Goal: Task Accomplishment & Management: Manage account settings

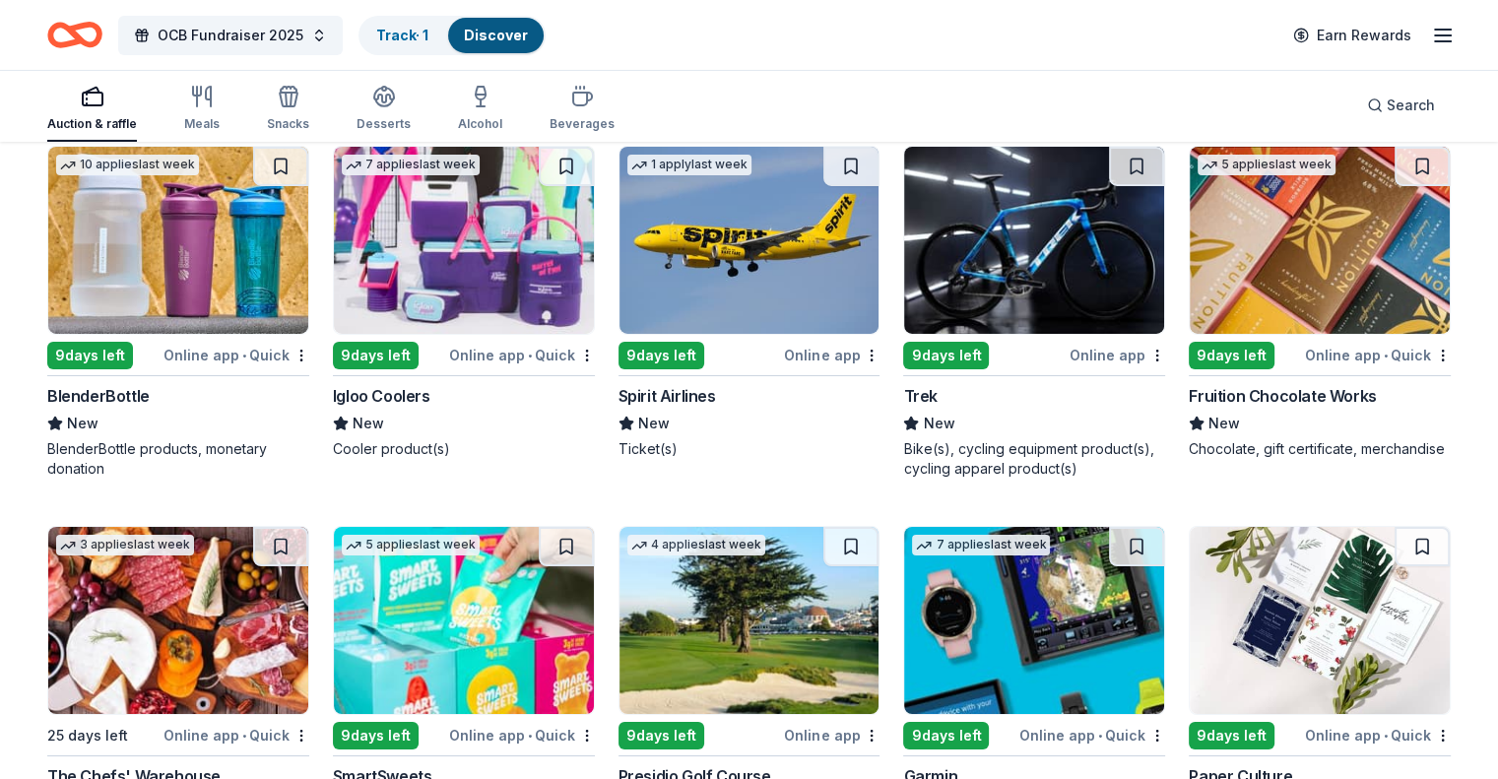
scroll to position [14285, 0]
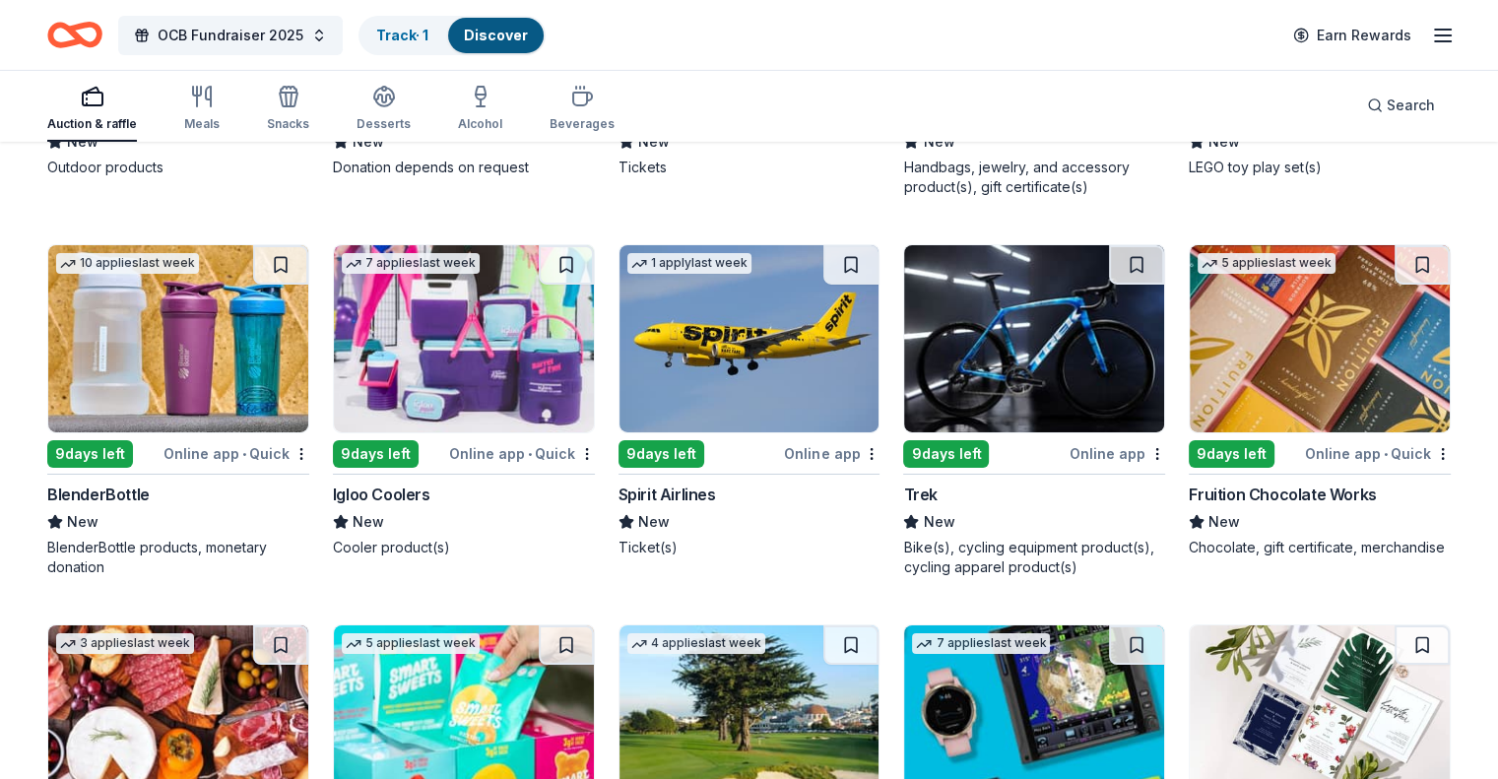
click at [410, 378] on img at bounding box center [464, 338] width 260 height 187
click at [431, 34] on link "Track · 2" at bounding box center [403, 35] width 55 height 17
click at [431, 33] on link "Track · 2" at bounding box center [403, 35] width 55 height 17
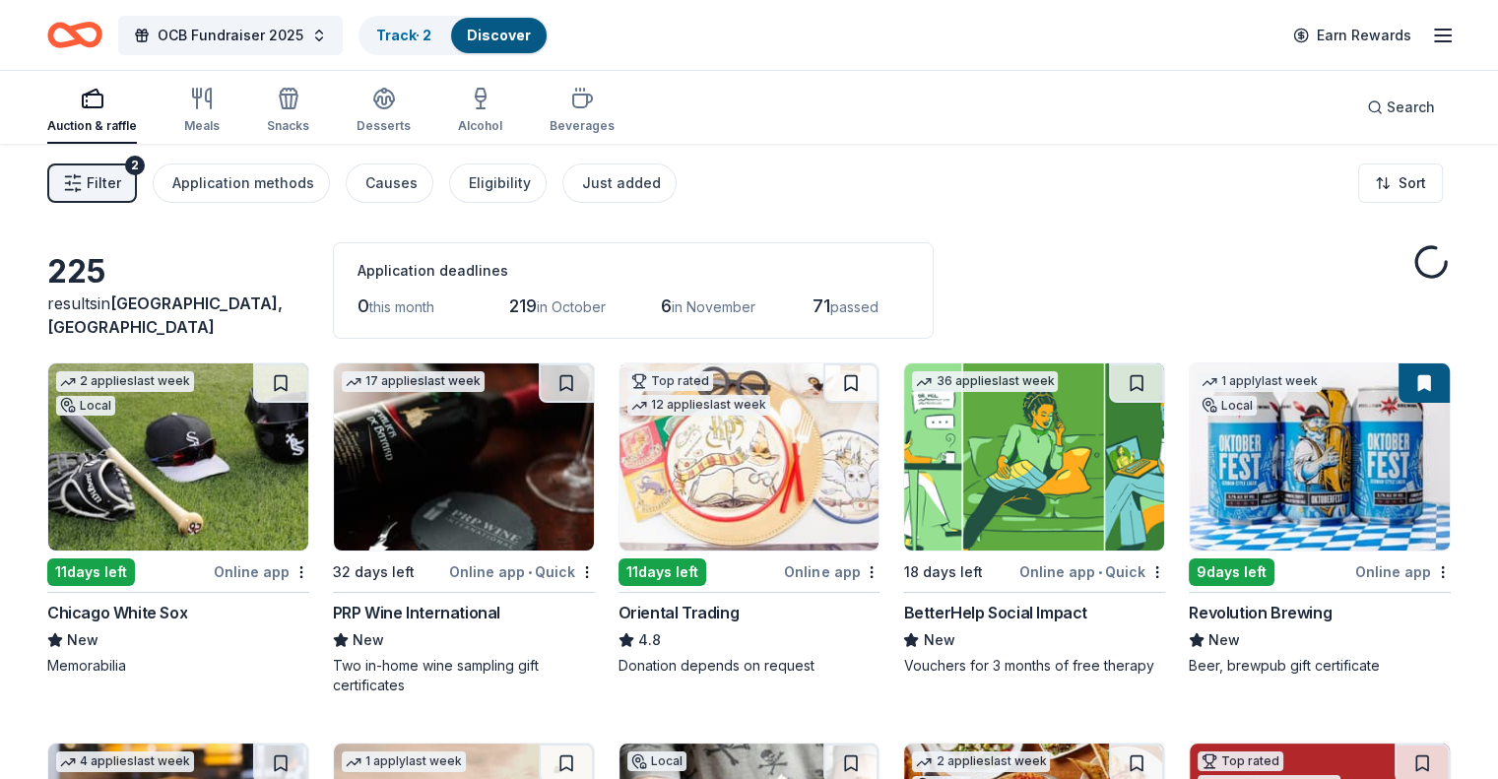
scroll to position [14285, 0]
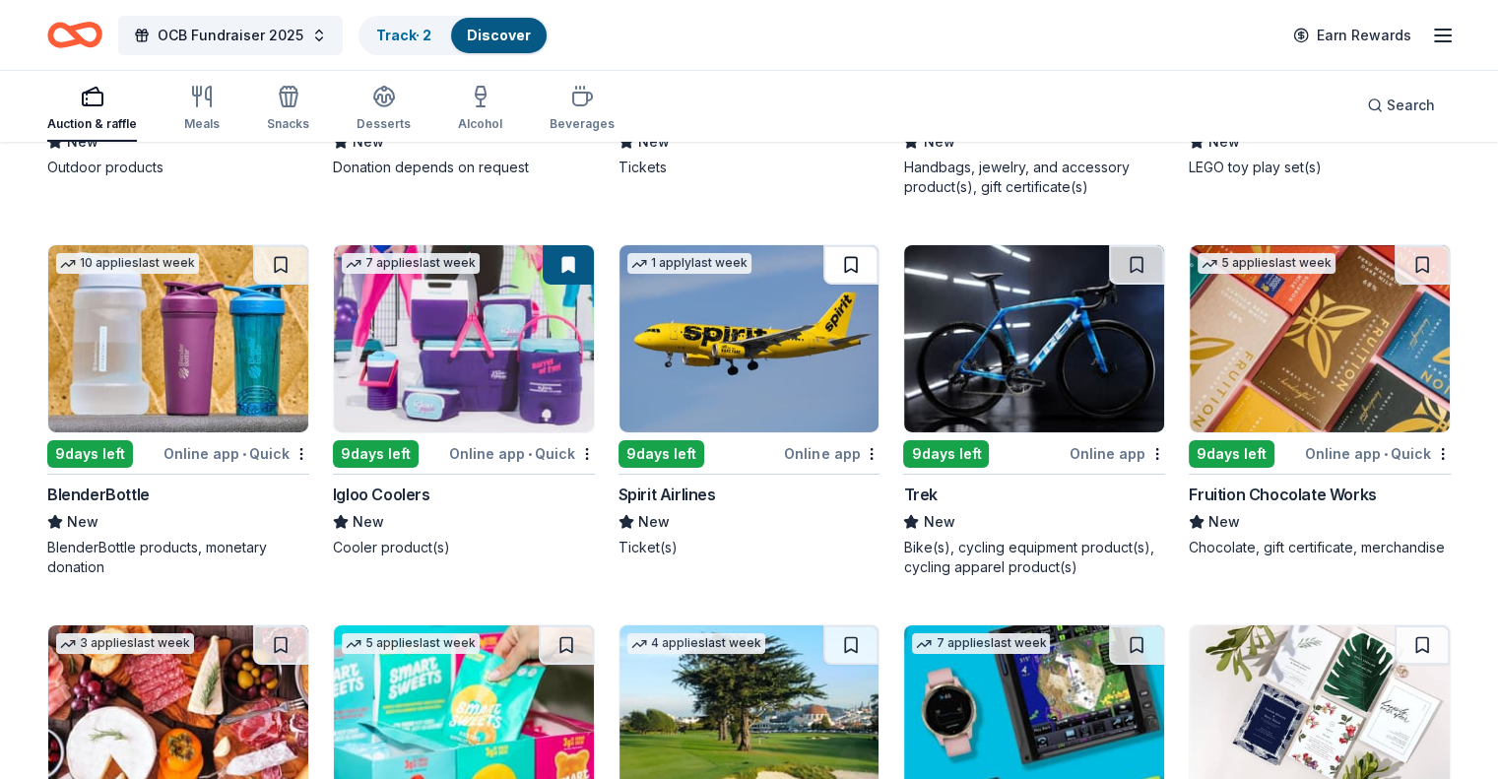
click at [850, 251] on button at bounding box center [850, 264] width 55 height 39
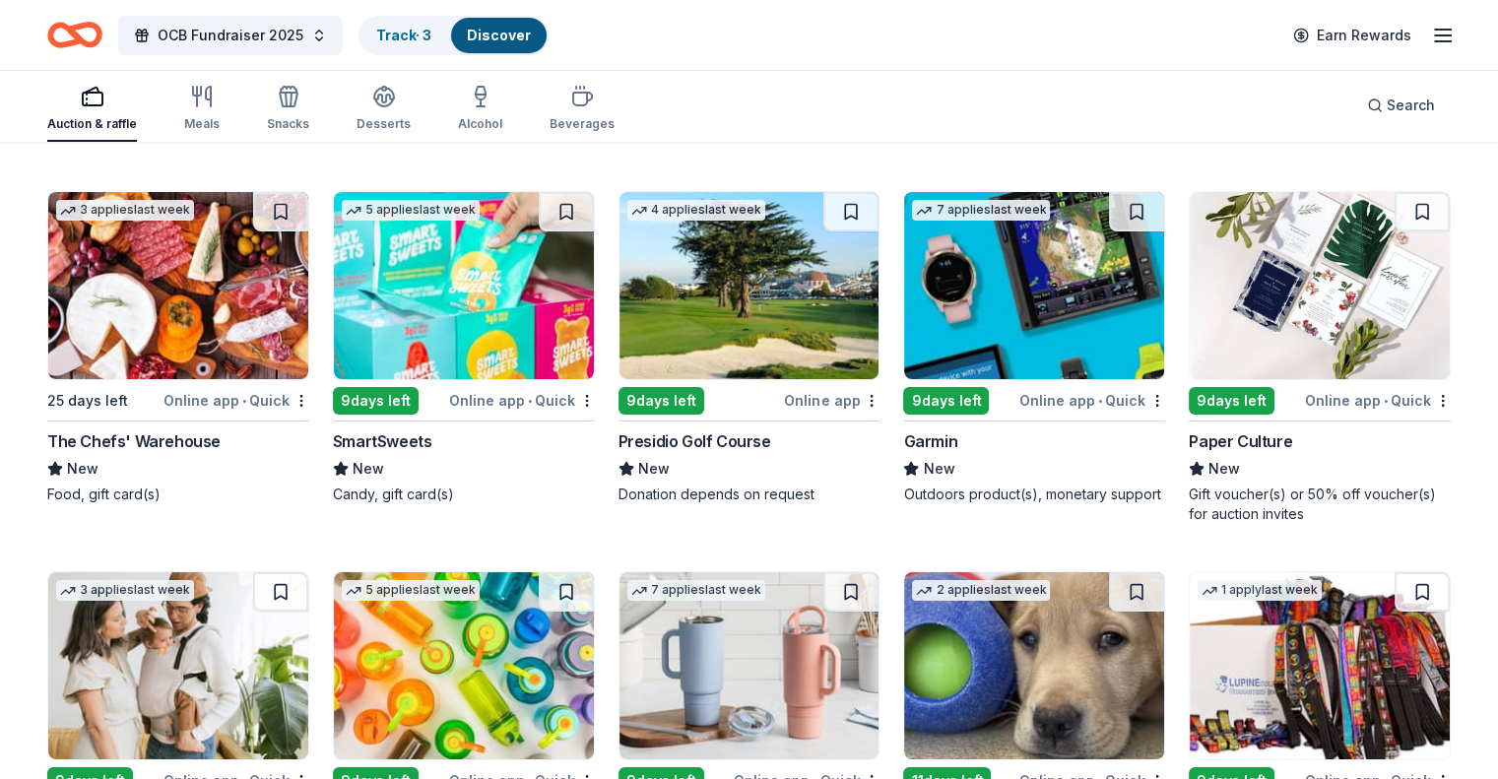
scroll to position [14875, 0]
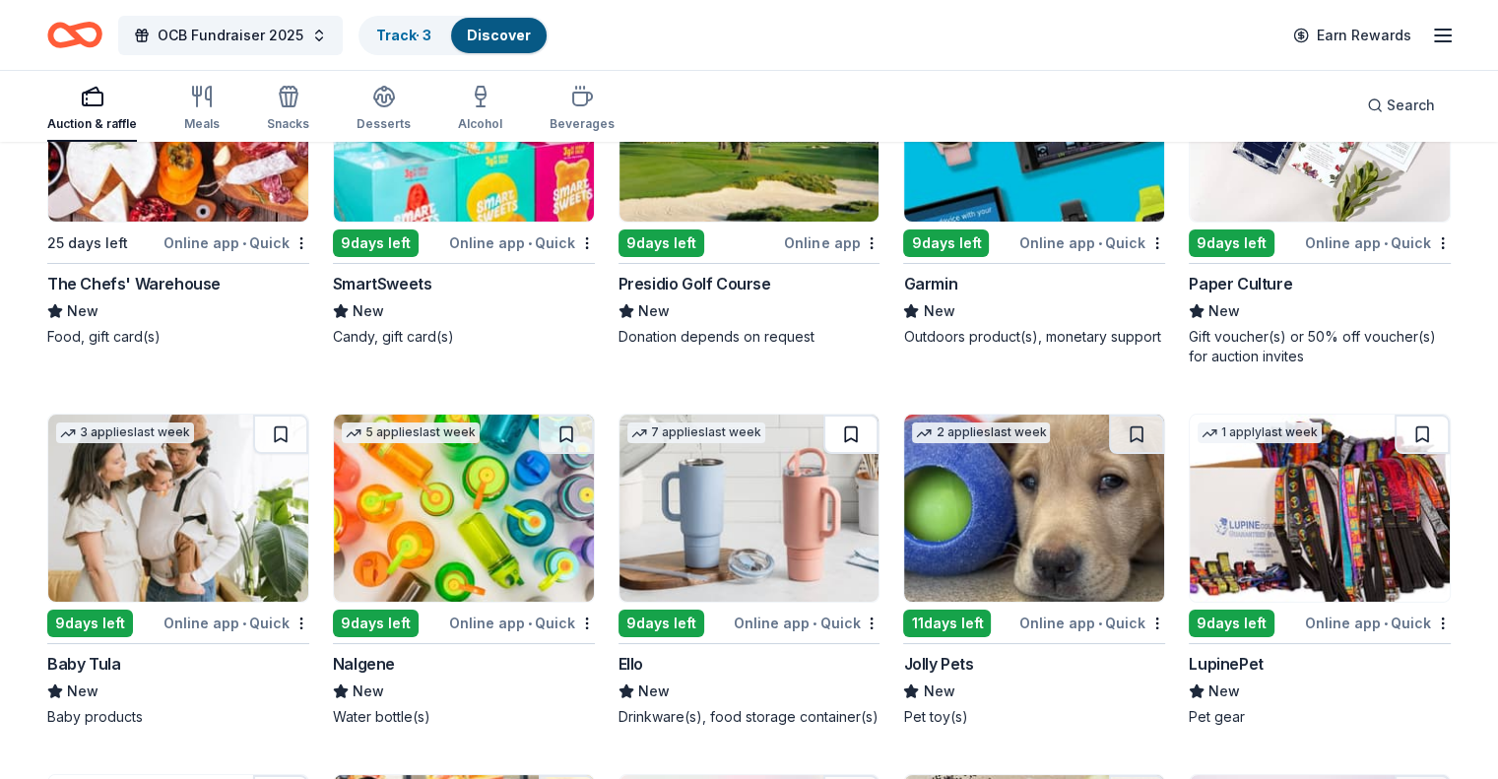
click at [833, 420] on button at bounding box center [850, 434] width 55 height 39
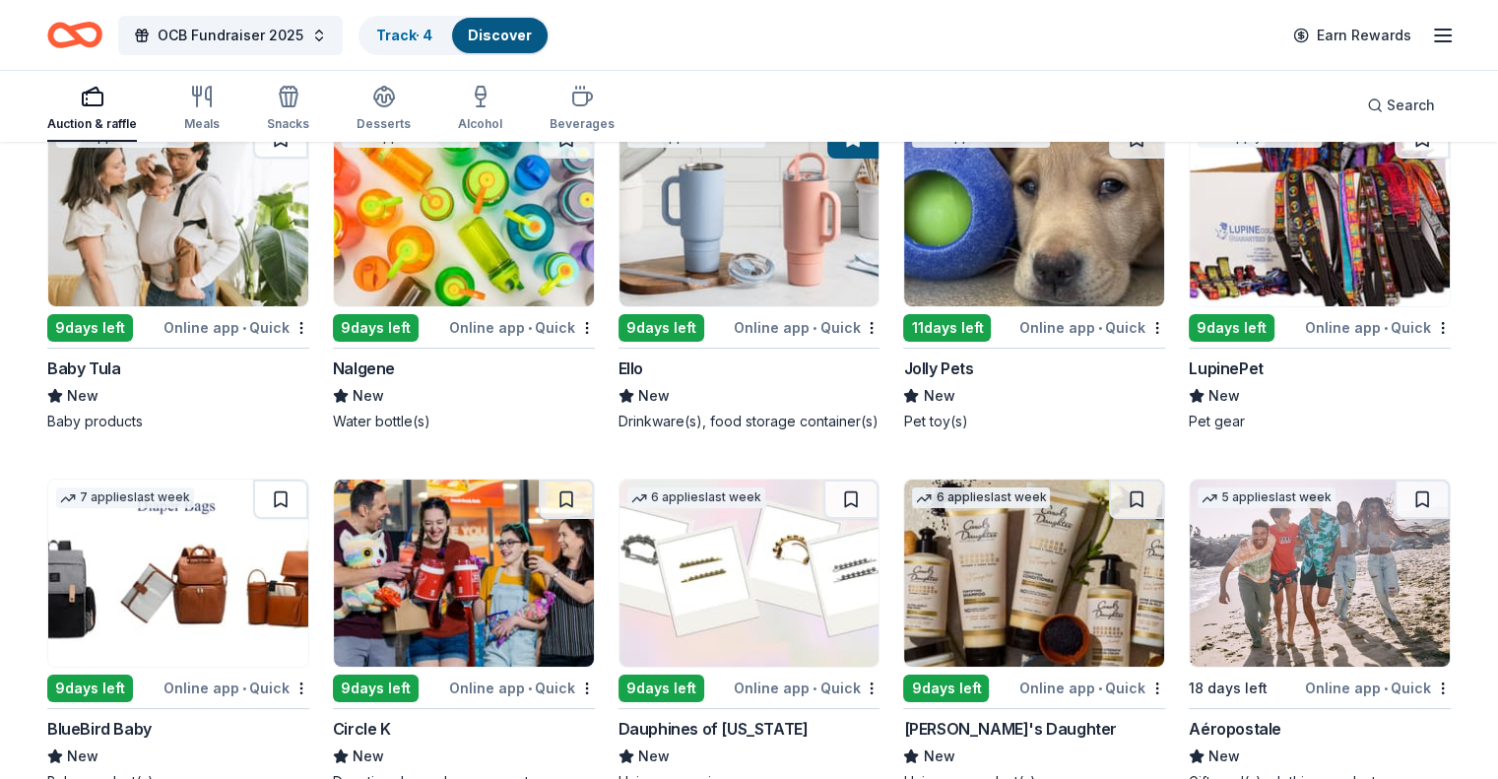
scroll to position [15368, 0]
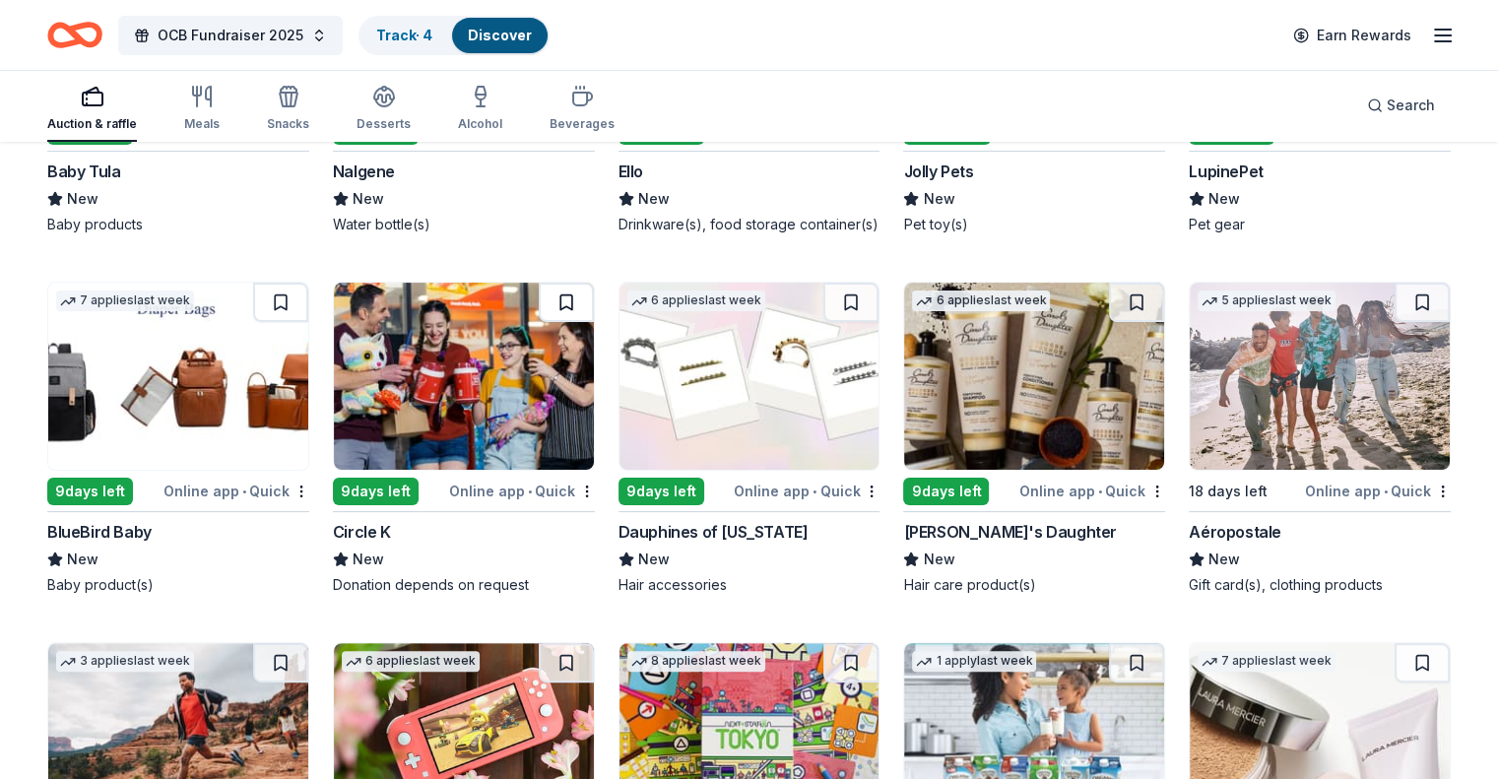
click at [573, 305] on button at bounding box center [566, 302] width 55 height 39
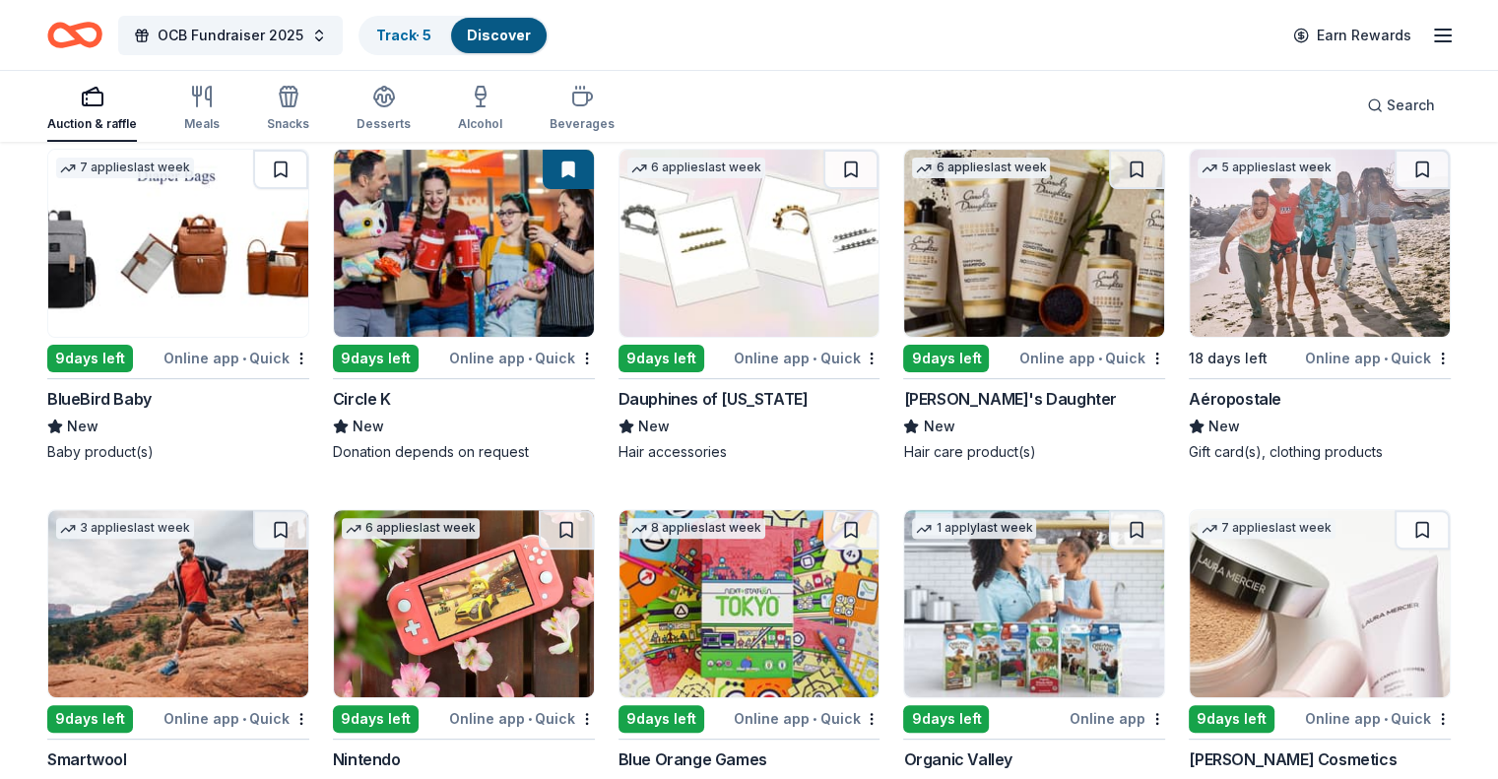
scroll to position [15663, 0]
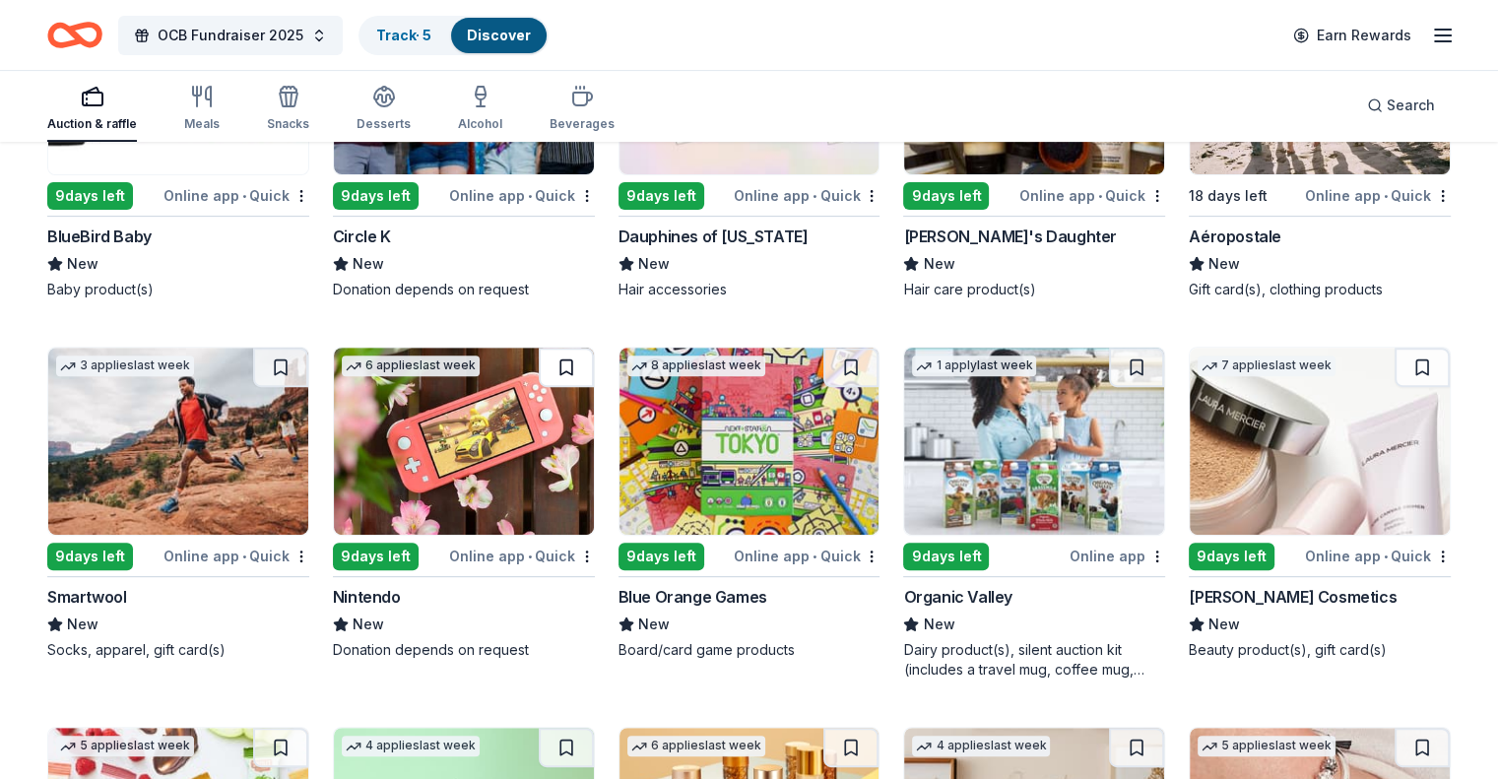
click at [576, 385] on button at bounding box center [566, 367] width 55 height 39
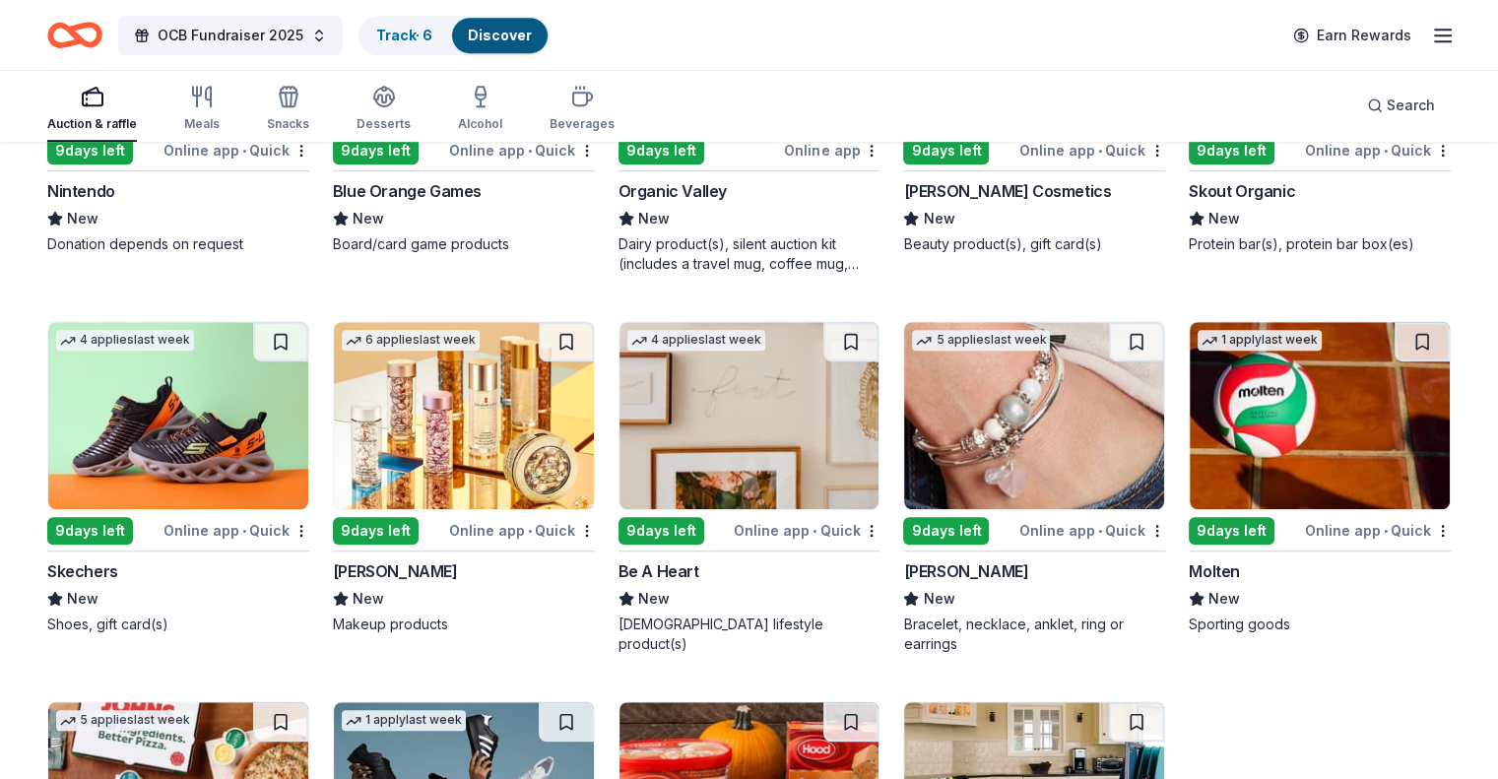
scroll to position [16130, 0]
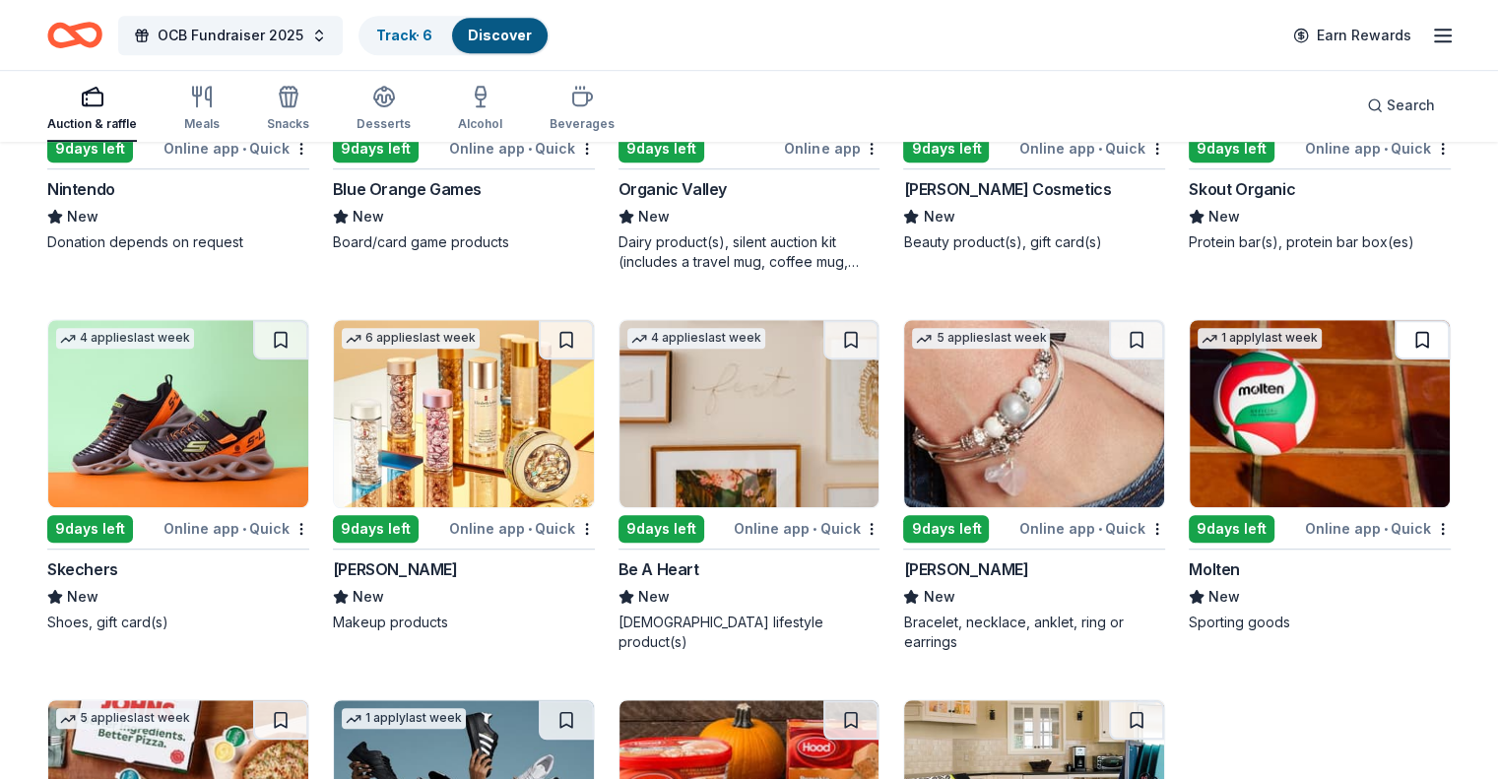
click at [1394, 352] on button at bounding box center [1421, 339] width 55 height 39
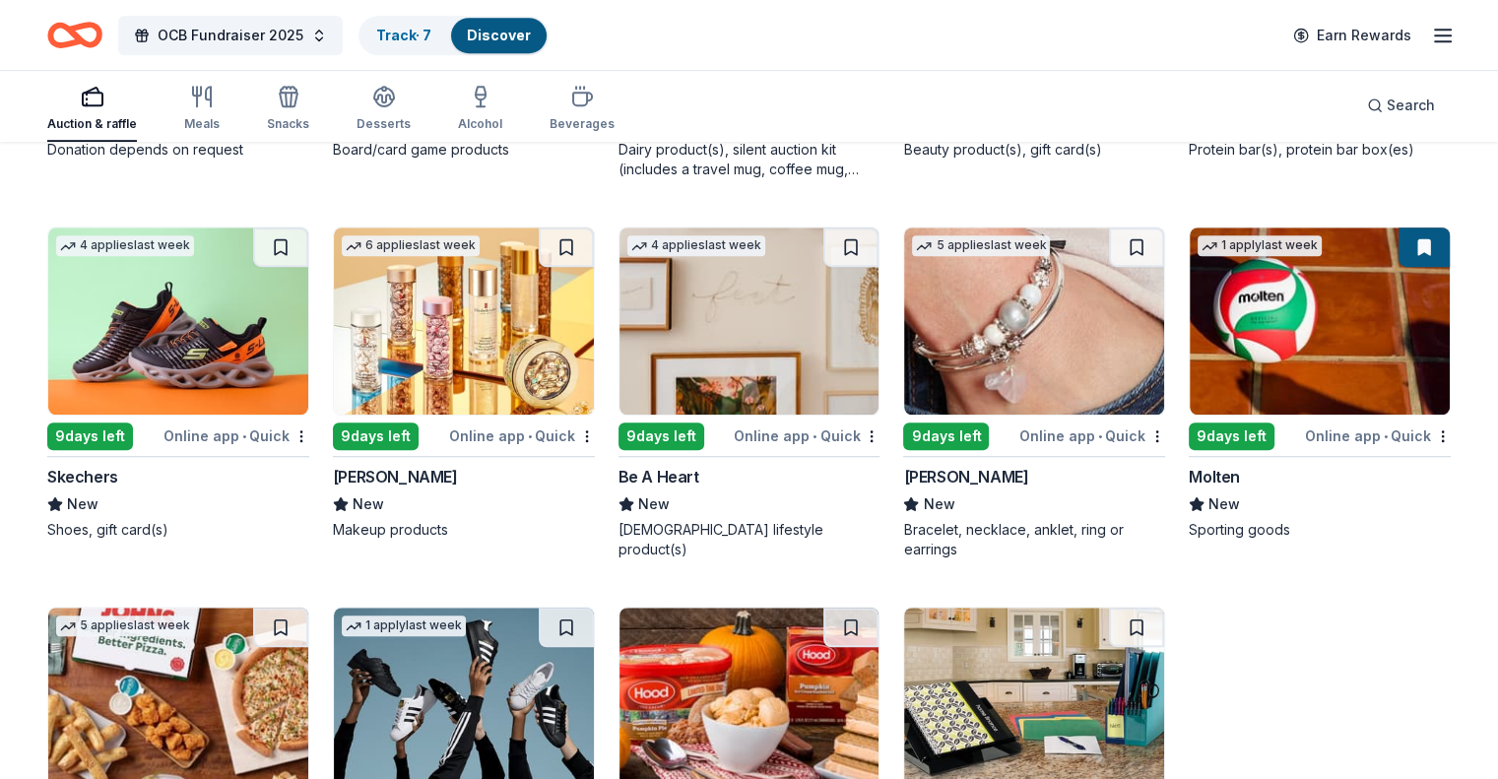
scroll to position [16411, 0]
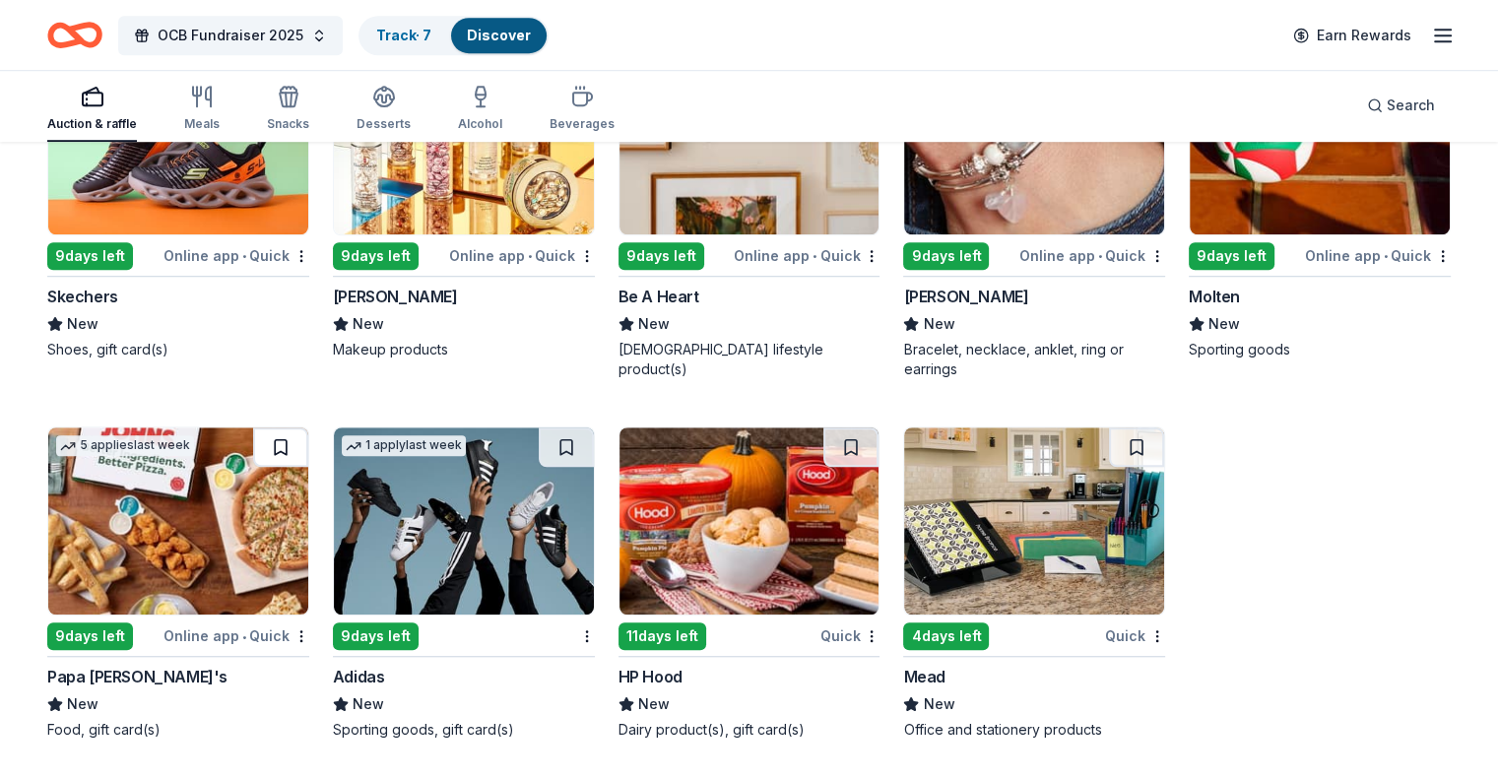
click at [306, 450] on button at bounding box center [280, 446] width 55 height 39
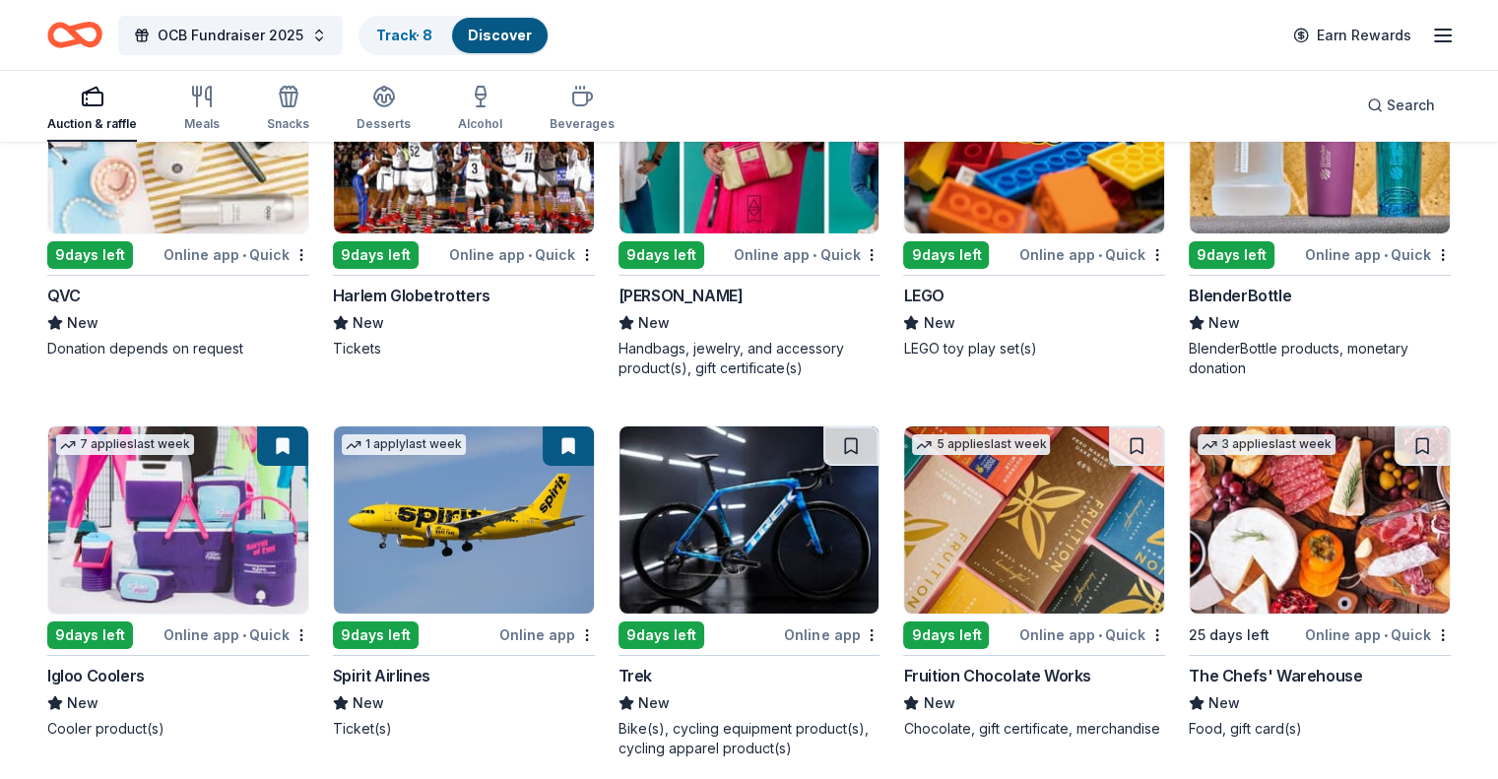
scroll to position [14147, 0]
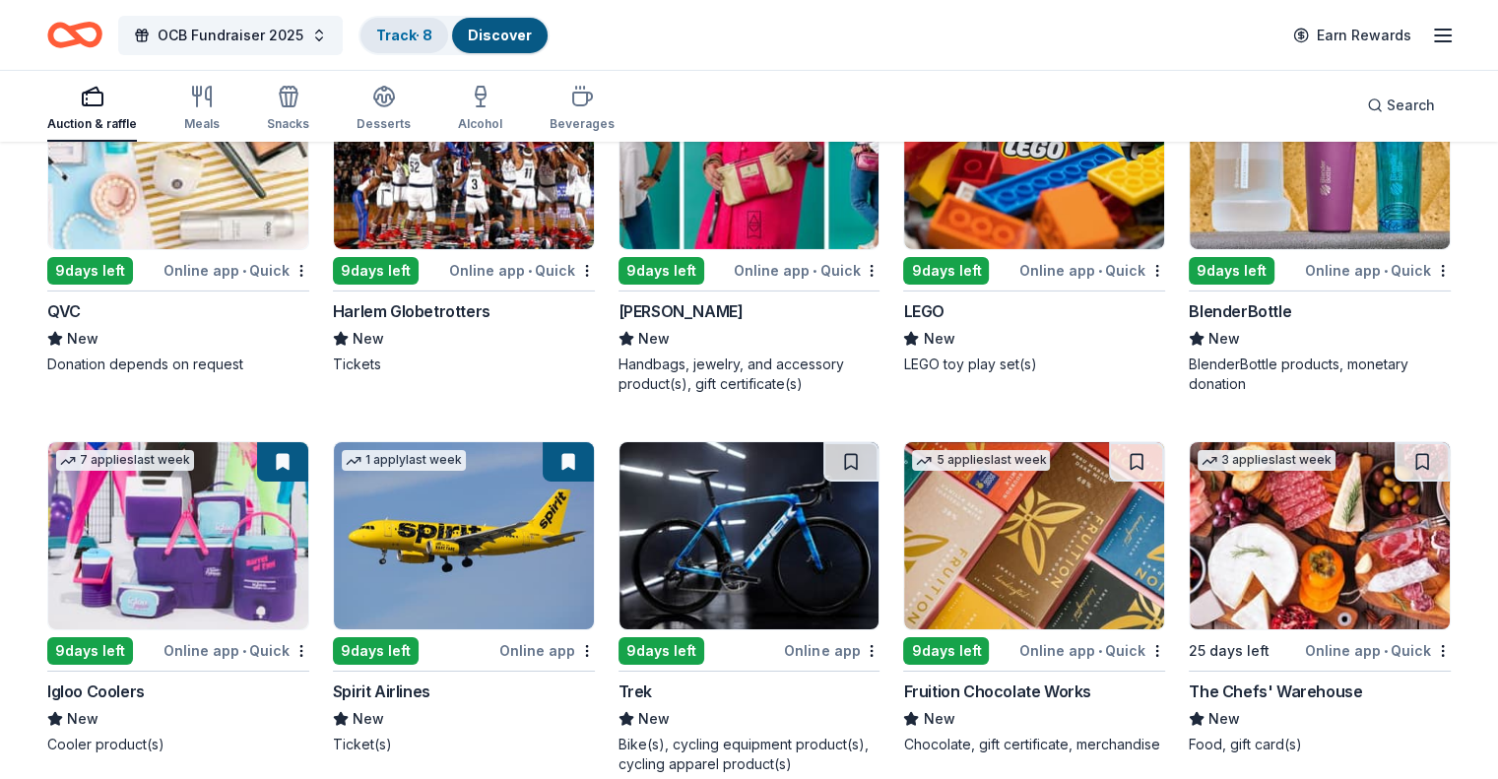
click at [429, 31] on link "Track · 8" at bounding box center [404, 35] width 56 height 17
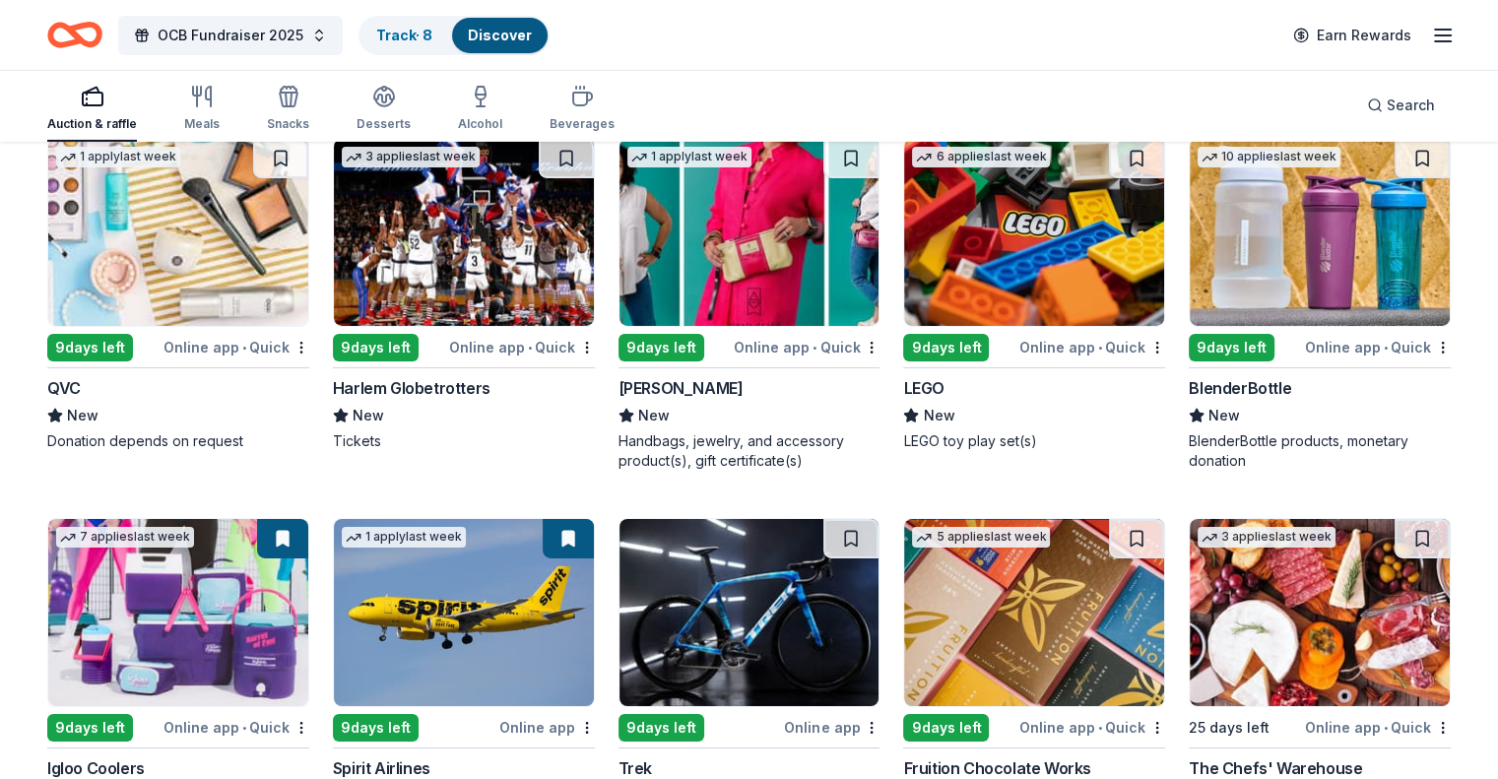
scroll to position [13950, 0]
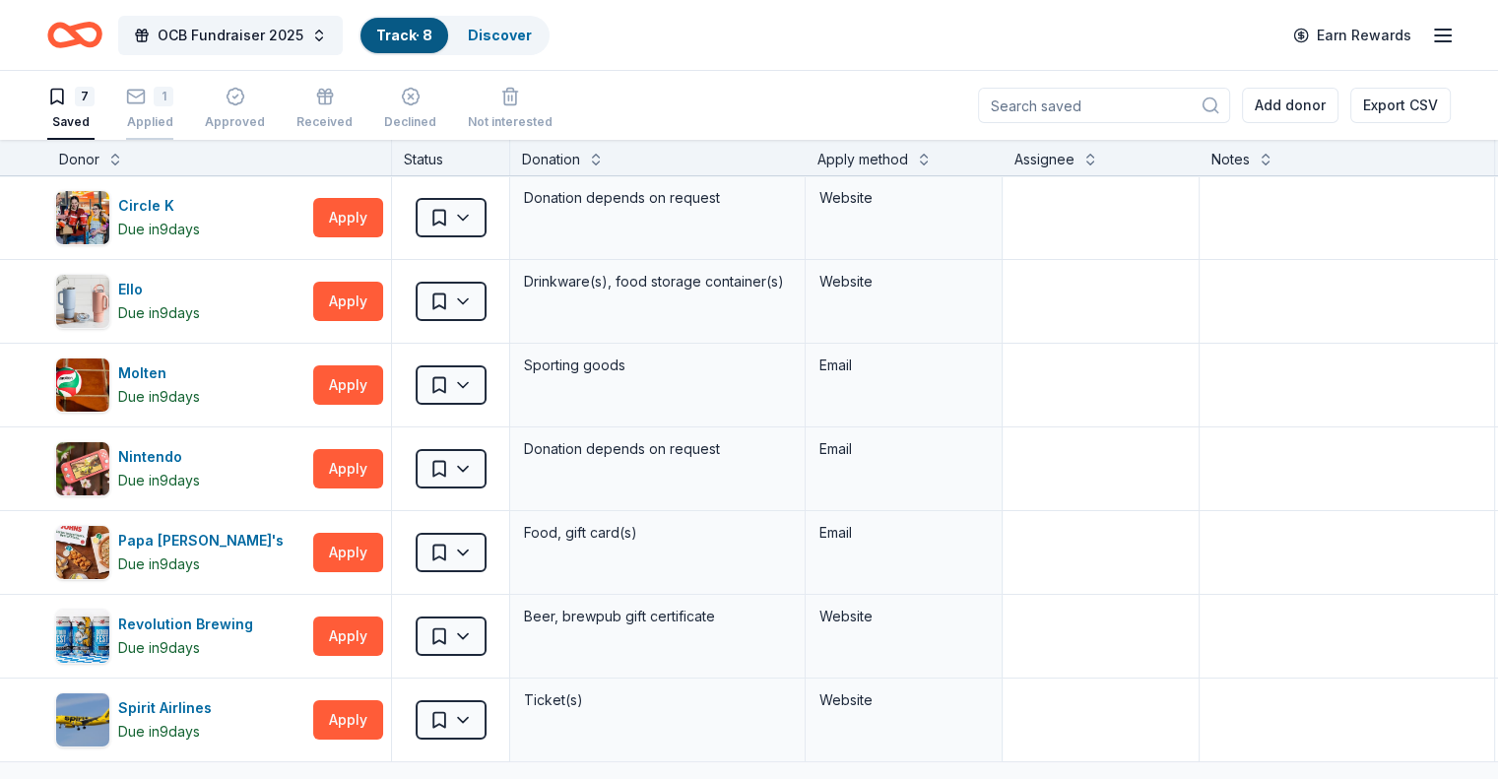
click at [146, 98] on icon "button" at bounding box center [136, 97] width 20 height 20
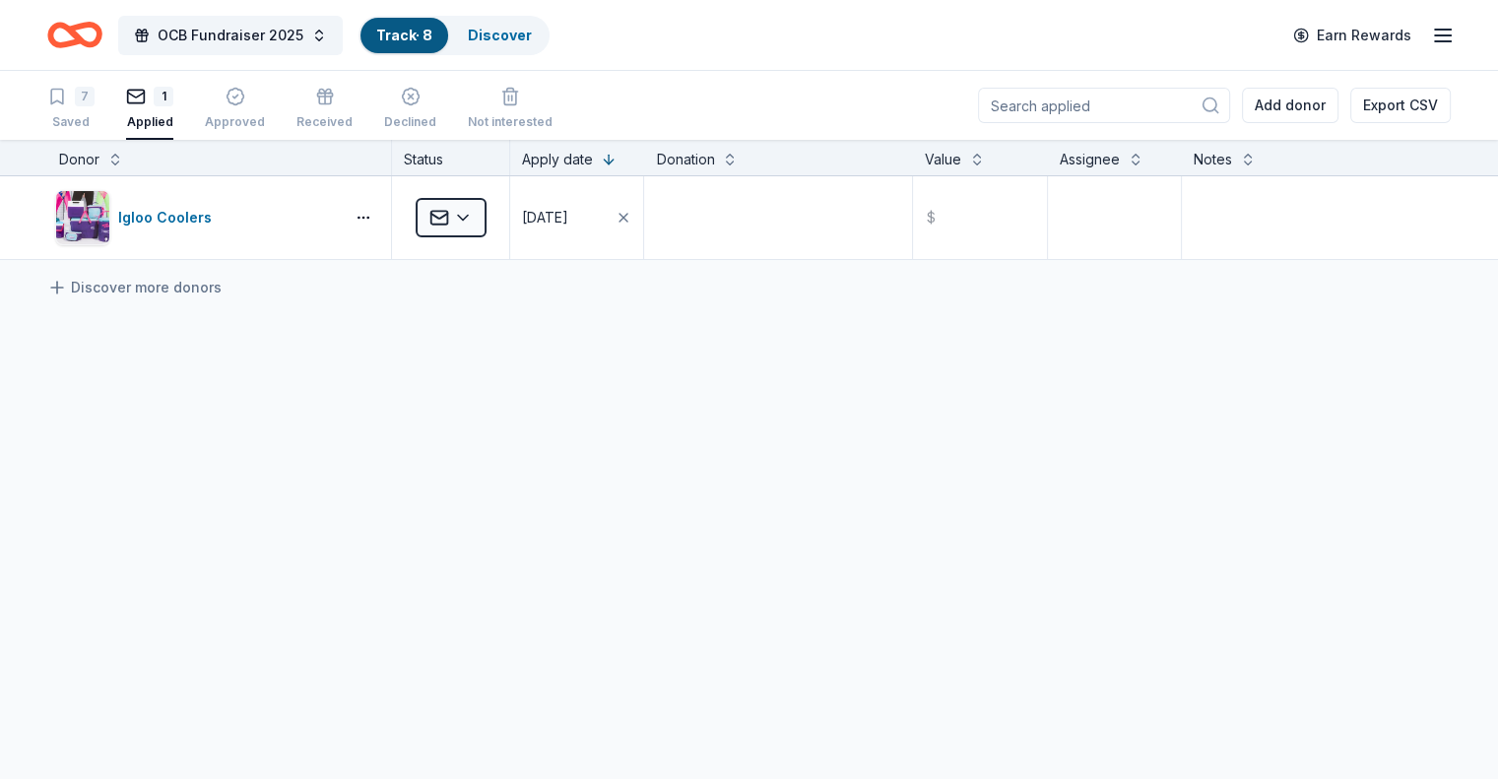
click at [832, 485] on div "Igloo Coolers Applied 09/30/2025 $ Discover more donors" at bounding box center [749, 403] width 1498 height 454
click at [511, 215] on html "OCB Fundraiser 2025 Track · 8 Discover Earn Rewards 7 Saved 1 Applied Approved …" at bounding box center [749, 389] width 1498 height 779
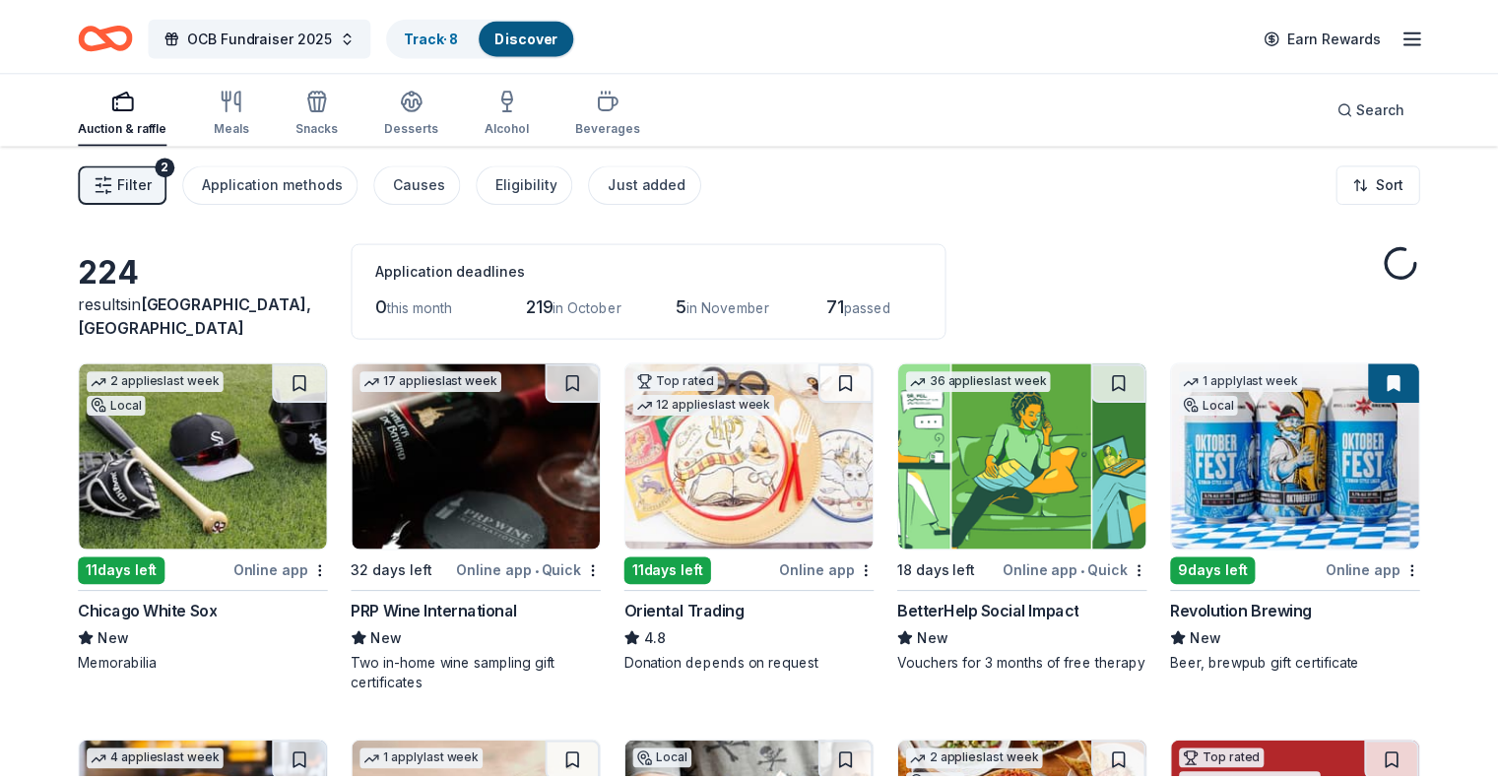
scroll to position [13950, 0]
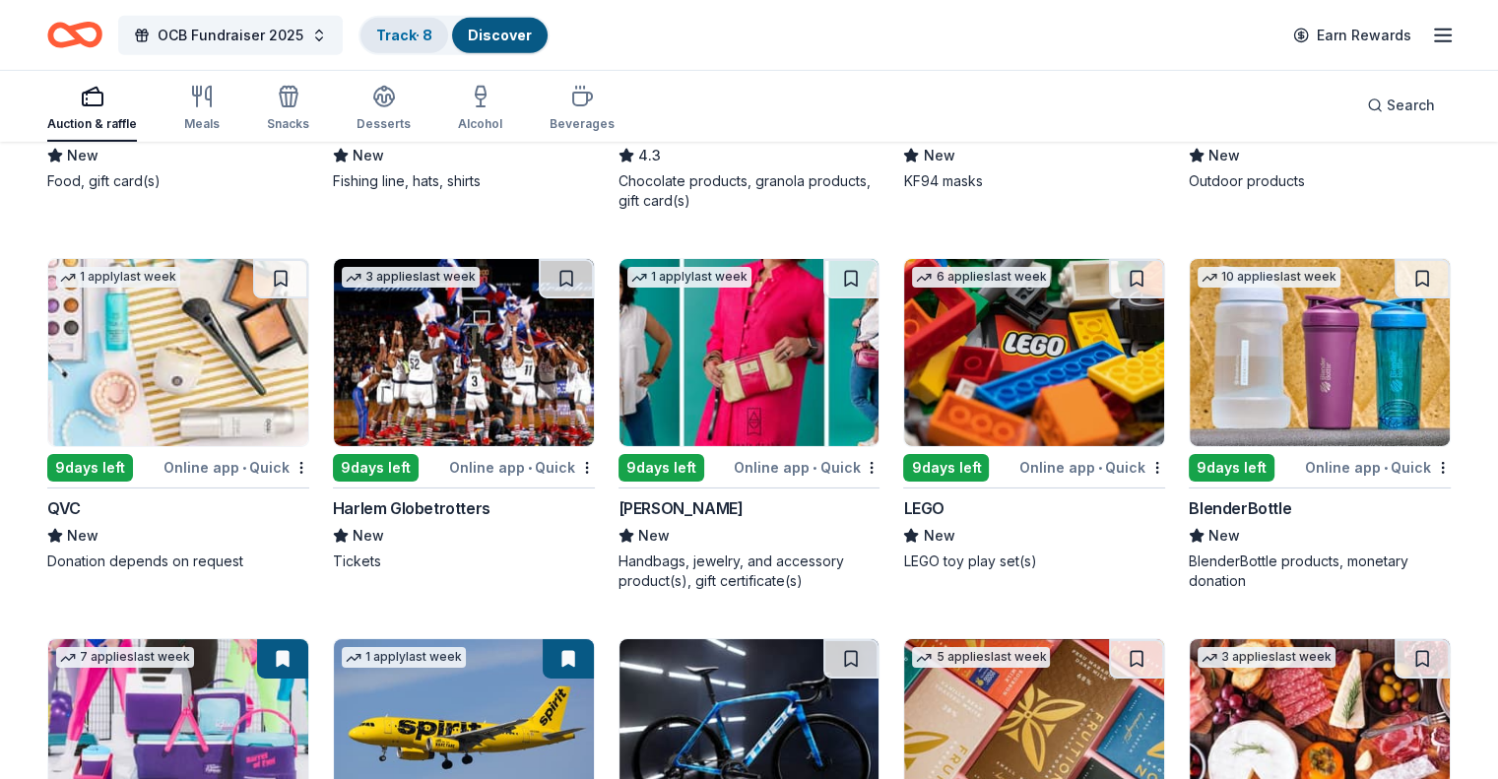
click at [432, 34] on link "Track · 8" at bounding box center [404, 35] width 56 height 17
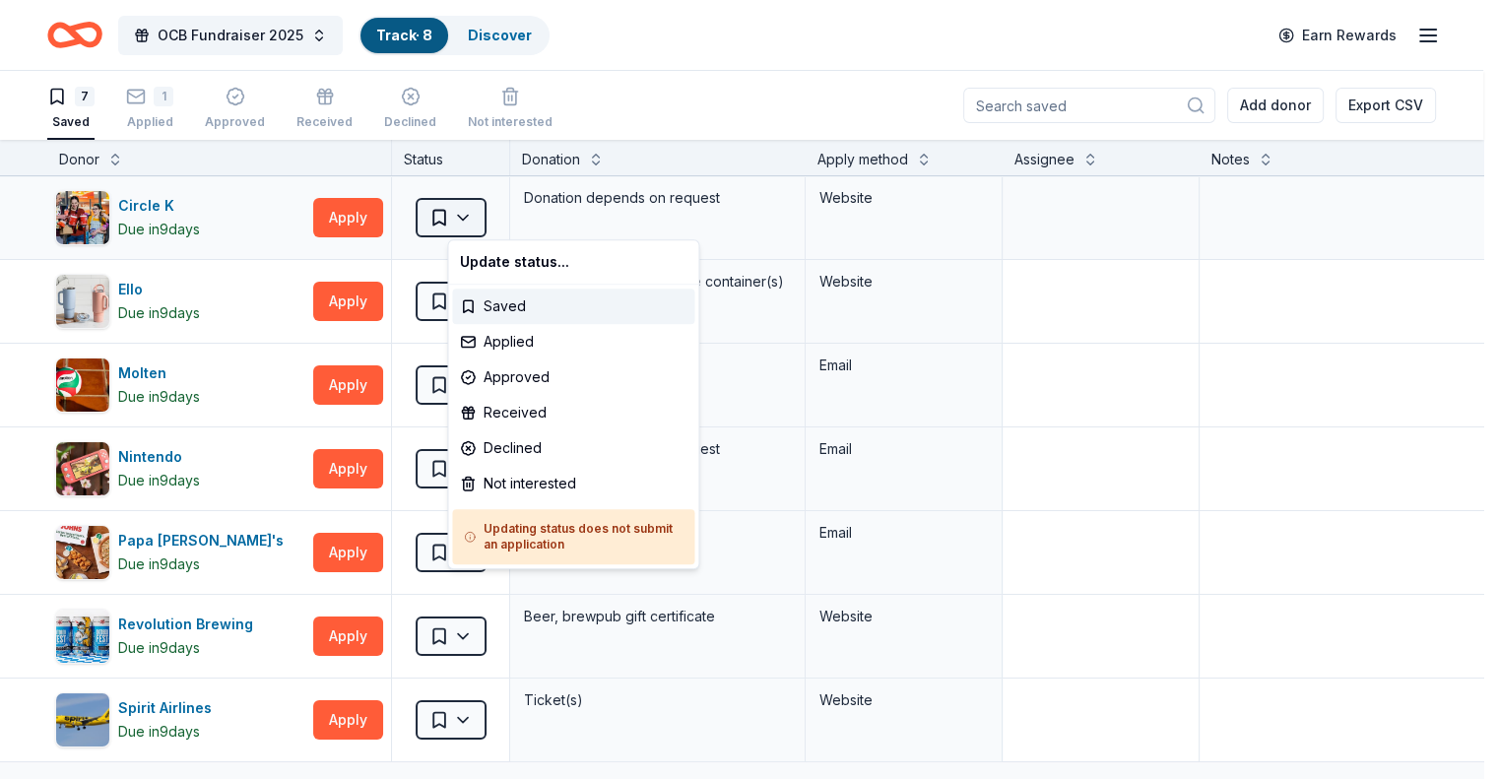
click at [496, 211] on html "OCB Fundraiser 2025 Track · 8 Discover Earn Rewards 7 Saved 1 Applied Approved …" at bounding box center [749, 389] width 1498 height 779
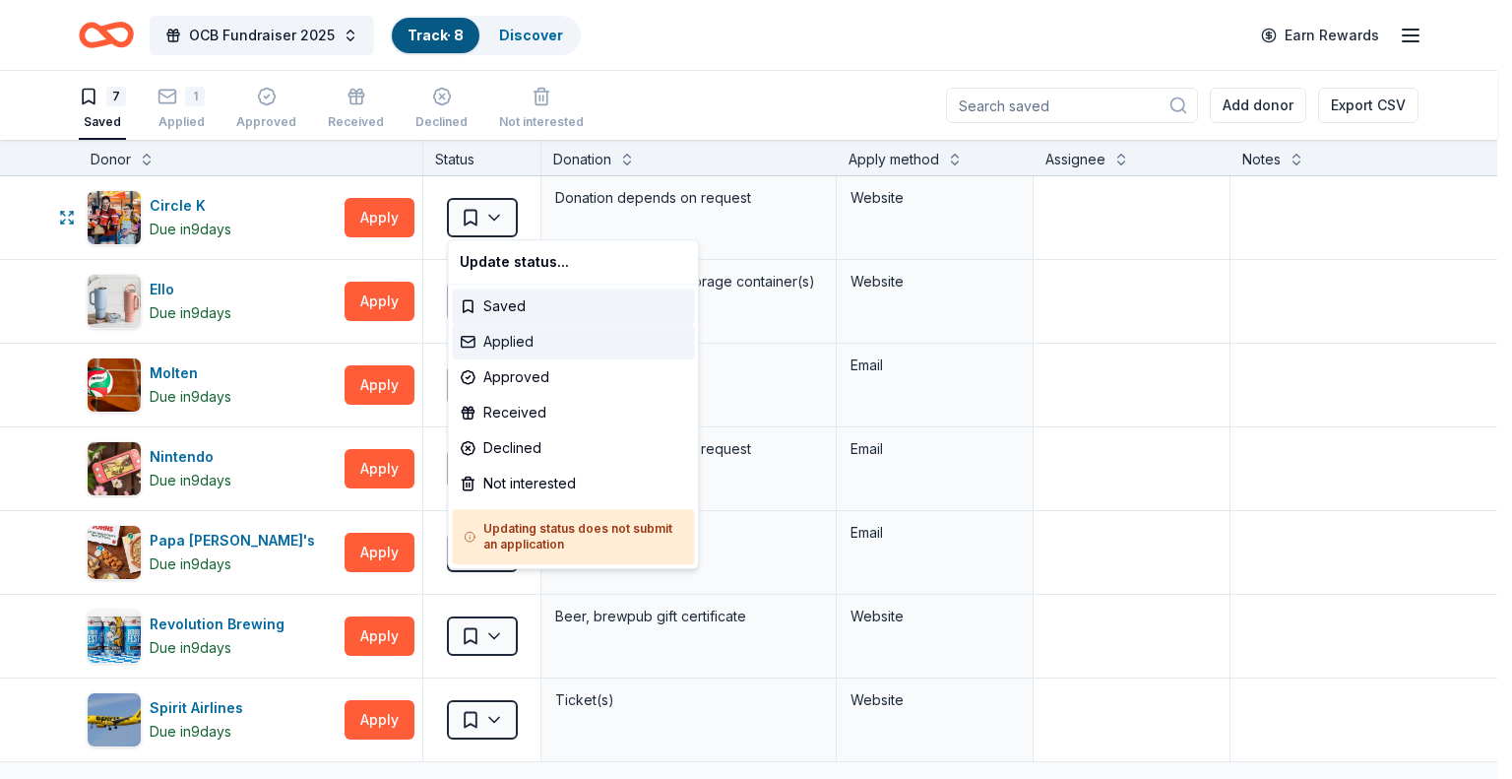
click at [538, 342] on div "Applied" at bounding box center [573, 341] width 242 height 35
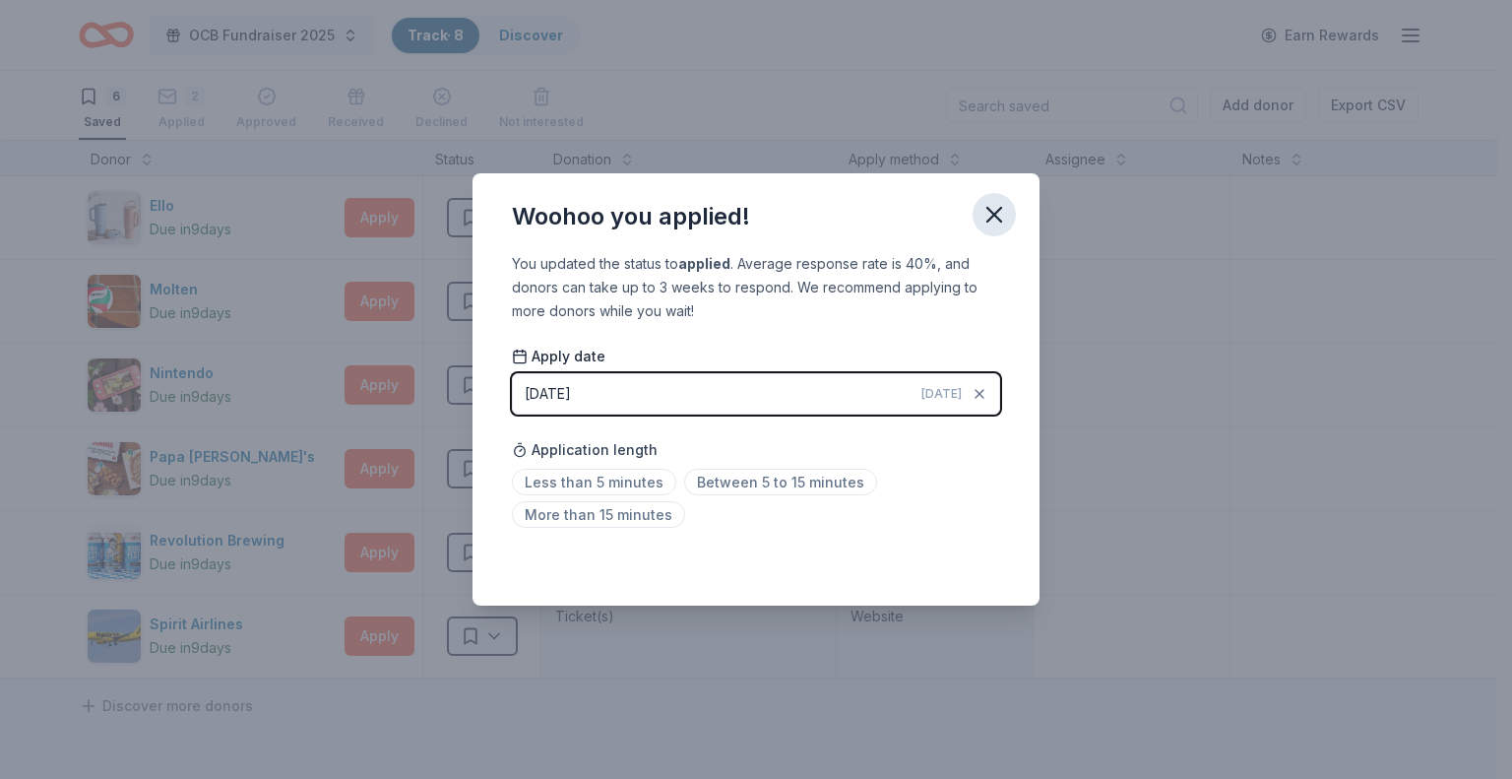
click at [1004, 216] on icon "button" at bounding box center [995, 215] width 28 height 28
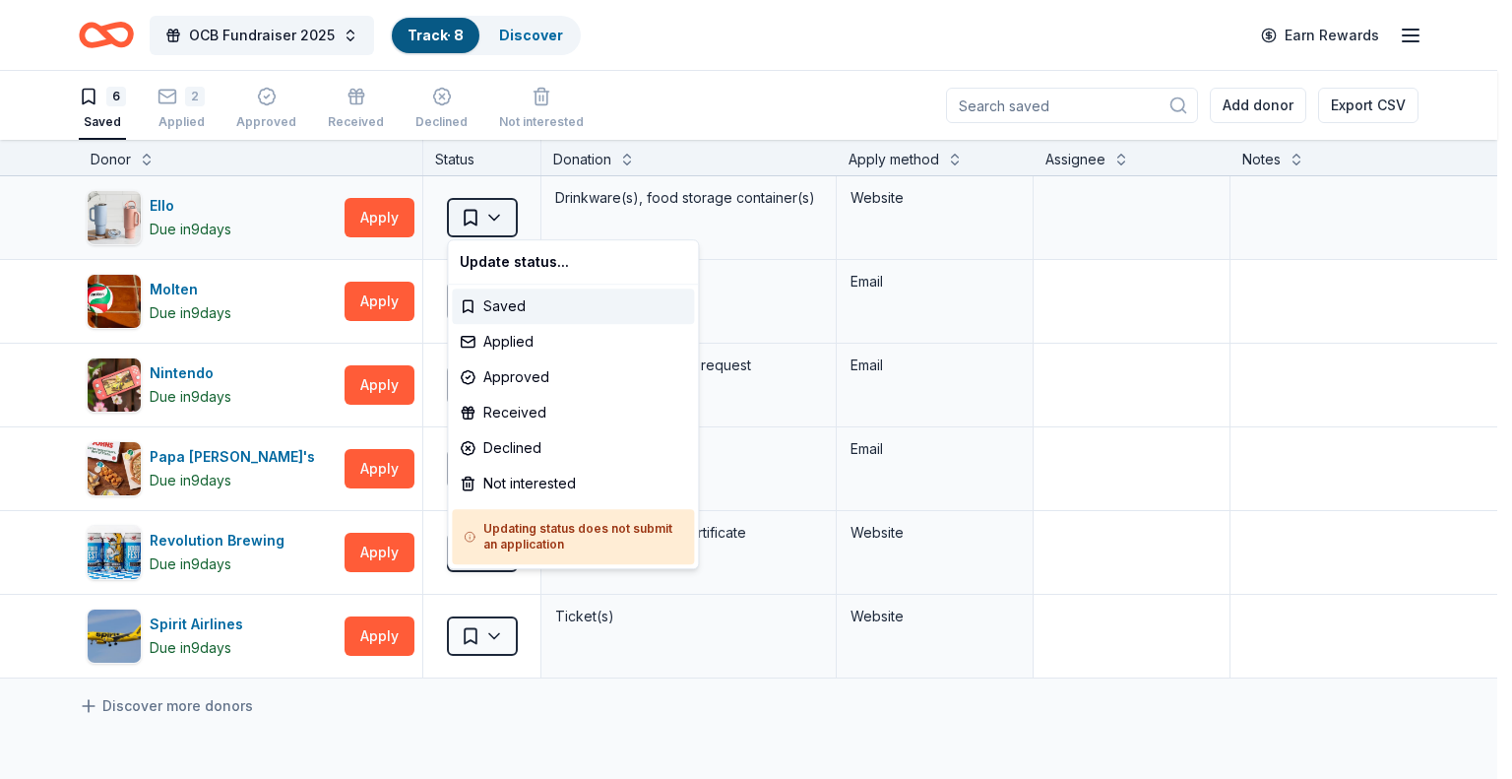
click at [502, 224] on html "OCB Fundraiser 2025 Track · 8 Discover Earn Rewards 6 Saved 2 Applied Approved …" at bounding box center [756, 389] width 1512 height 779
click at [529, 339] on div "Applied" at bounding box center [573, 341] width 242 height 35
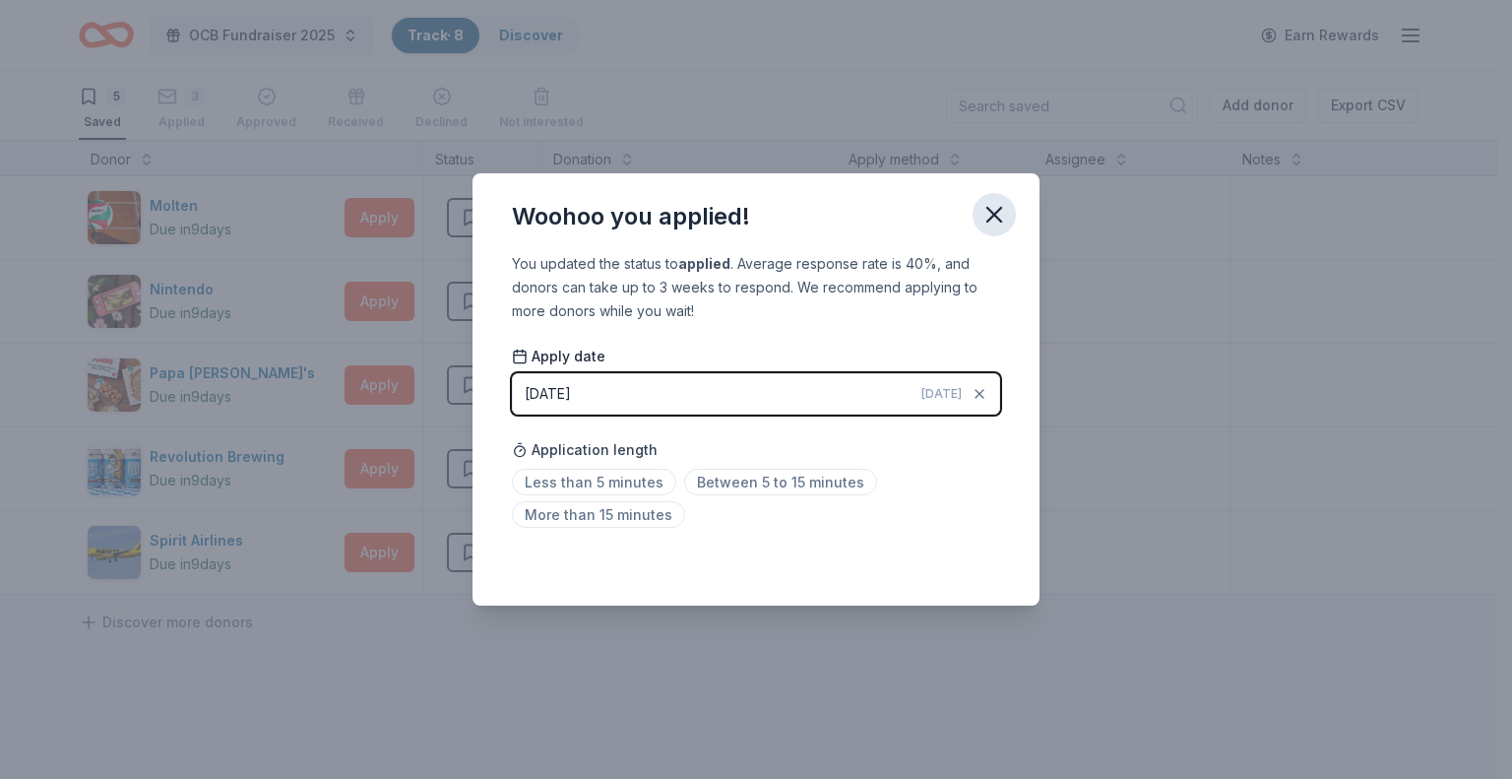
click at [991, 215] on icon "button" at bounding box center [995, 215] width 28 height 28
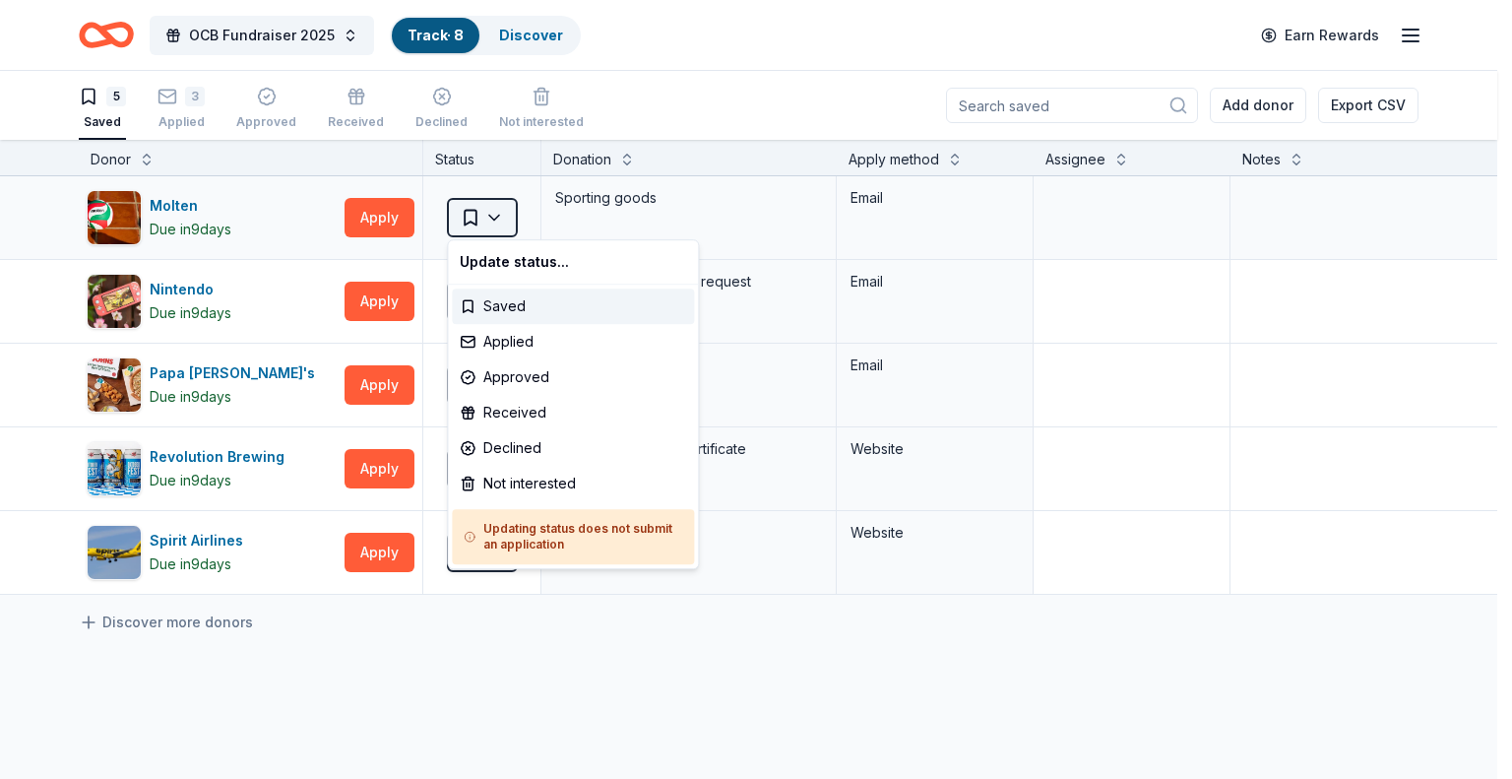
click at [508, 224] on html "OCB Fundraiser 2025 Track · 8 Discover Earn Rewards 5 Saved 3 Applied Approved …" at bounding box center [756, 389] width 1512 height 779
click at [510, 344] on div "Applied" at bounding box center [573, 341] width 242 height 35
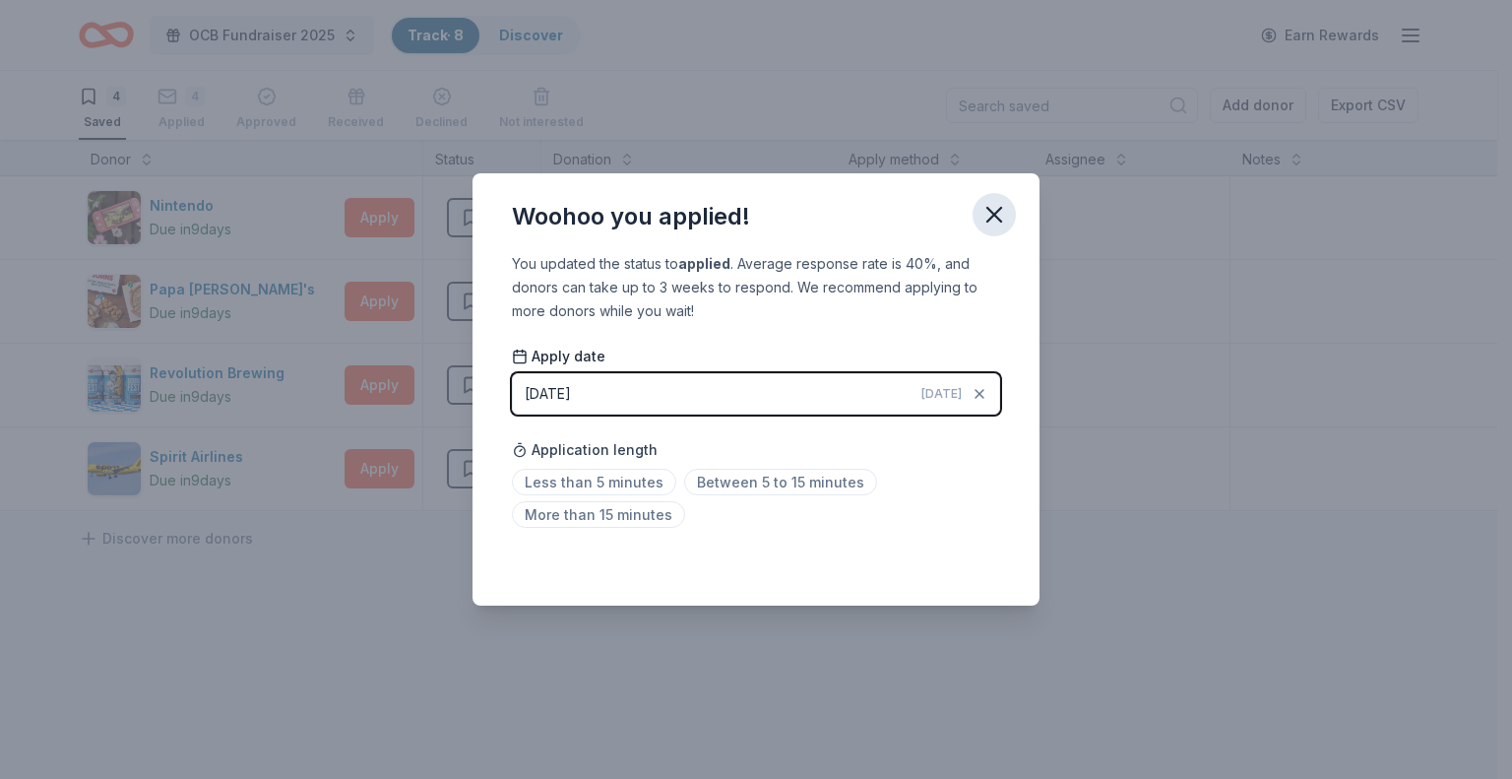
click at [999, 214] on icon "button" at bounding box center [995, 215] width 28 height 28
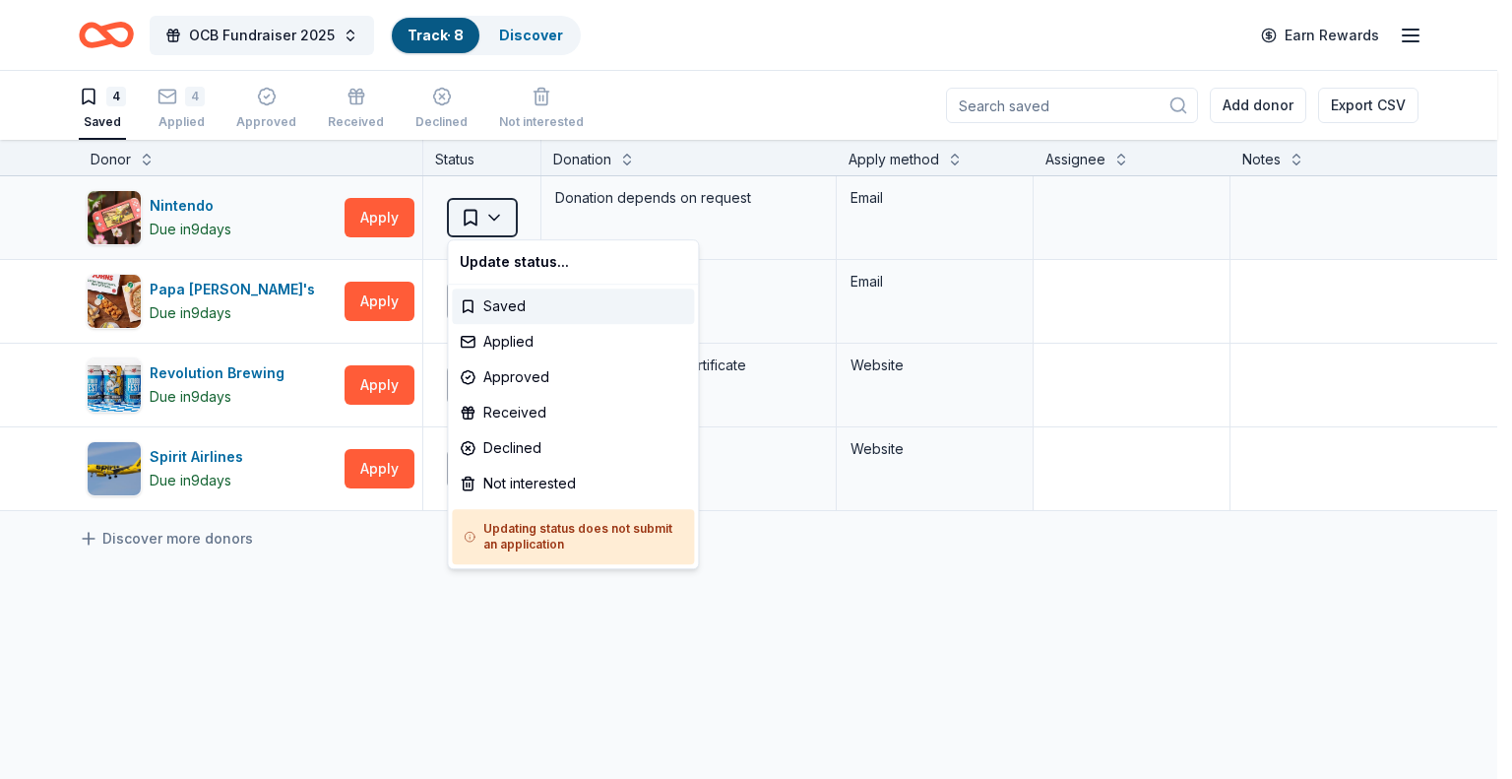
click at [510, 216] on html "OCB Fundraiser 2025 Track · 8 Discover Earn Rewards 4 Saved 4 Applied Approved …" at bounding box center [756, 389] width 1512 height 779
click at [535, 342] on div "Applied" at bounding box center [573, 341] width 242 height 35
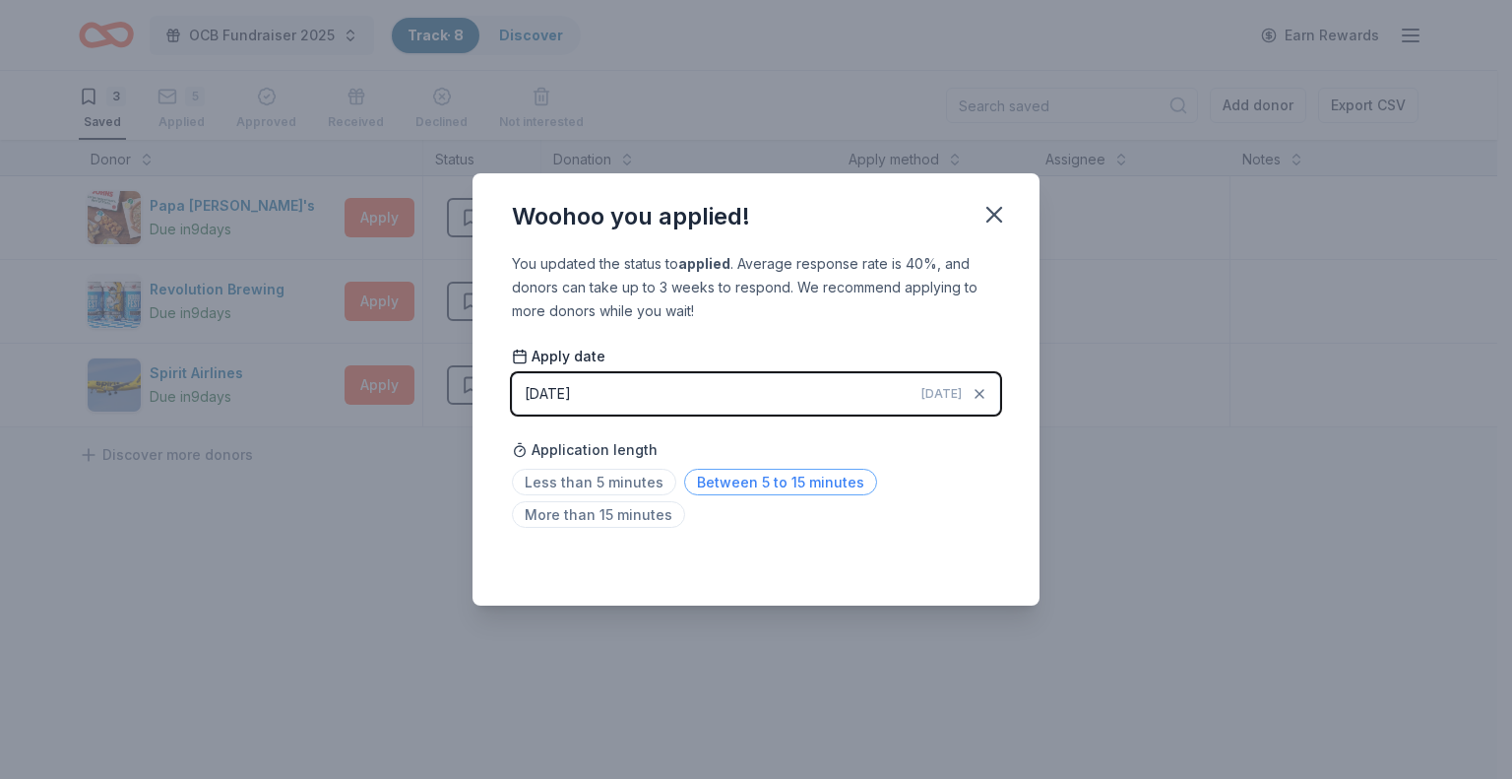
click at [733, 480] on span "Between 5 to 15 minutes" at bounding box center [780, 482] width 193 height 27
click at [1000, 212] on icon "button" at bounding box center [995, 215] width 28 height 28
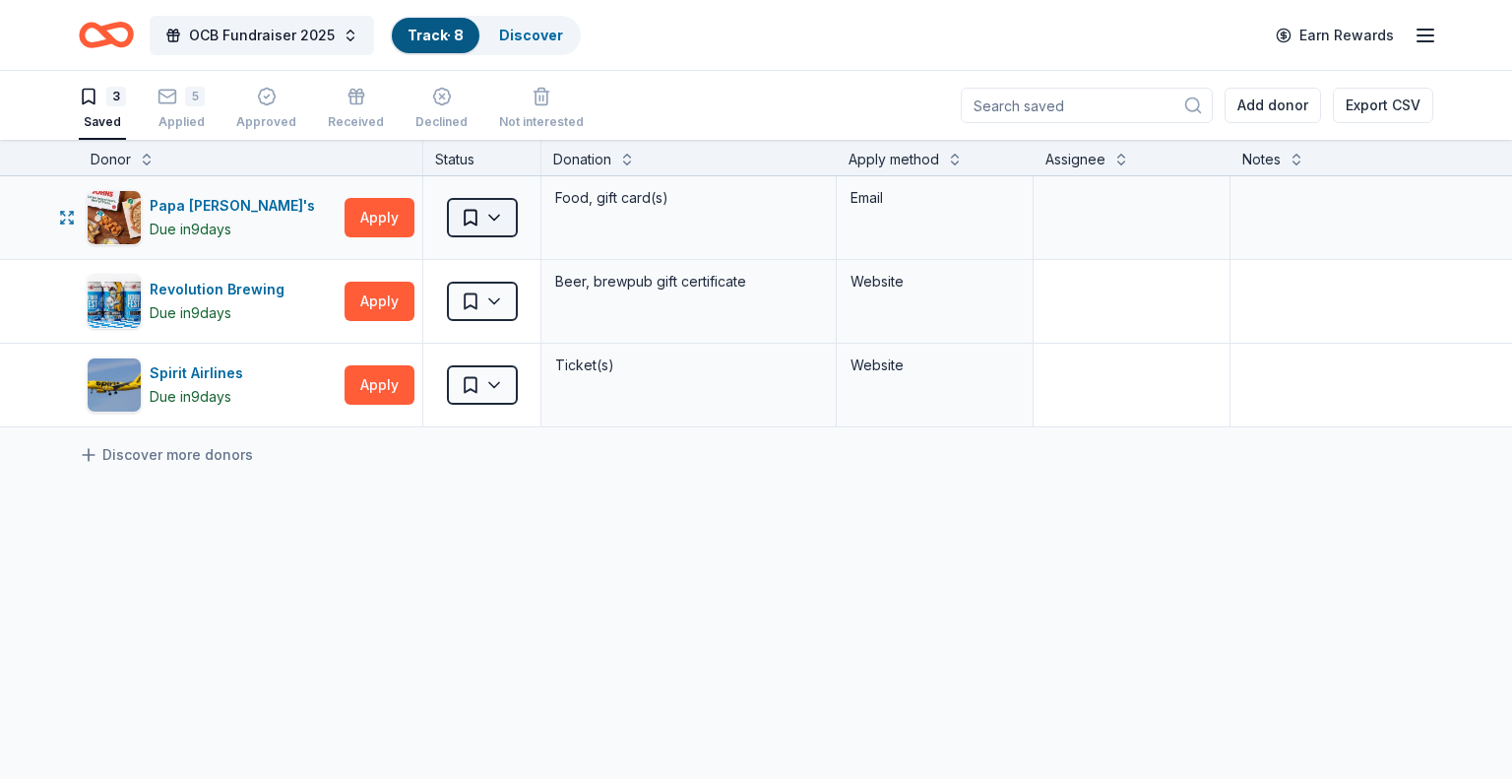
click at [495, 207] on html "OCB Fundraiser 2025 Track · 8 Discover Earn Rewards 3 Saved 5 Applied Approved …" at bounding box center [756, 389] width 1512 height 779
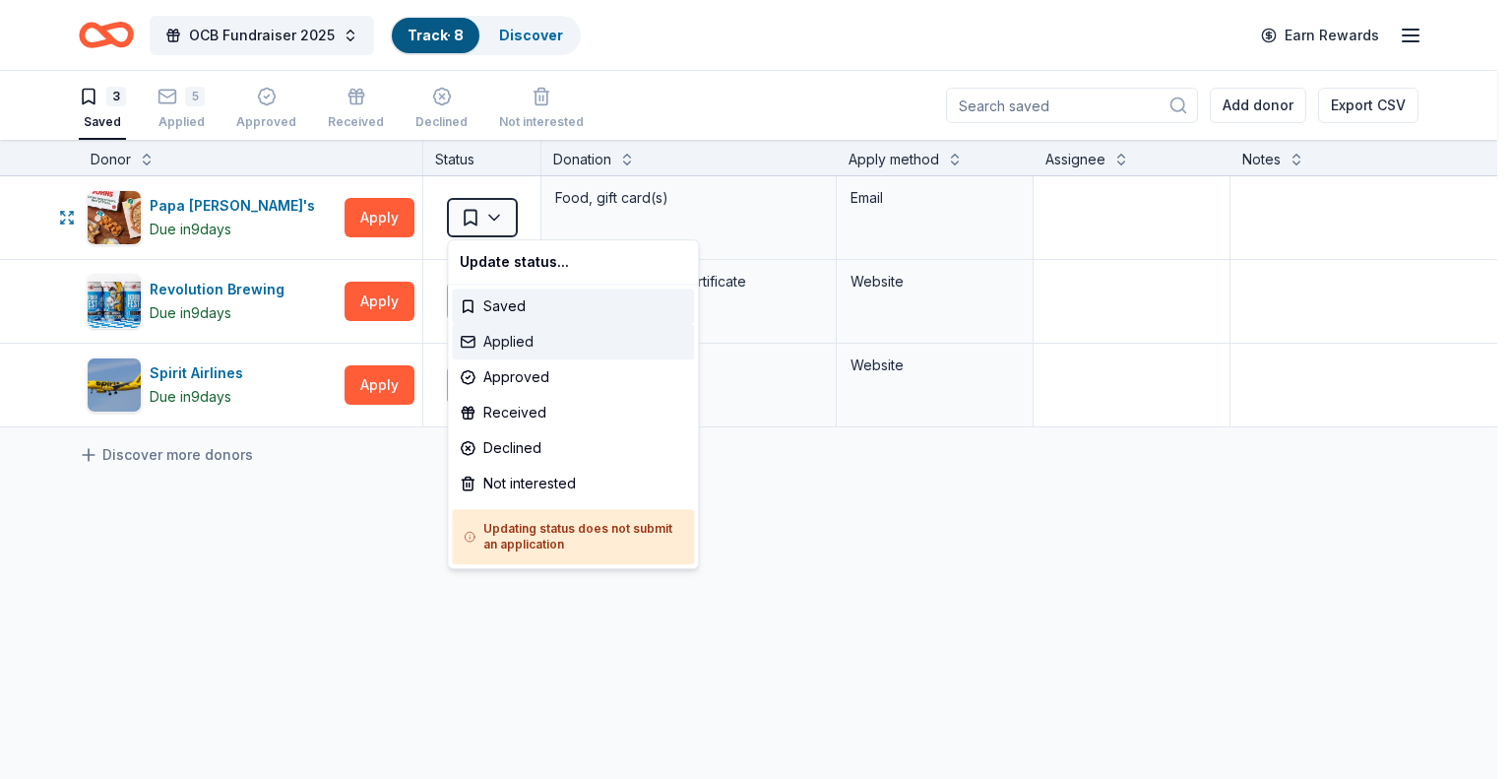
click at [484, 338] on div "Applied" at bounding box center [573, 341] width 242 height 35
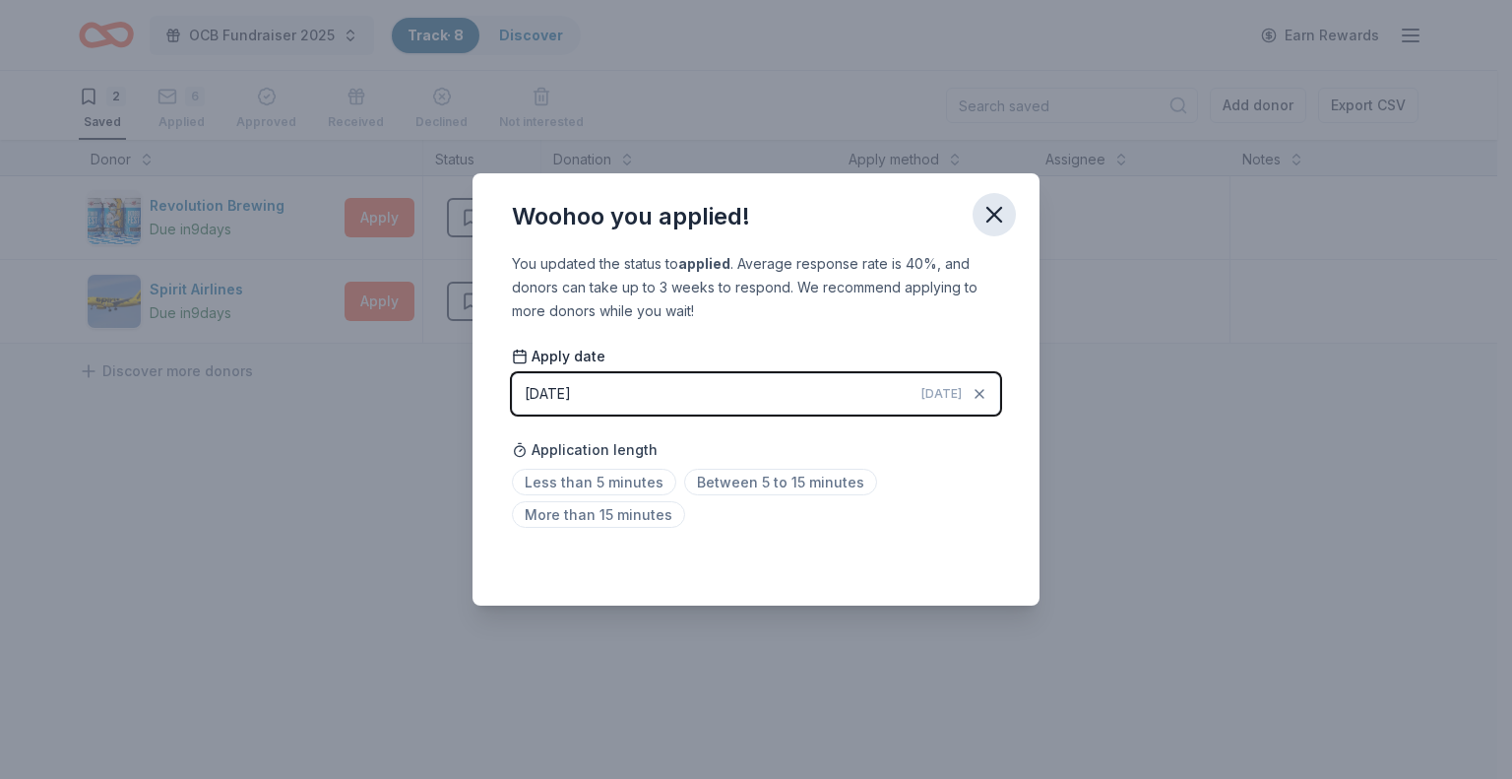
click at [998, 205] on icon "button" at bounding box center [995, 215] width 28 height 28
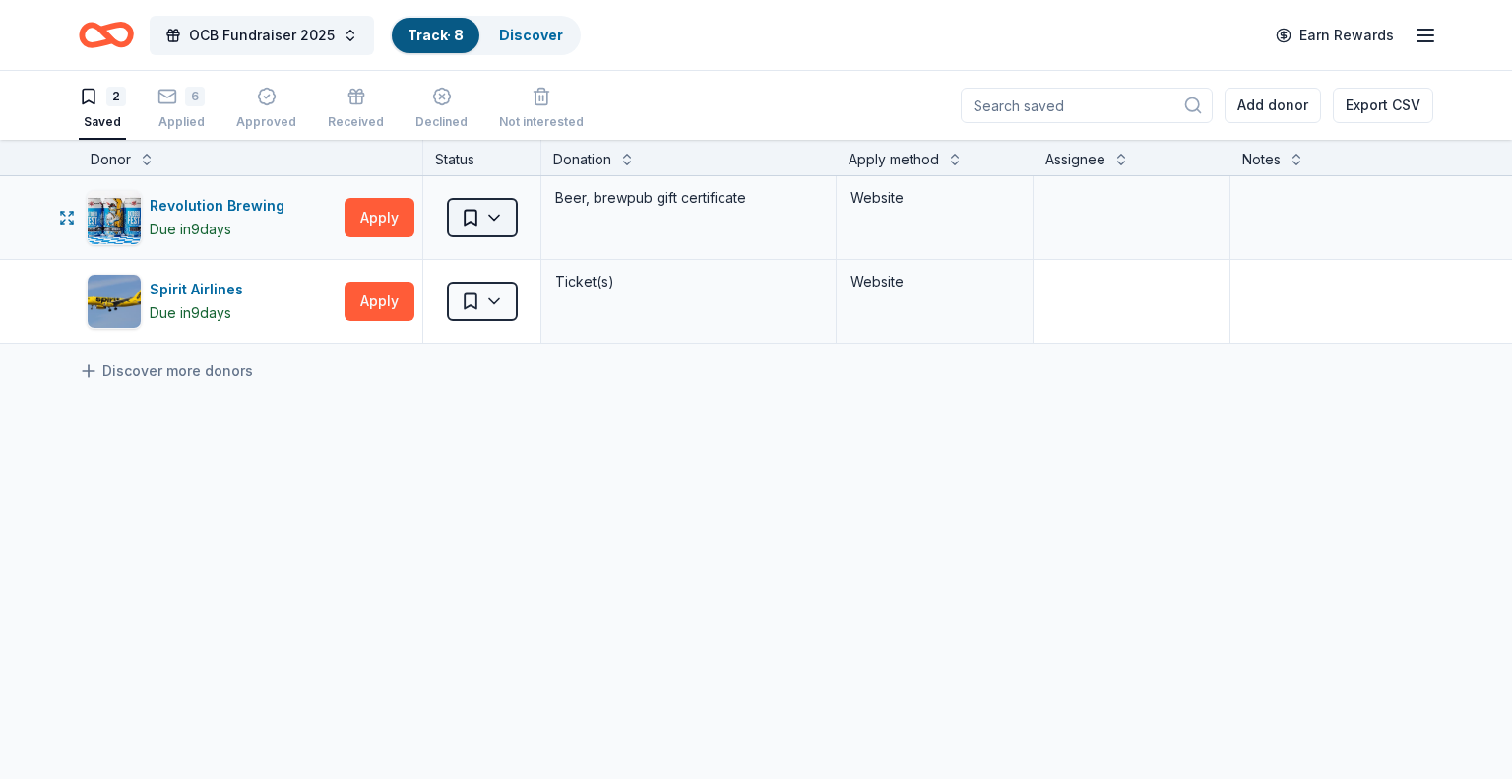
click at [500, 224] on html "OCB Fundraiser 2025 Track · 8 Discover Earn Rewards 2 Saved 6 Applied Approved …" at bounding box center [756, 389] width 1512 height 779
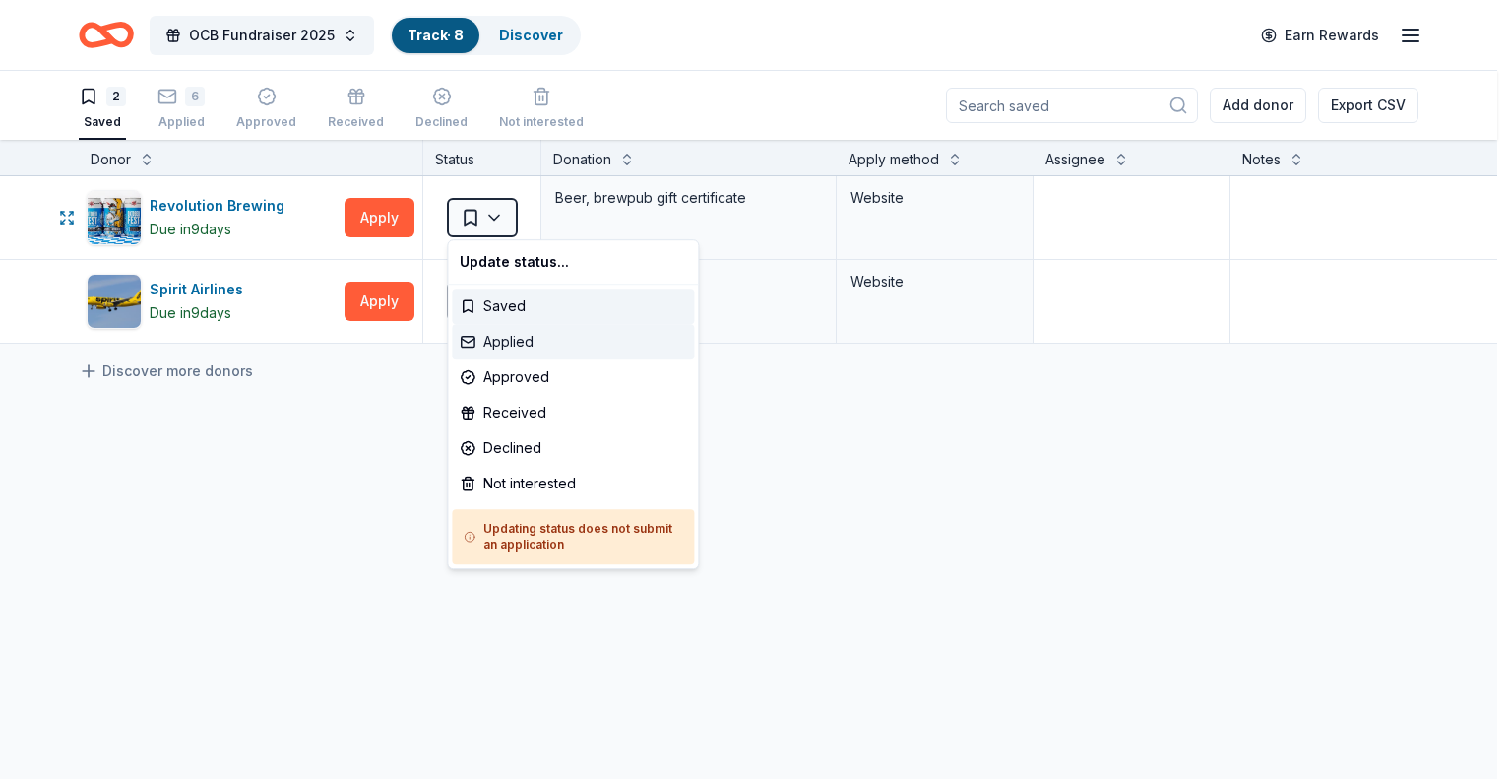
click at [525, 341] on div "Applied" at bounding box center [573, 341] width 242 height 35
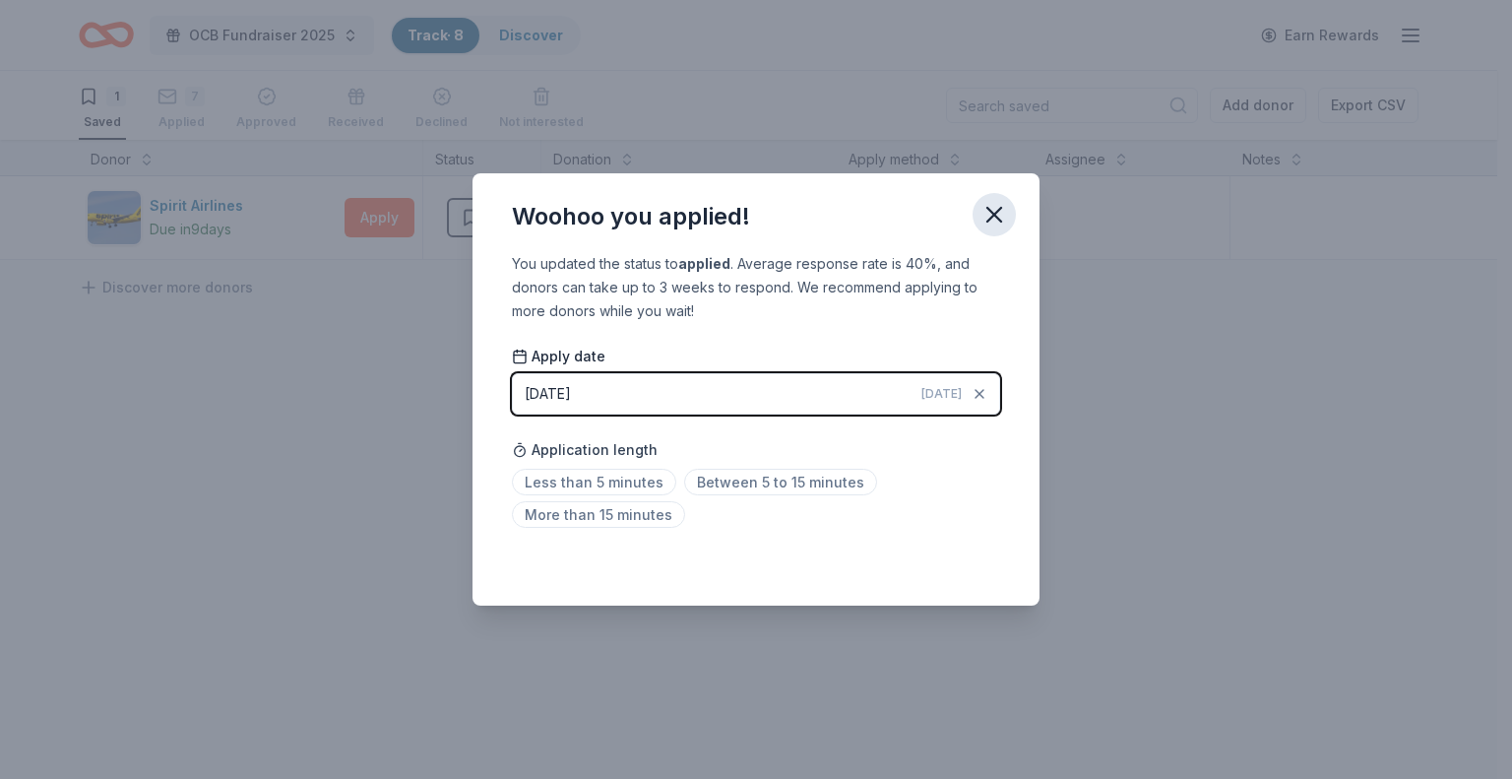
click at [989, 212] on icon "button" at bounding box center [995, 215] width 28 height 28
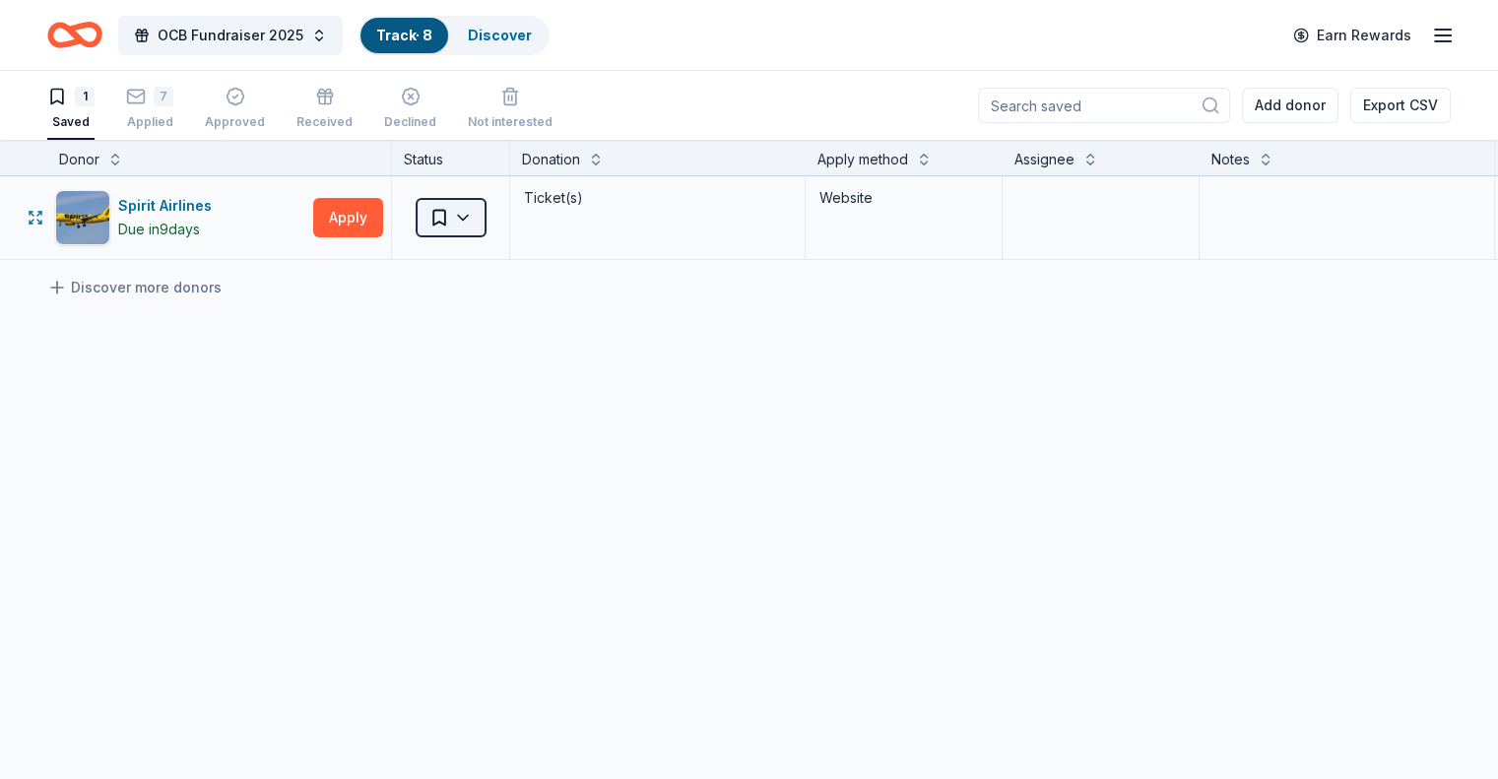
click at [488, 219] on html "OCB Fundraiser 2025 Track · 8 Discover Earn Rewards 1 Saved 7 Applied Approved …" at bounding box center [749, 389] width 1498 height 779
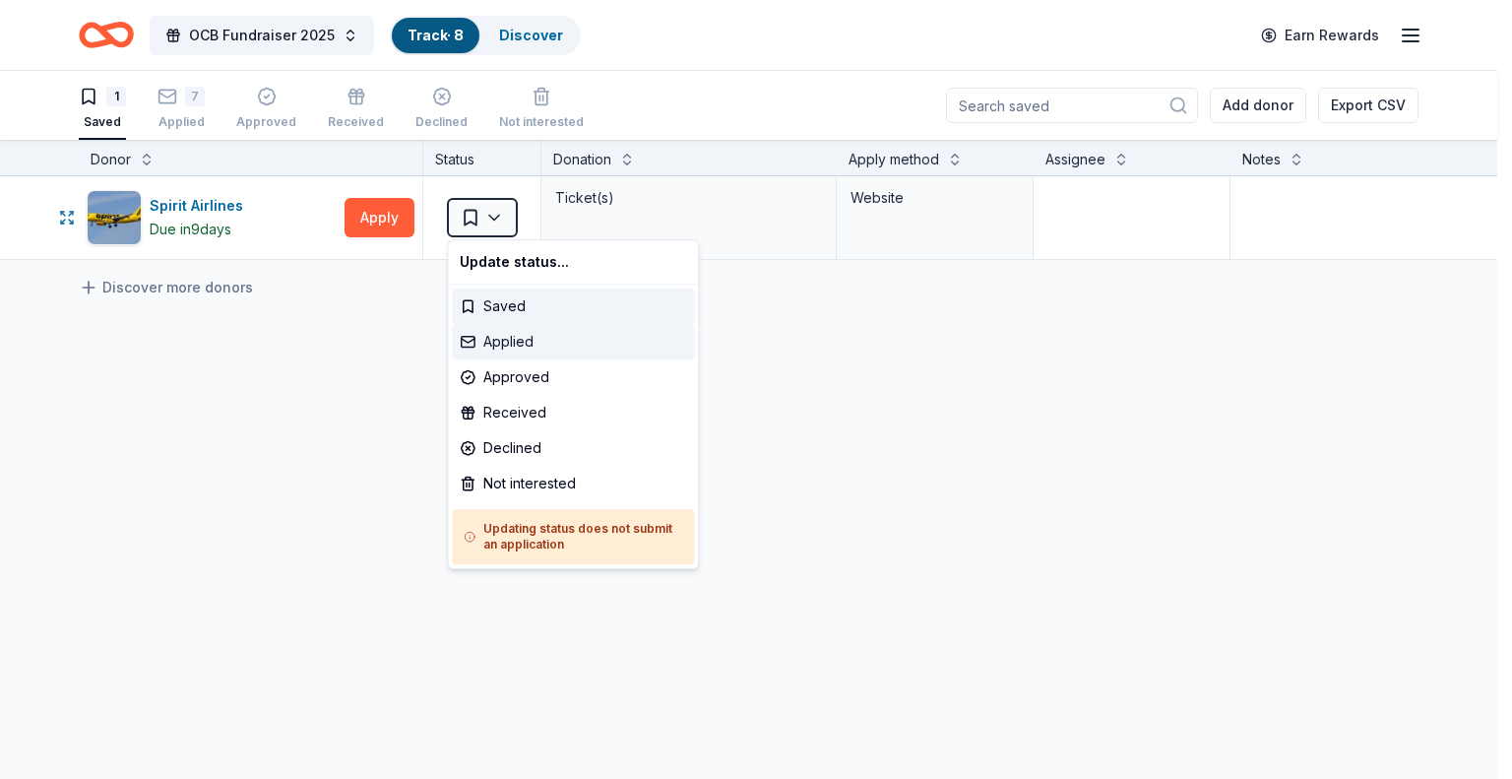
click at [505, 345] on div "Applied" at bounding box center [573, 341] width 242 height 35
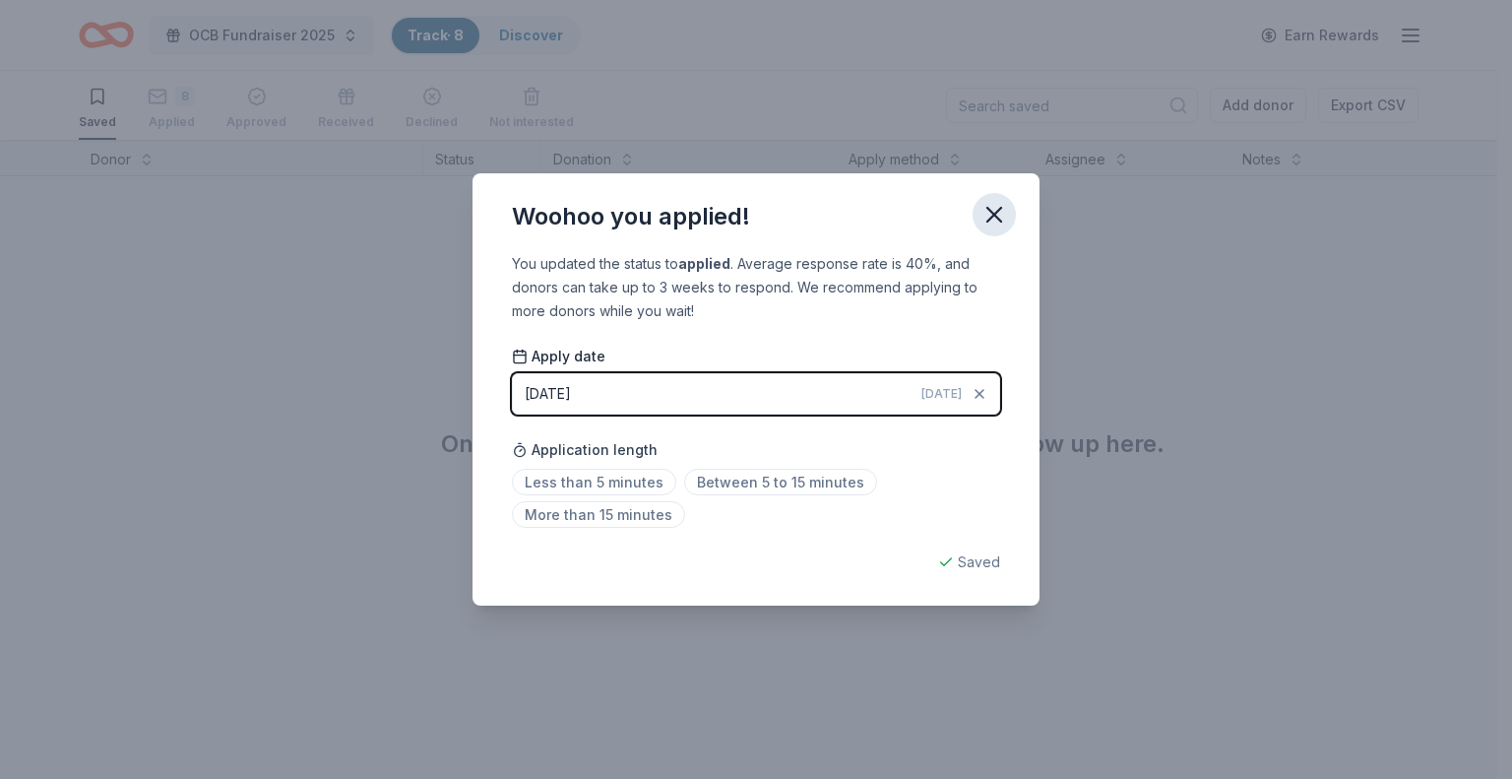
click at [1001, 216] on icon "button" at bounding box center [995, 215] width 28 height 28
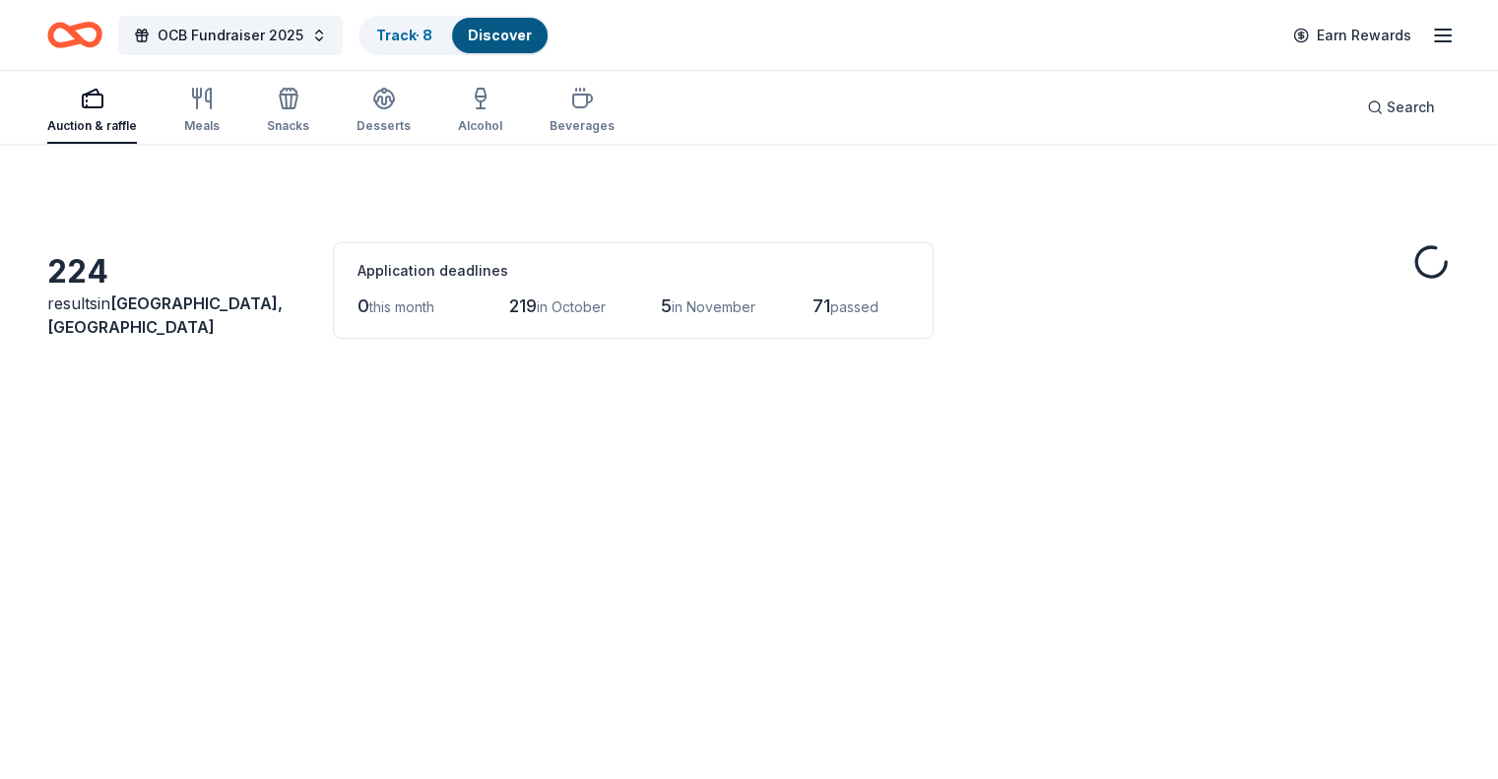
scroll to position [13950, 0]
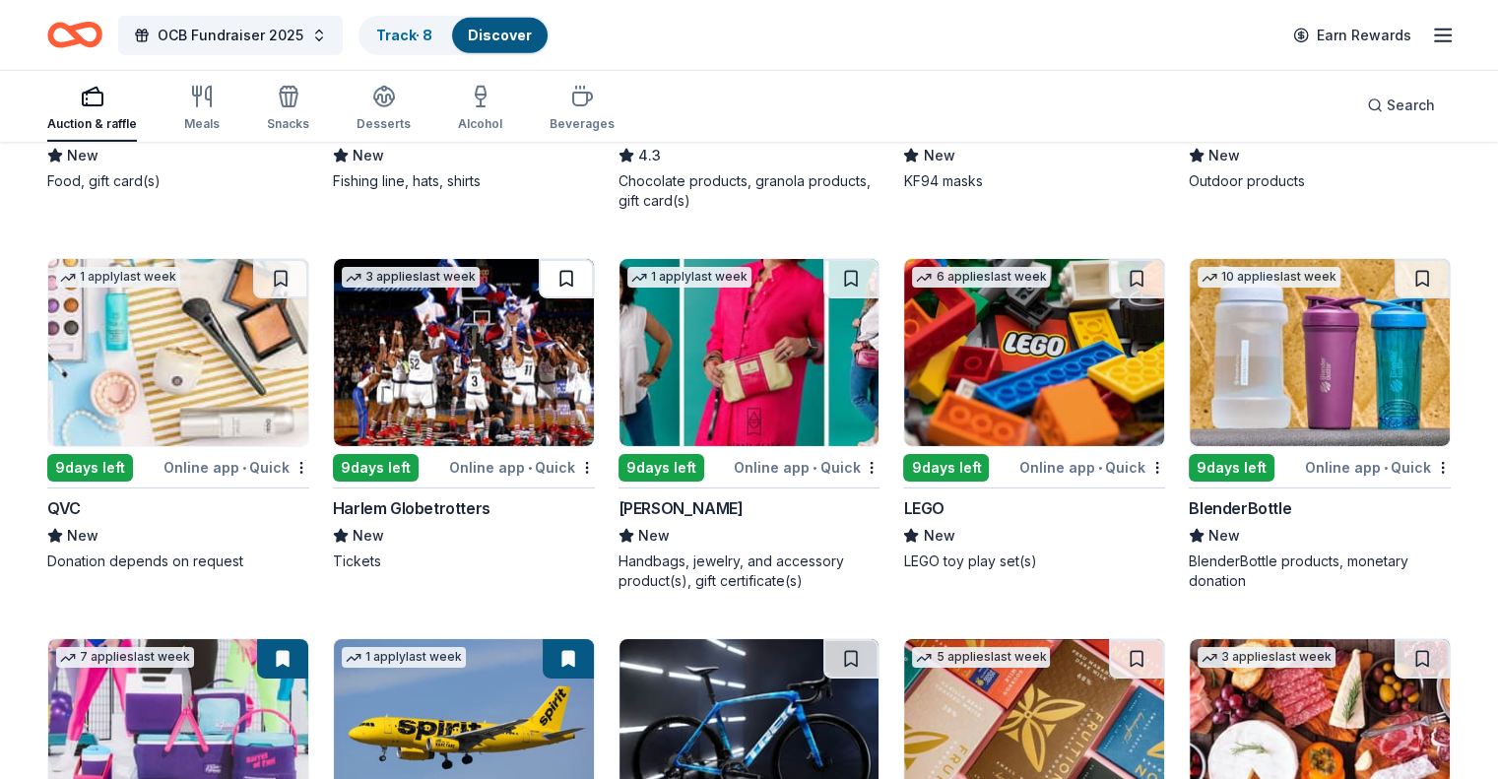
click at [572, 266] on button at bounding box center [566, 278] width 55 height 39
click at [1135, 264] on button at bounding box center [1136, 278] width 55 height 39
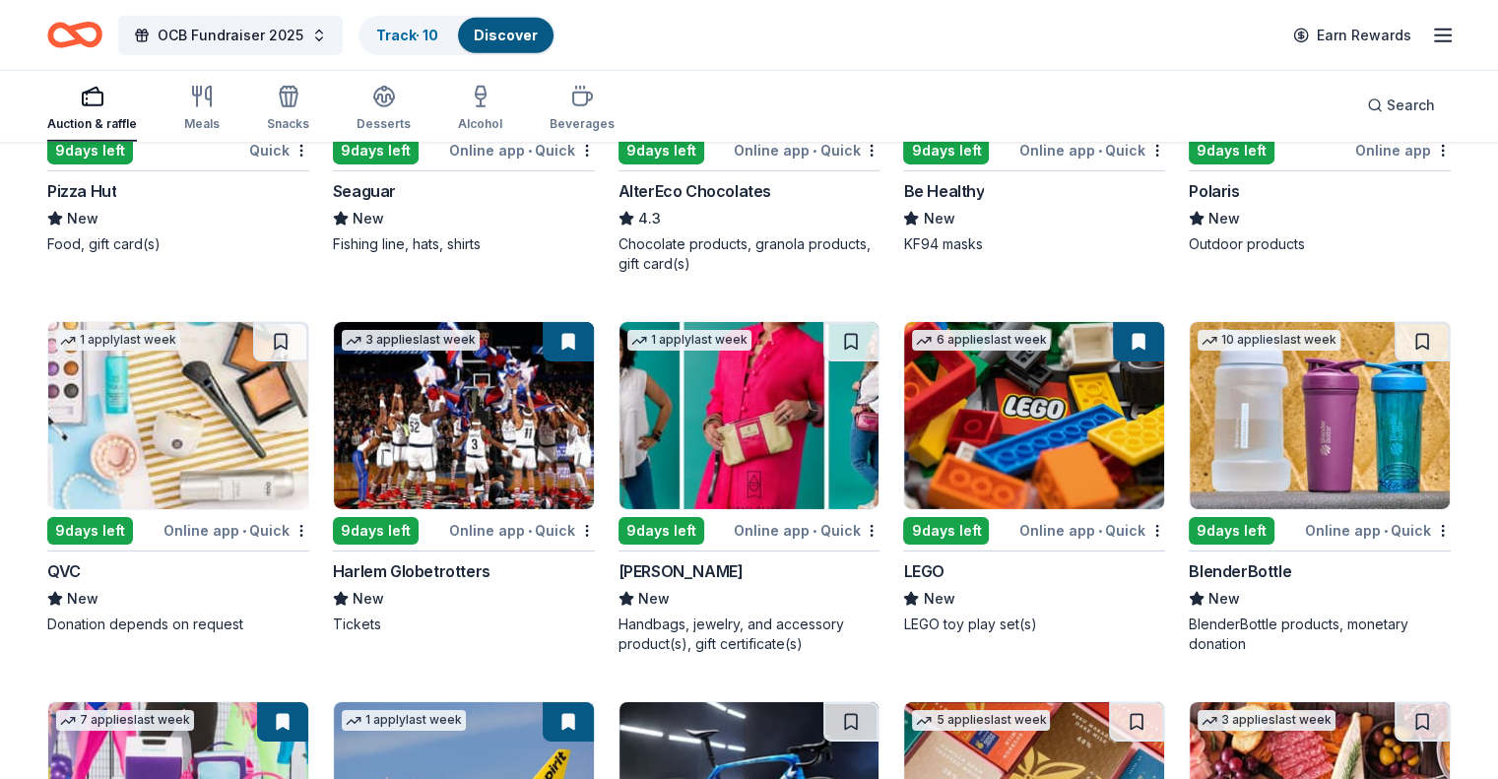
scroll to position [13851, 0]
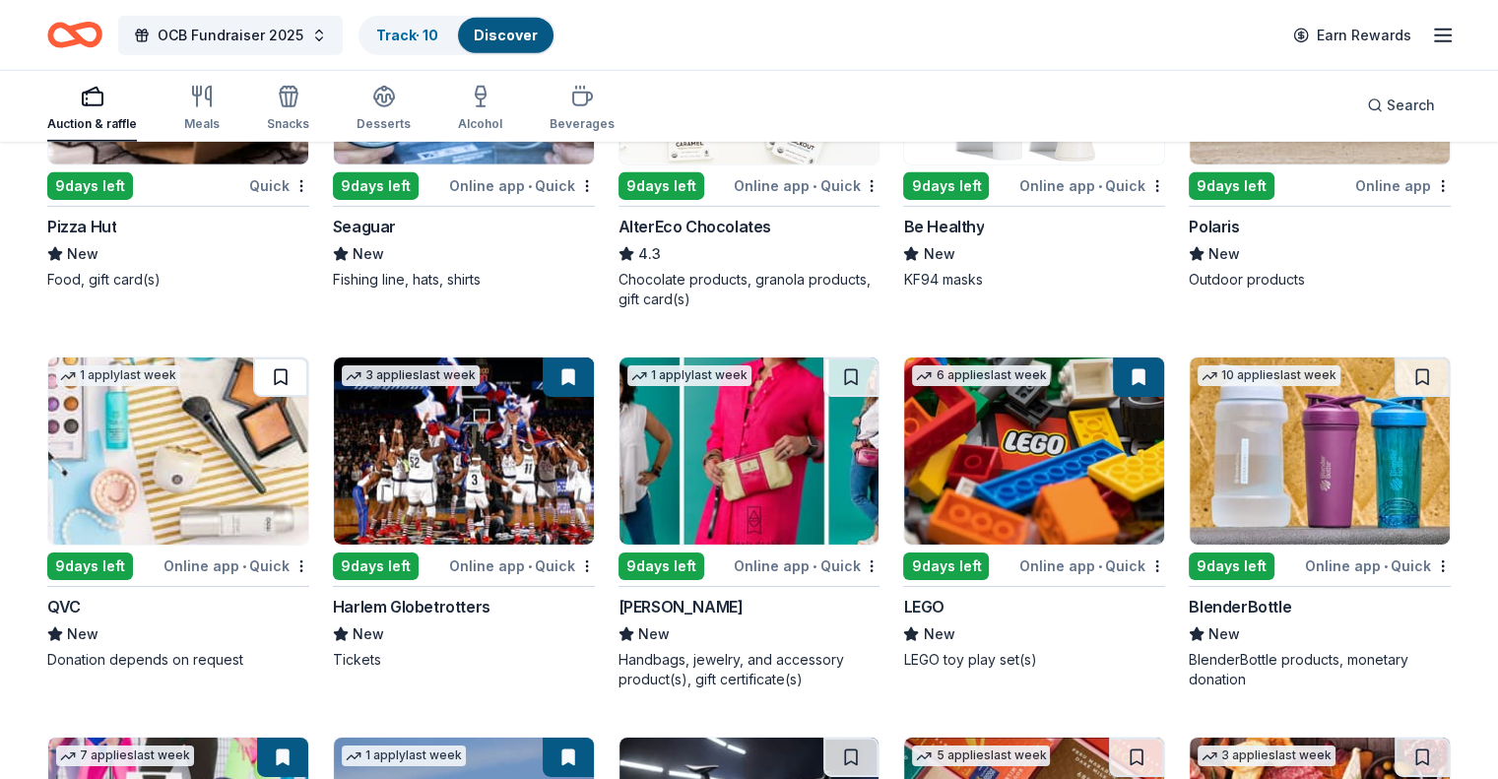
click at [308, 365] on button at bounding box center [280, 376] width 55 height 39
click at [434, 37] on link "Track · 11" at bounding box center [405, 35] width 58 height 17
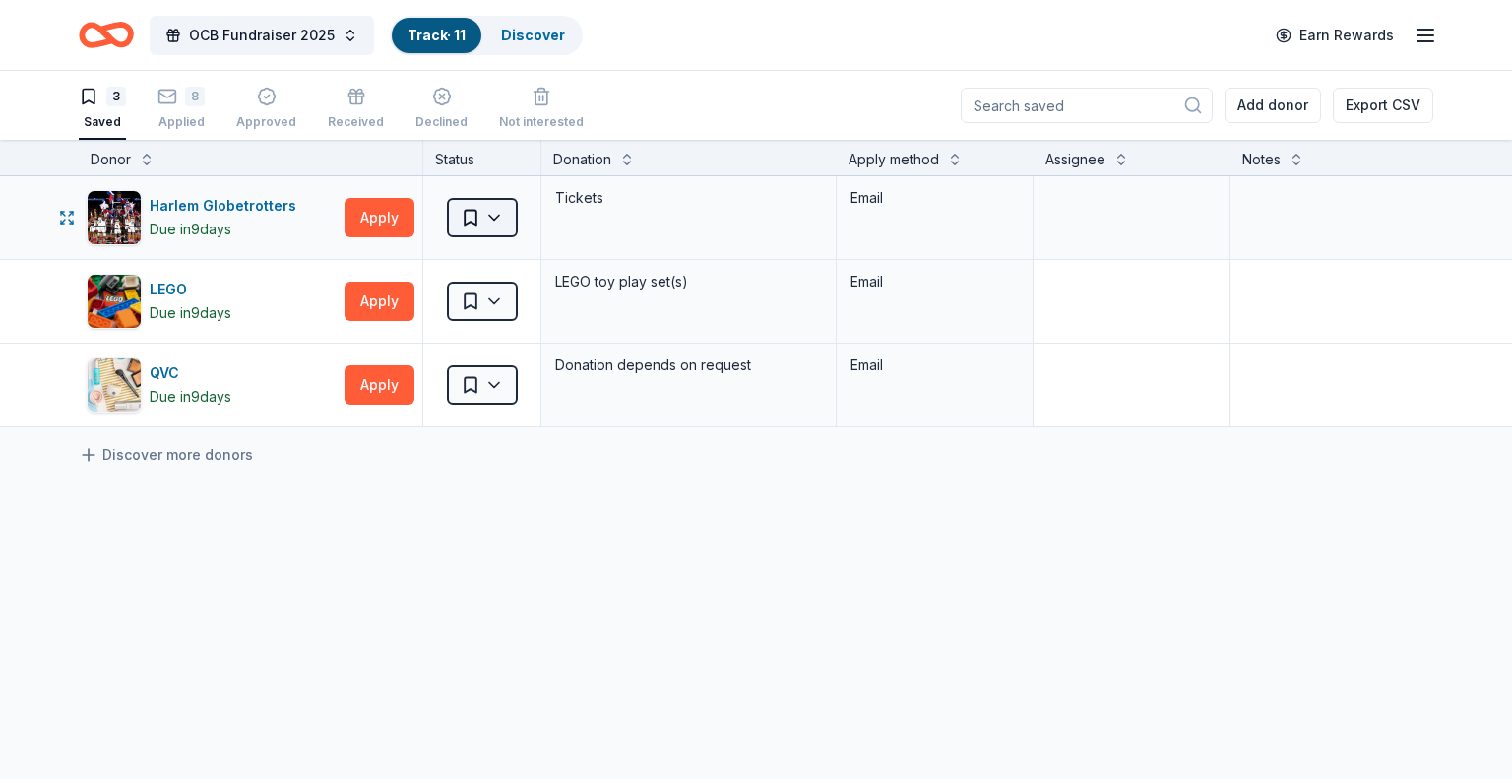
click at [508, 218] on html "OCB Fundraiser 2025 Track · 11 Discover Earn Rewards 3 Saved 8 Applied Approved…" at bounding box center [756, 389] width 1512 height 779
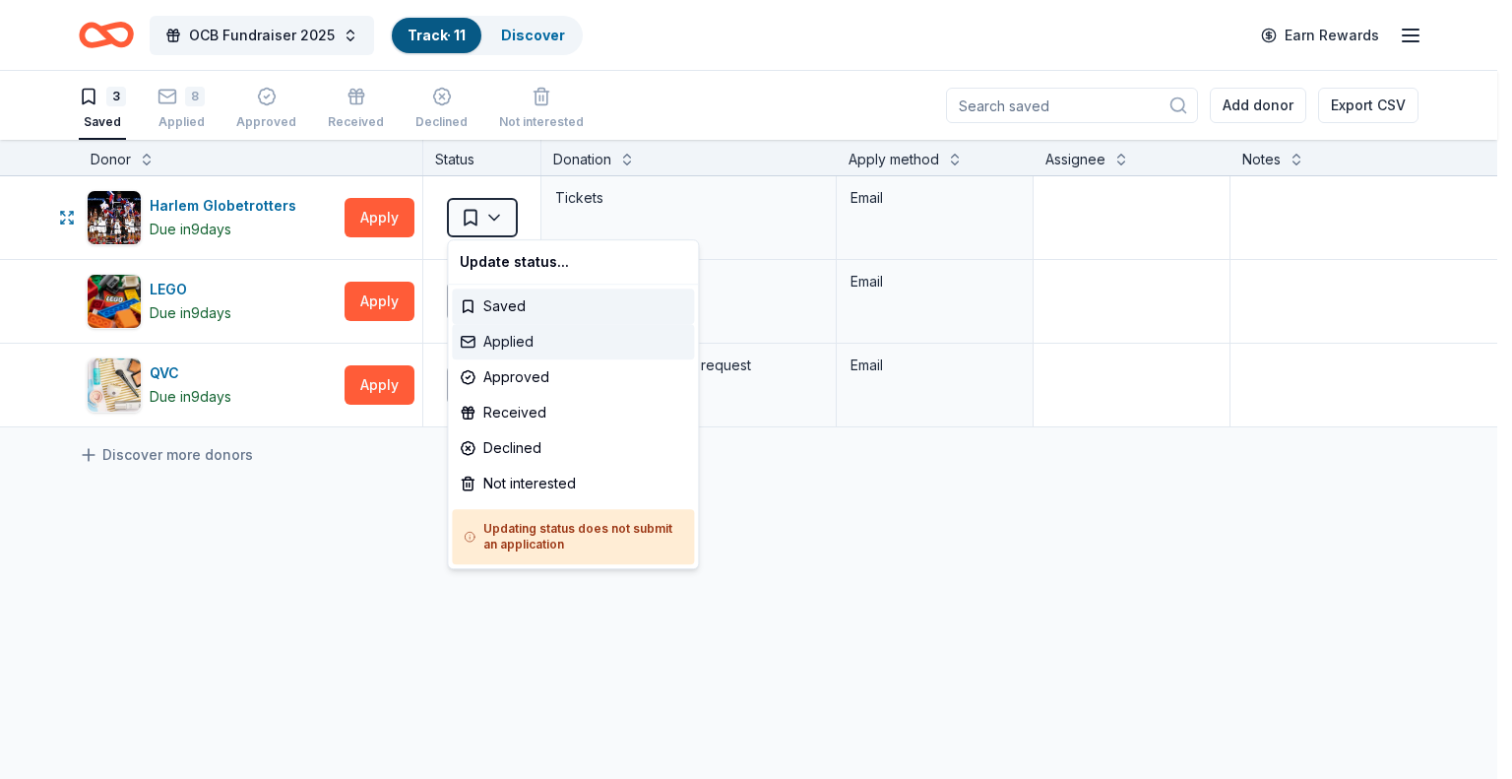
click at [522, 347] on div "Applied" at bounding box center [573, 341] width 242 height 35
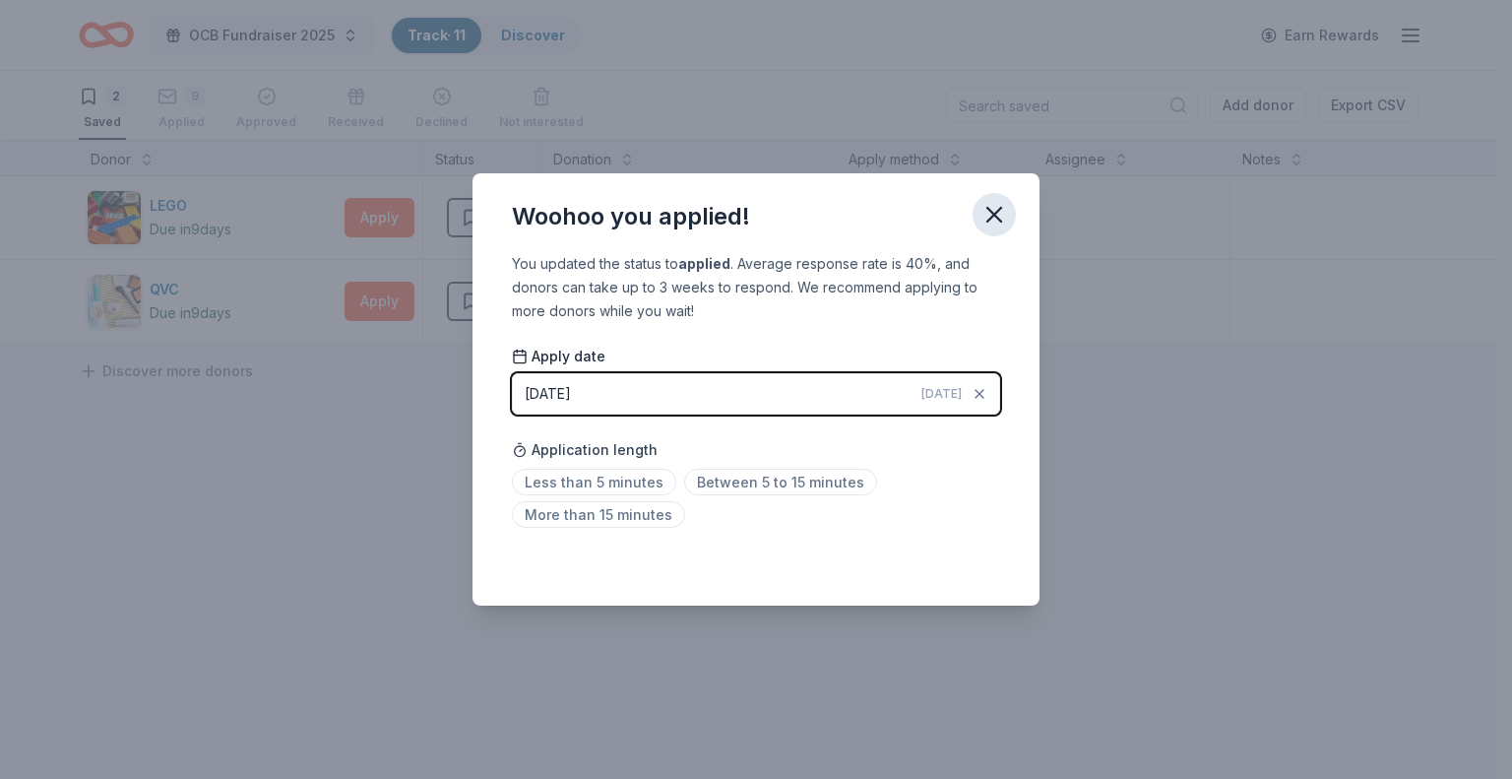
click at [996, 214] on icon "button" at bounding box center [995, 215] width 28 height 28
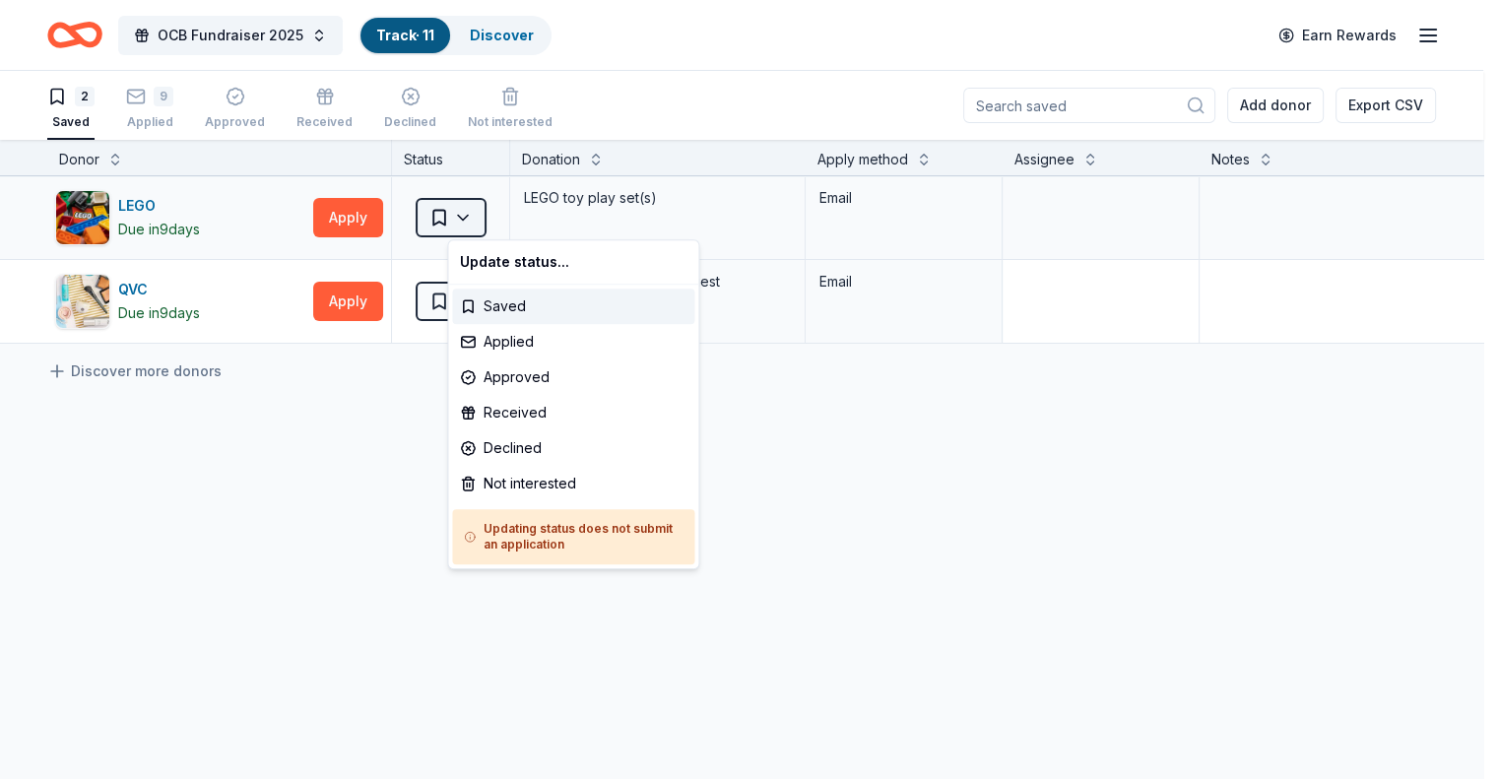
click at [503, 216] on html "OCB Fundraiser 2025 Track · 11 Discover Earn Rewards 2 Saved 9 Applied Approved…" at bounding box center [749, 389] width 1498 height 779
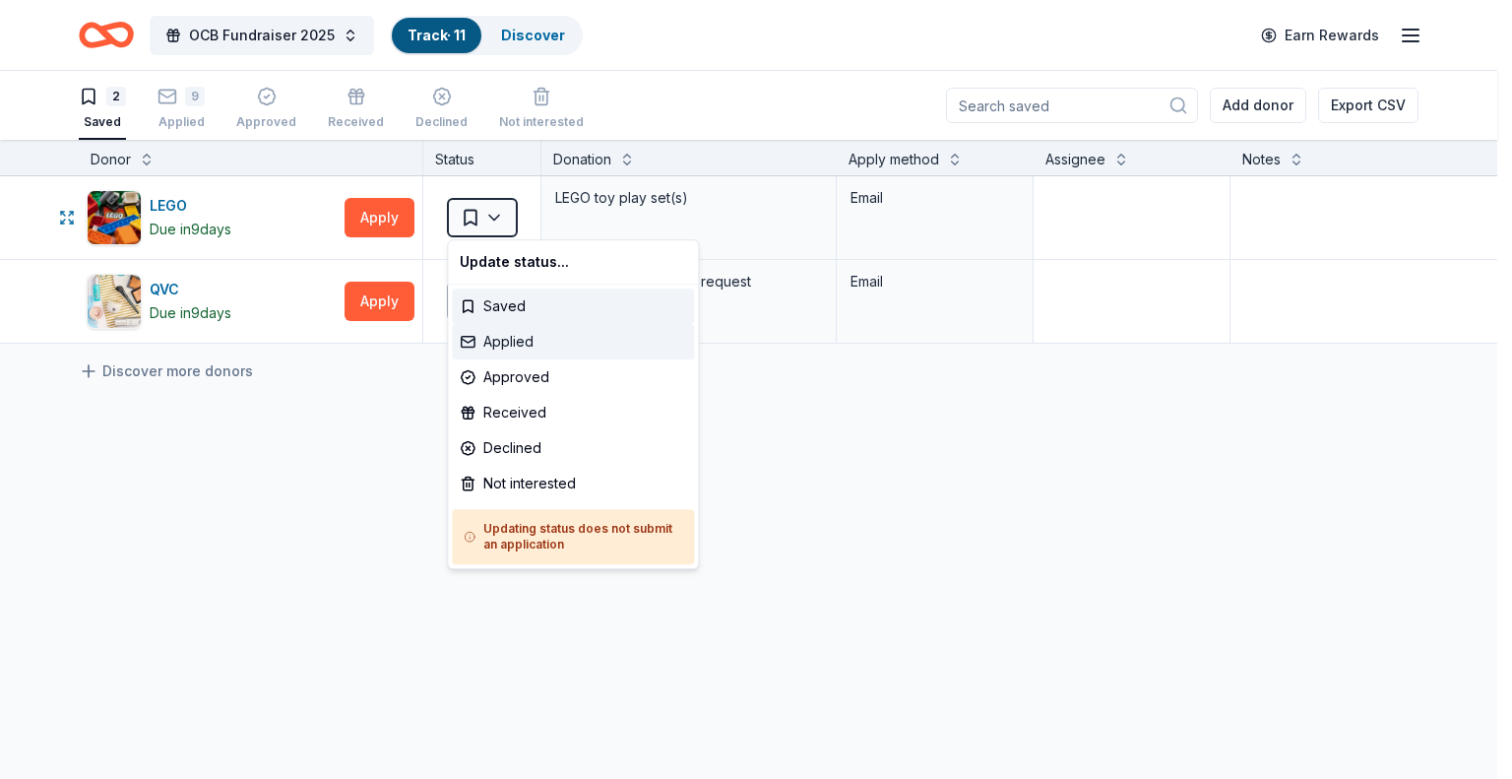
click at [544, 353] on div "Applied" at bounding box center [573, 341] width 242 height 35
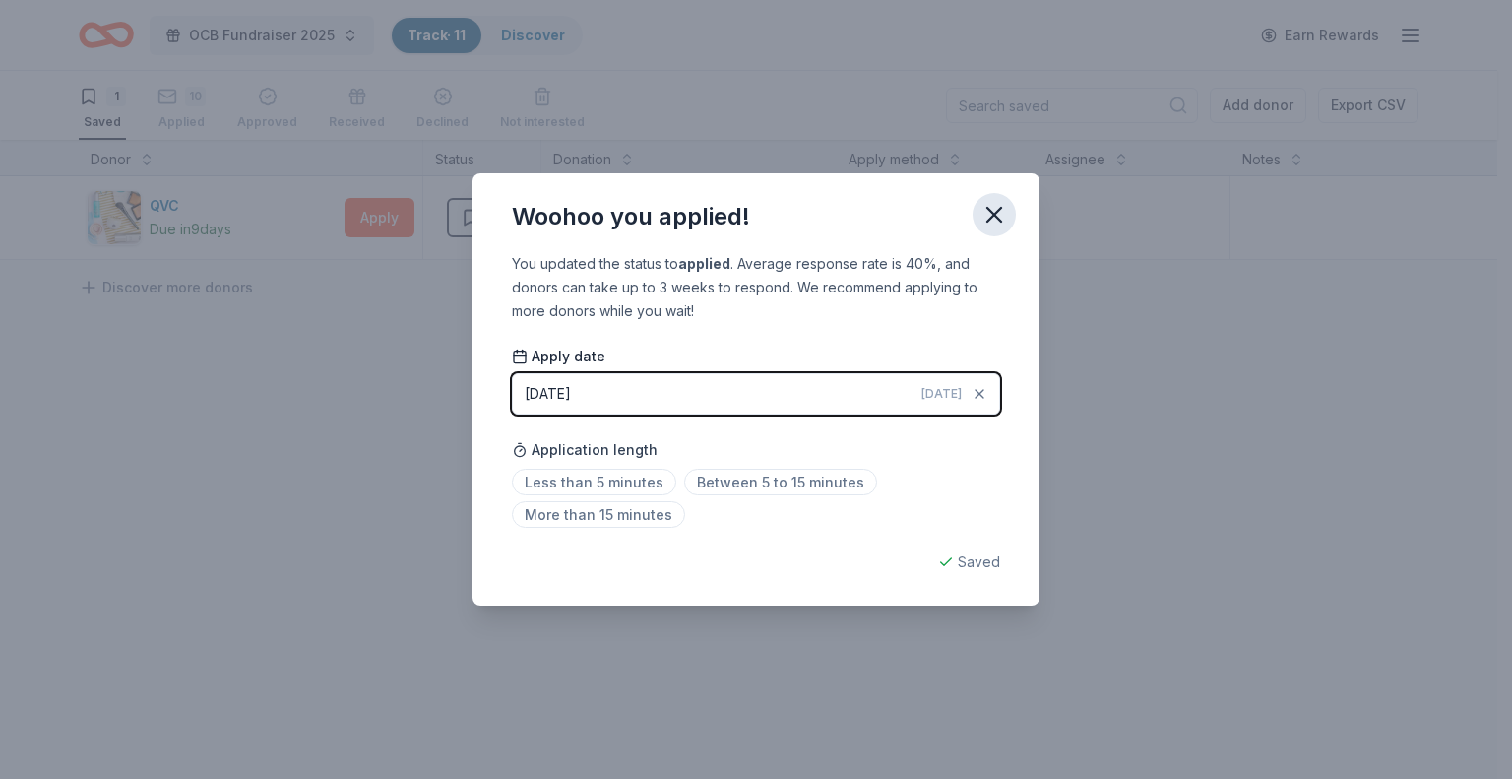
click at [991, 209] on icon "button" at bounding box center [995, 215] width 28 height 28
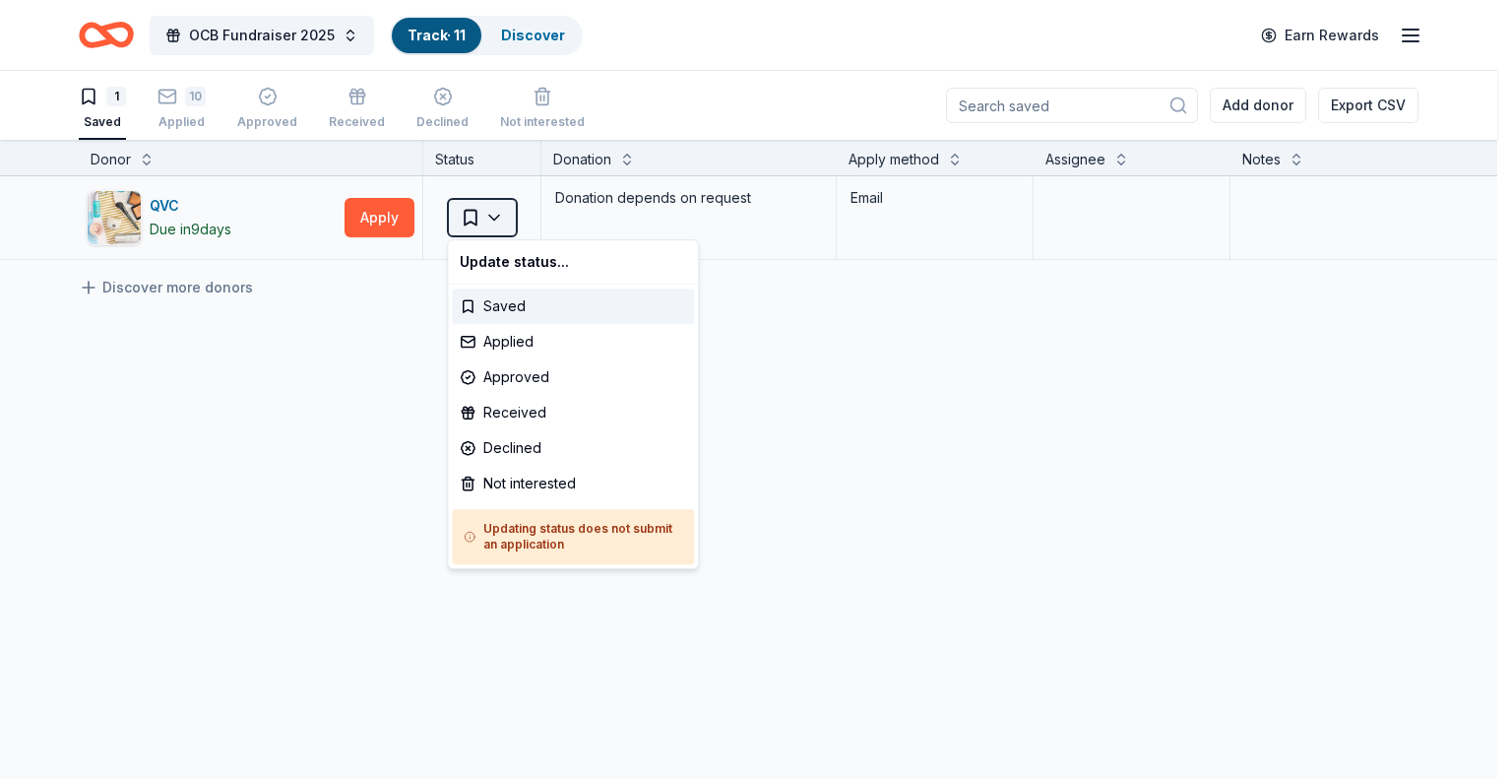
click at [498, 216] on html "OCB Fundraiser 2025 Track · 11 Discover Earn Rewards 1 Saved 10 Applied Approve…" at bounding box center [756, 389] width 1512 height 779
click at [519, 346] on div "Applied" at bounding box center [573, 341] width 242 height 35
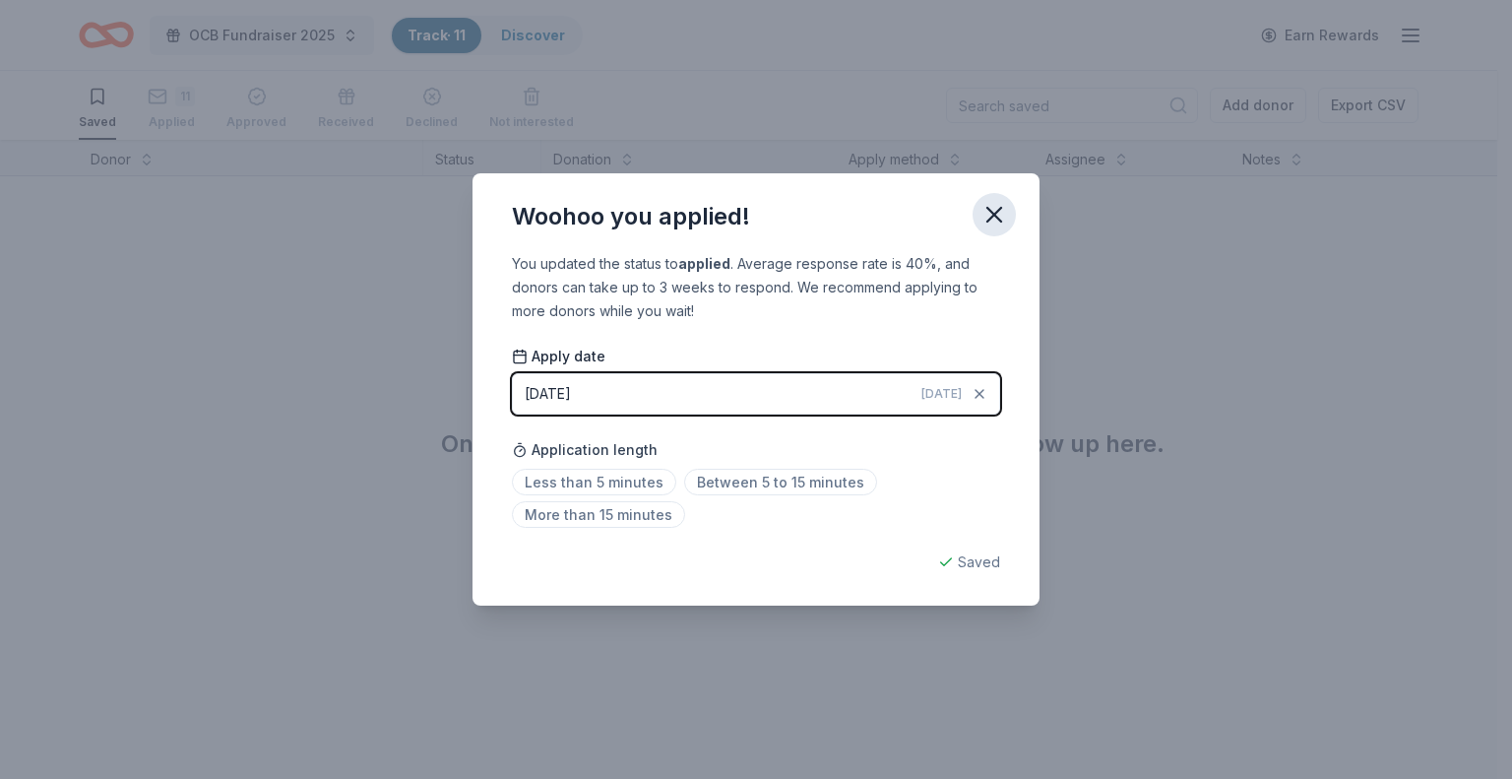
click at [1000, 216] on icon "button" at bounding box center [995, 215] width 28 height 28
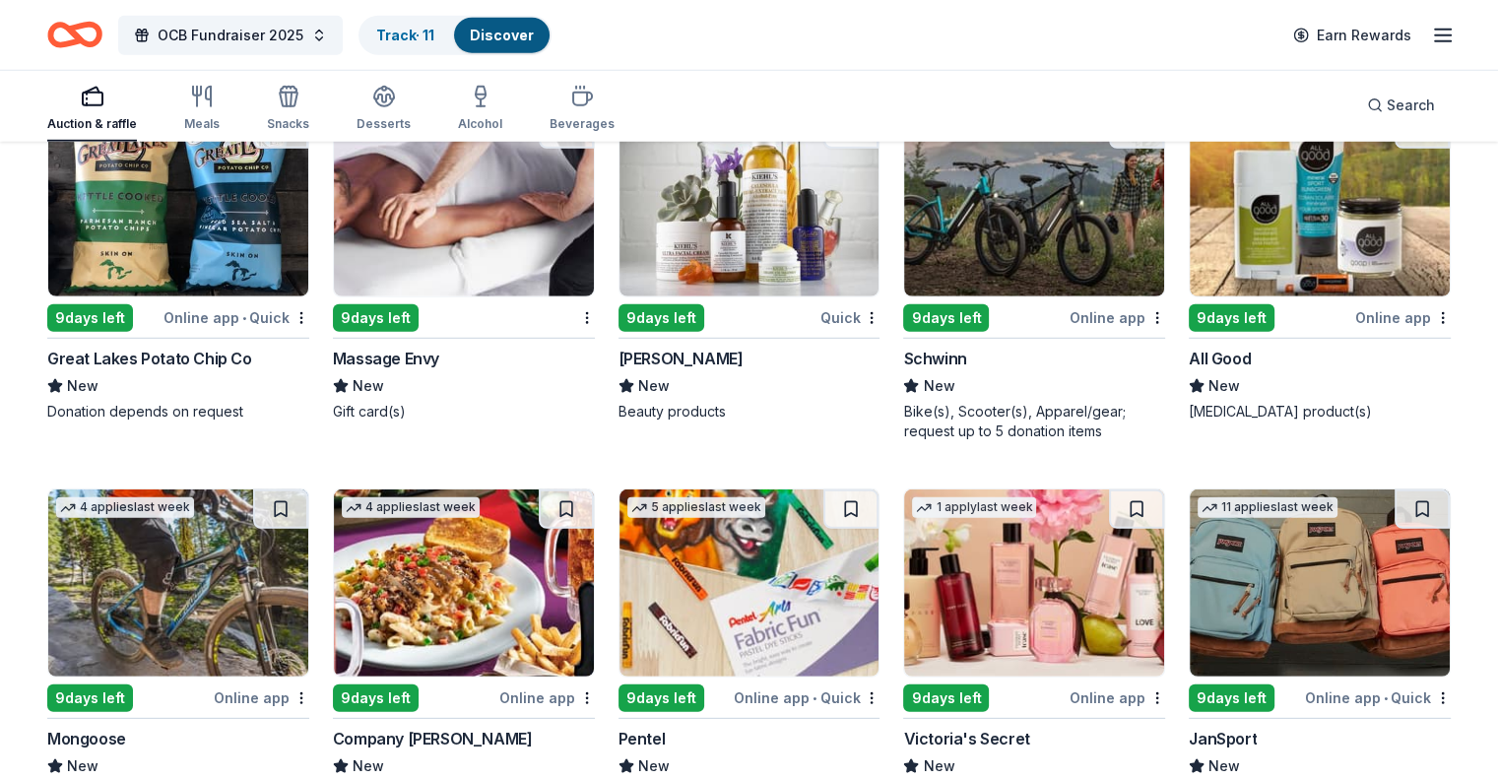
scroll to position [12670, 0]
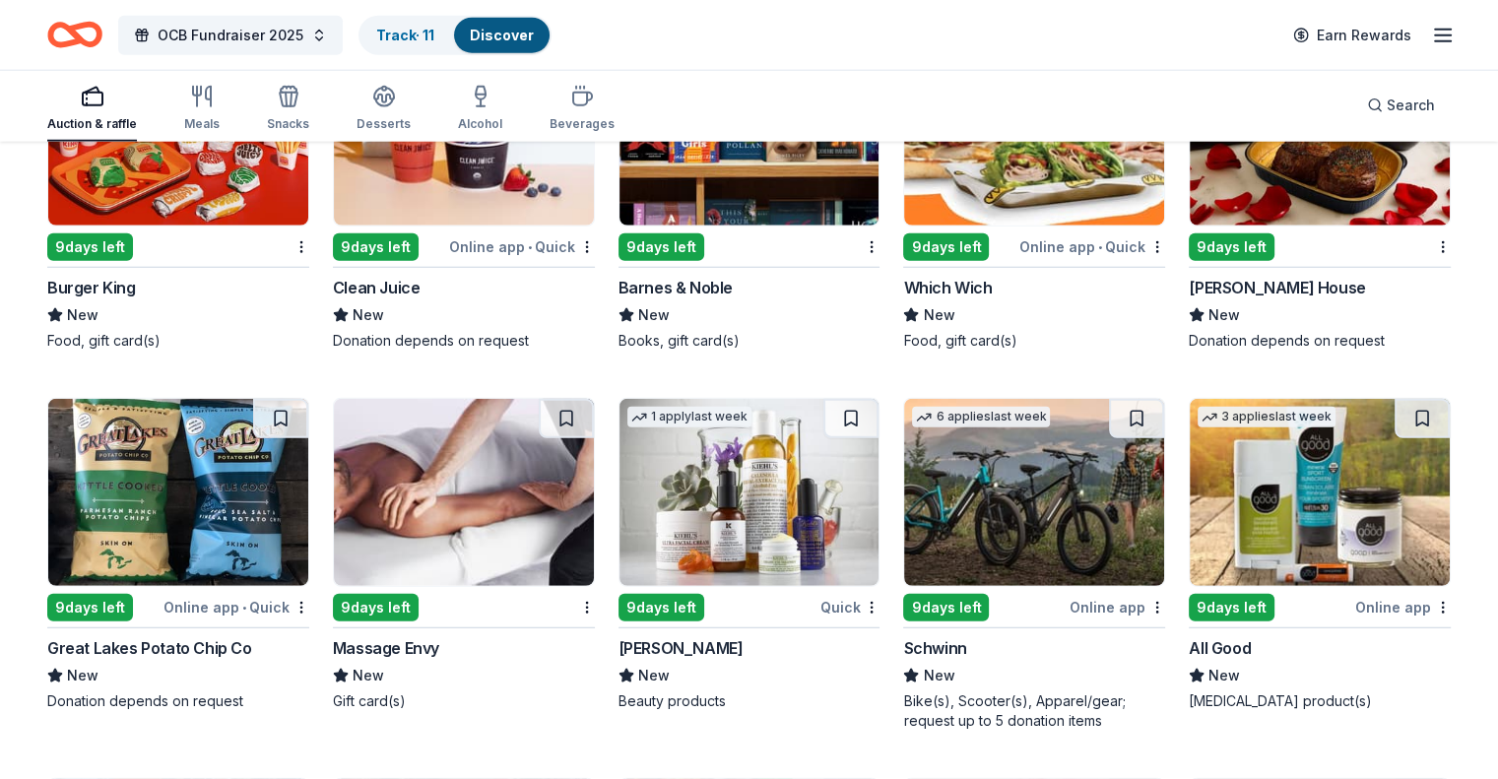
click at [1109, 399] on button at bounding box center [1136, 418] width 55 height 39
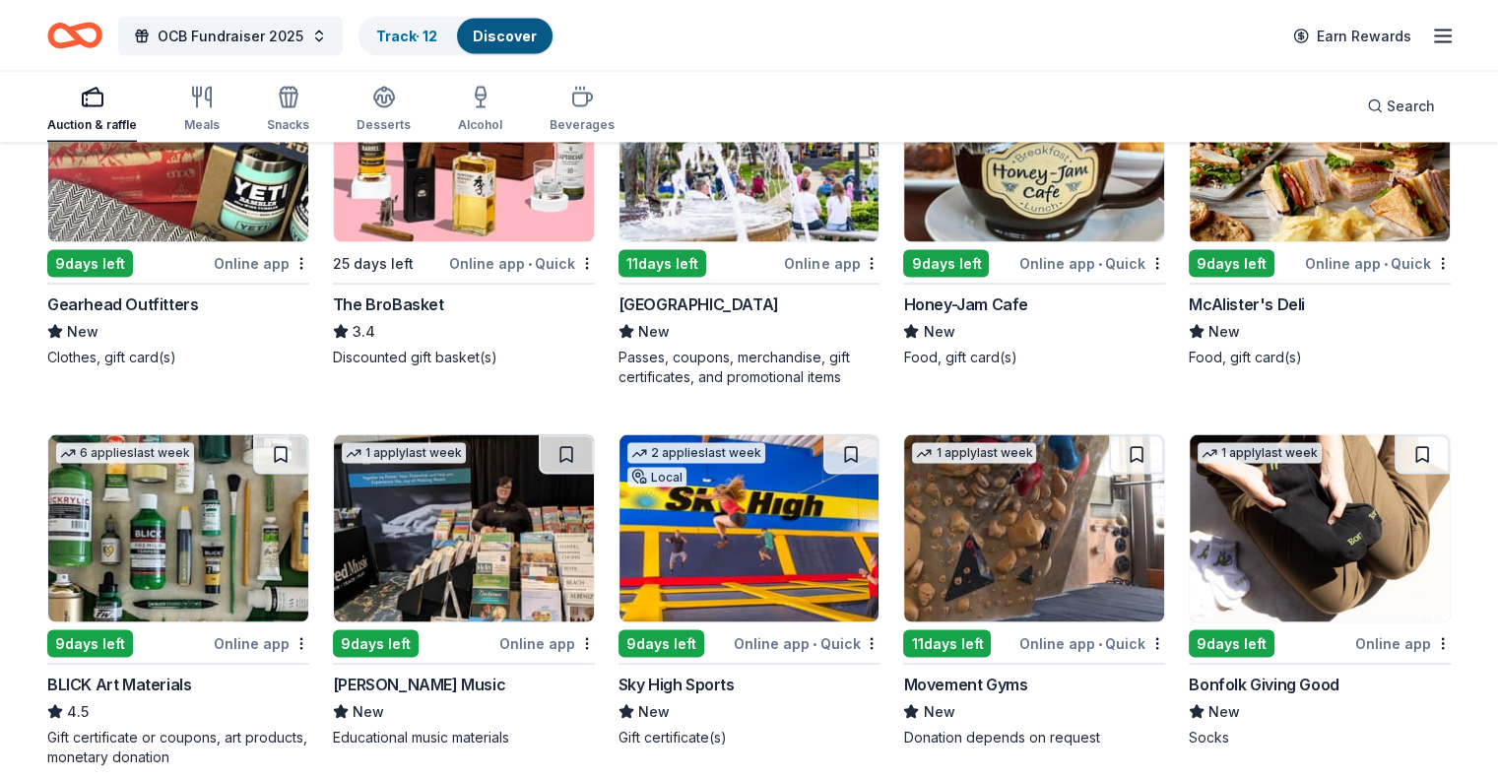
scroll to position [3218, 0]
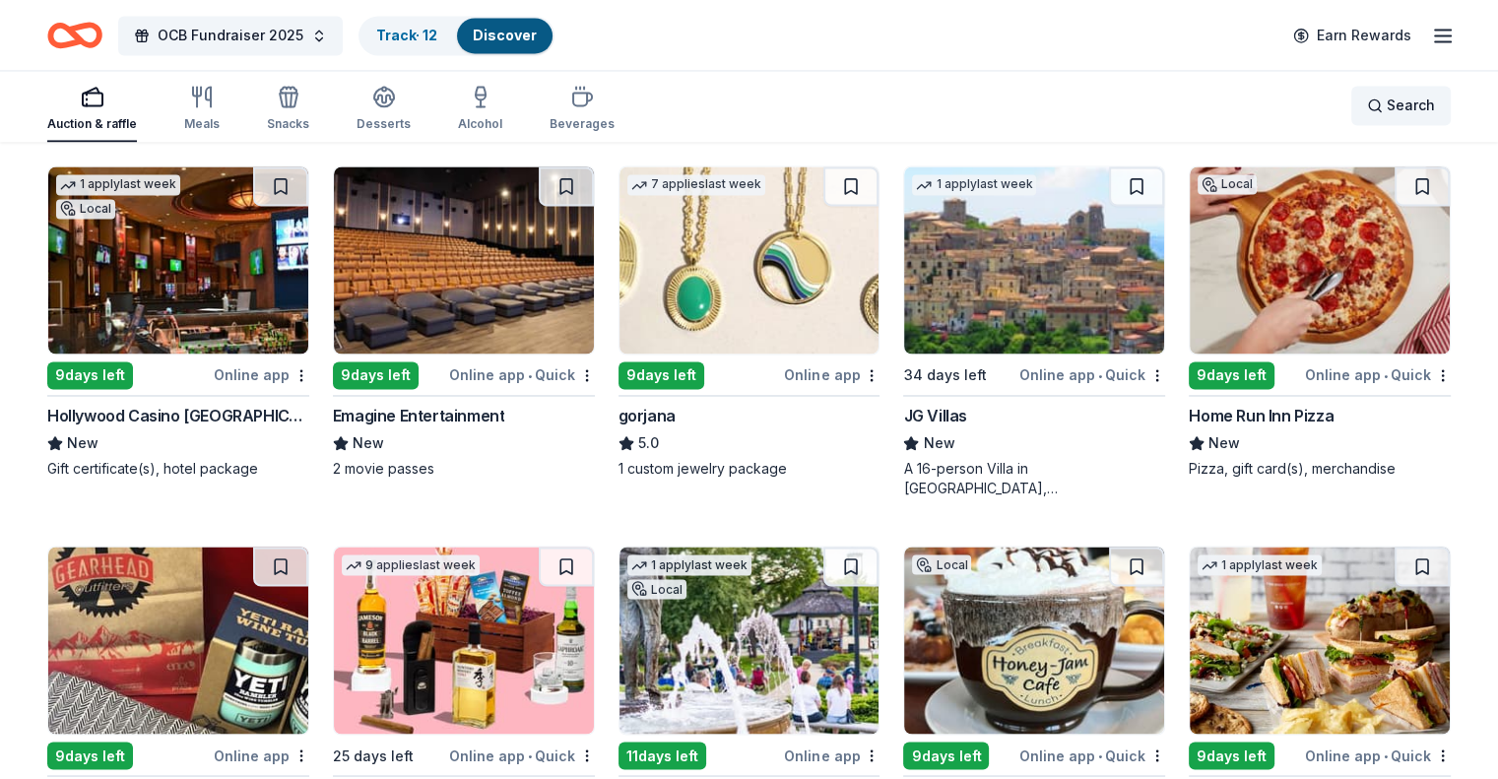
click at [1367, 97] on div "Search" at bounding box center [1401, 106] width 68 height 24
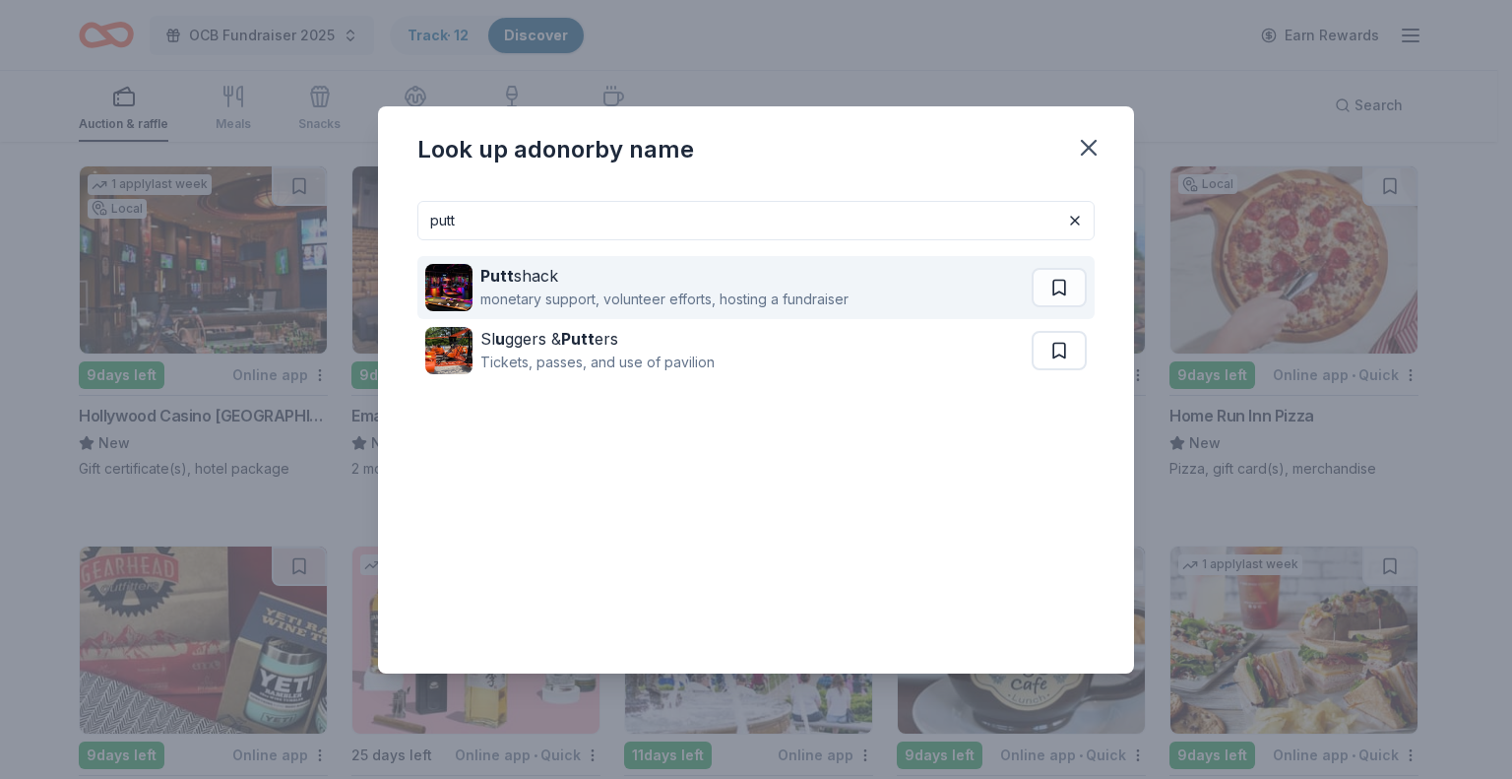
type input "putt"
click at [696, 299] on div "monetary support, volunteer efforts, hosting a fundraiser" at bounding box center [664, 300] width 368 height 24
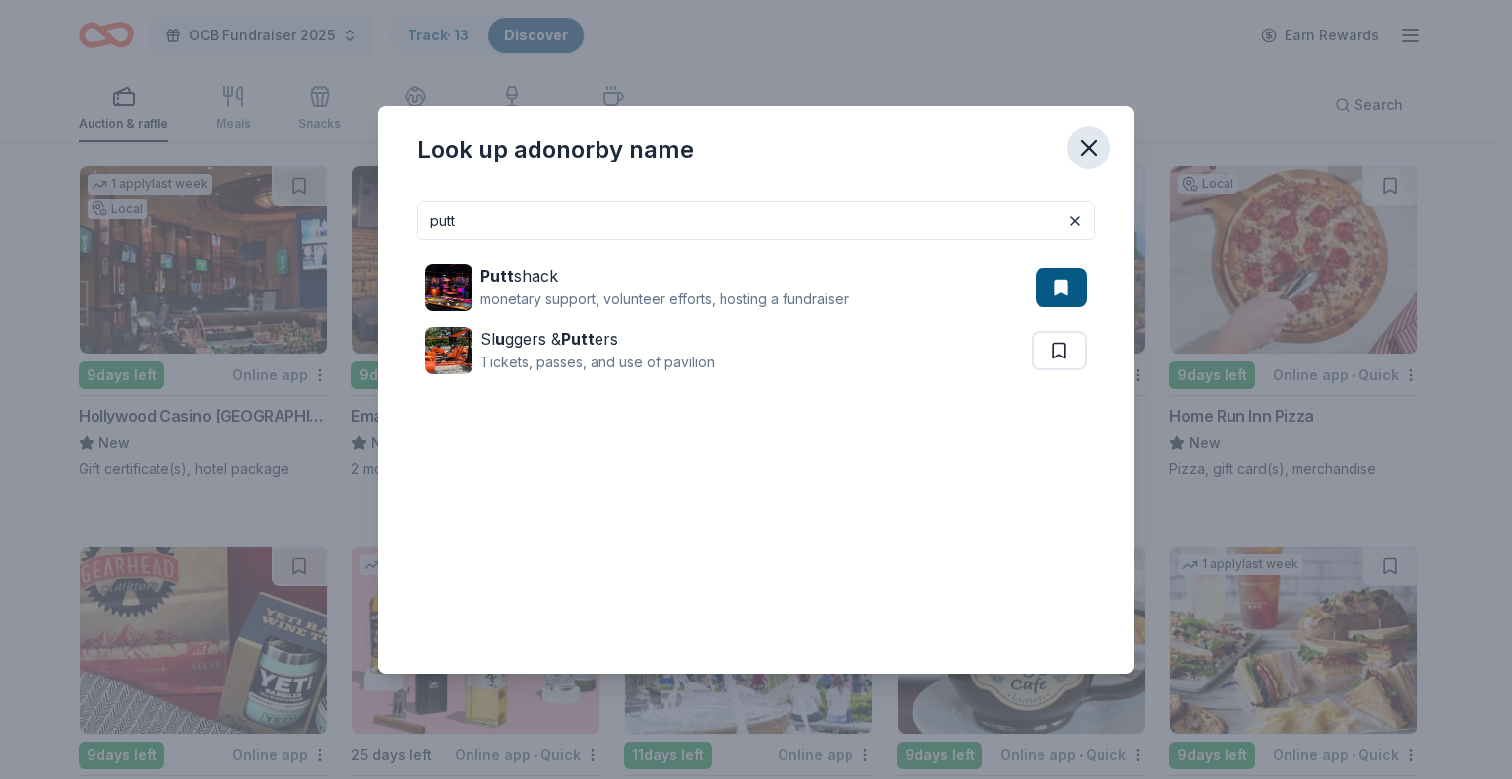
click at [1077, 143] on icon "button" at bounding box center [1089, 148] width 28 height 28
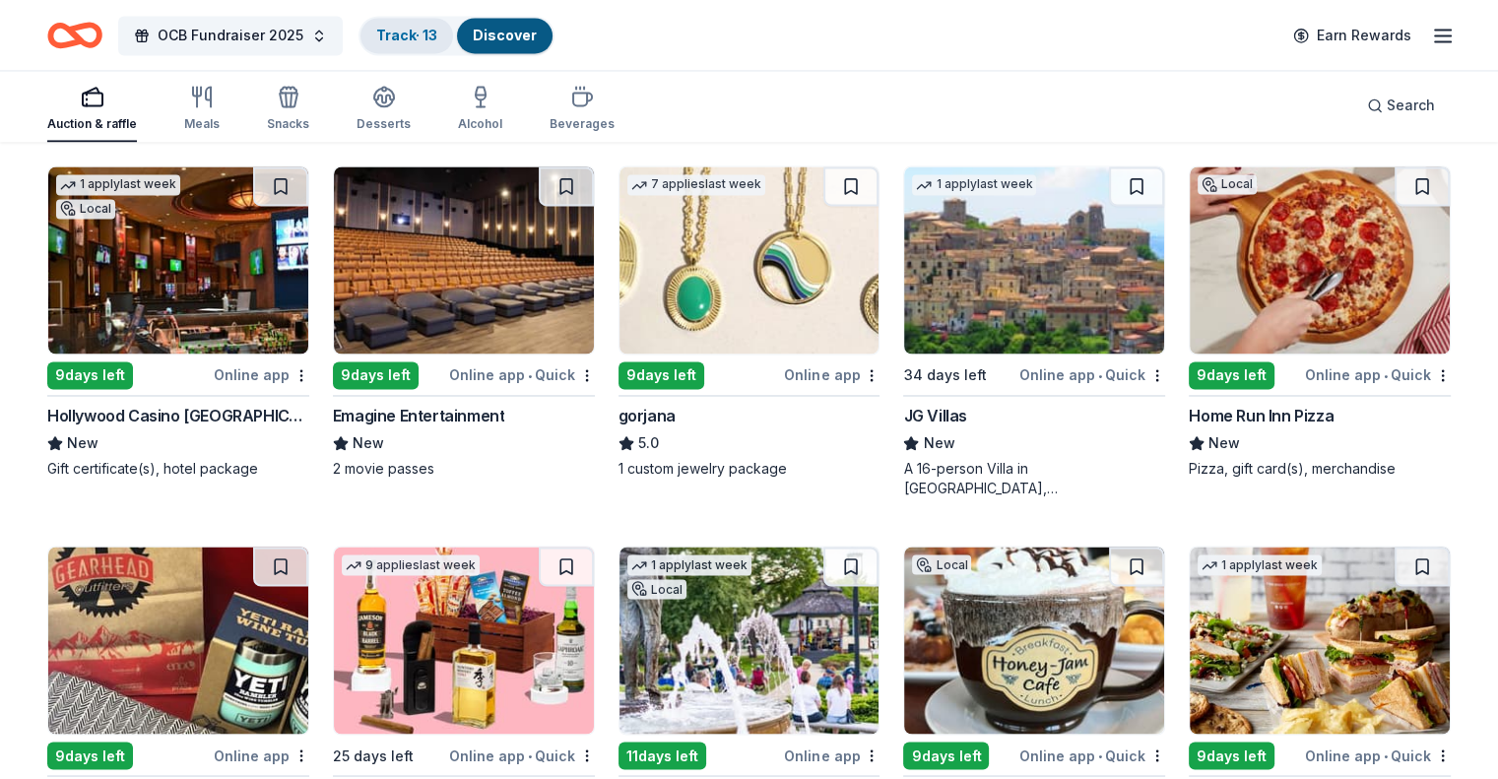
click at [437, 33] on link "Track · 13" at bounding box center [406, 35] width 61 height 17
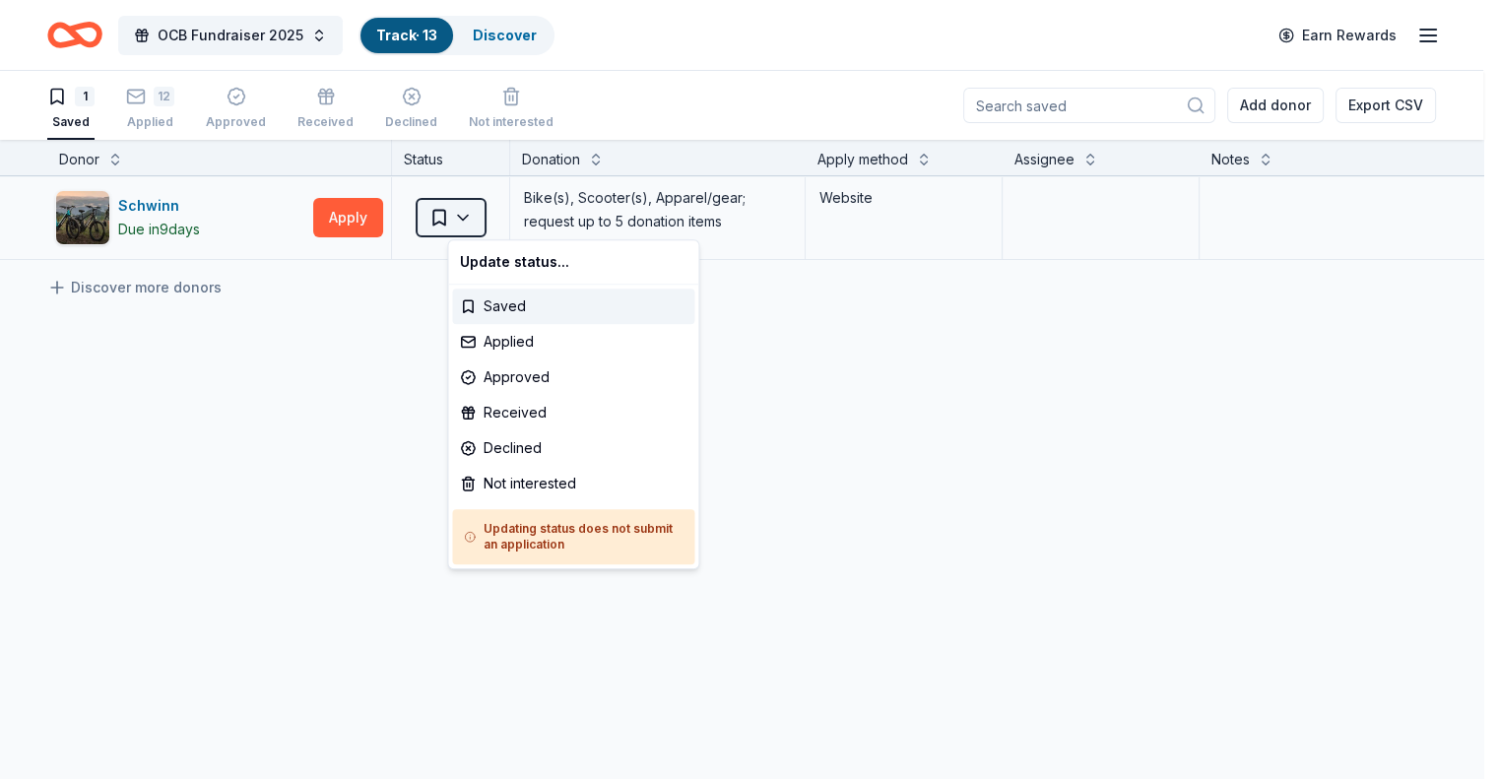
click at [490, 216] on html "OCB Fundraiser 2025 Track · 13 Discover Earn Rewards 1 Saved 12 Applied Approve…" at bounding box center [749, 389] width 1498 height 779
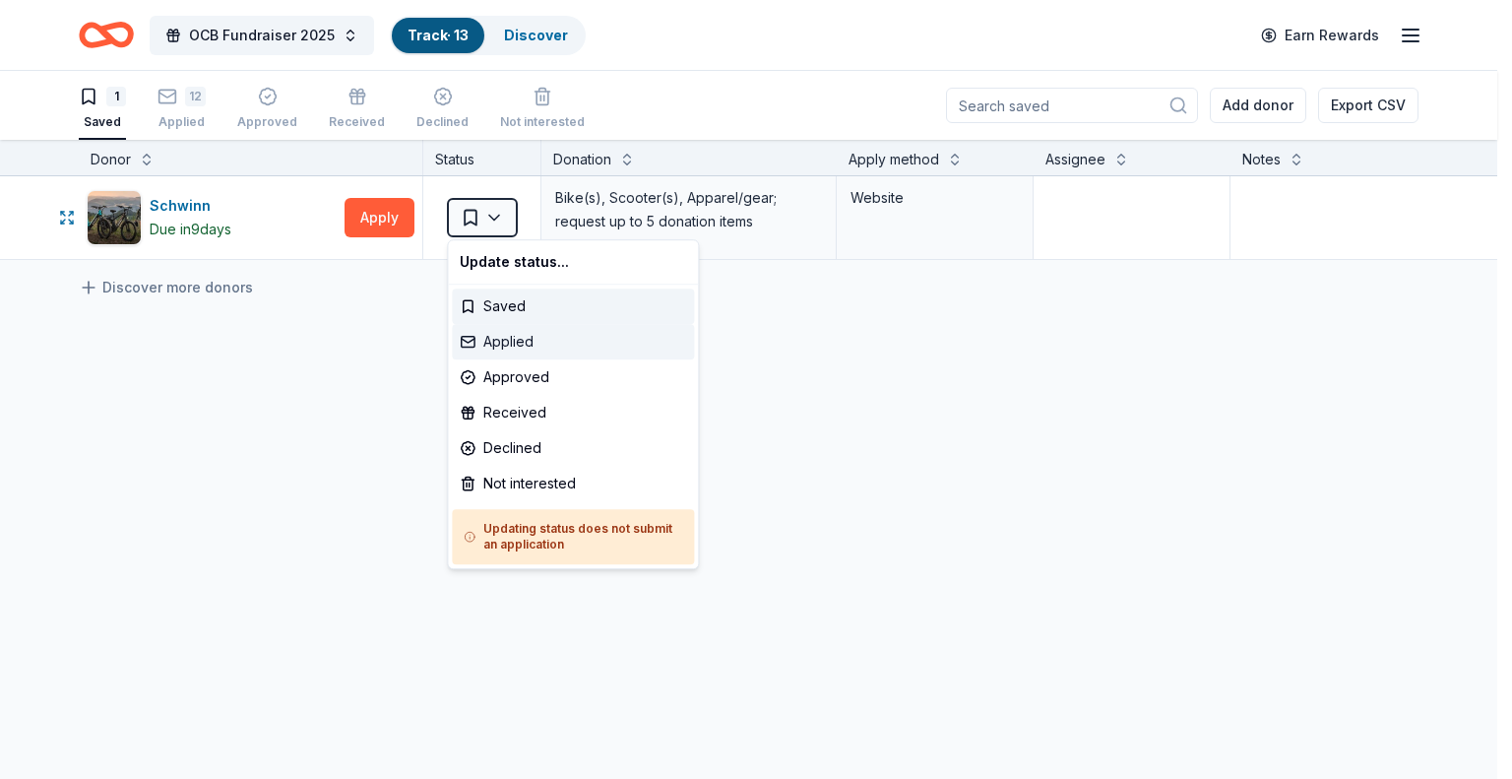
click at [516, 346] on div "Applied" at bounding box center [573, 341] width 242 height 35
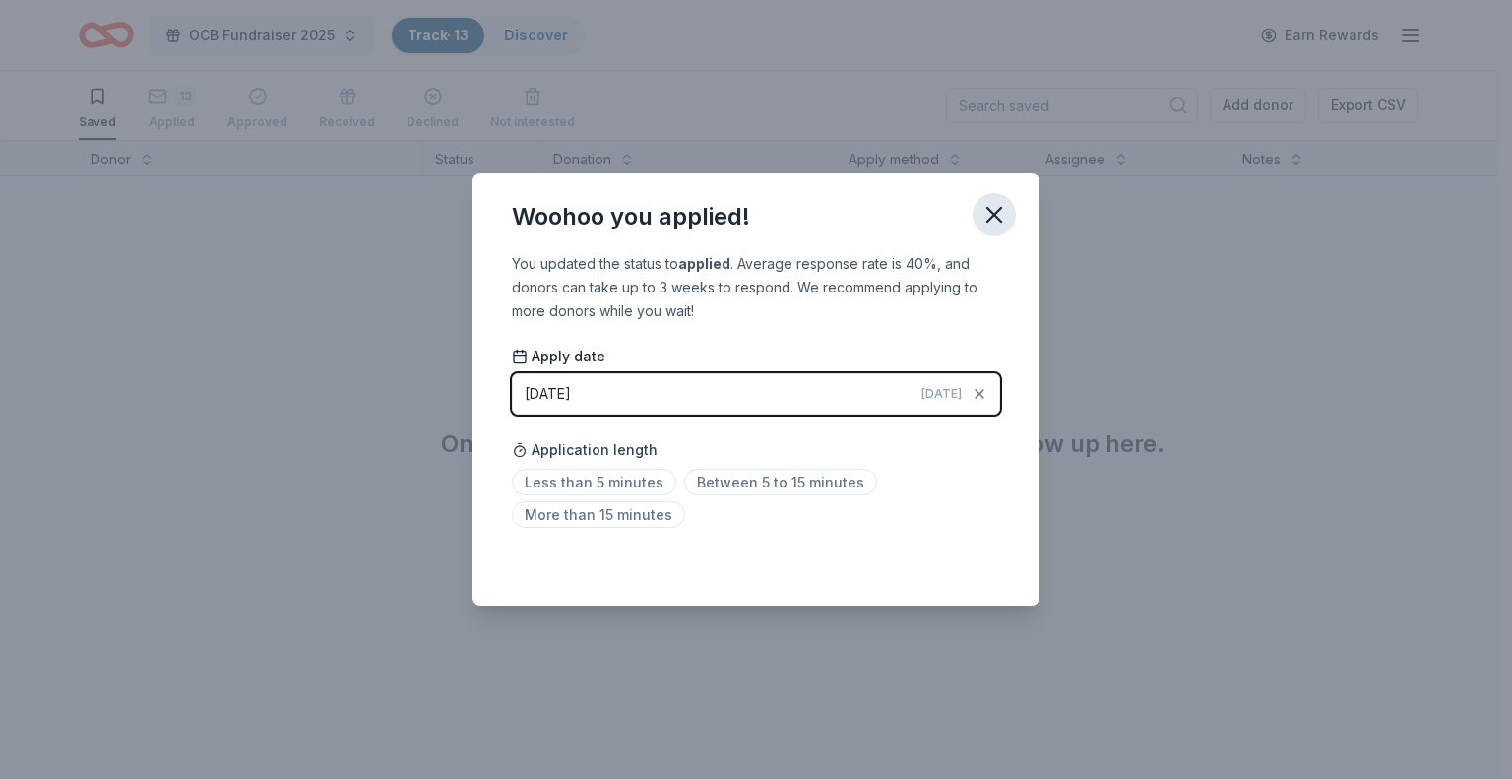
click at [988, 223] on icon "button" at bounding box center [995, 215] width 28 height 28
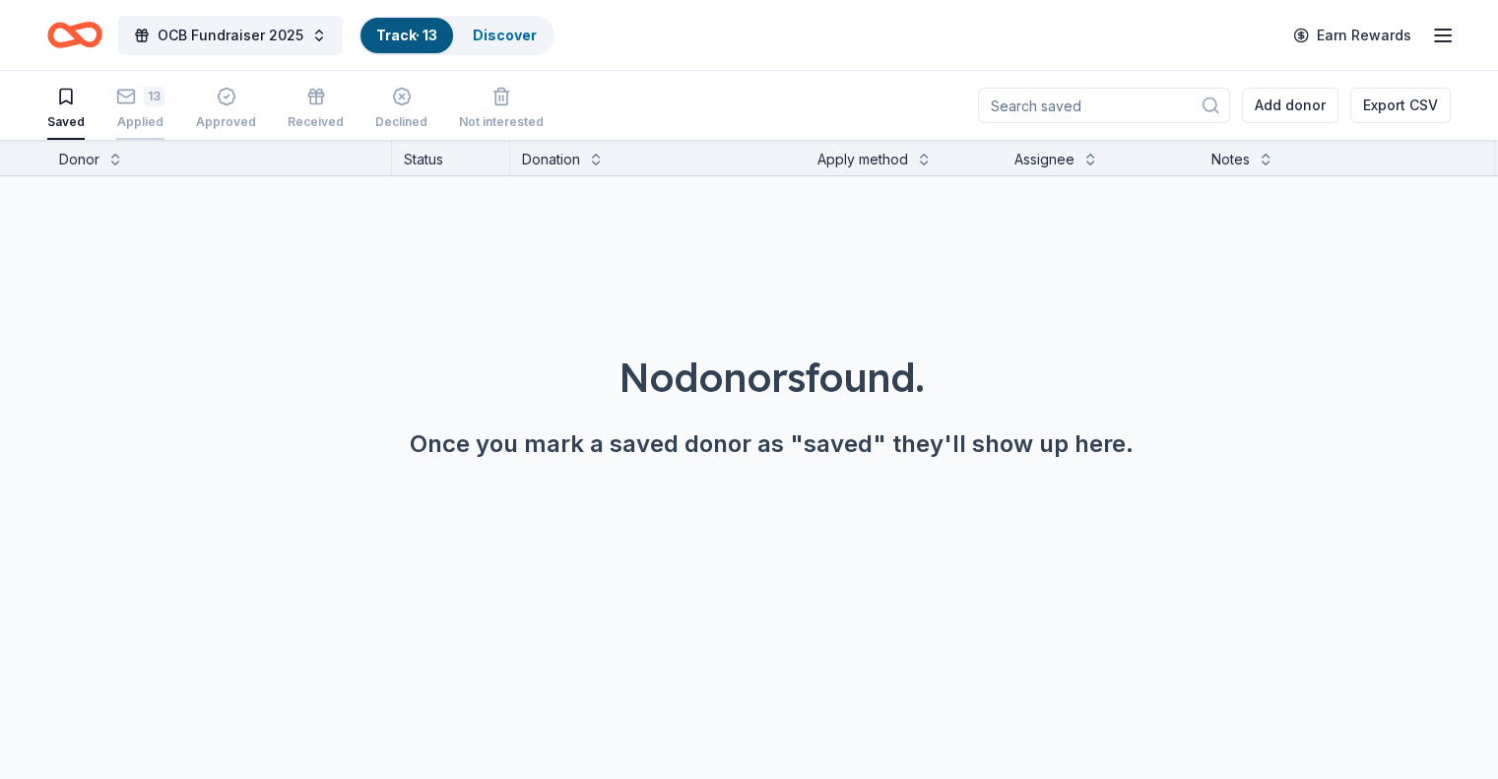
click at [164, 119] on div "Applied" at bounding box center [140, 111] width 48 height 16
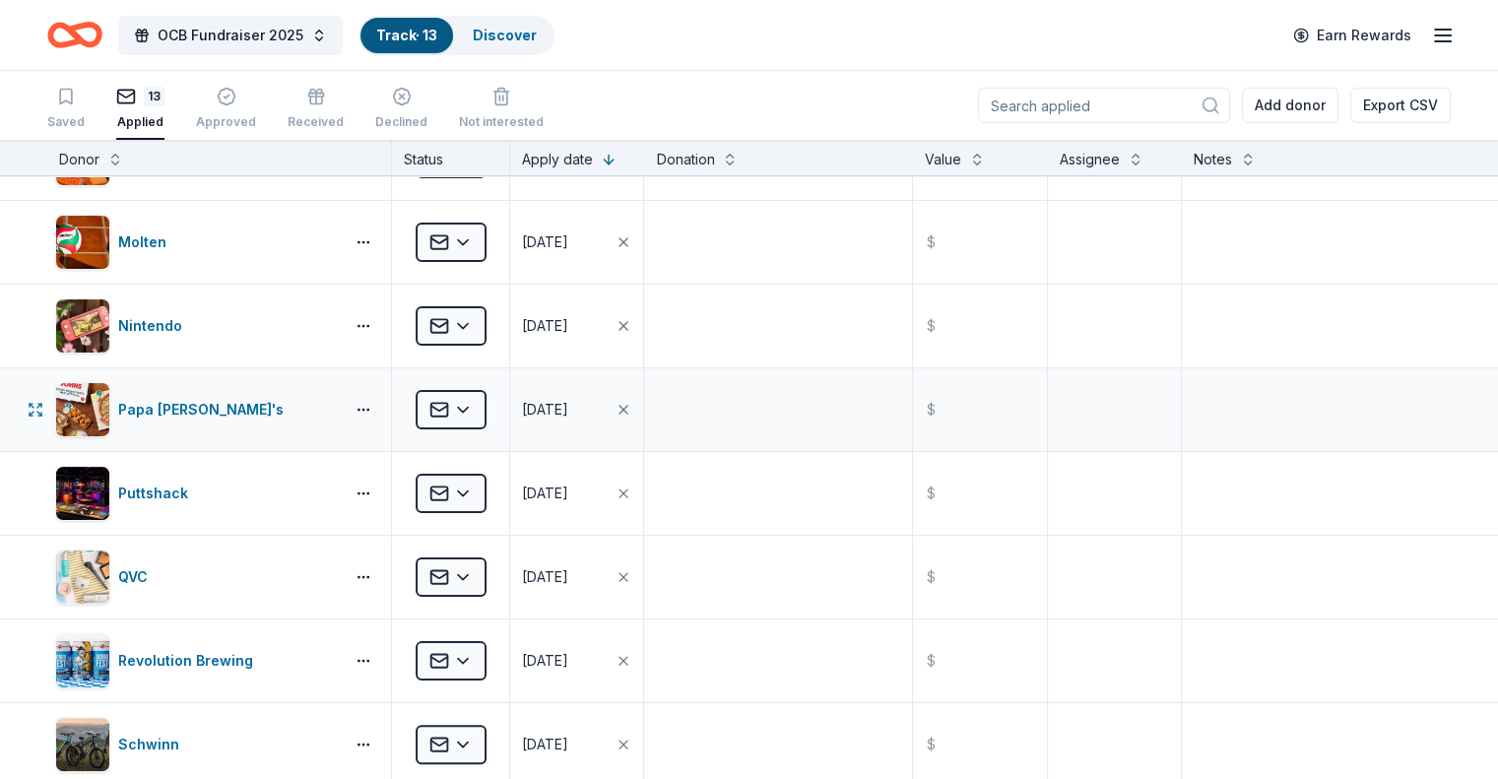
scroll to position [492, 0]
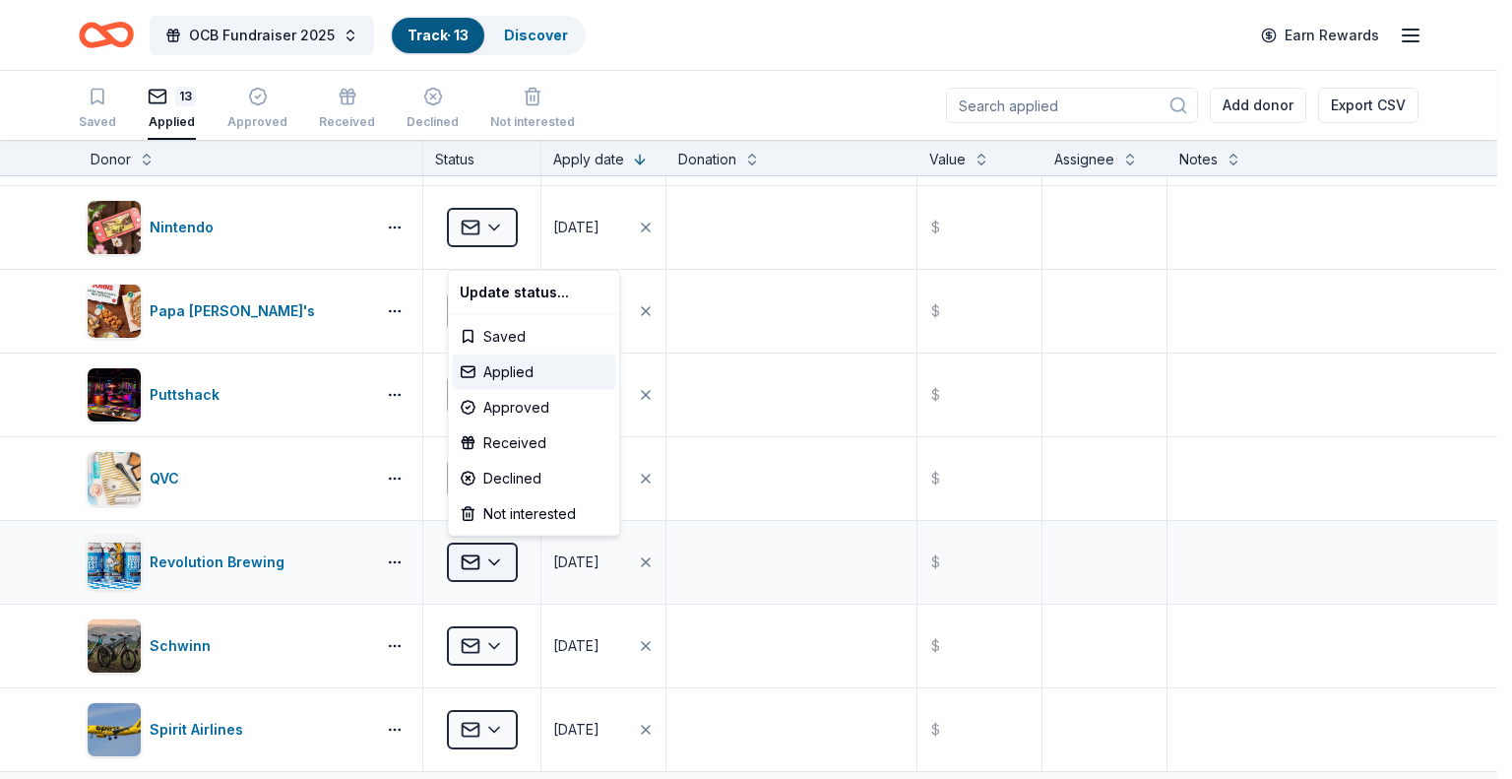
click at [486, 560] on html "OCB Fundraiser 2025 Track · 13 Discover Earn Rewards Saved 13 Applied Approved …" at bounding box center [756, 389] width 1512 height 779
click at [519, 341] on div "Saved" at bounding box center [533, 336] width 163 height 35
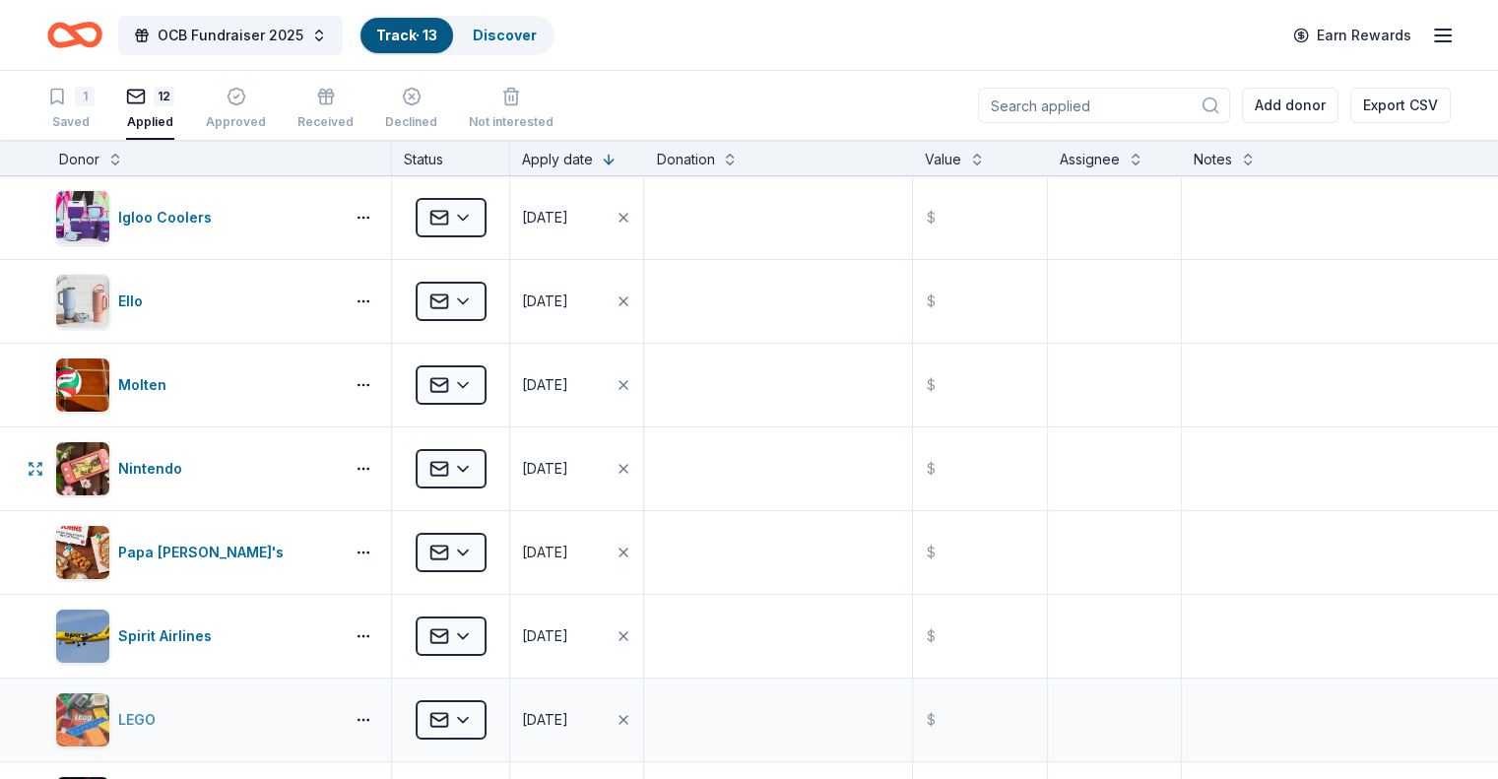
scroll to position [0, 0]
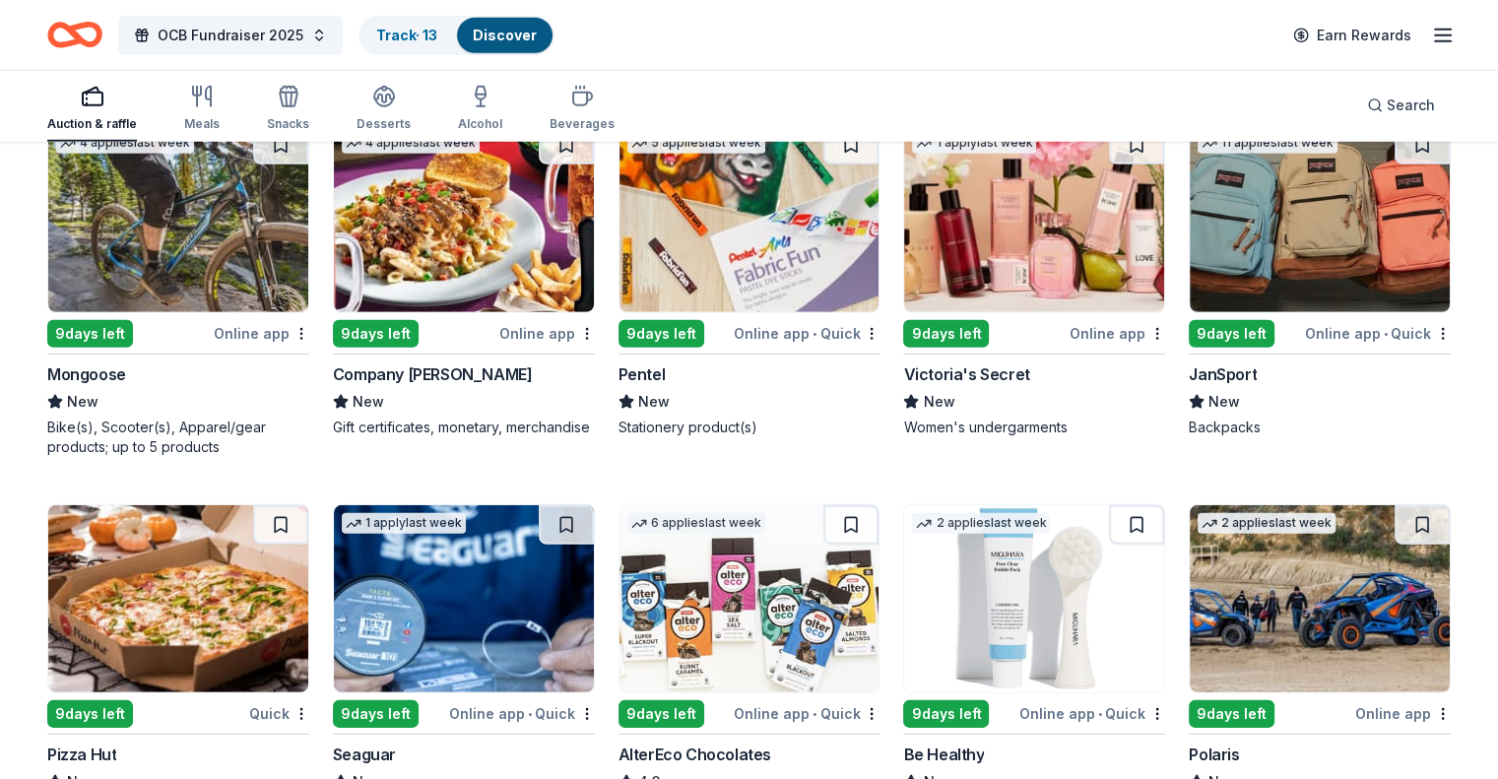
scroll to position [13261, 0]
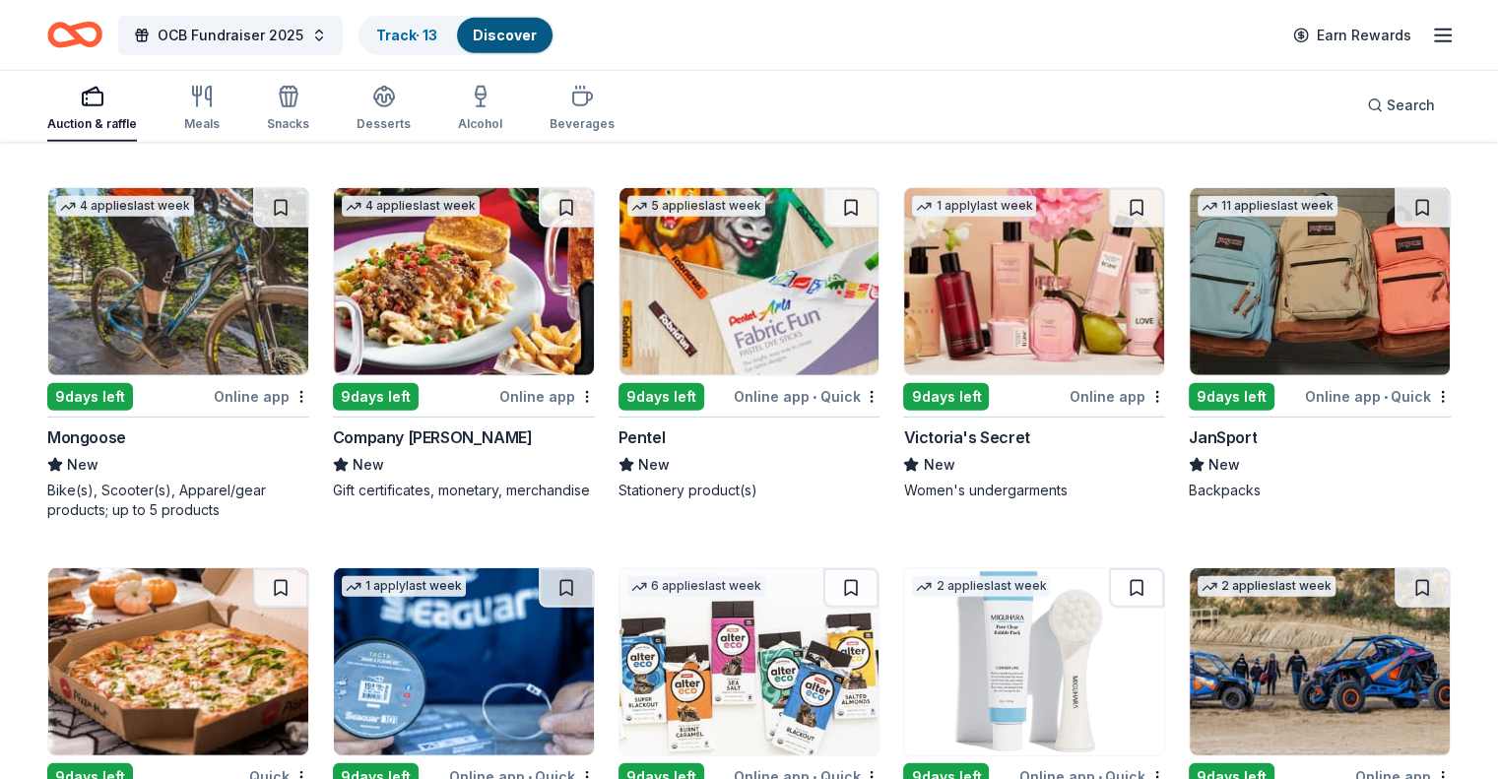
click at [480, 275] on img at bounding box center [464, 281] width 260 height 187
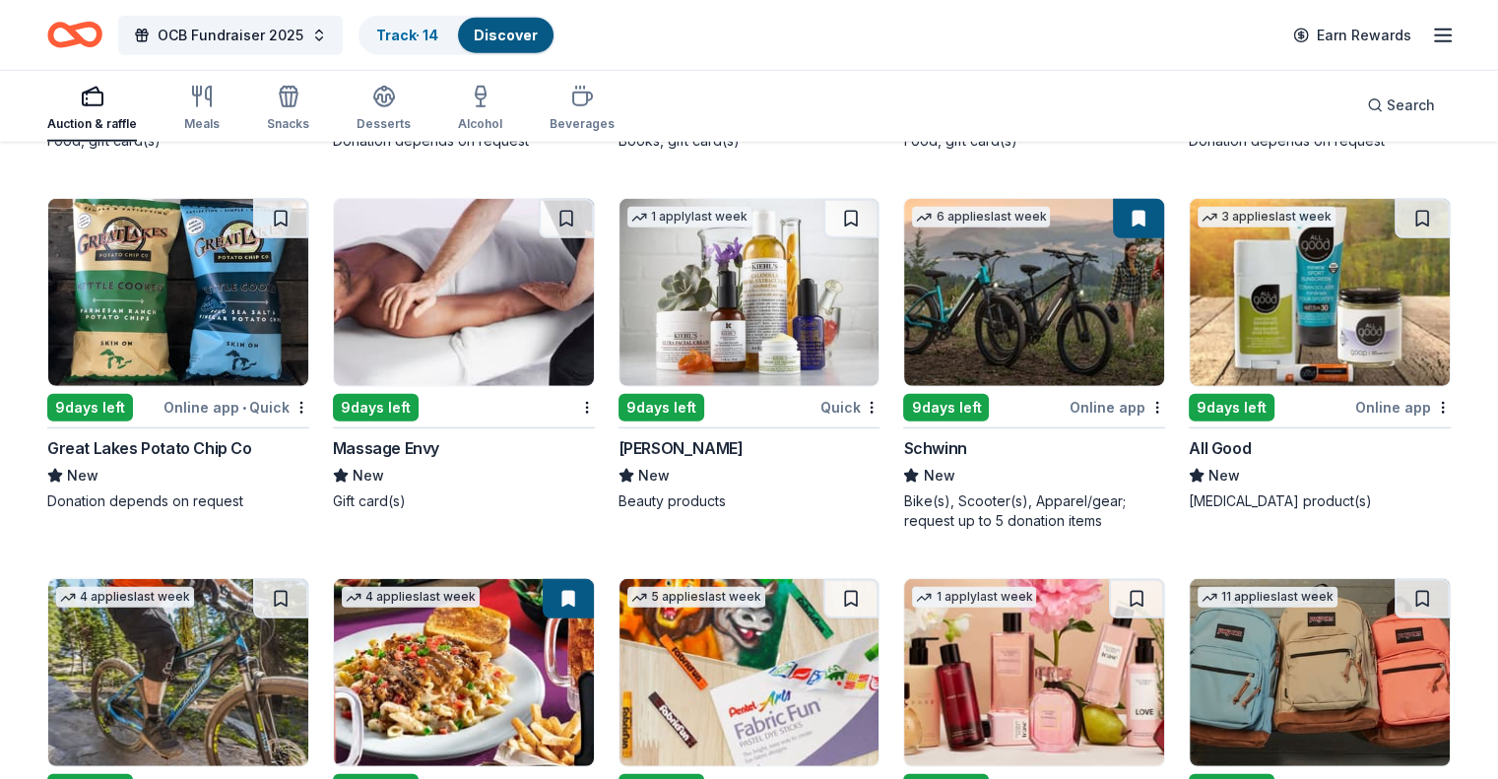
scroll to position [12867, 0]
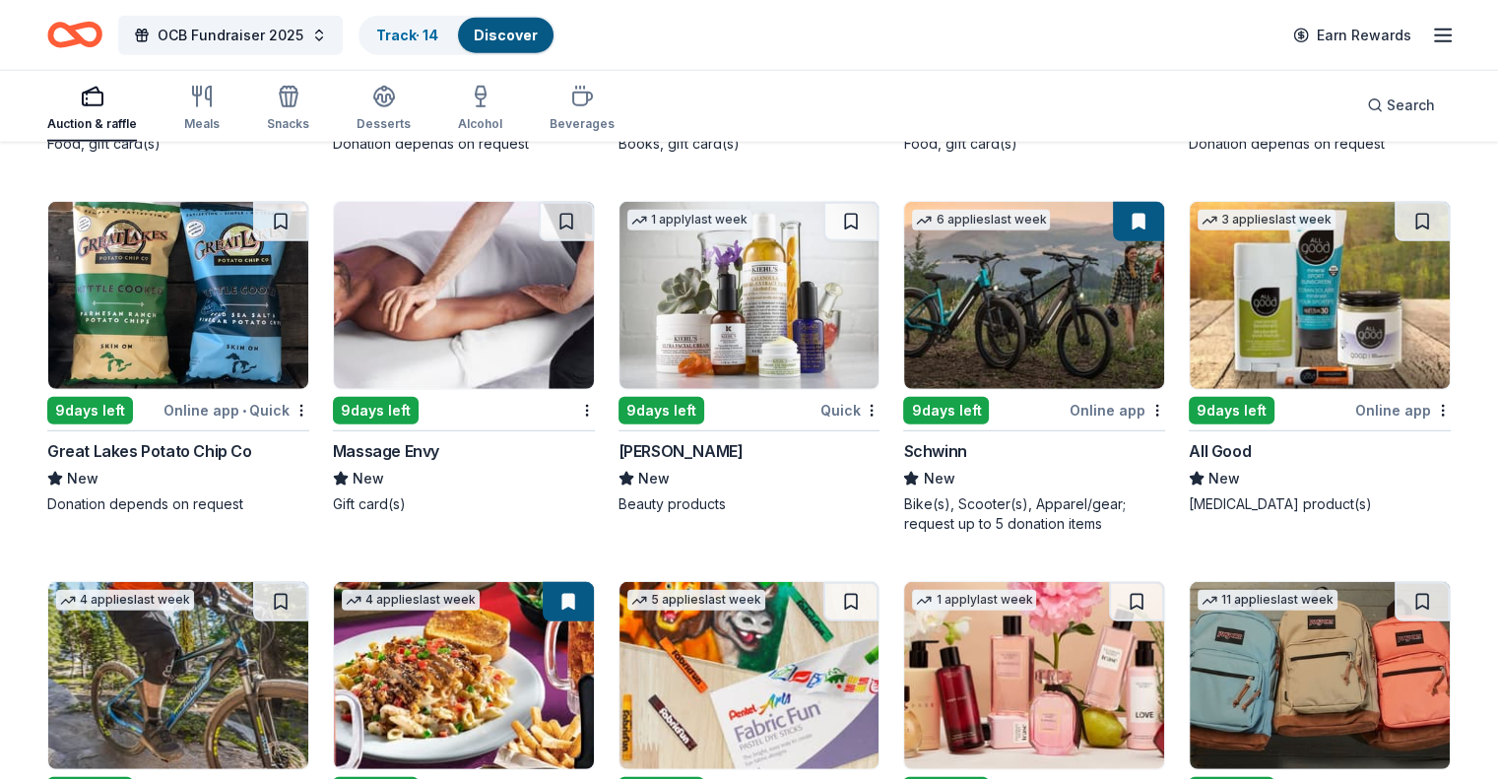
click at [221, 286] on img at bounding box center [178, 295] width 260 height 187
click at [579, 213] on button at bounding box center [566, 221] width 55 height 39
click at [541, 290] on img at bounding box center [464, 295] width 260 height 187
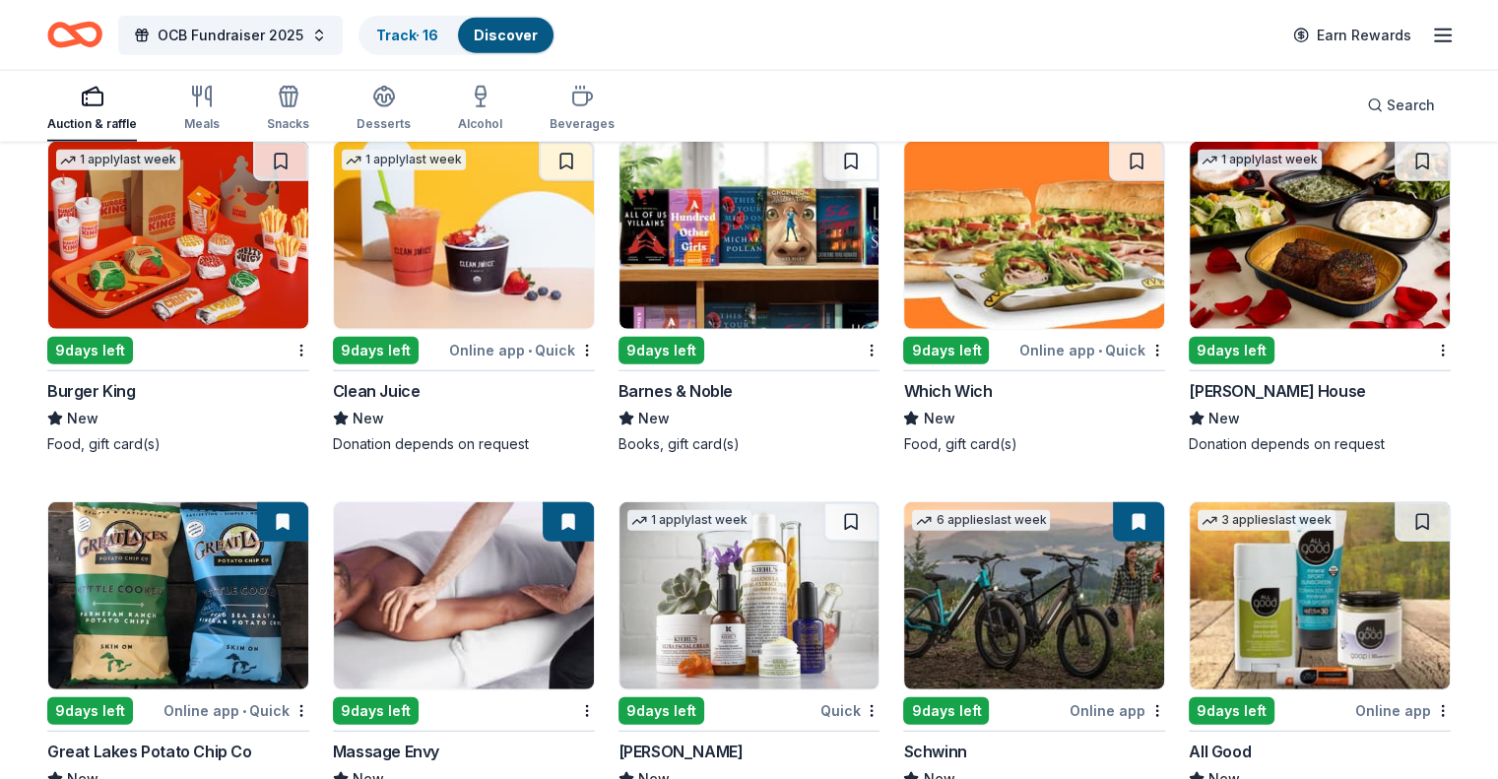
scroll to position [12768, 0]
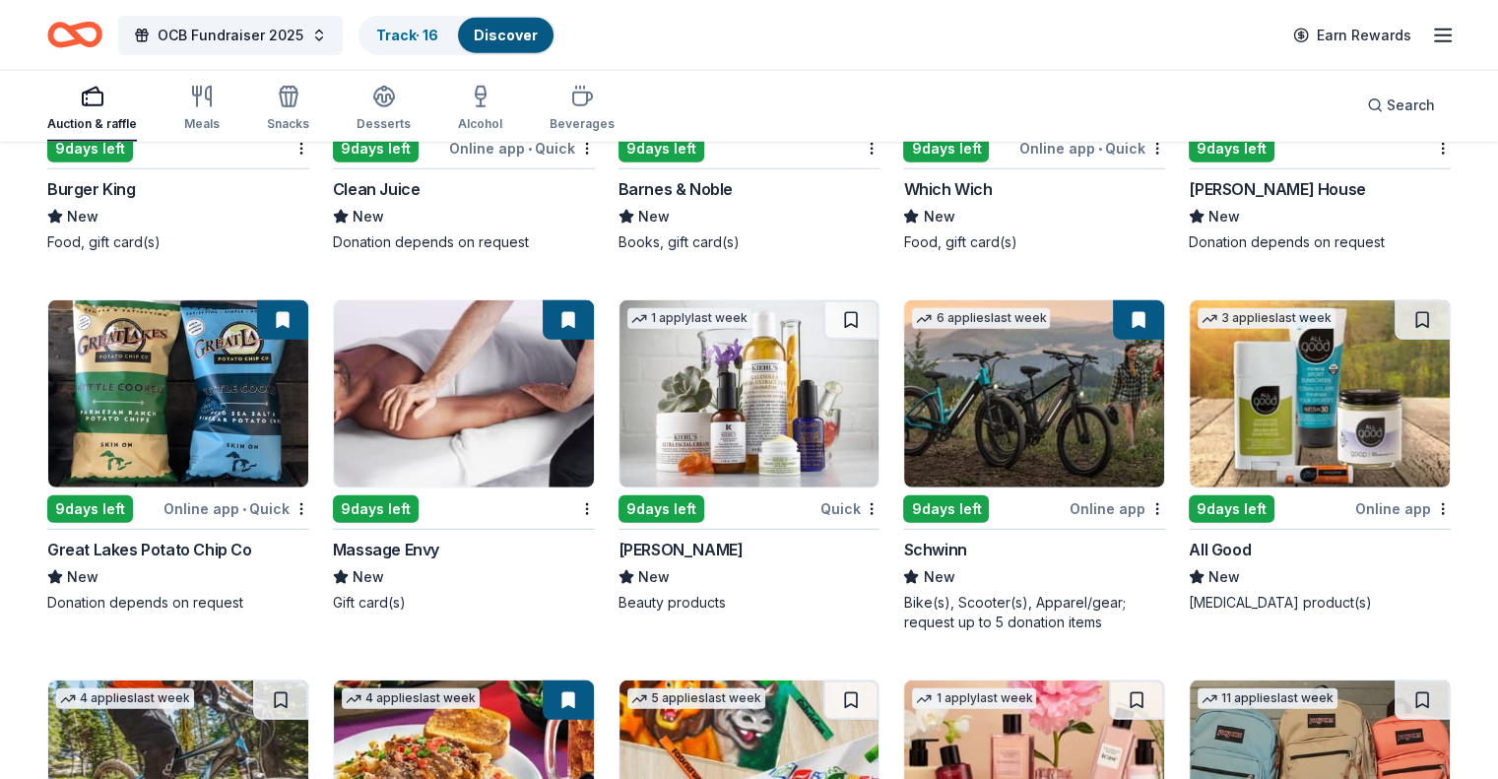
click at [580, 301] on button at bounding box center [568, 319] width 51 height 39
click at [569, 313] on button at bounding box center [568, 319] width 51 height 39
click at [438, 36] on link "Track · 16" at bounding box center [407, 35] width 62 height 17
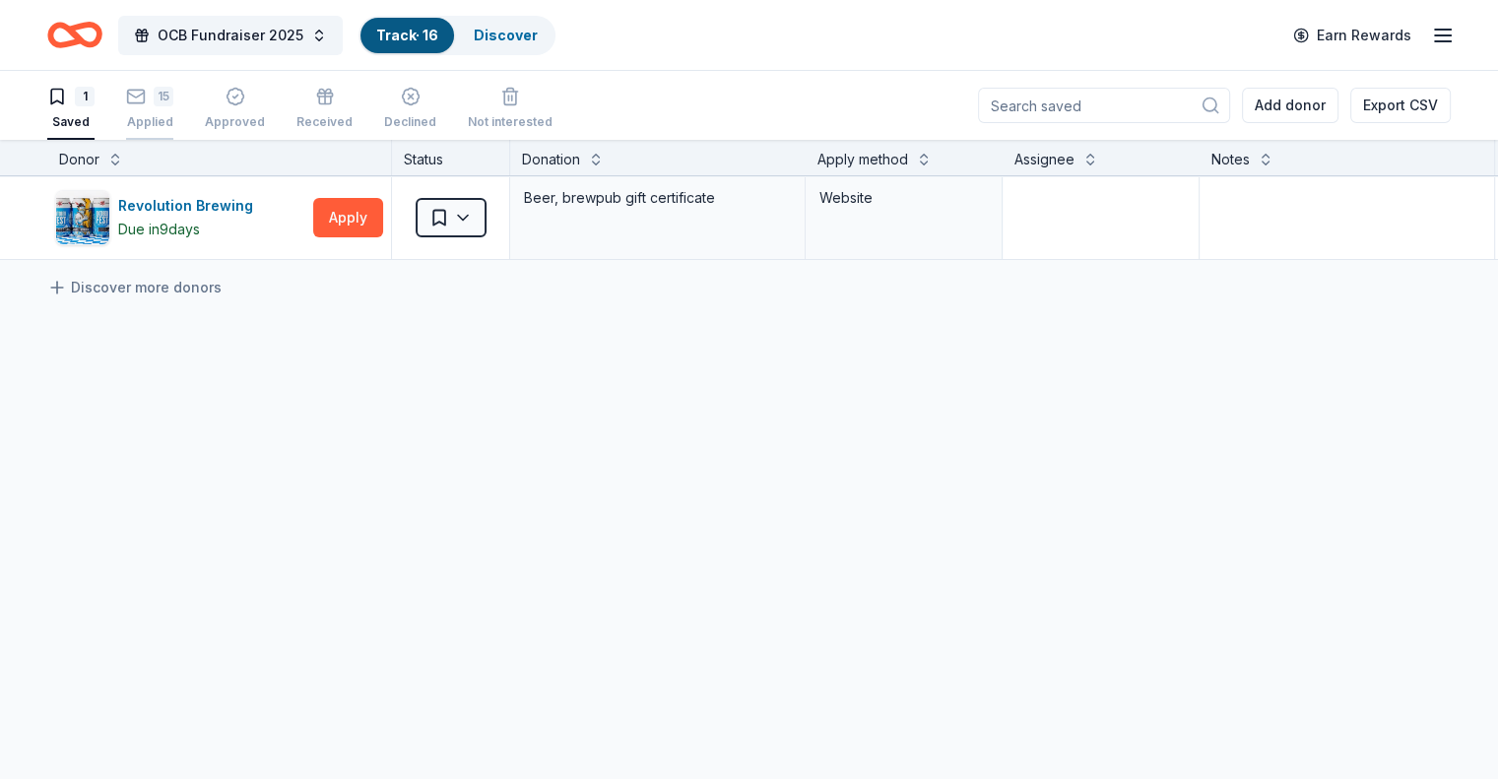
click at [173, 105] on div "15 Applied" at bounding box center [149, 108] width 47 height 43
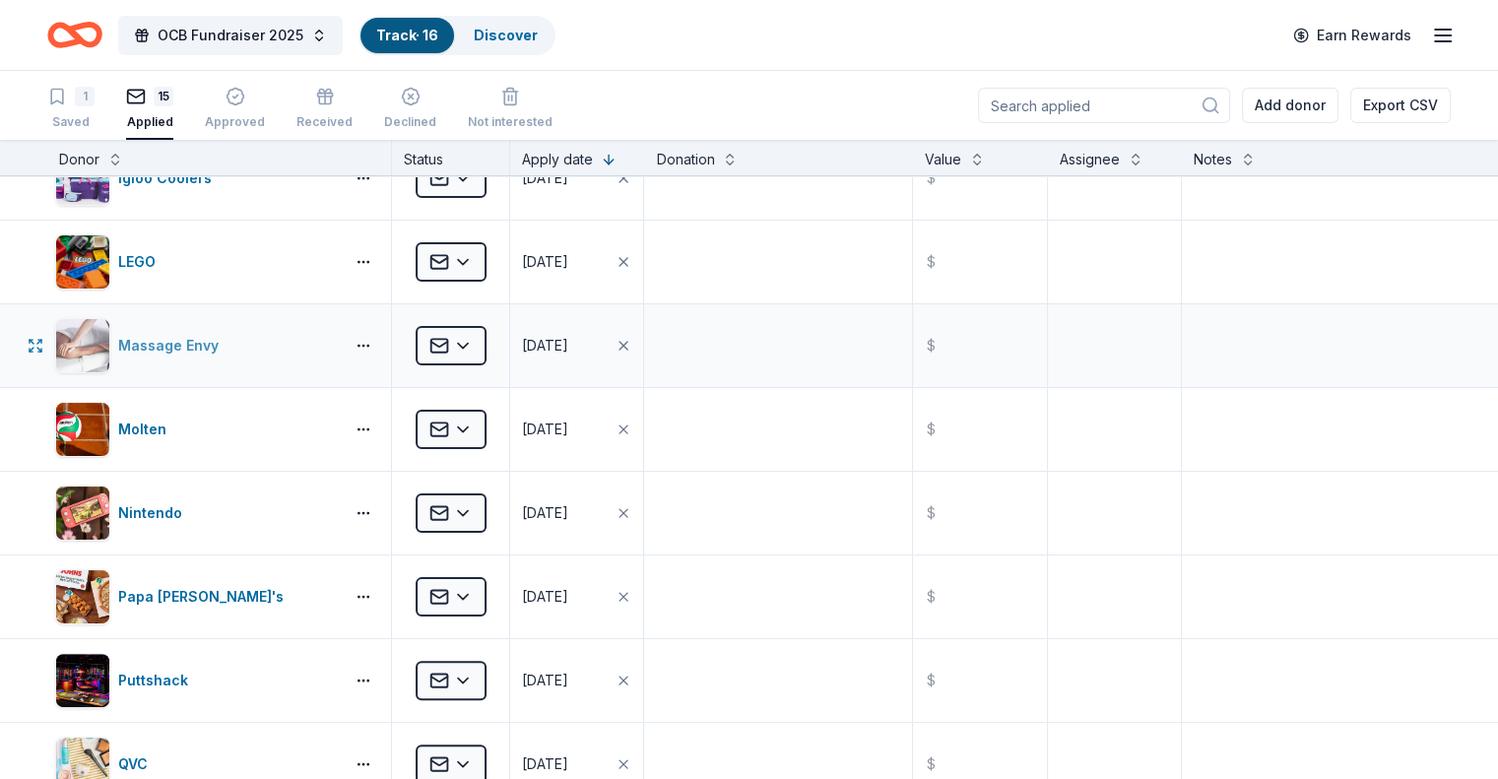
scroll to position [492, 0]
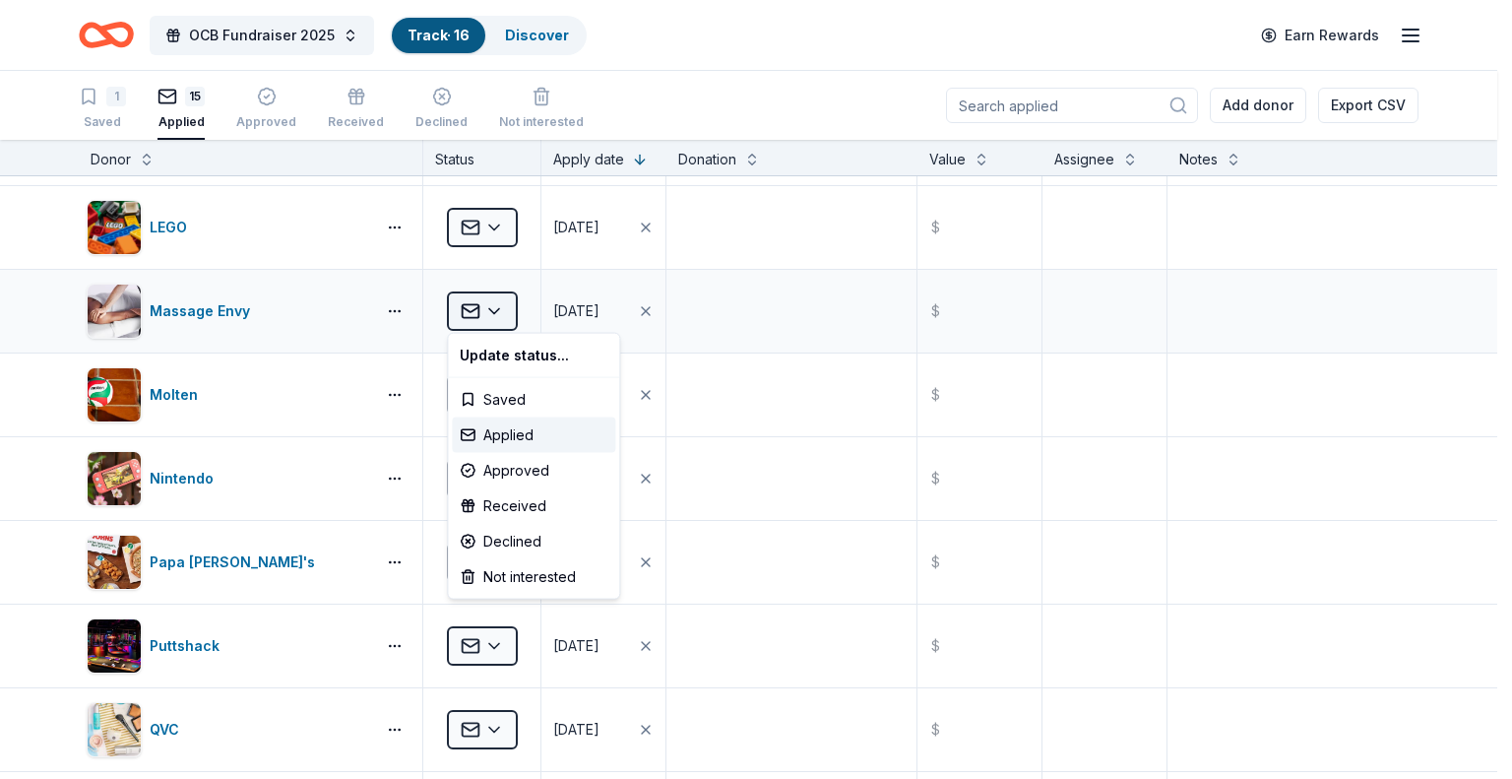
click at [496, 307] on html "OCB Fundraiser 2025 Track · 16 Discover Earn Rewards 1 Saved 15 Applied Approve…" at bounding box center [756, 389] width 1512 height 779
click at [635, 309] on html "OCB Fundraiser 2025 Track · 16 Discover Earn Rewards 1 Saved 15 Applied Approve…" at bounding box center [756, 389] width 1512 height 779
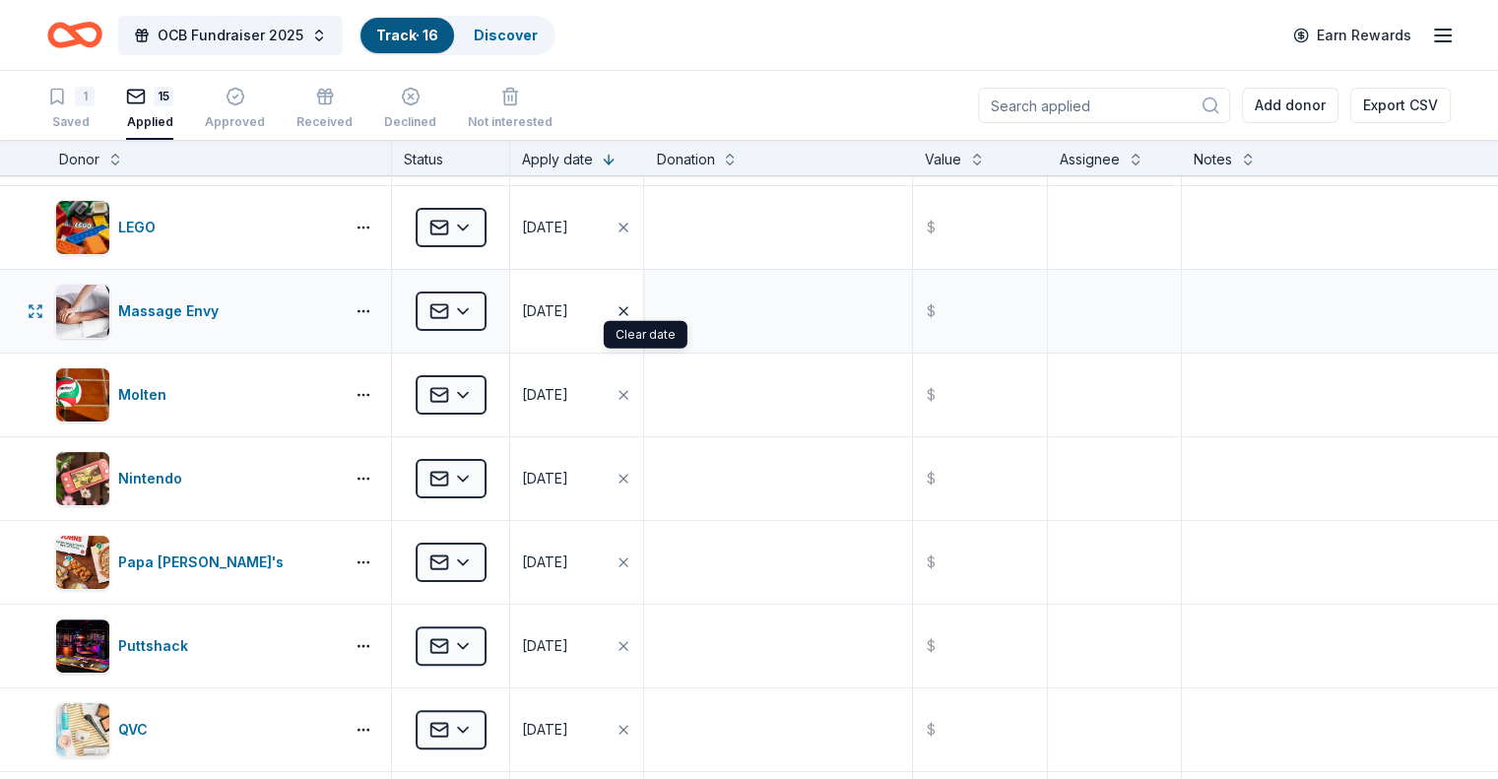
click at [631, 309] on icon "button" at bounding box center [623, 311] width 16 height 16
click at [383, 310] on button "button" at bounding box center [363, 311] width 39 height 16
click at [83, 305] on div "Massage Envy" at bounding box center [219, 311] width 345 height 83
drag, startPoint x: 69, startPoint y: 308, endPoint x: 75, endPoint y: 321, distance: 14.1
drag, startPoint x: 107, startPoint y: 308, endPoint x: 1101, endPoint y: 329, distance: 993.7
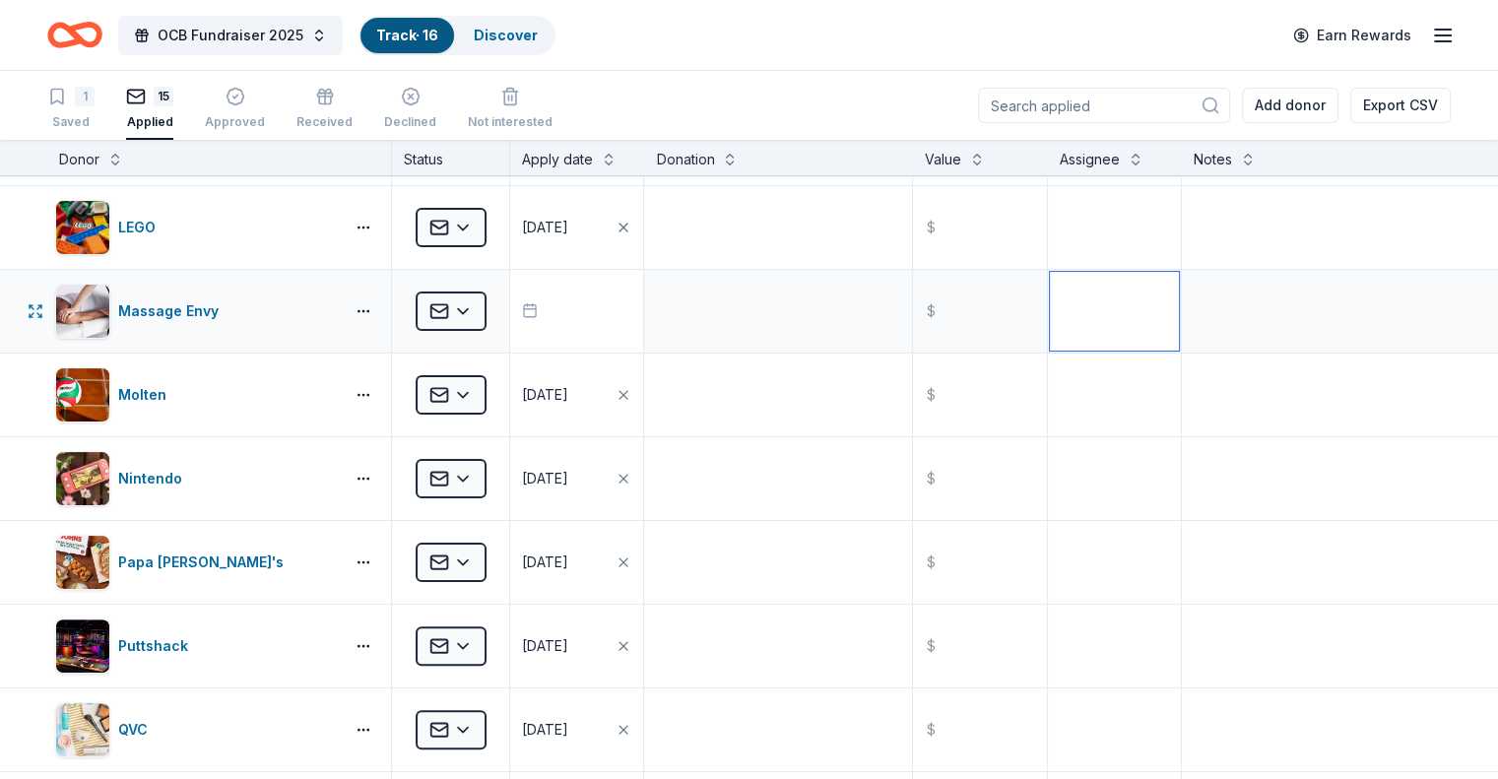
click at [1101, 329] on textarea at bounding box center [1114, 311] width 129 height 79
click at [291, 330] on div "Massage Envy" at bounding box center [195, 311] width 281 height 55
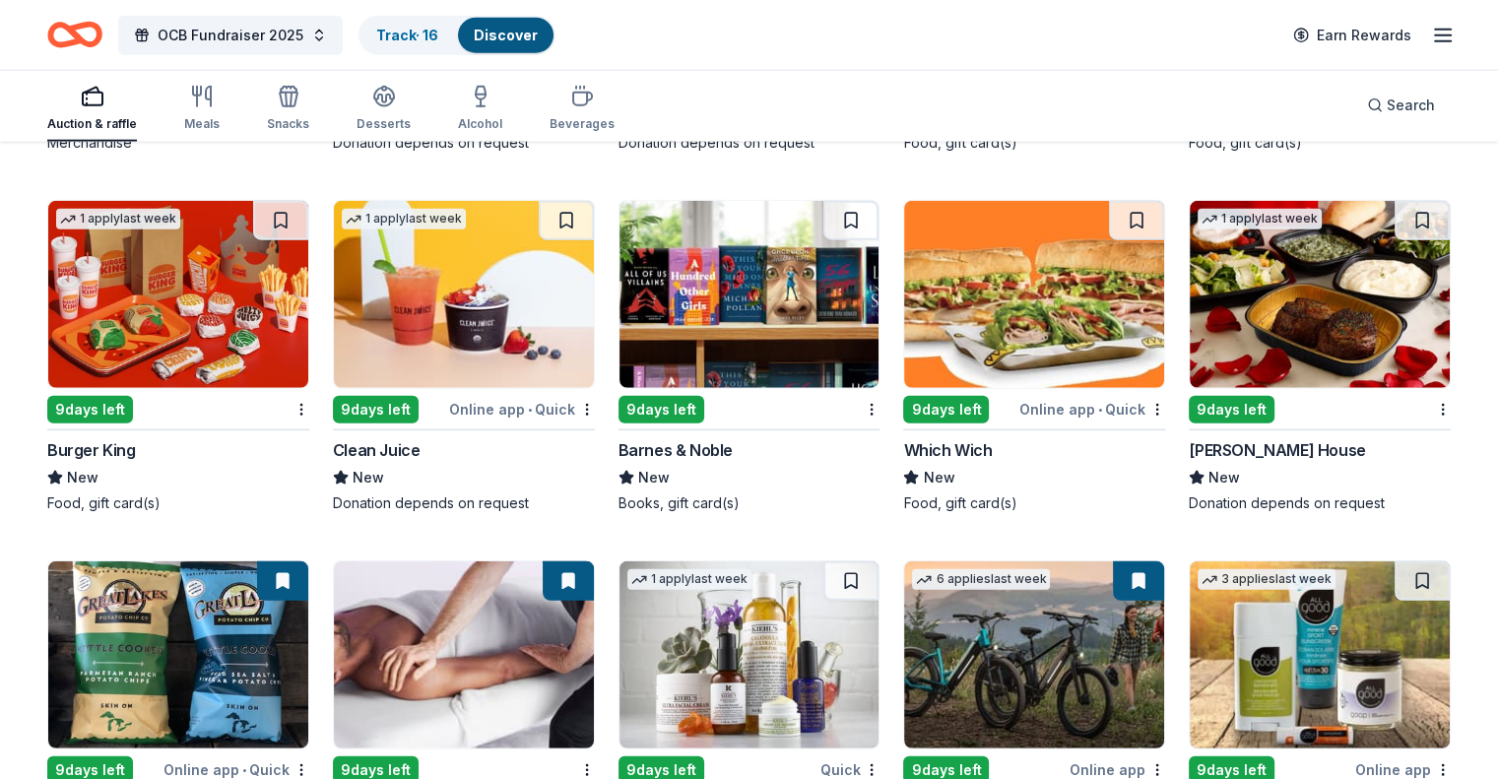
scroll to position [12473, 0]
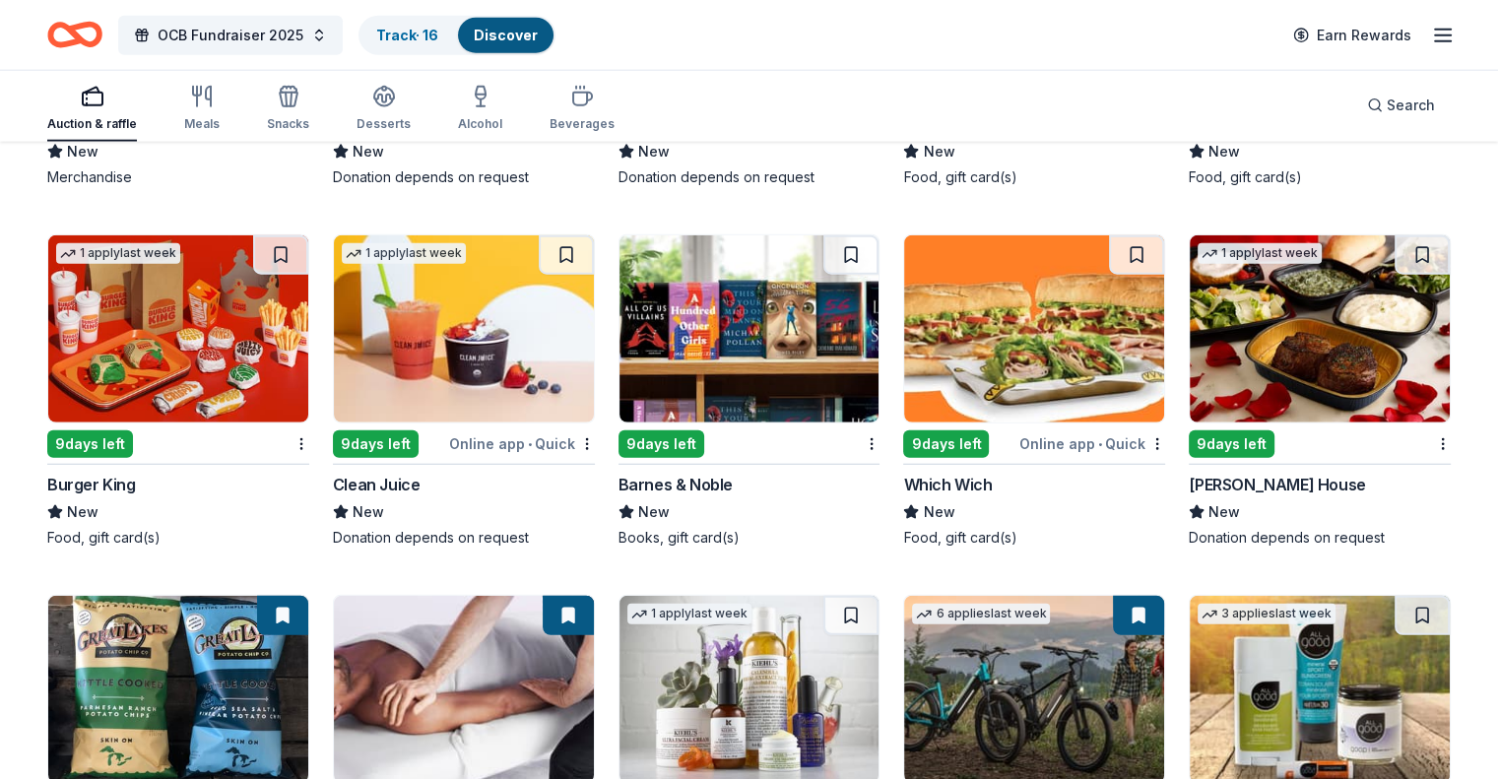
click at [1348, 306] on img at bounding box center [1319, 328] width 260 height 187
click at [1040, 338] on img at bounding box center [1034, 328] width 260 height 187
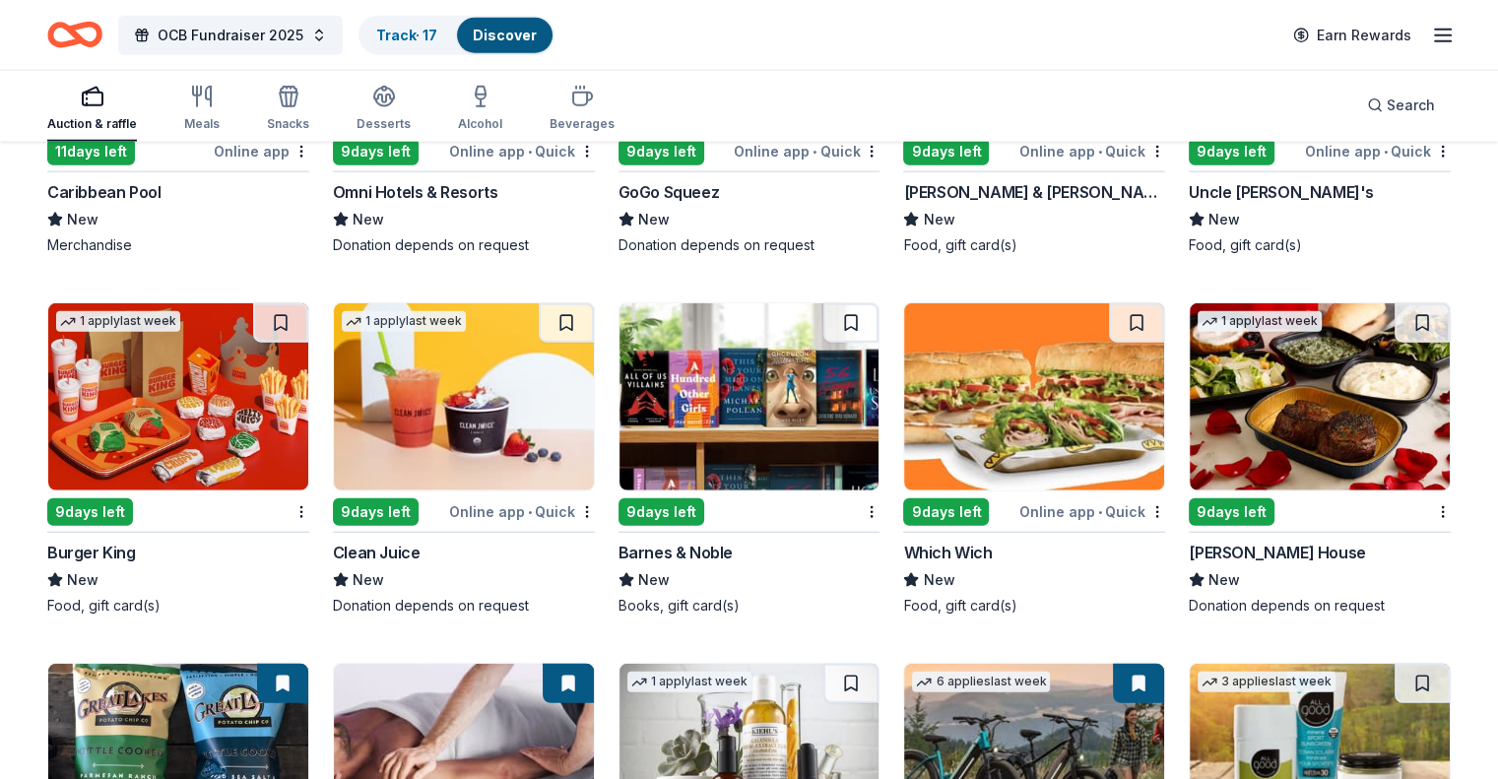
scroll to position [12375, 0]
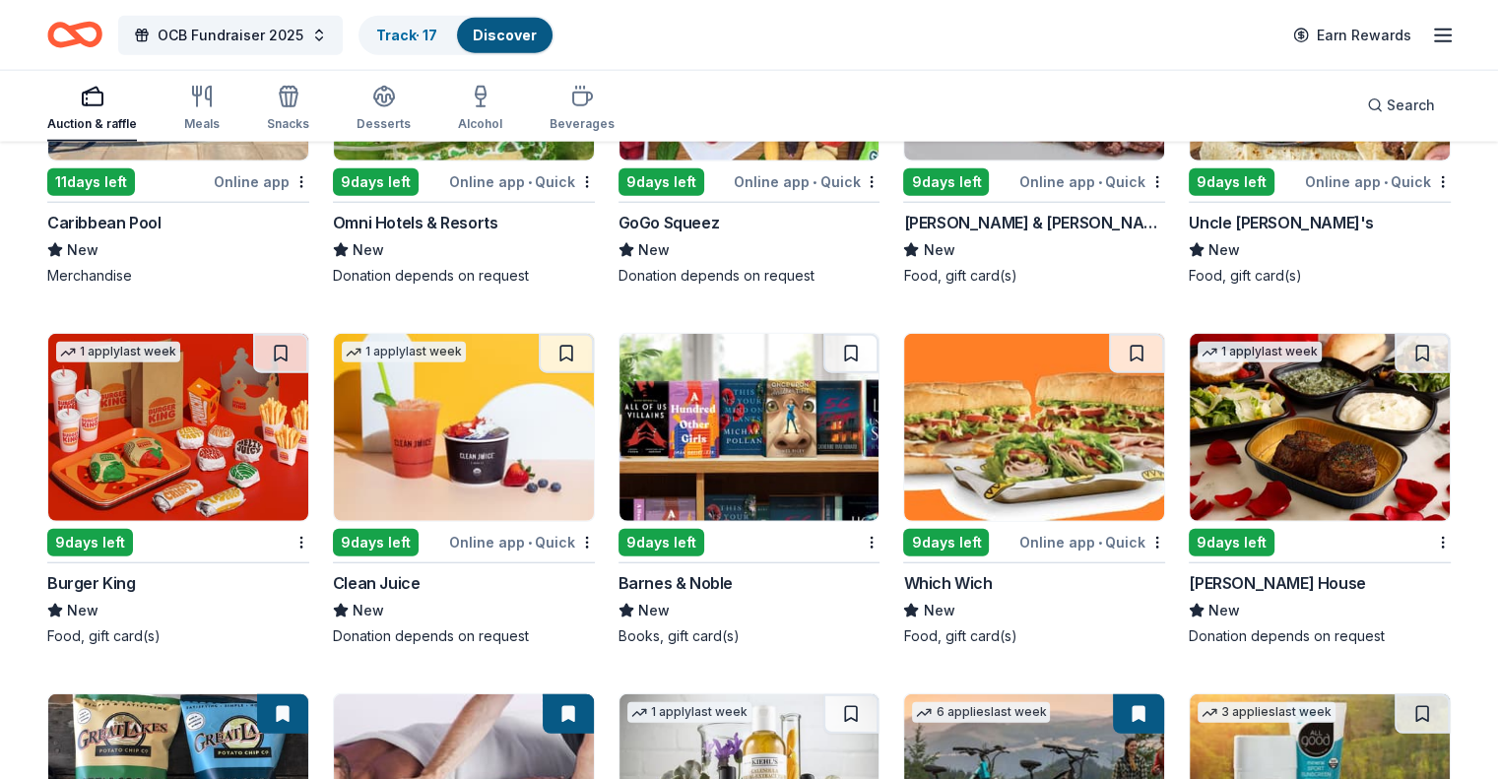
click at [689, 467] on img at bounding box center [749, 427] width 260 height 187
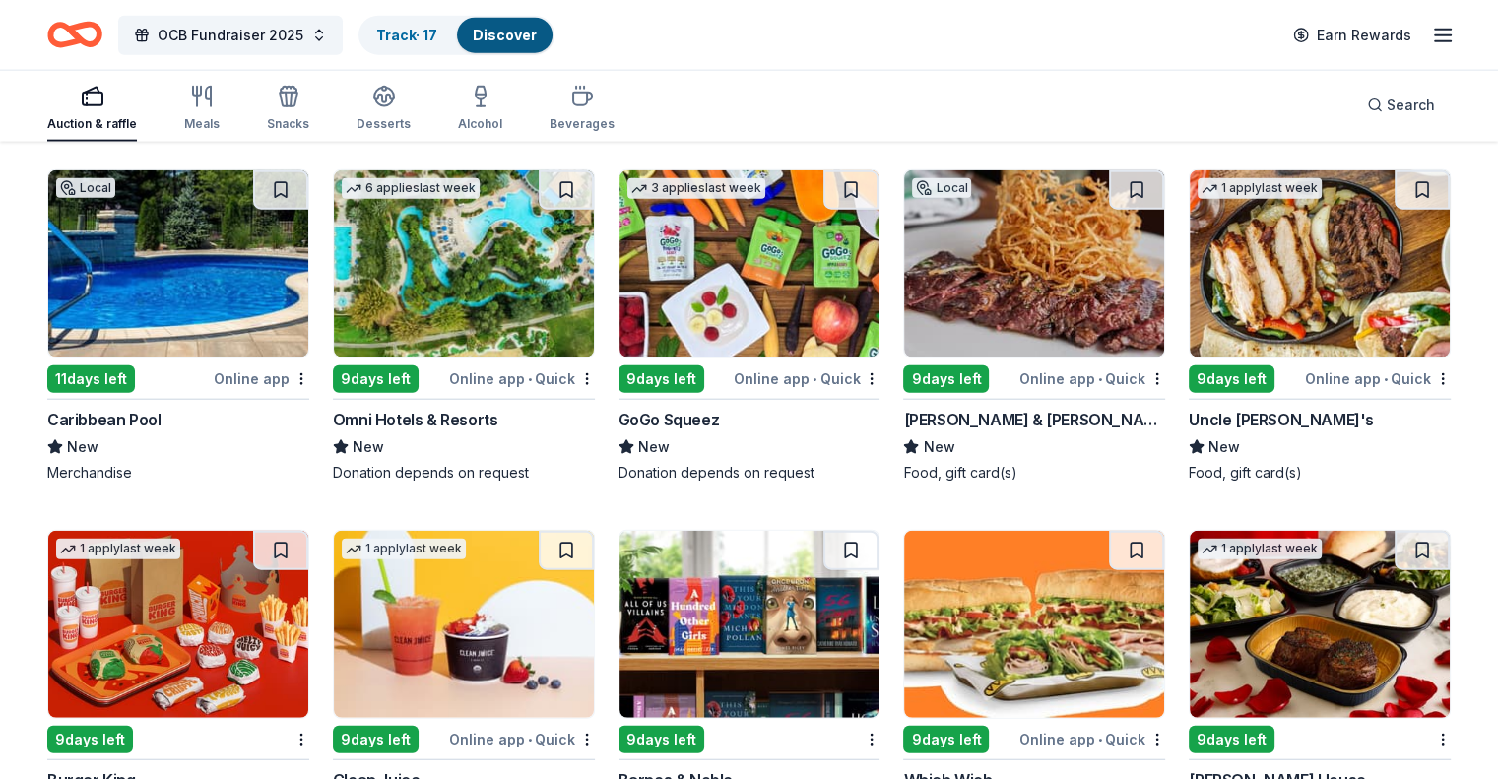
click at [762, 266] on img at bounding box center [749, 263] width 260 height 187
click at [438, 27] on link "Track · 18" at bounding box center [407, 35] width 62 height 17
click at [438, 34] on link "Track · 18" at bounding box center [407, 35] width 62 height 17
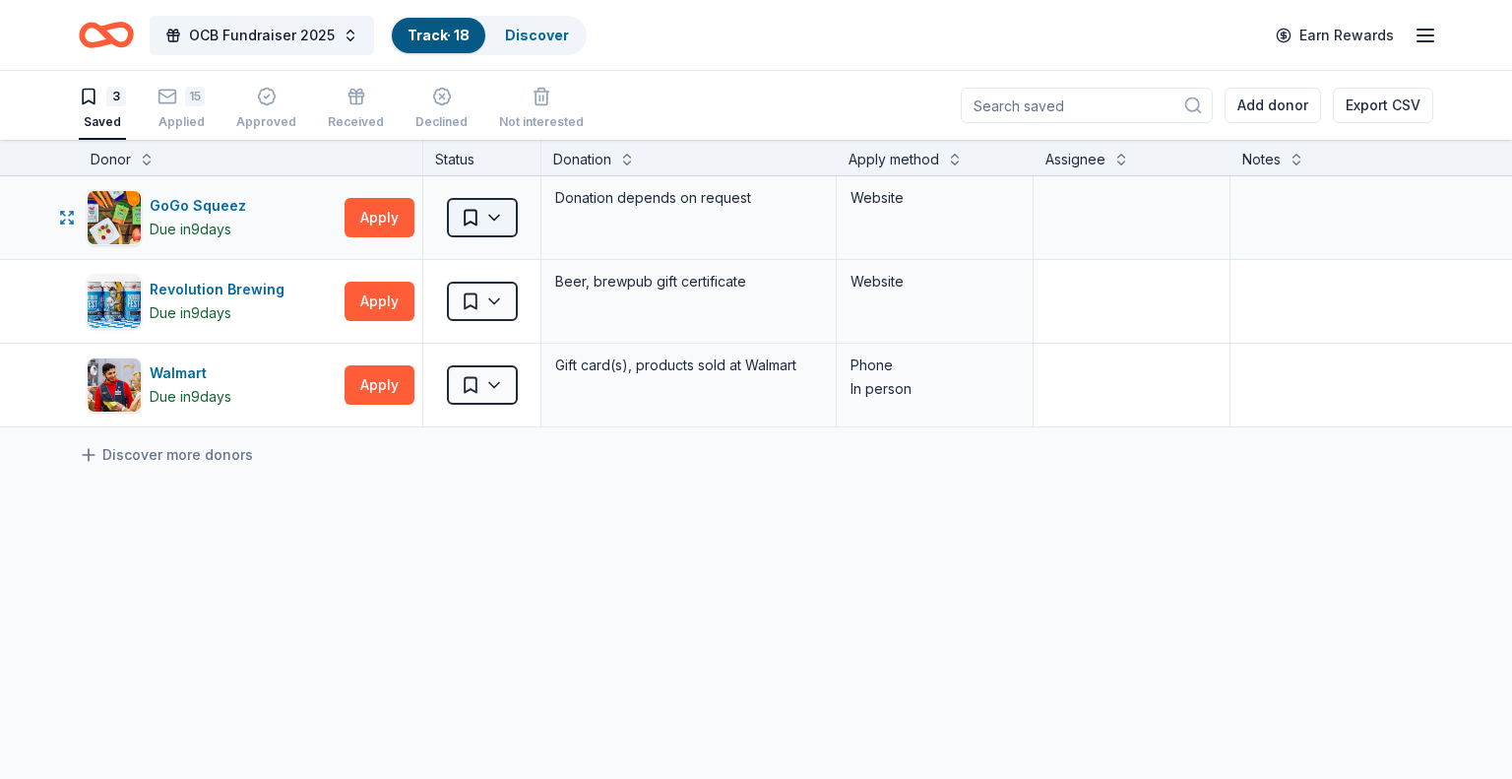
click at [494, 208] on html "OCB Fundraiser 2025 Track · 18 Discover Earn Rewards 3 Saved 15 Applied Approve…" at bounding box center [756, 389] width 1512 height 779
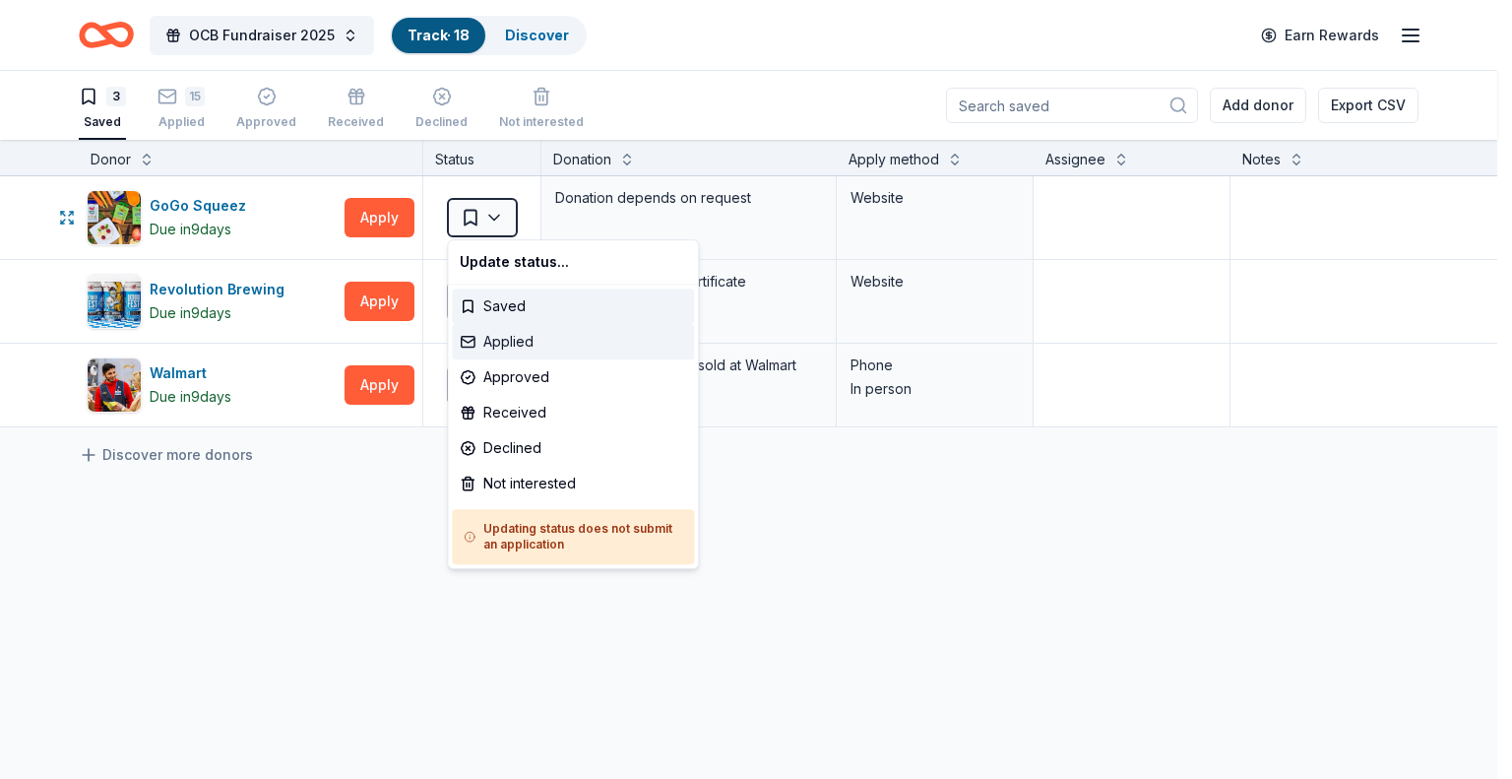
click at [536, 341] on div "Applied" at bounding box center [573, 341] width 242 height 35
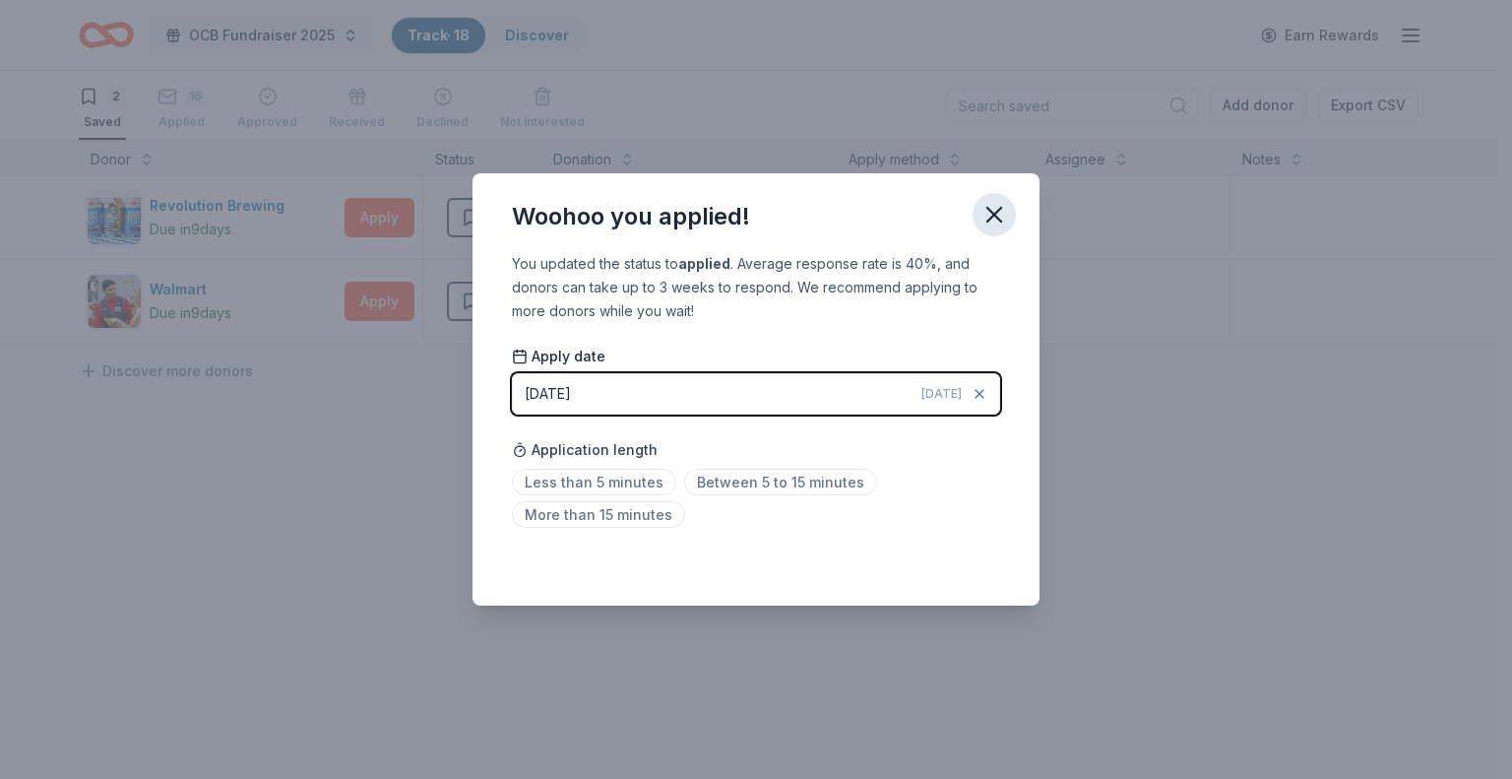
click at [994, 212] on icon "button" at bounding box center [995, 215] width 28 height 28
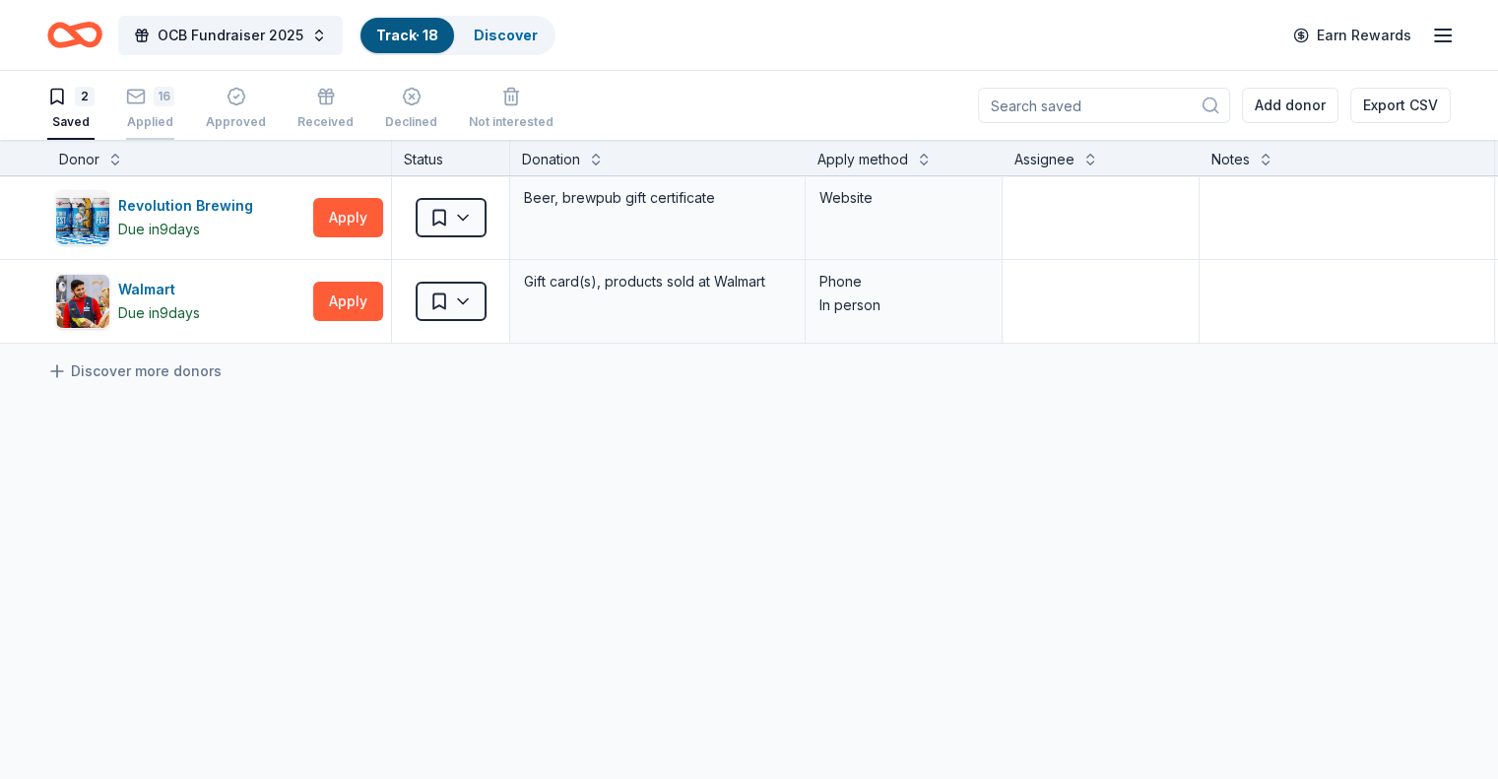
click at [174, 110] on div "16 Applied" at bounding box center [150, 108] width 48 height 43
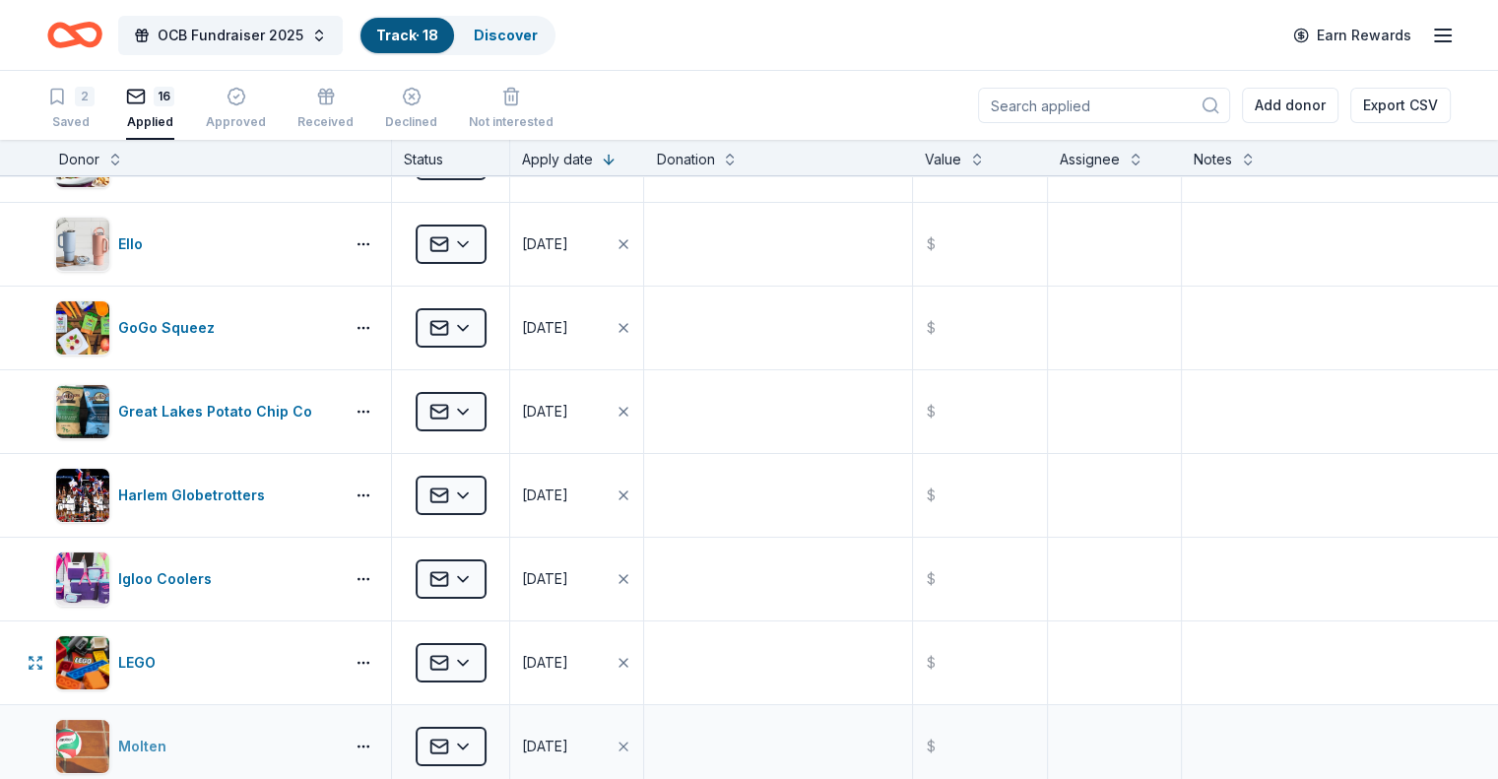
scroll to position [98, 0]
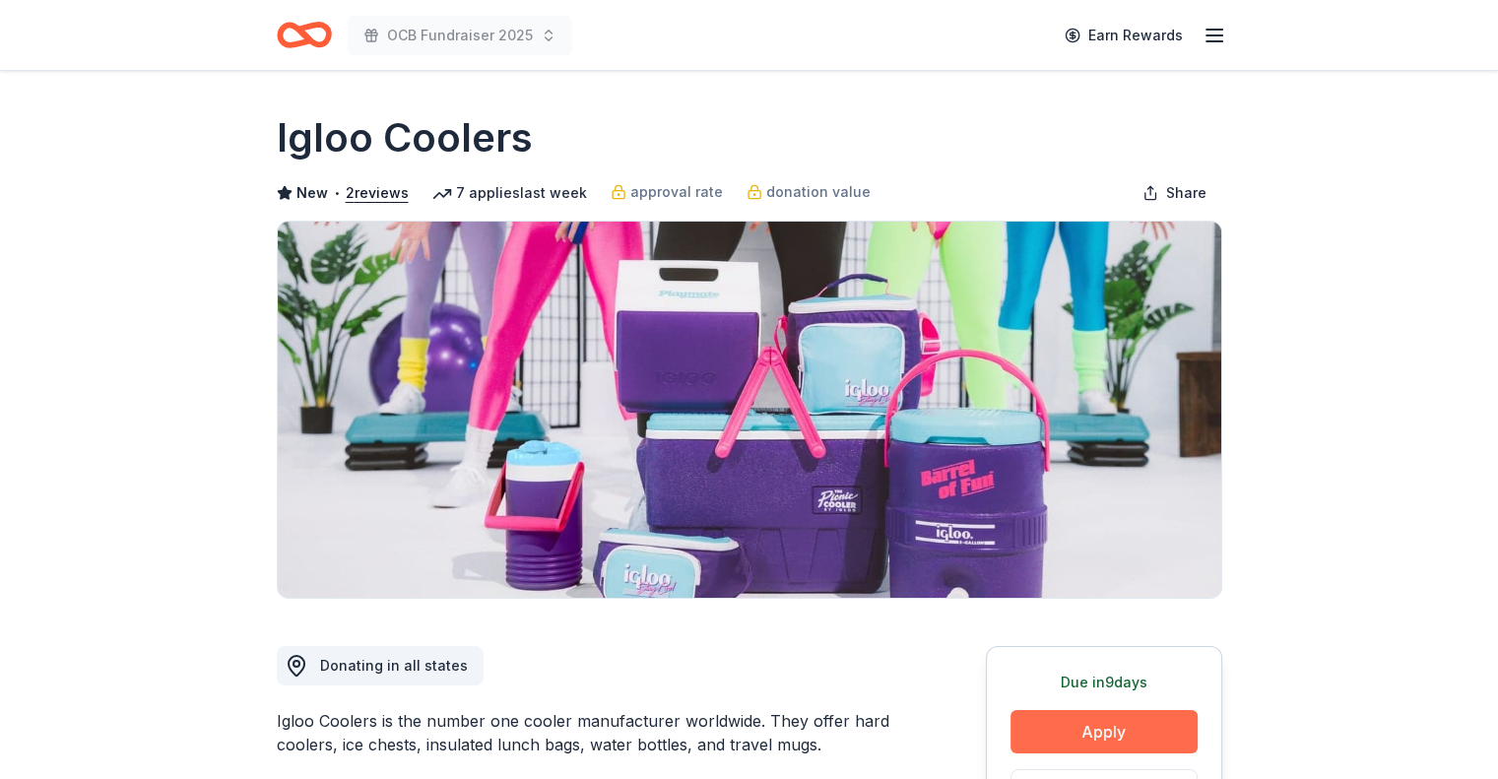
click at [1146, 733] on button "Apply" at bounding box center [1103, 731] width 187 height 43
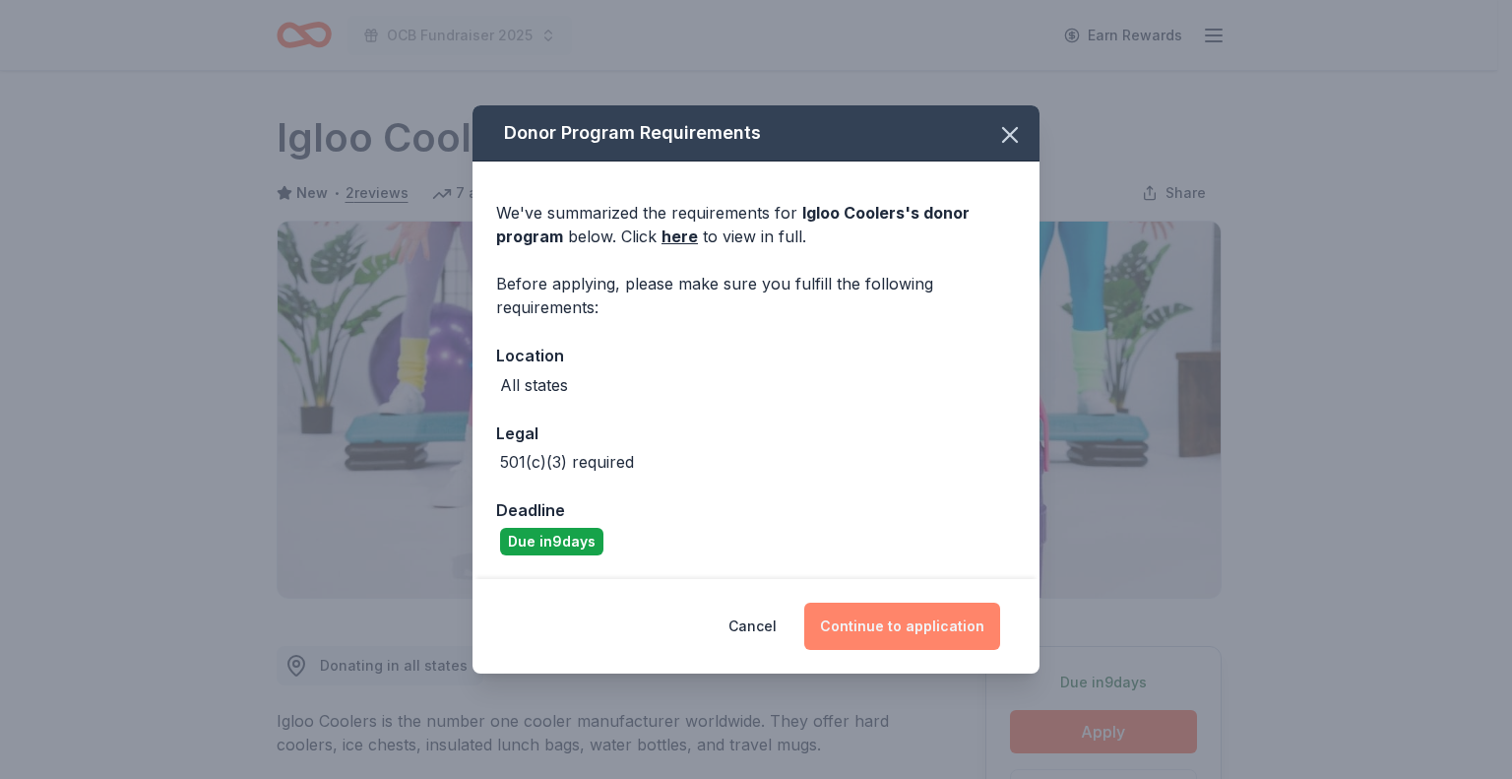
click at [932, 615] on button "Continue to application" at bounding box center [902, 626] width 196 height 47
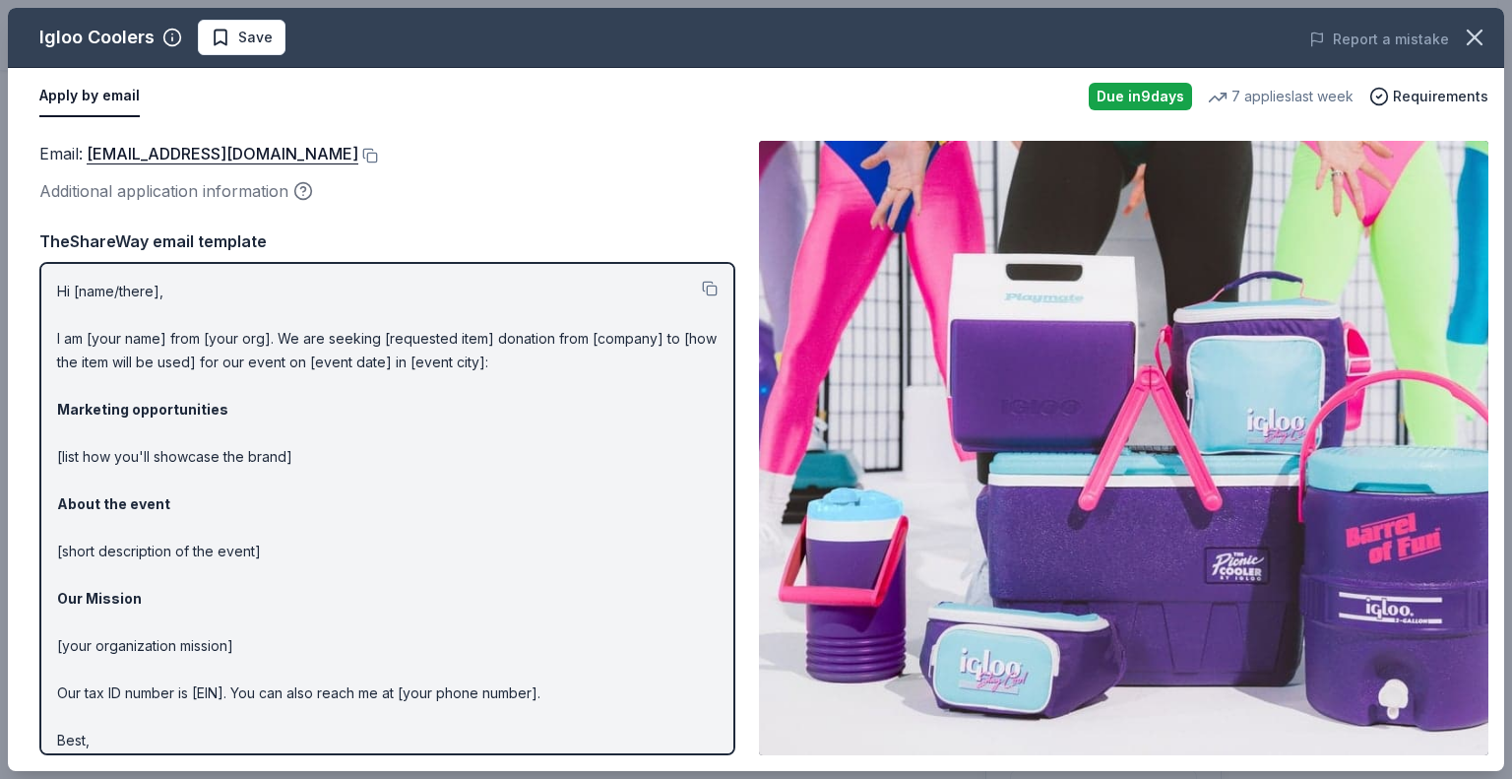
click at [106, 101] on button "Apply by email" at bounding box center [89, 96] width 100 height 41
click at [221, 36] on span "Save" at bounding box center [242, 38] width 62 height 24
click at [296, 44] on html "OCB Fundraiser 2025 Earn Rewards Due in 9 days Share Igloo Coolers New • 2 revi…" at bounding box center [756, 389] width 1512 height 779
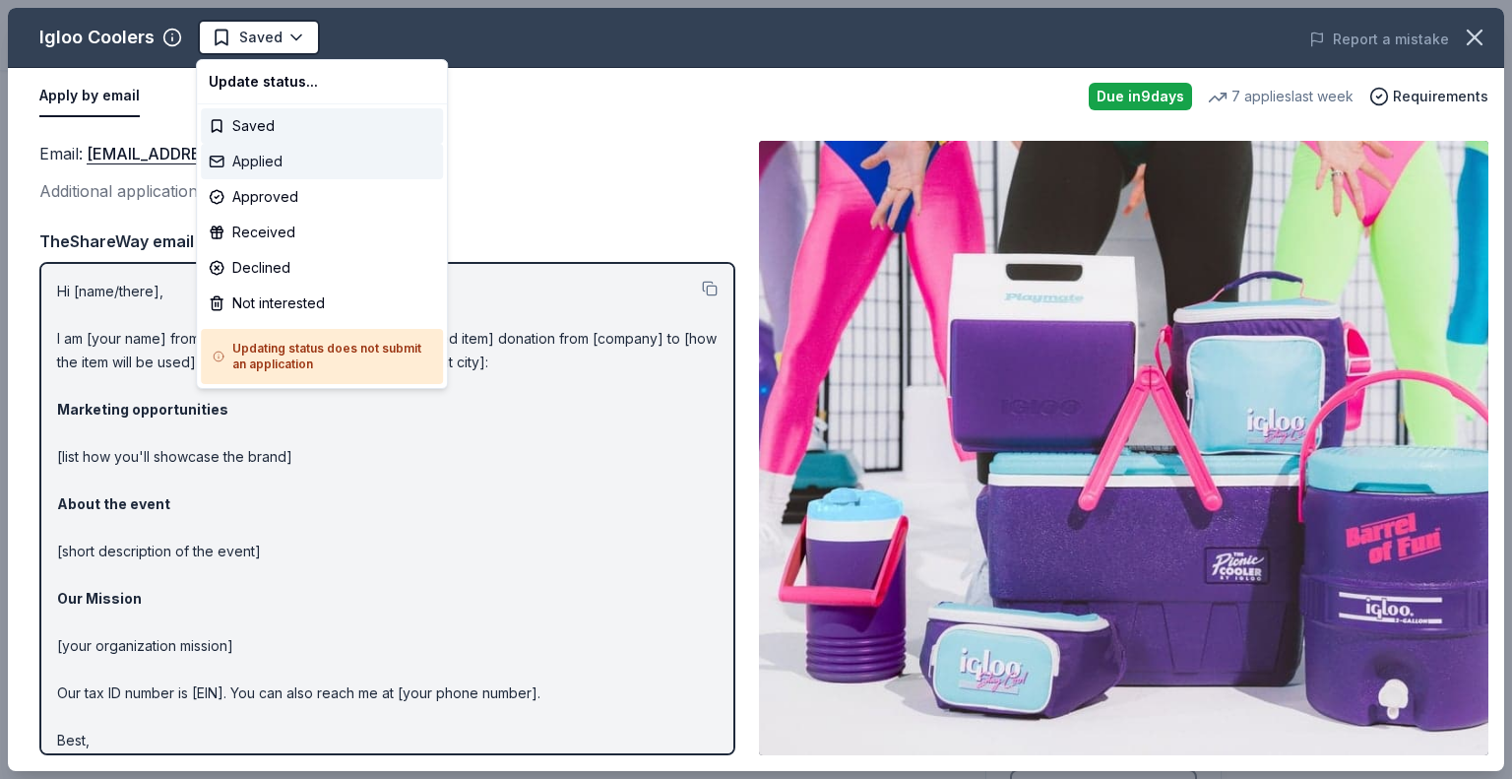
click at [281, 156] on div "Applied" at bounding box center [322, 161] width 242 height 35
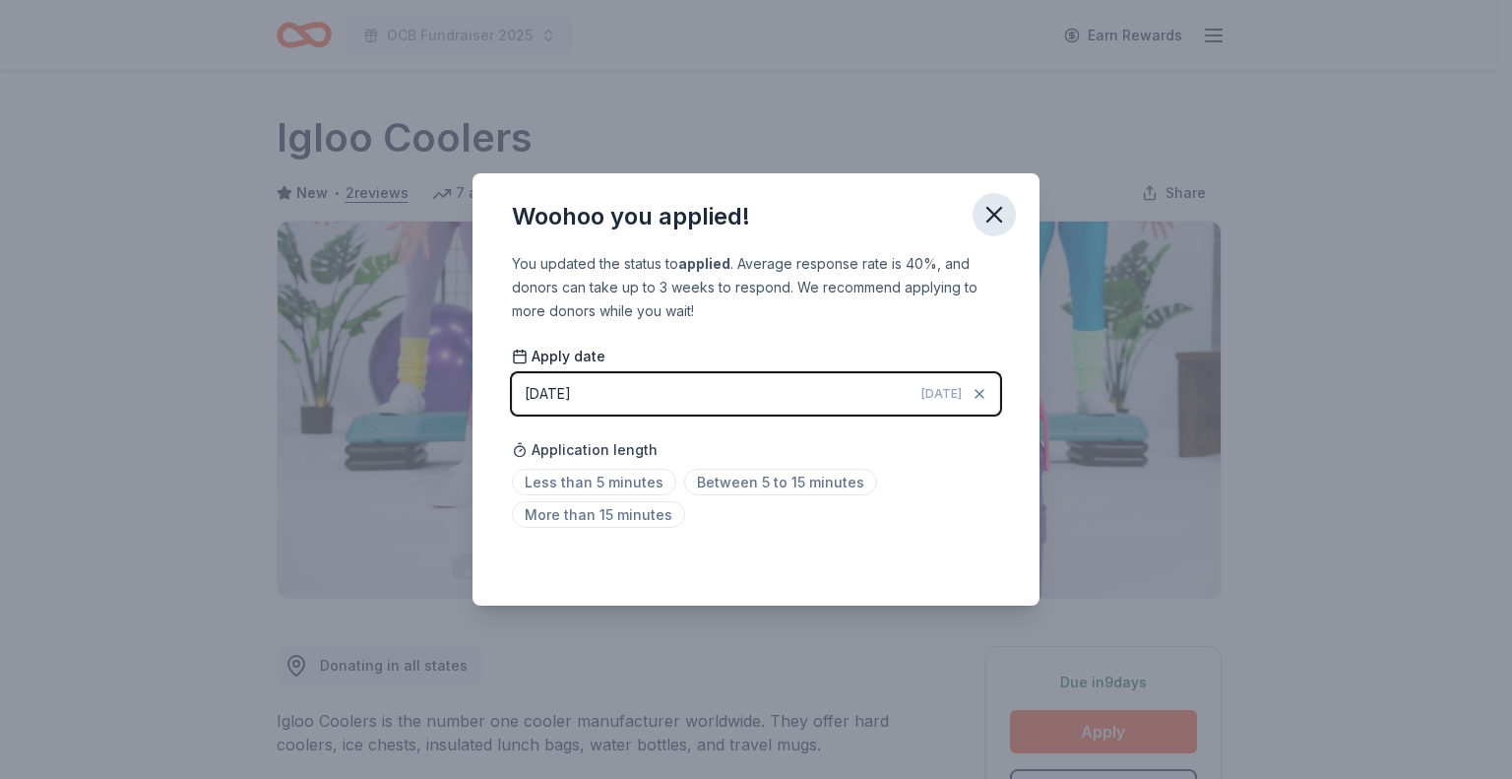
click at [997, 206] on icon "button" at bounding box center [995, 215] width 28 height 28
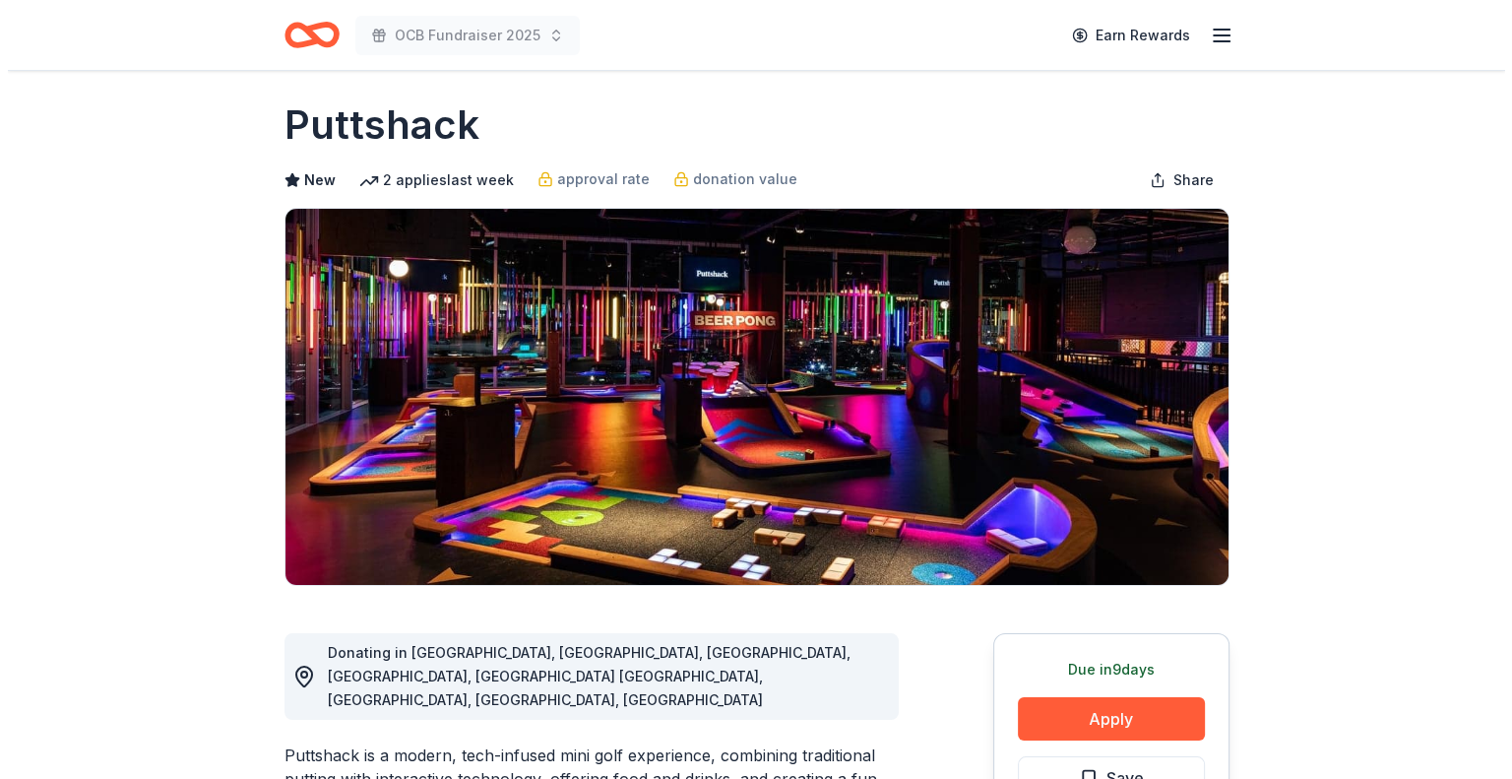
scroll to position [295, 0]
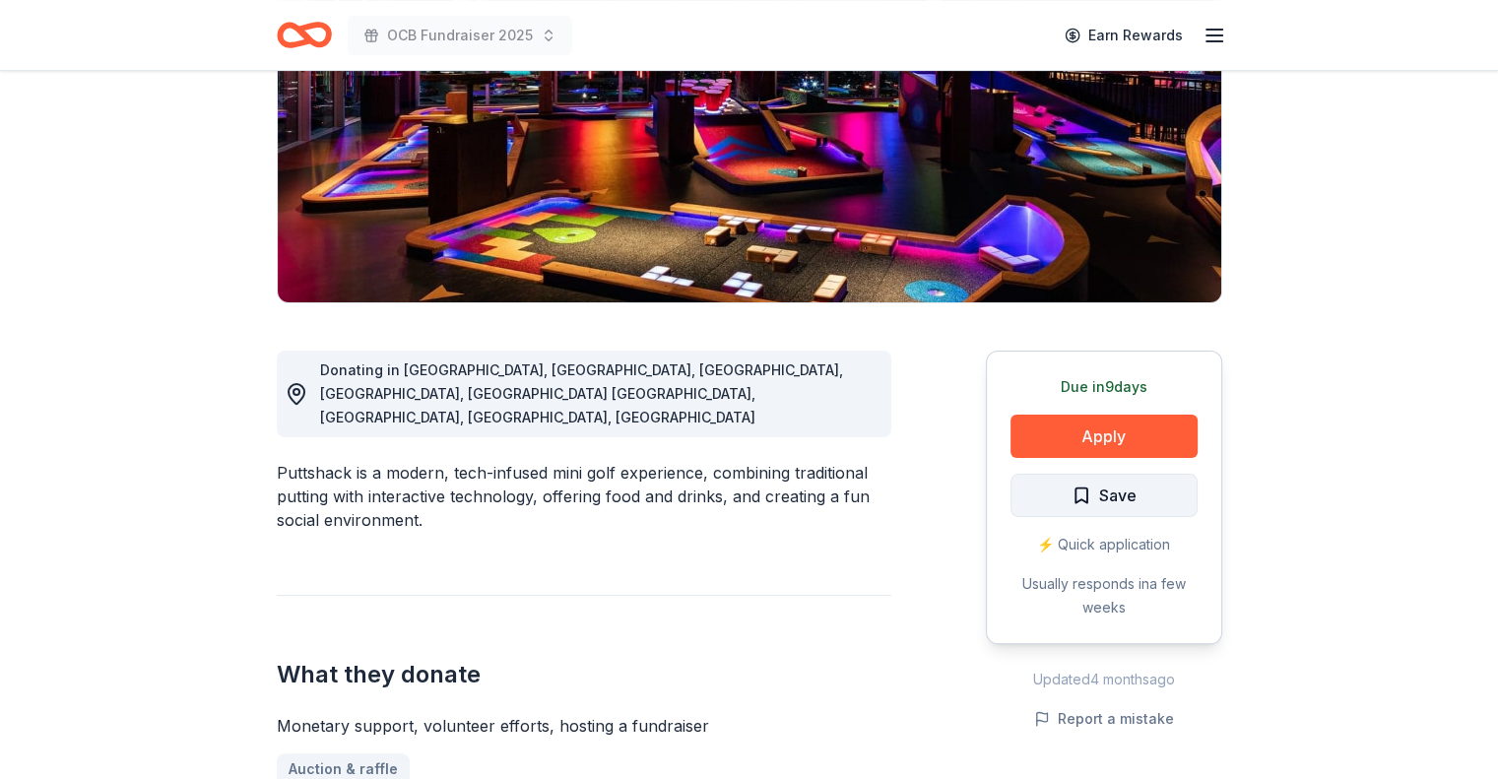
drag, startPoint x: 1105, startPoint y: 447, endPoint x: 1077, endPoint y: 483, distance: 45.7
click at [1077, 483] on div "Due in 9 days Apply Save ⚡️ Quick application Usually responds in a few weeks" at bounding box center [1104, 497] width 236 height 293
click at [1077, 483] on span "Save" at bounding box center [1103, 495] width 65 height 26
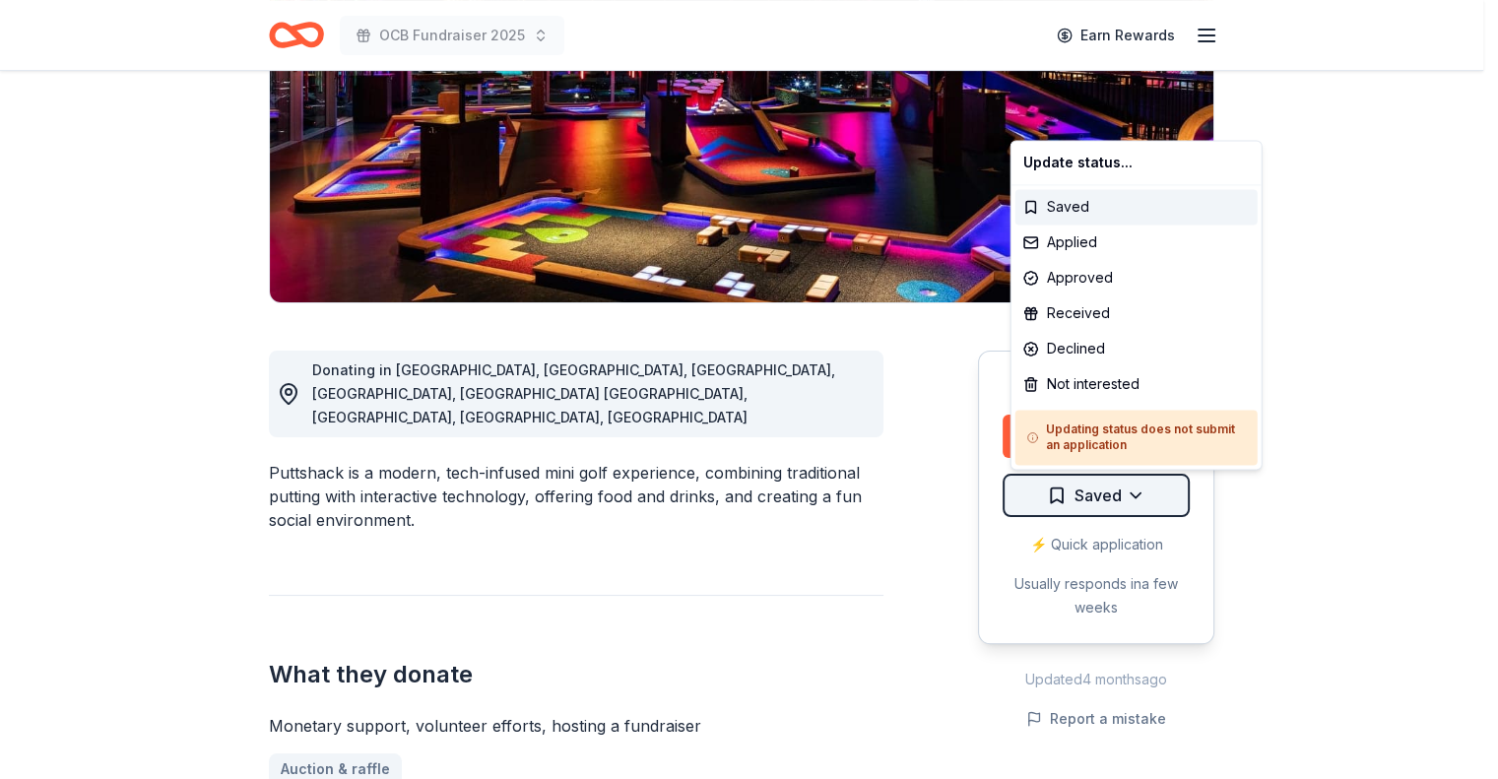
click at [1143, 483] on html "OCB Fundraiser 2025 Earn Rewards Due in 9 days Share Puttshack New 2 applies la…" at bounding box center [749, 94] width 1498 height 779
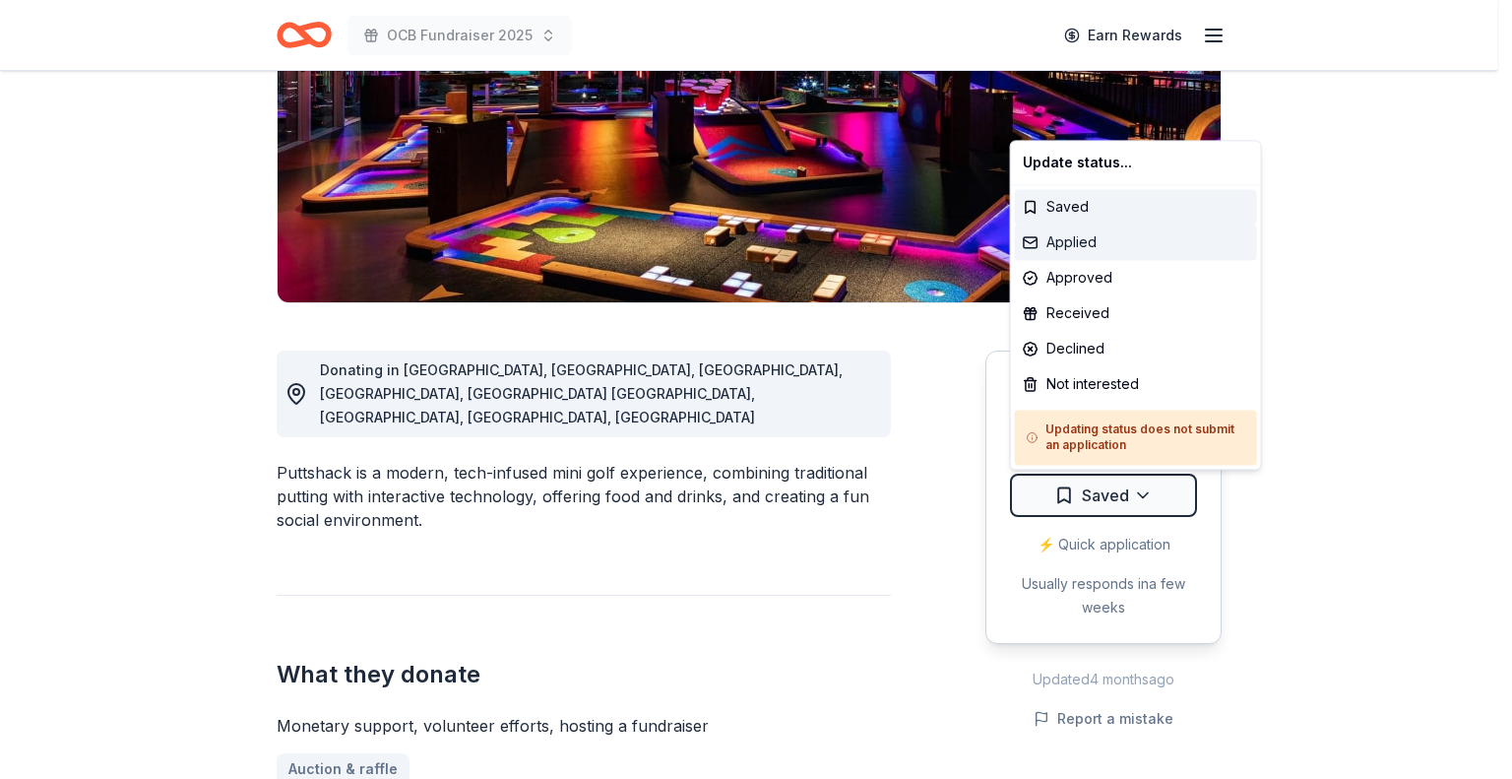
click at [1092, 239] on div "Applied" at bounding box center [1136, 241] width 242 height 35
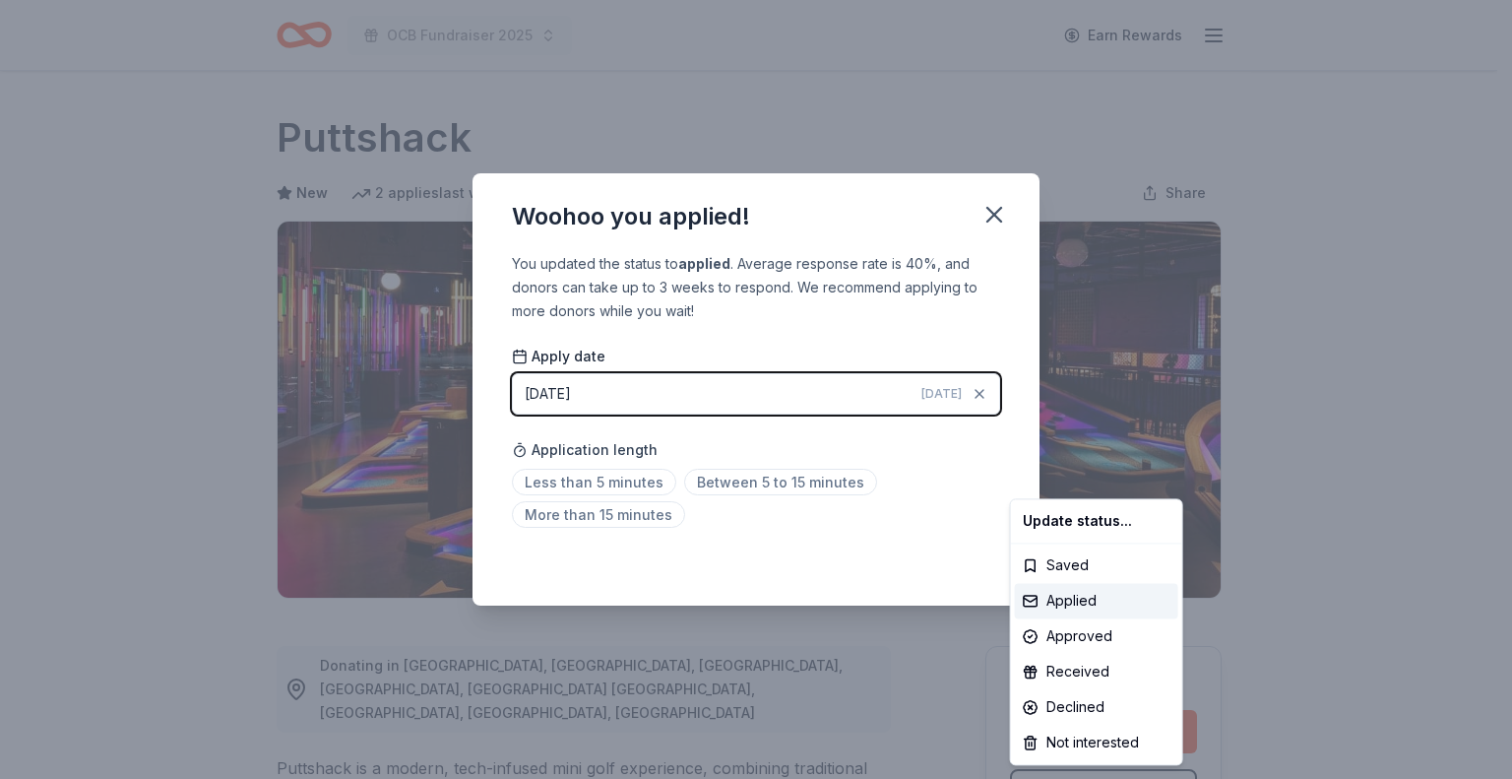
click at [999, 212] on html "OCB Fundraiser 2025 Earn Rewards Due in 9 days Share Puttshack New 2 applies la…" at bounding box center [756, 389] width 1512 height 779
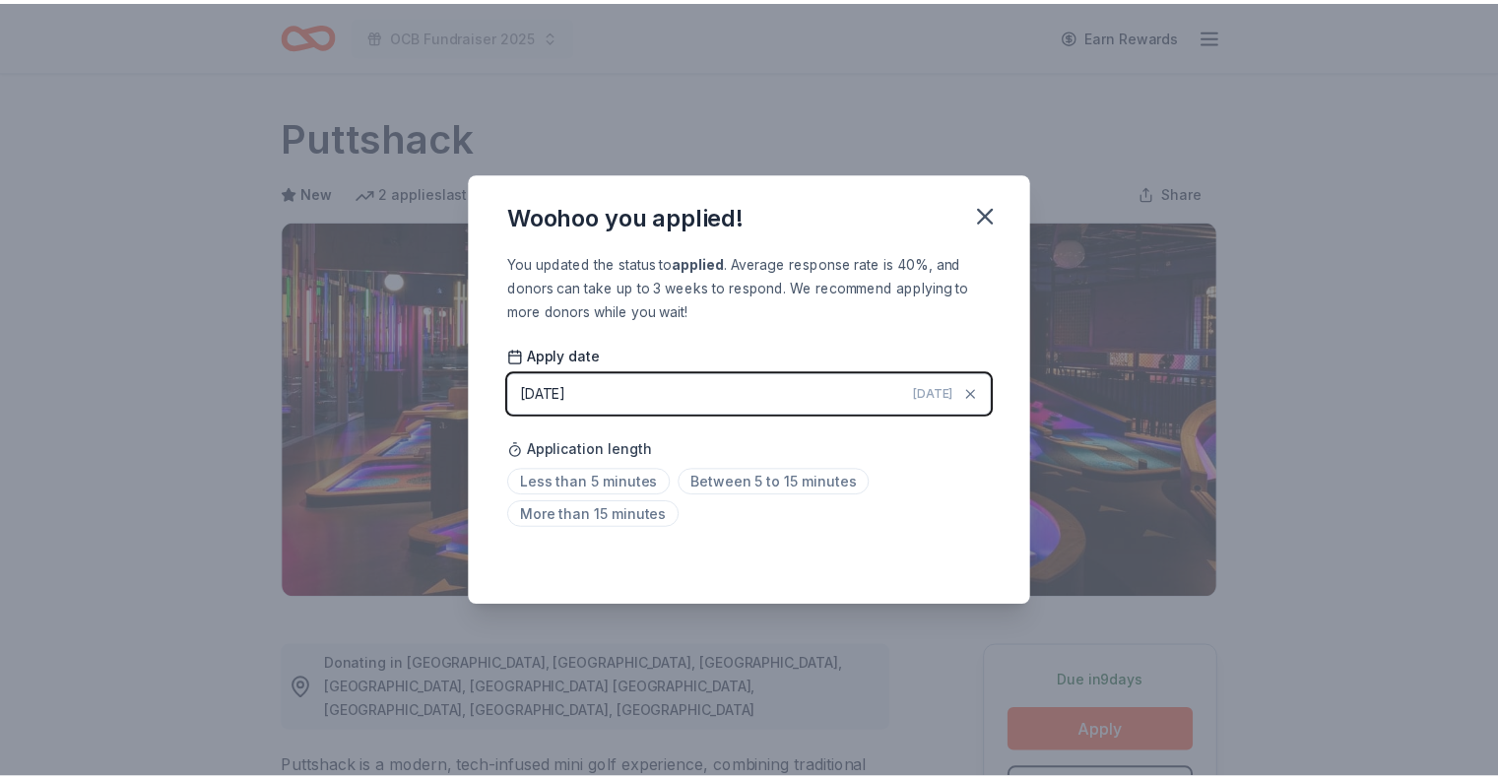
scroll to position [32, 0]
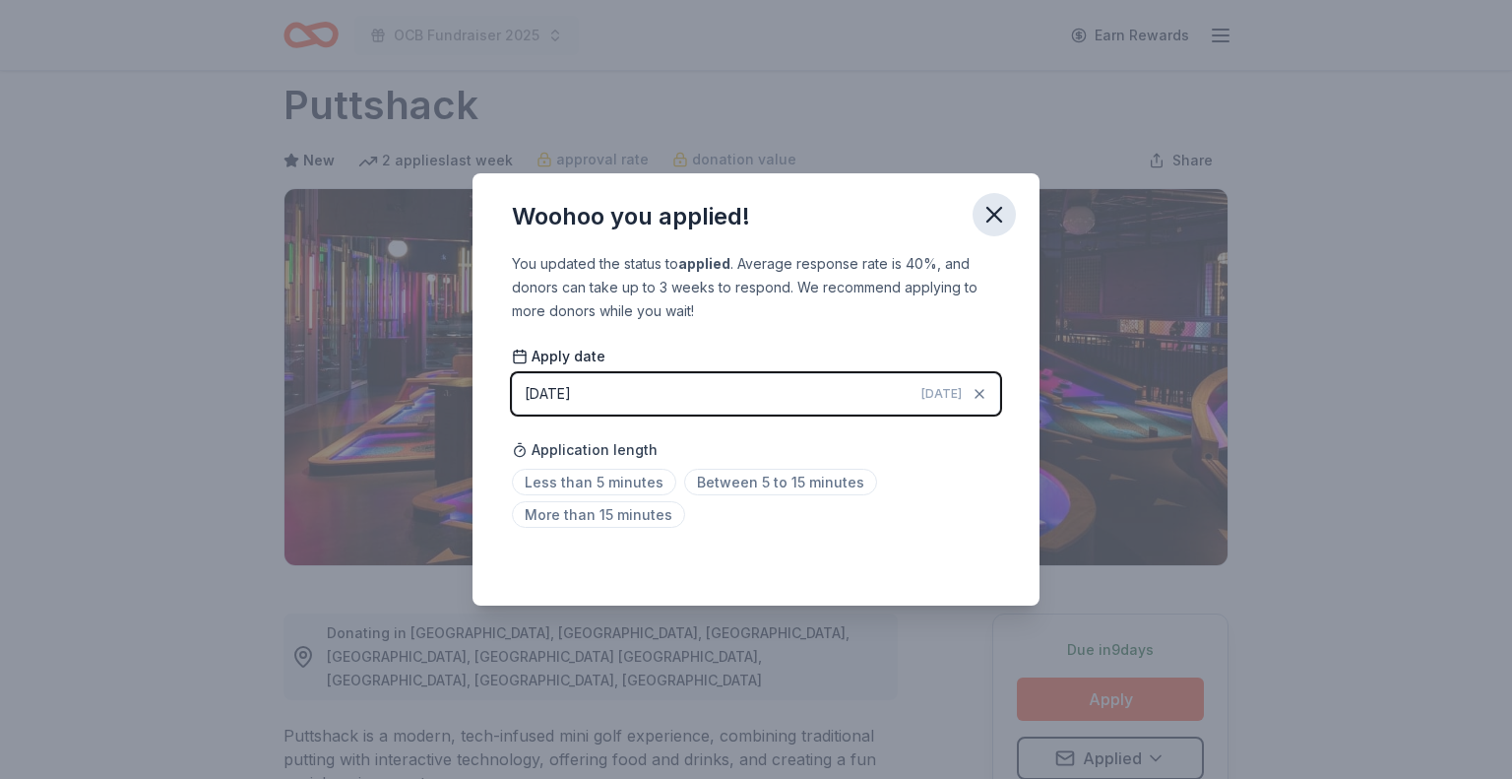
click at [996, 212] on icon "button" at bounding box center [995, 215] width 14 height 14
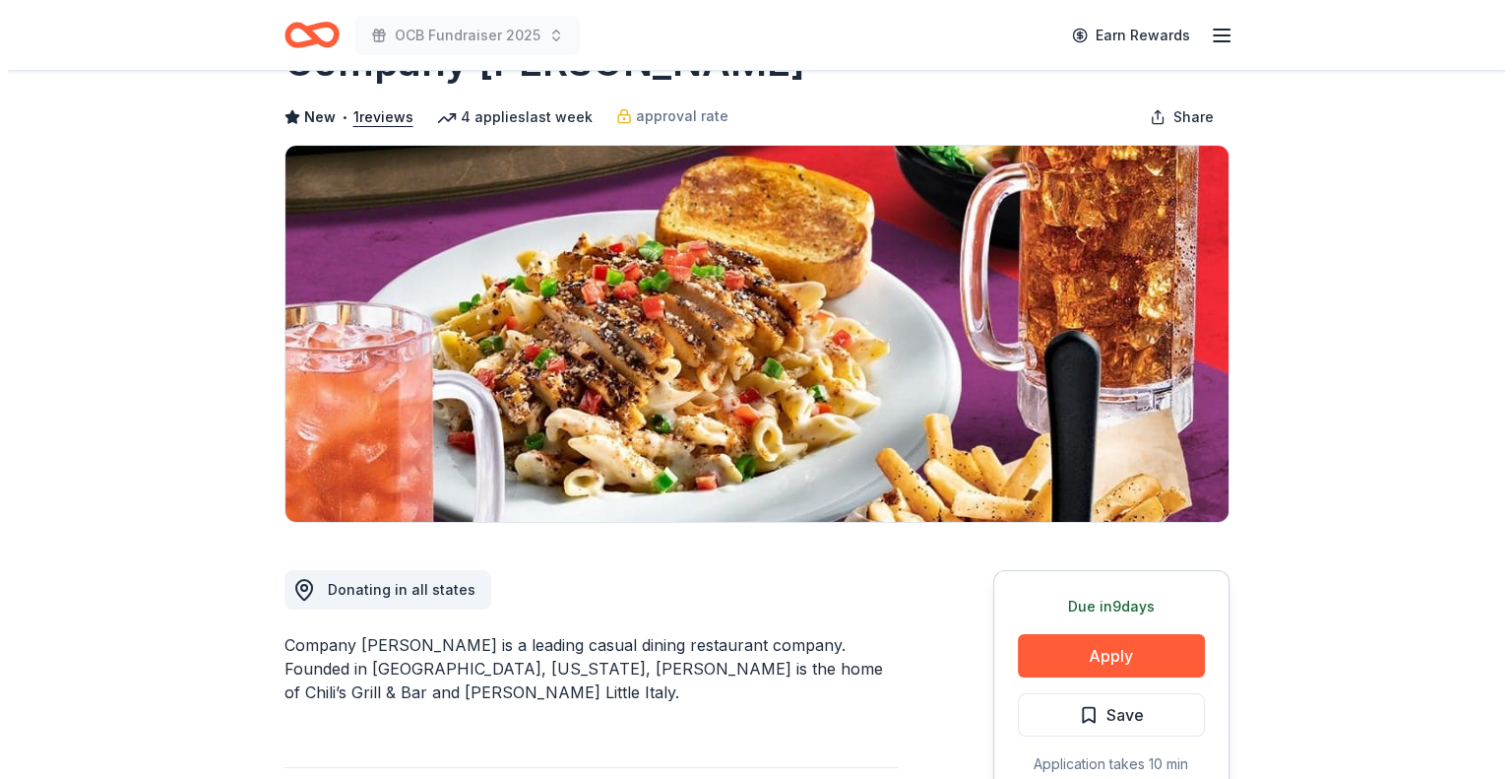
scroll to position [197, 0]
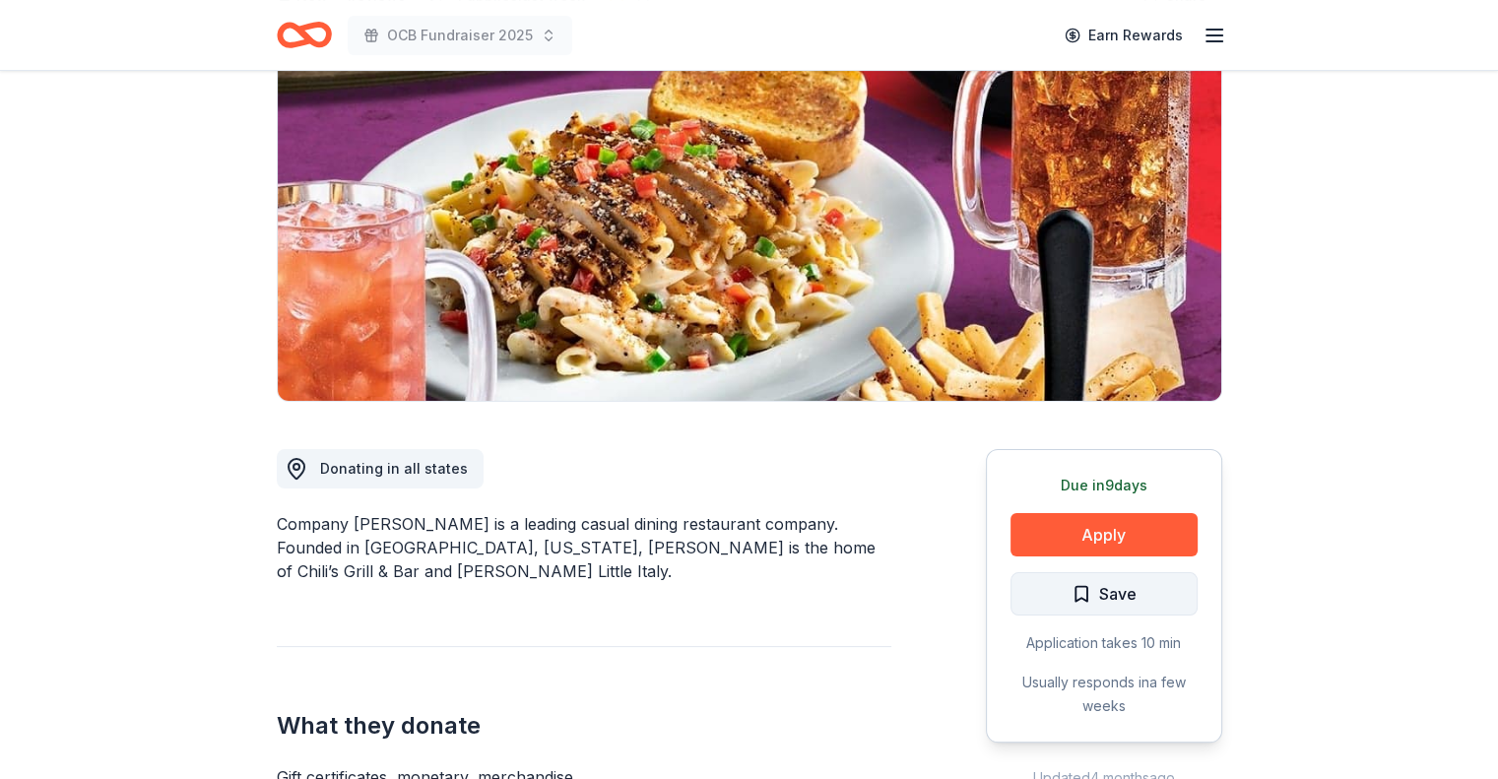
click at [1075, 591] on span "Save" at bounding box center [1103, 594] width 65 height 26
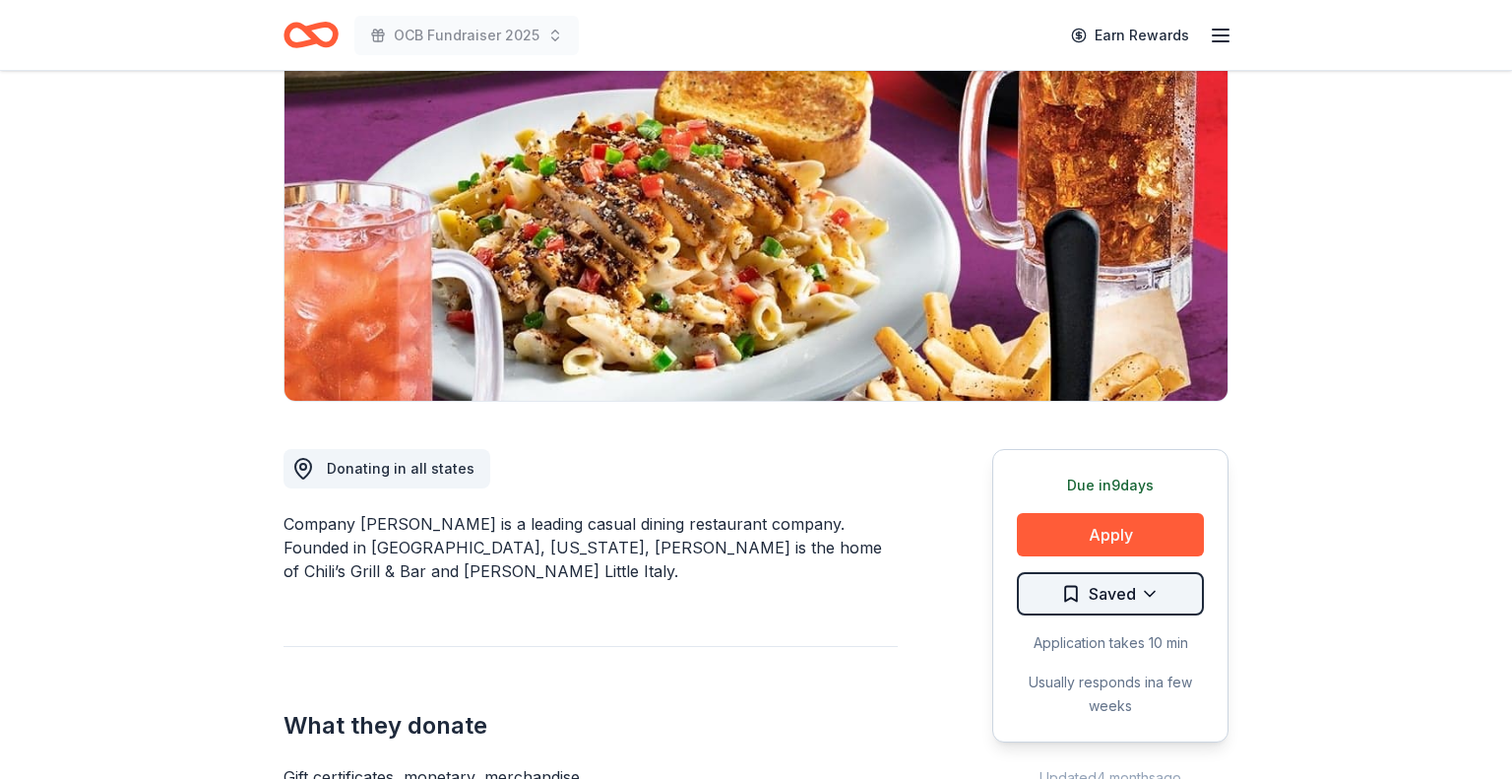
click at [1138, 582] on html "OCB Fundraiser 2025 Earn Rewards Due in 9 days Share Company Brinker New • 1 re…" at bounding box center [756, 192] width 1512 height 779
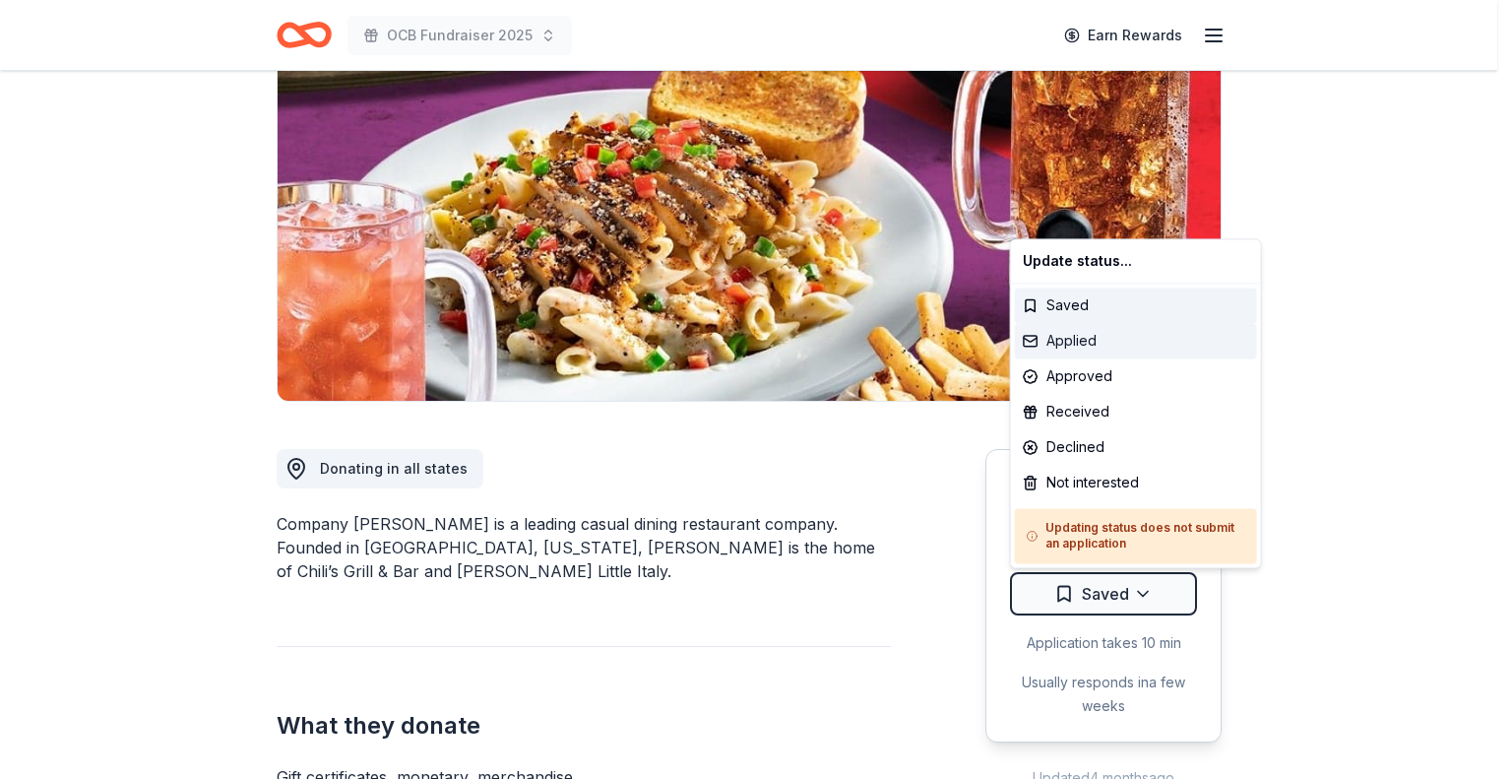
click at [1052, 346] on div "Applied" at bounding box center [1136, 340] width 242 height 35
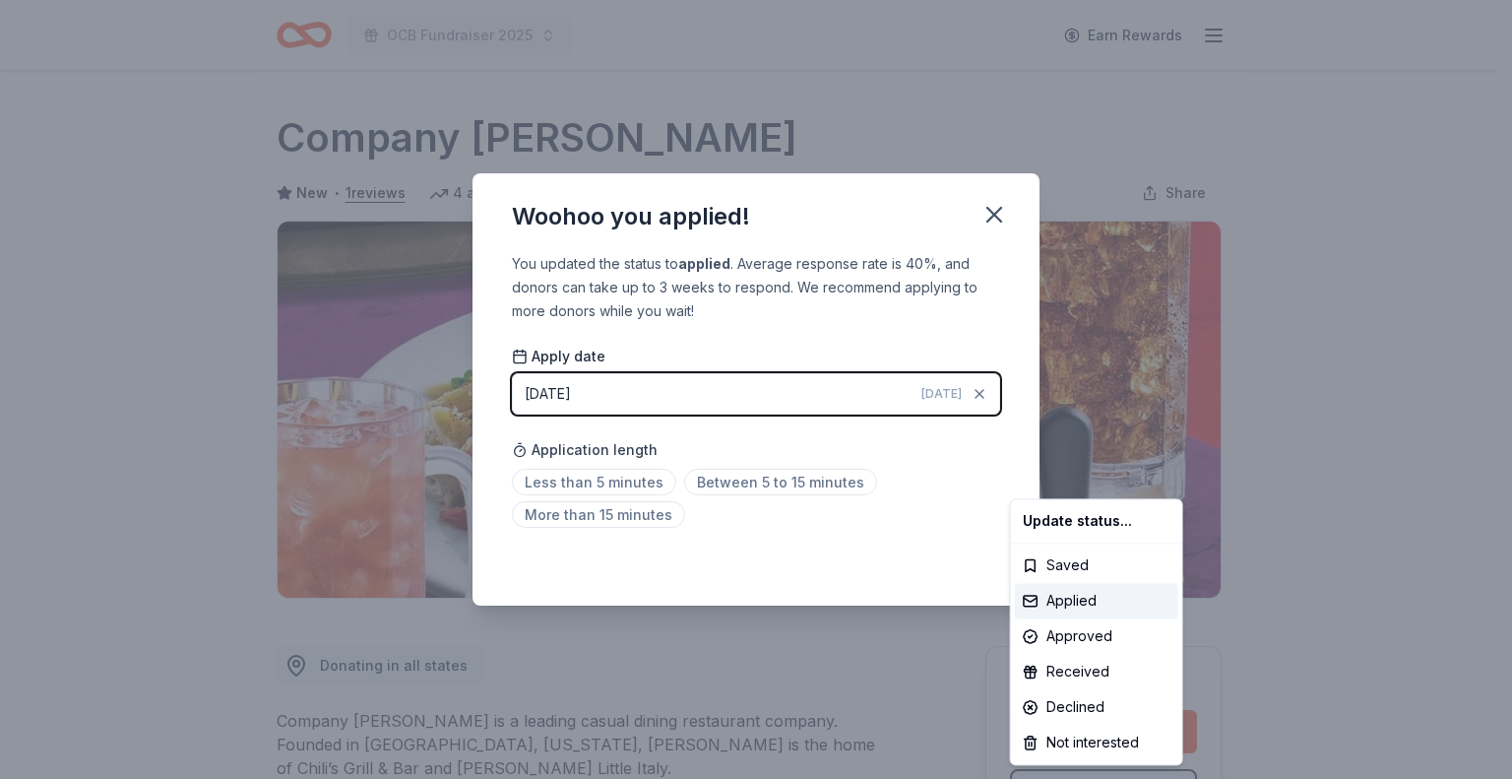
click at [997, 216] on html "OCB Fundraiser 2025 Earn Rewards Due in 9 days Share Company Brinker New • 1 re…" at bounding box center [756, 389] width 1512 height 779
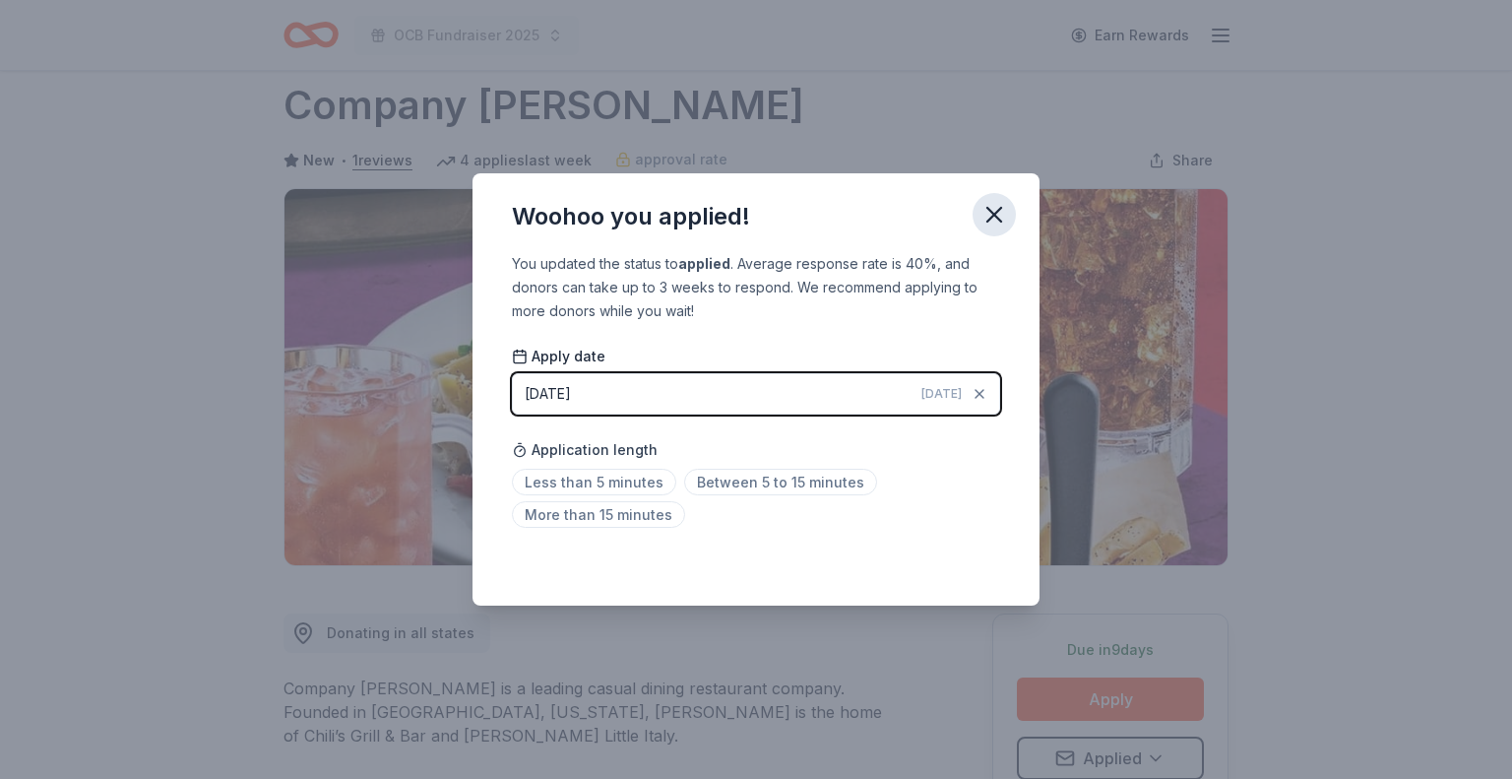
click at [992, 208] on icon "button" at bounding box center [995, 215] width 28 height 28
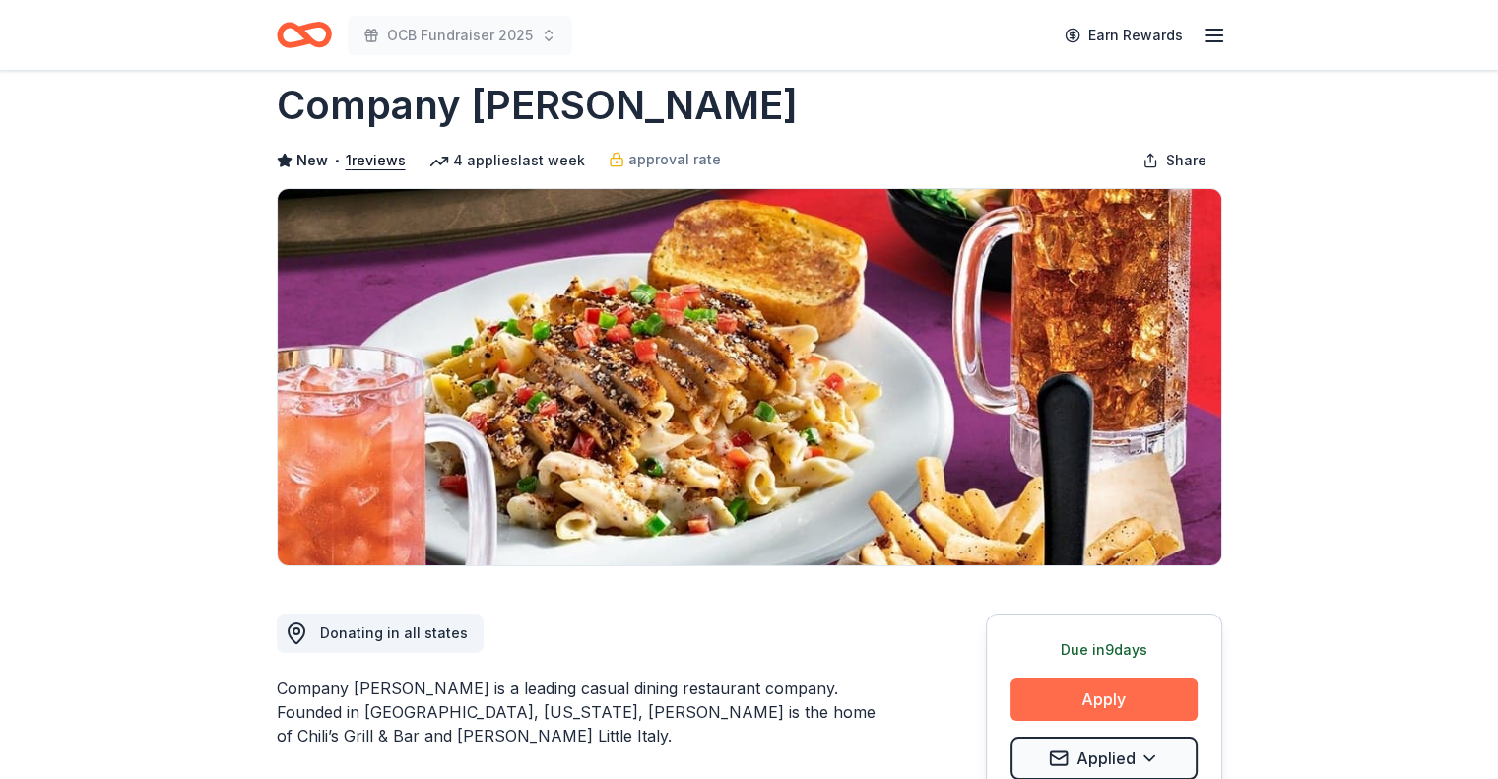
drag, startPoint x: 1083, startPoint y: 698, endPoint x: 1080, endPoint y: 678, distance: 19.9
click at [1080, 678] on button "Apply" at bounding box center [1103, 698] width 187 height 43
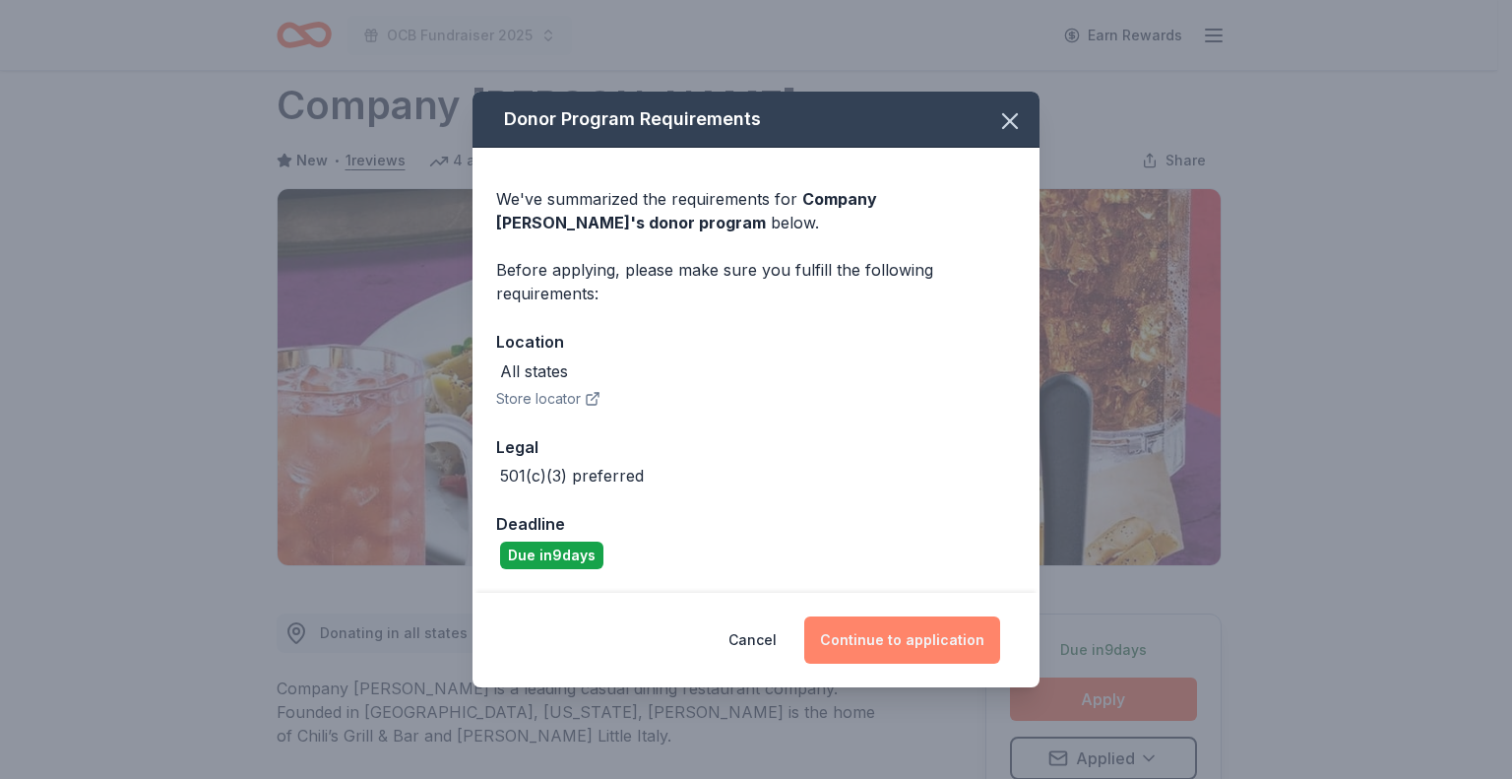
click at [891, 635] on button "Continue to application" at bounding box center [902, 639] width 196 height 47
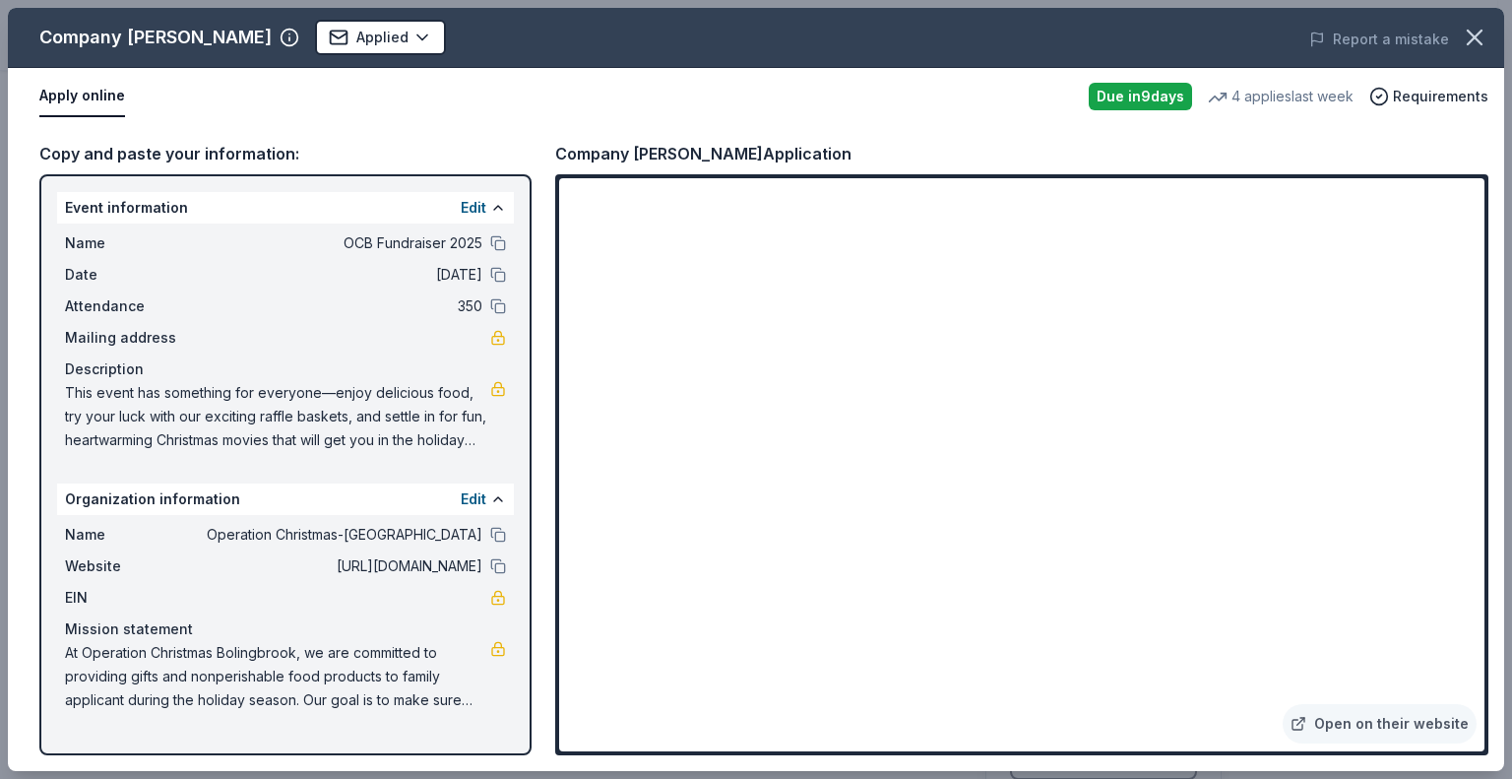
click at [272, 656] on span "At Operation Christmas Bolingbrook, we are committed to providing gifts and non…" at bounding box center [277, 676] width 425 height 71
drag, startPoint x: 67, startPoint y: 647, endPoint x: 351, endPoint y: 701, distance: 288.7
click at [351, 701] on span "At Operation Christmas Bolingbrook, we are committed to providing gifts and non…" at bounding box center [277, 676] width 425 height 71
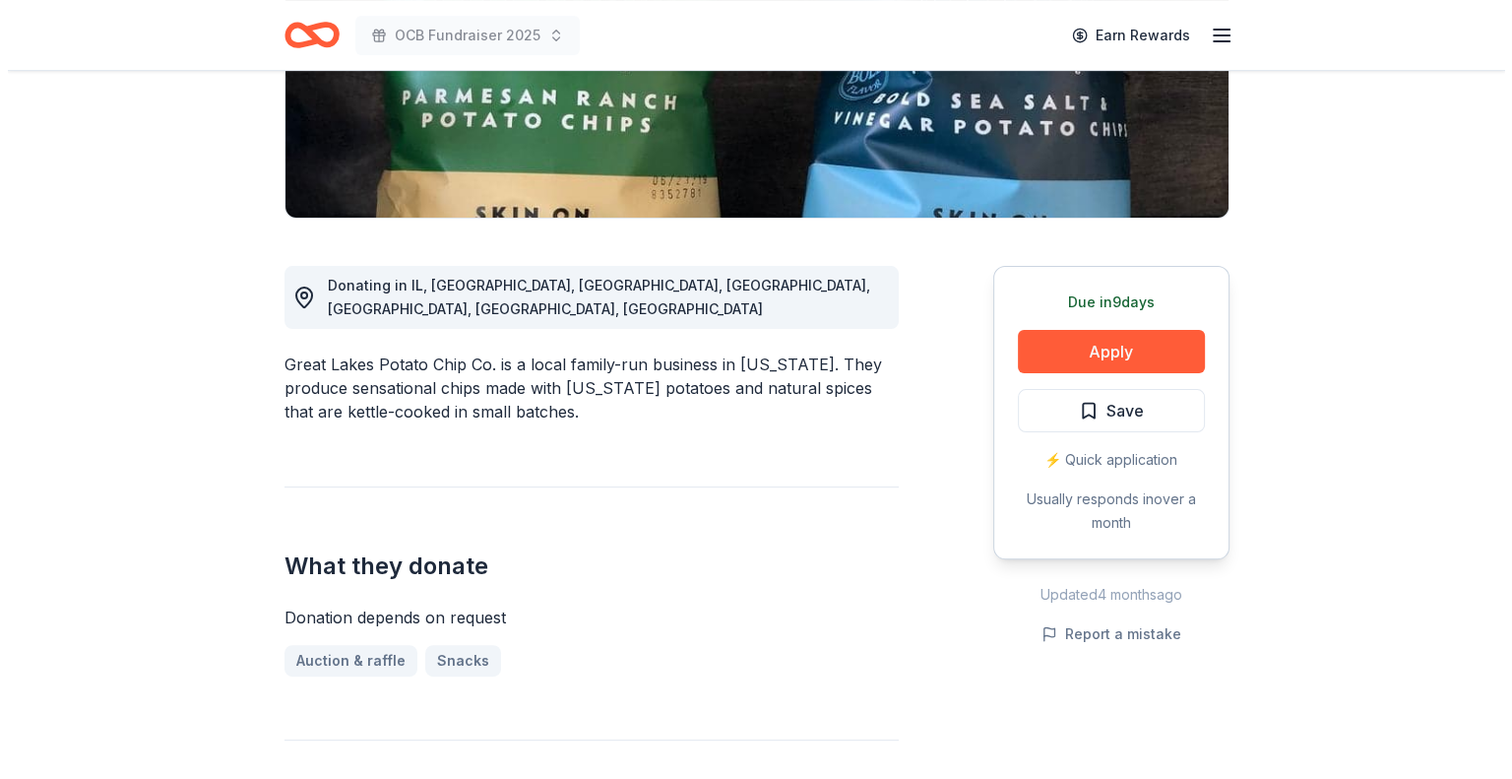
scroll to position [492, 0]
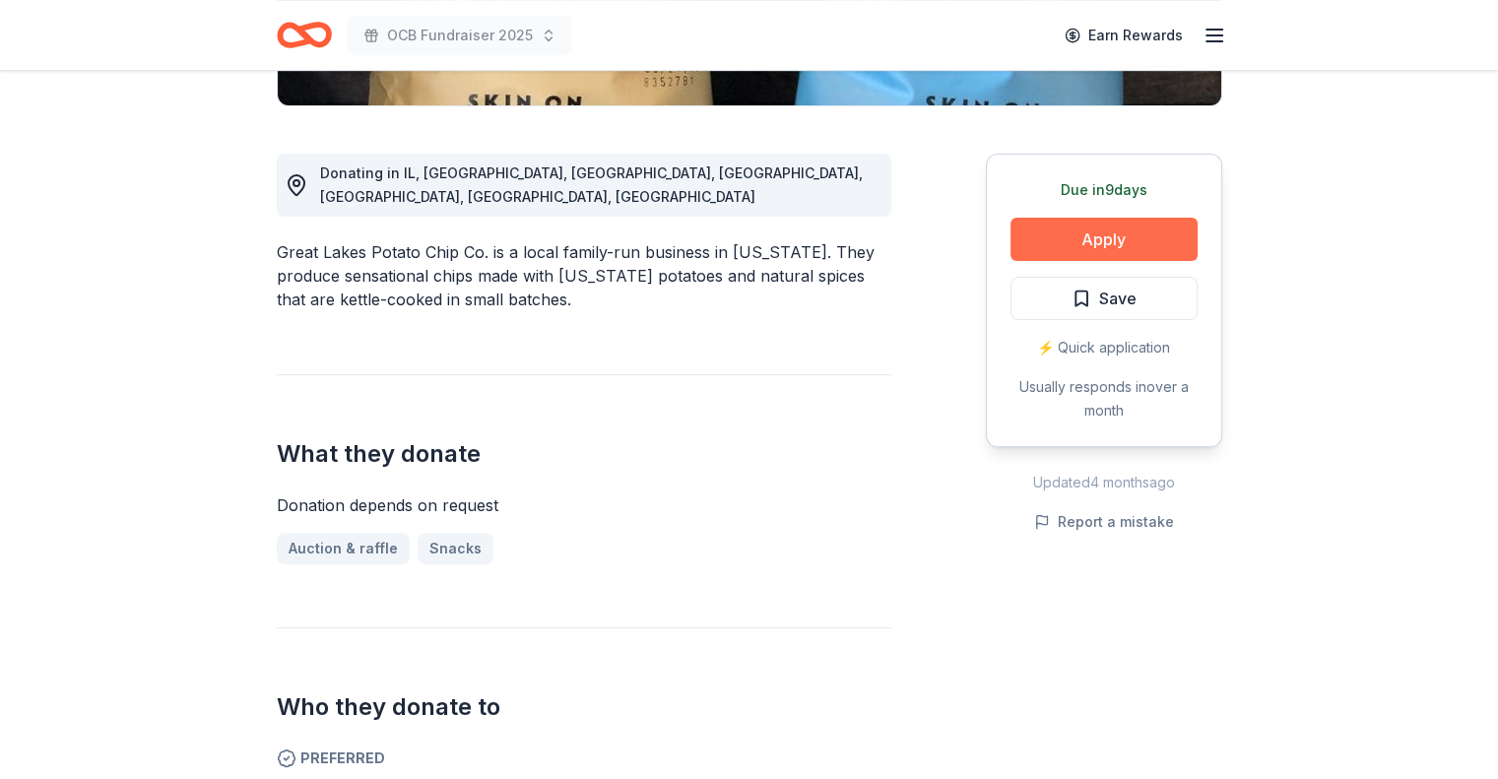
click at [1097, 236] on button "Apply" at bounding box center [1103, 239] width 187 height 43
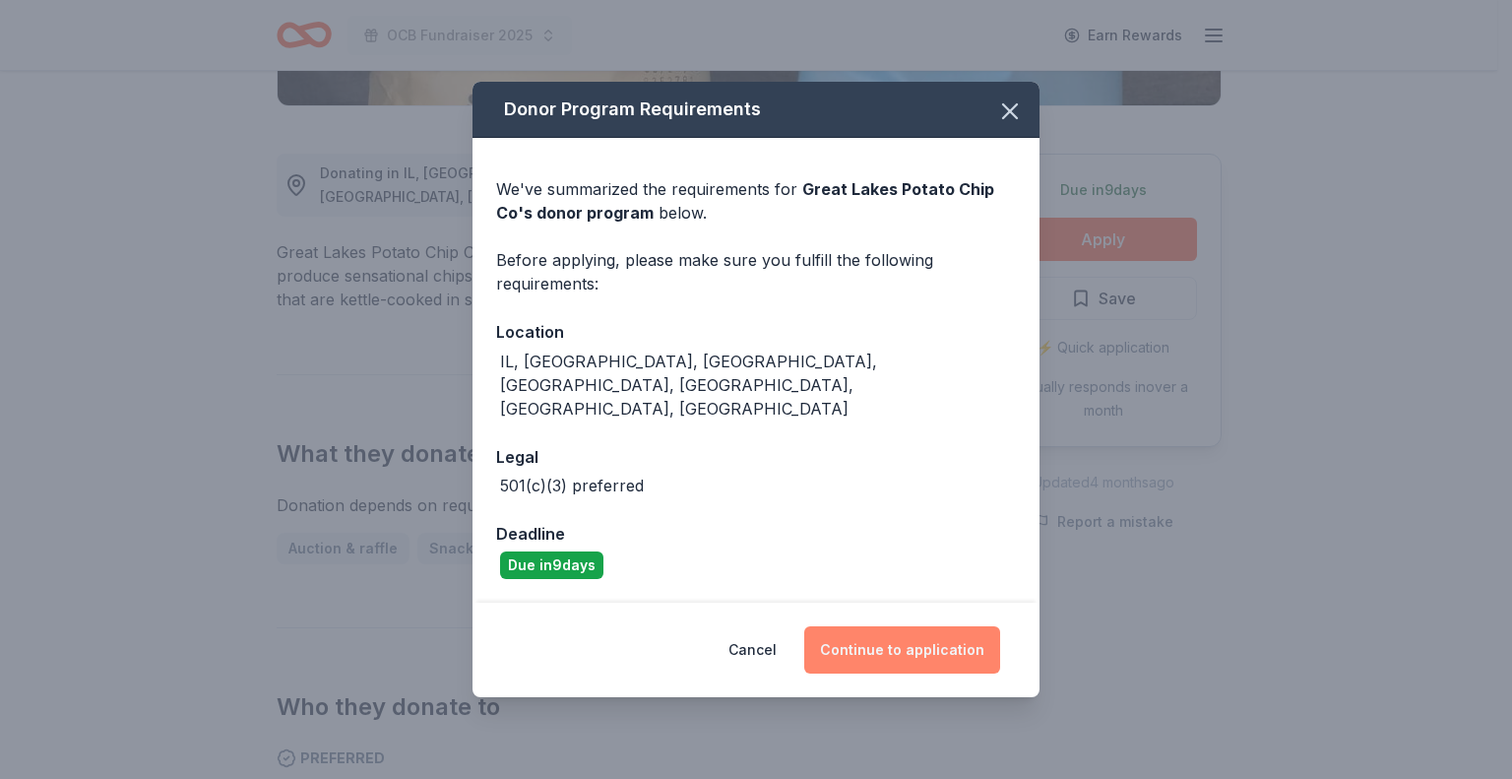
click at [894, 626] on button "Continue to application" at bounding box center [902, 649] width 196 height 47
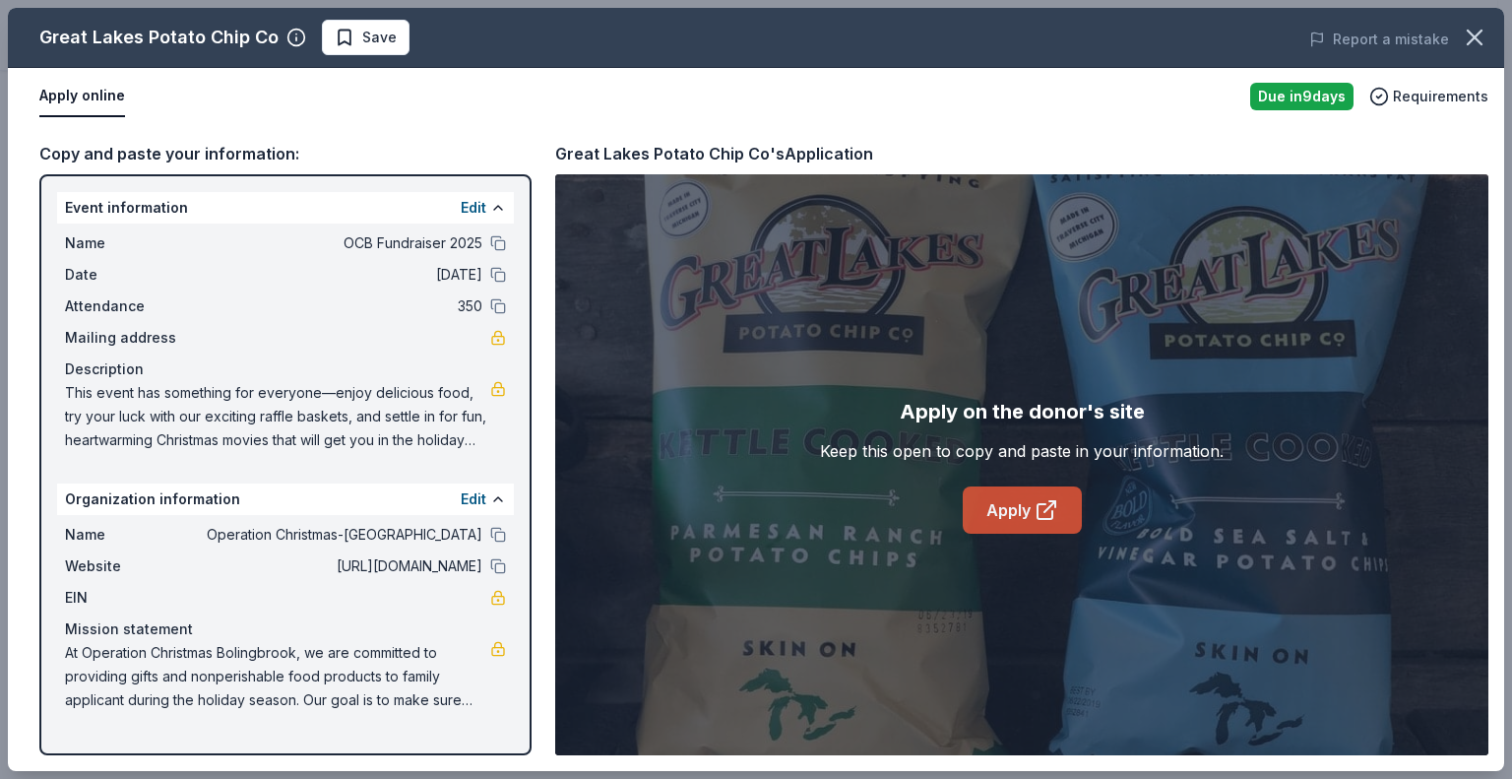
click at [1038, 512] on icon at bounding box center [1045, 511] width 15 height 15
click at [345, 26] on span "Save" at bounding box center [366, 38] width 62 height 24
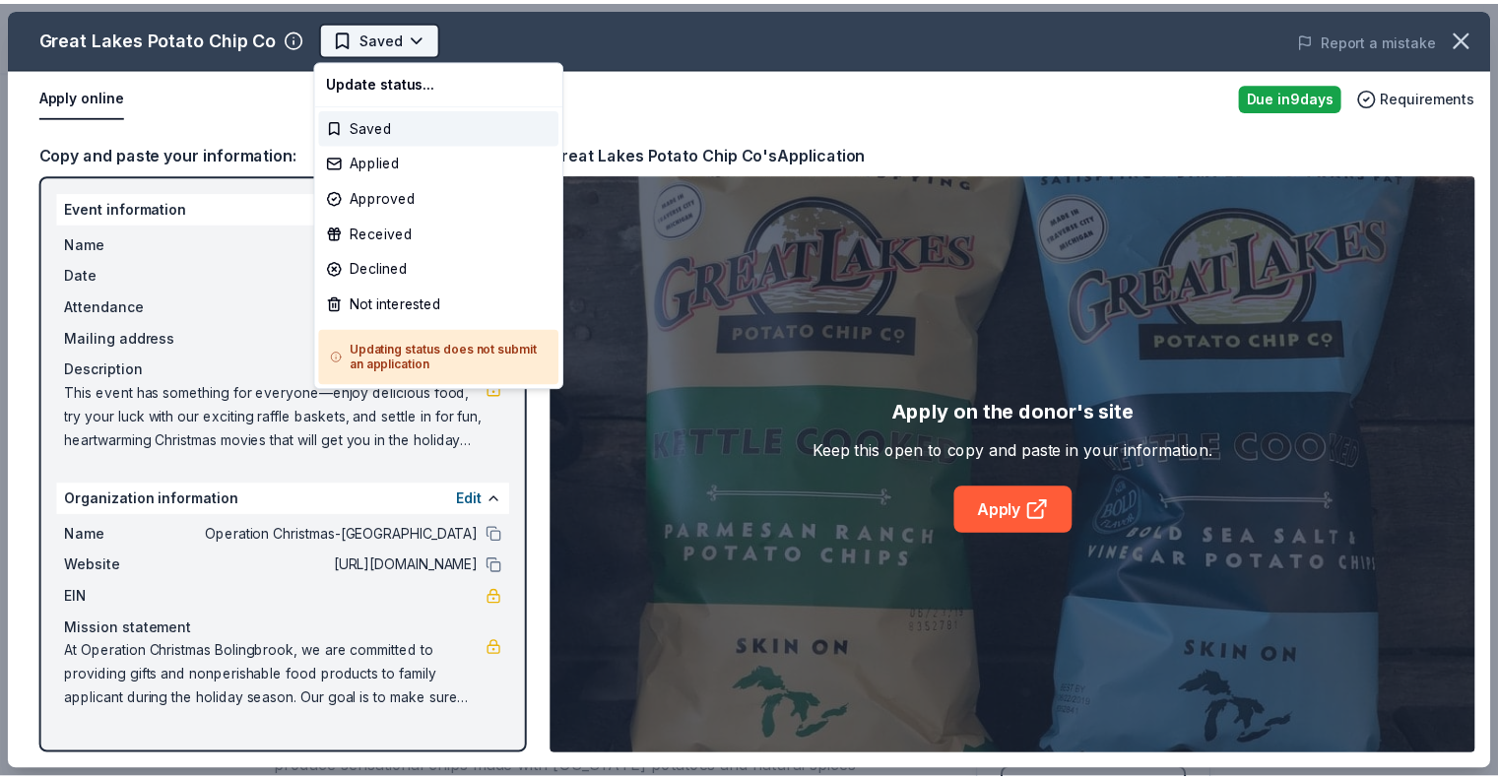
scroll to position [0, 0]
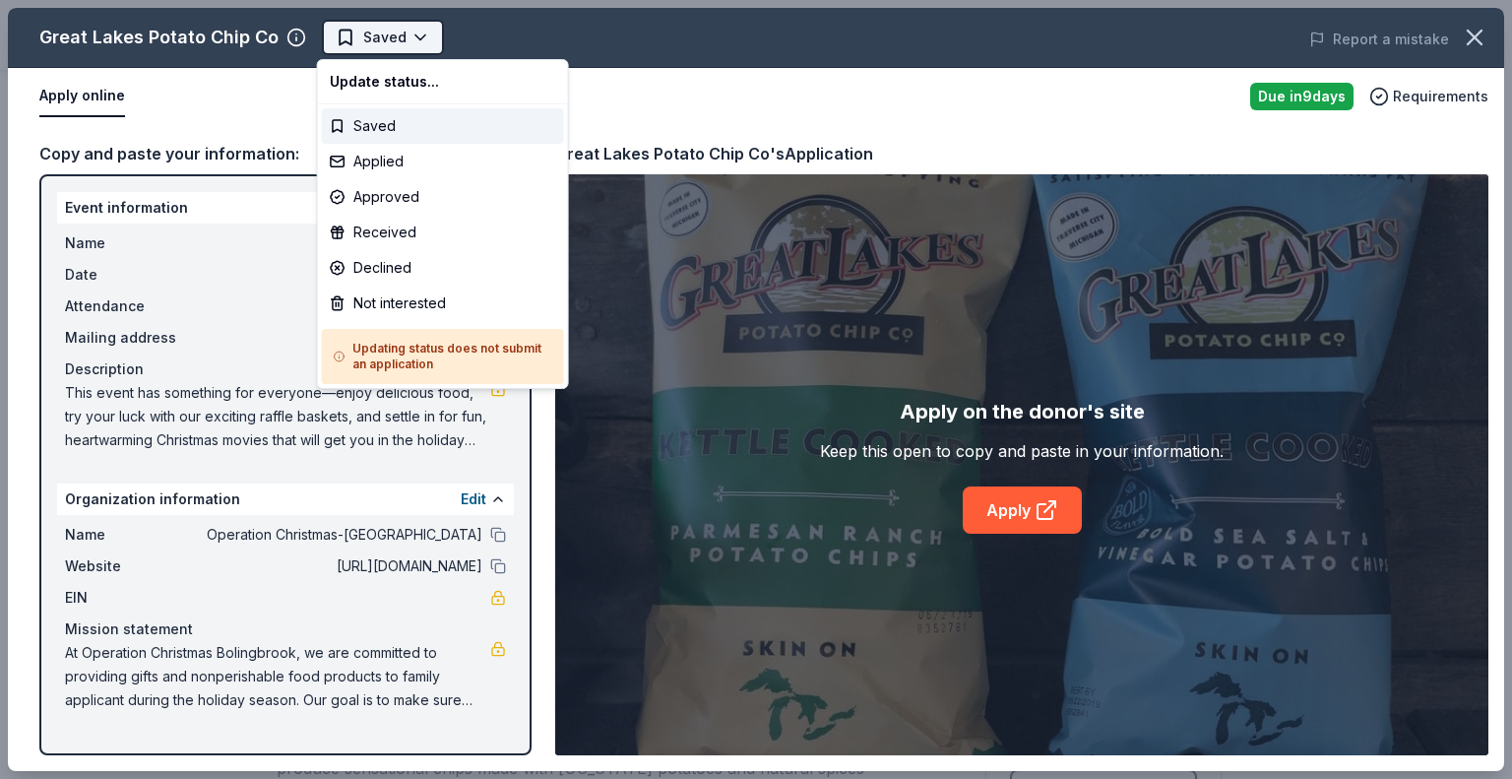
click at [411, 41] on body "OCB Fundraiser 2025 Earn Rewards Due [DATE] Share Great Lakes Potato Chip Co Ne…" at bounding box center [749, 389] width 1498 height 779
click at [395, 164] on div "Applied" at bounding box center [443, 161] width 242 height 35
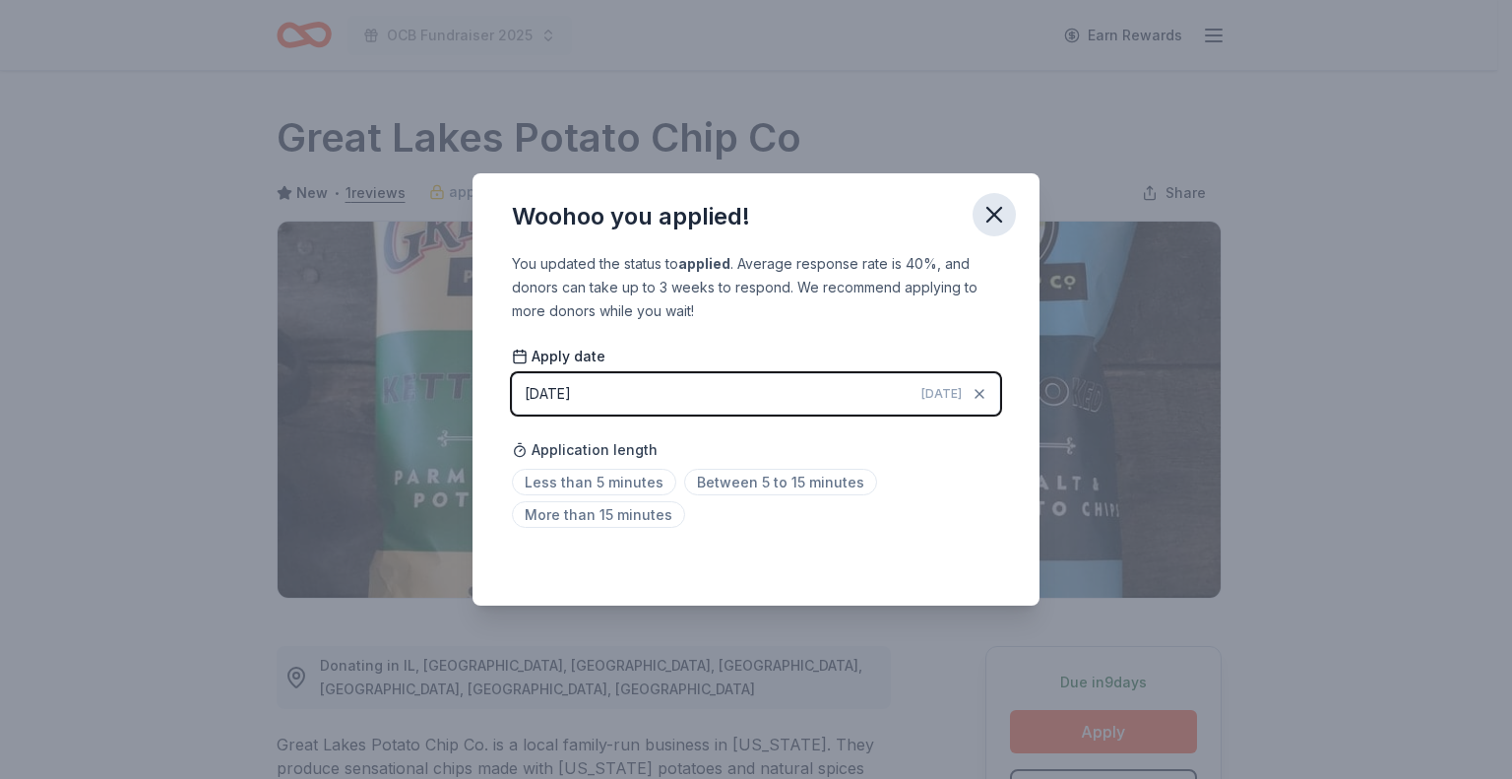
click at [992, 197] on button "button" at bounding box center [994, 214] width 43 height 43
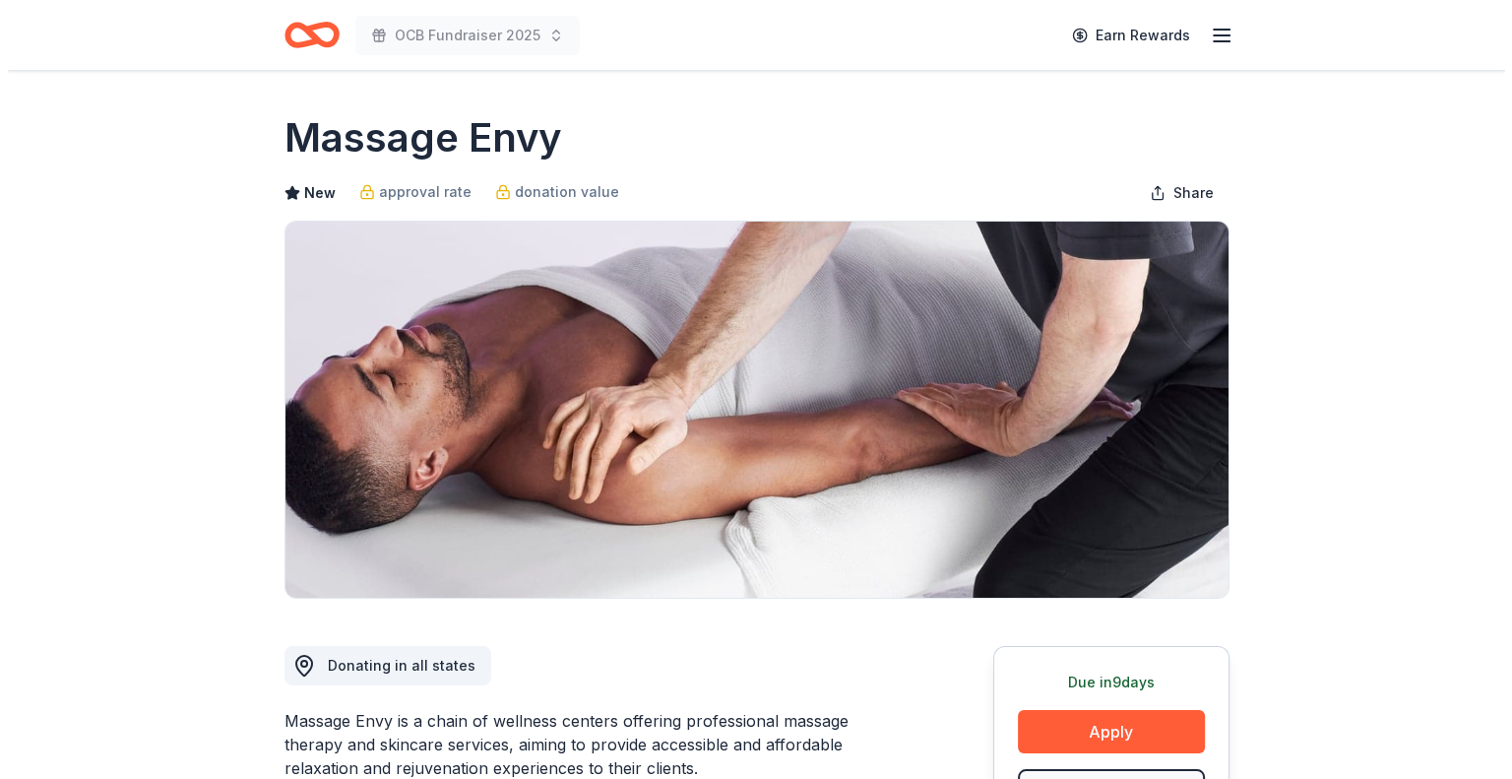
scroll to position [197, 0]
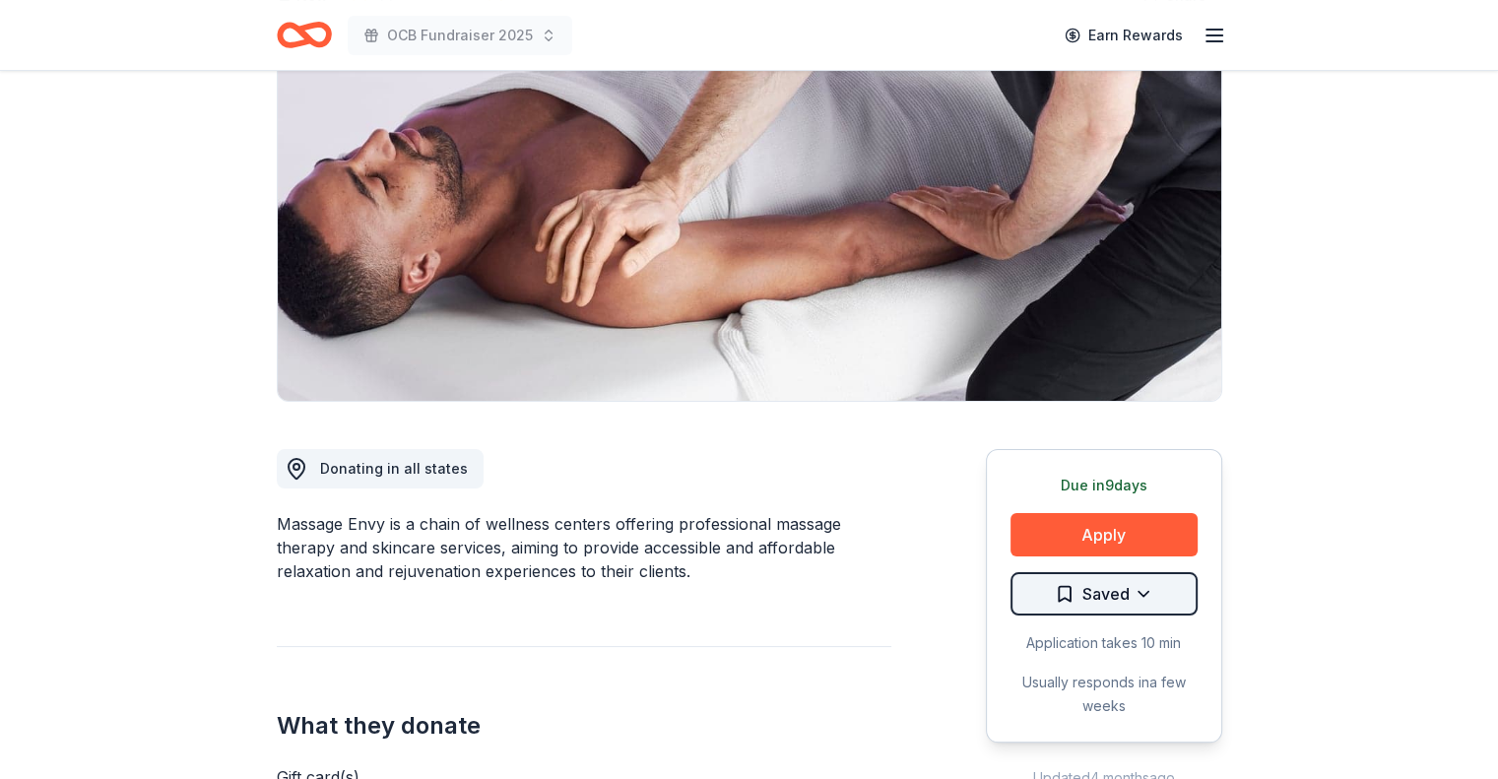
click at [1146, 582] on html "OCB Fundraiser 2025 Earn Rewards Due [DATE] Share Massage Envy New approval rat…" at bounding box center [749, 192] width 1498 height 779
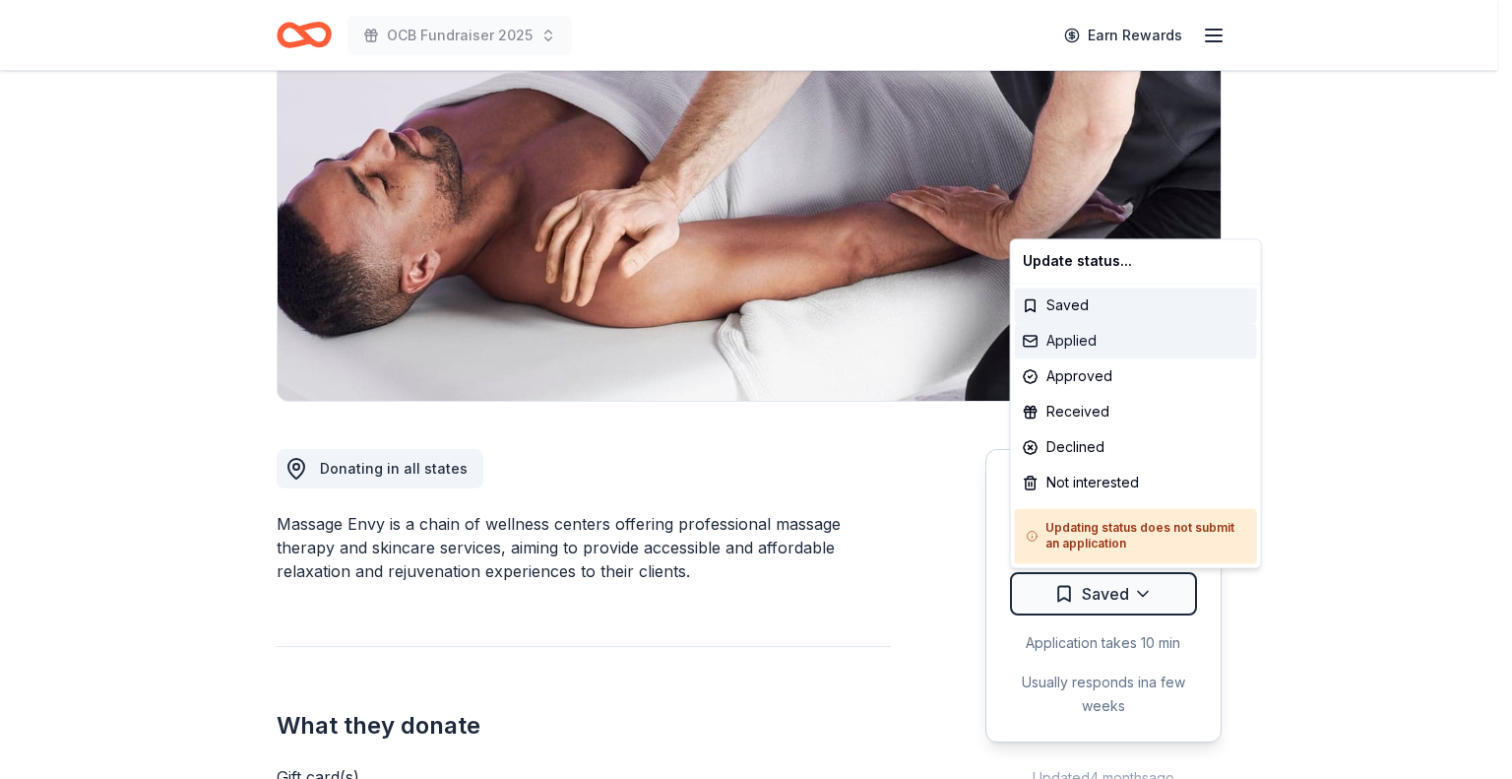
click at [1109, 346] on div "Applied" at bounding box center [1136, 340] width 242 height 35
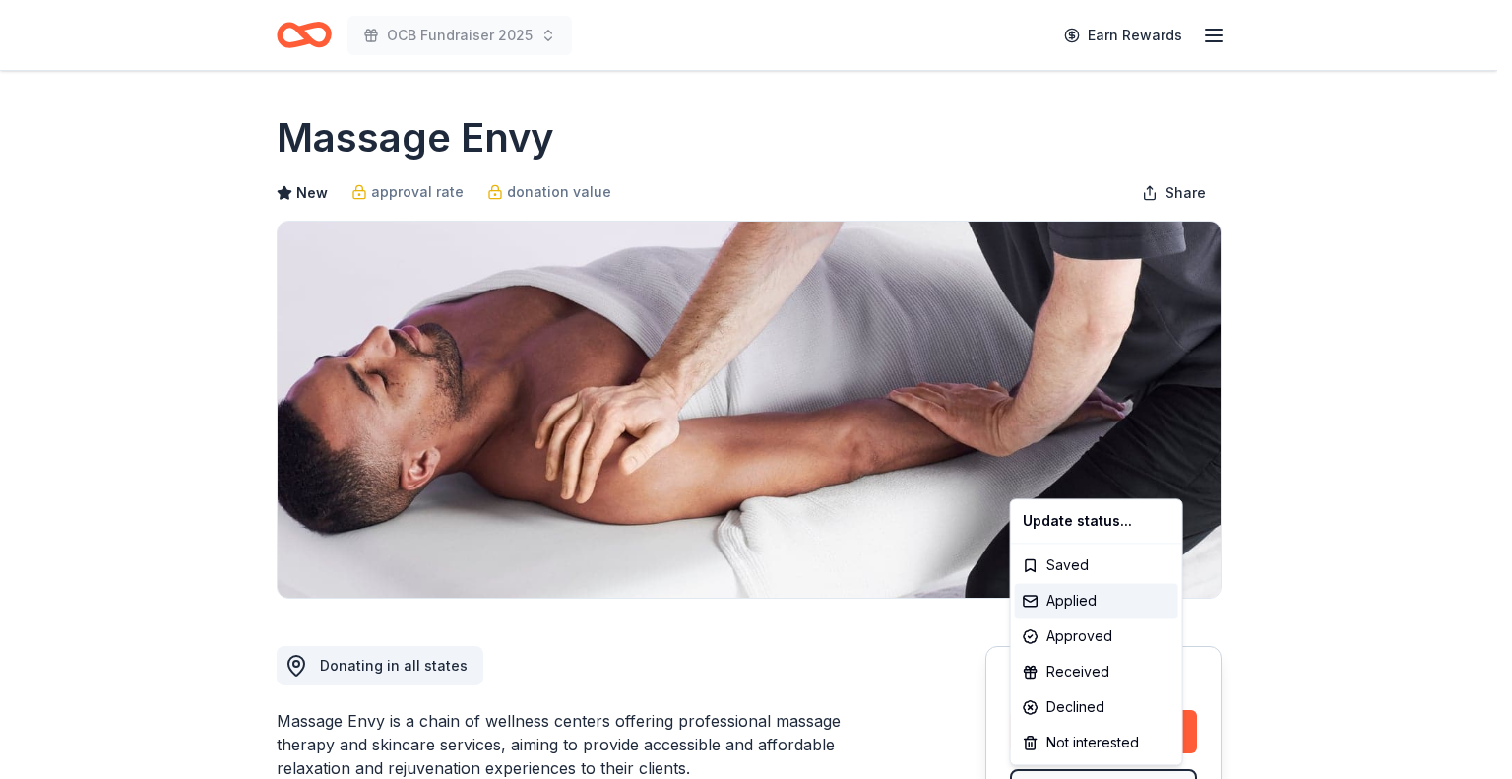
scroll to position [0, 0]
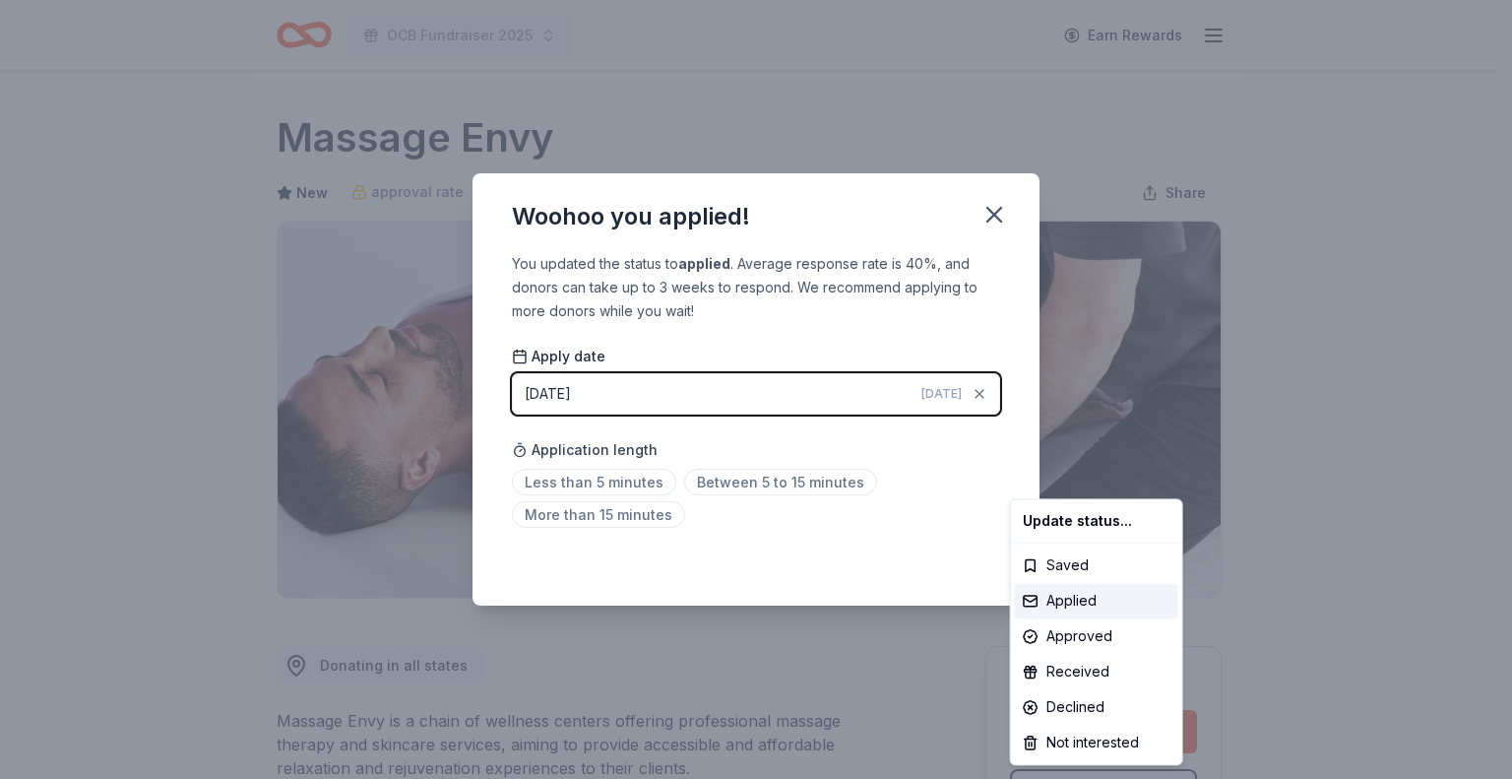
click at [1000, 214] on html "OCB Fundraiser 2025 Earn Rewards Due [DATE] Share Massage Envy New approval rat…" at bounding box center [756, 389] width 1512 height 779
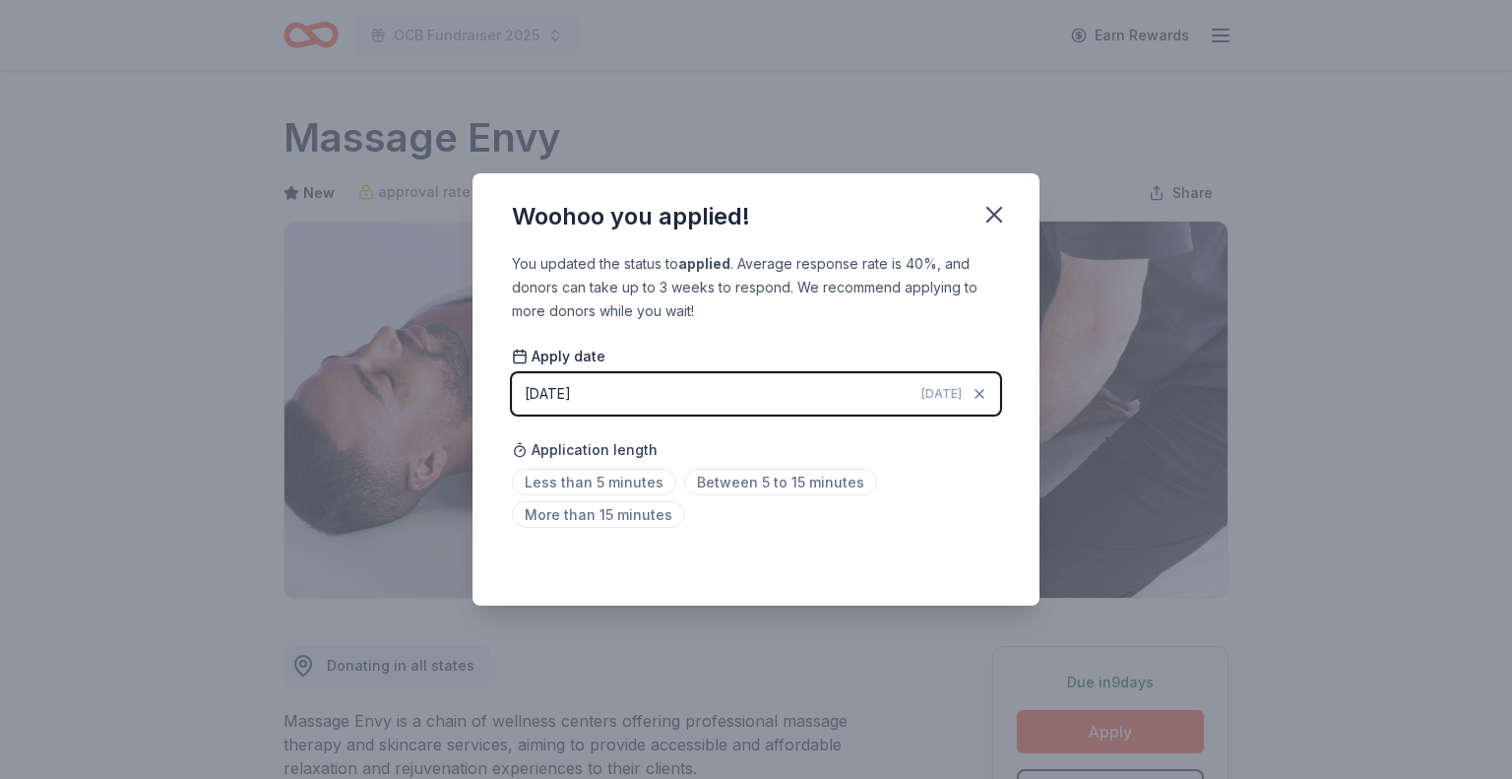
scroll to position [32, 0]
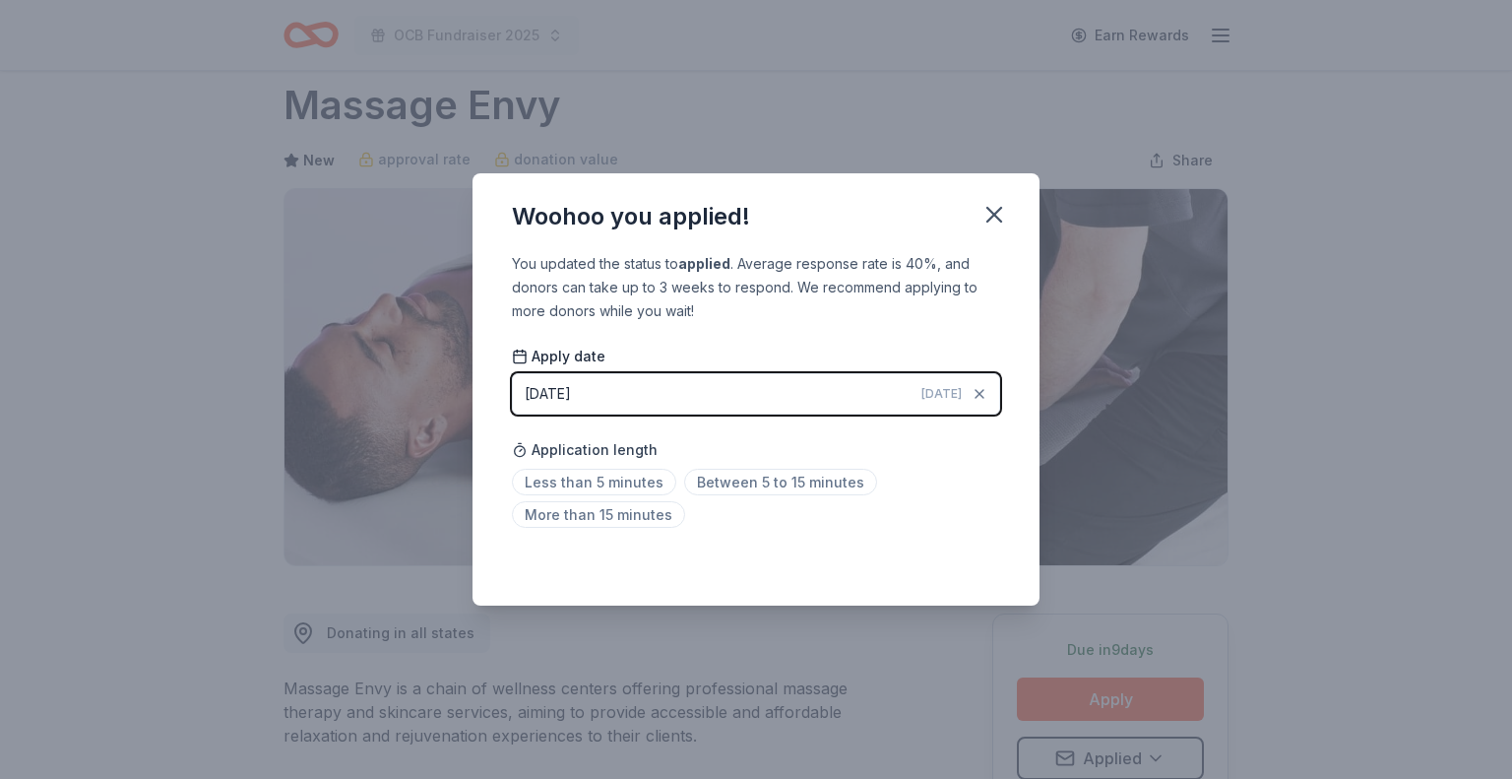
click at [1130, 689] on div "Woohoo you applied! You updated the status to applied . Average response rate i…" at bounding box center [756, 389] width 1512 height 779
click at [1004, 216] on icon "button" at bounding box center [995, 215] width 28 height 28
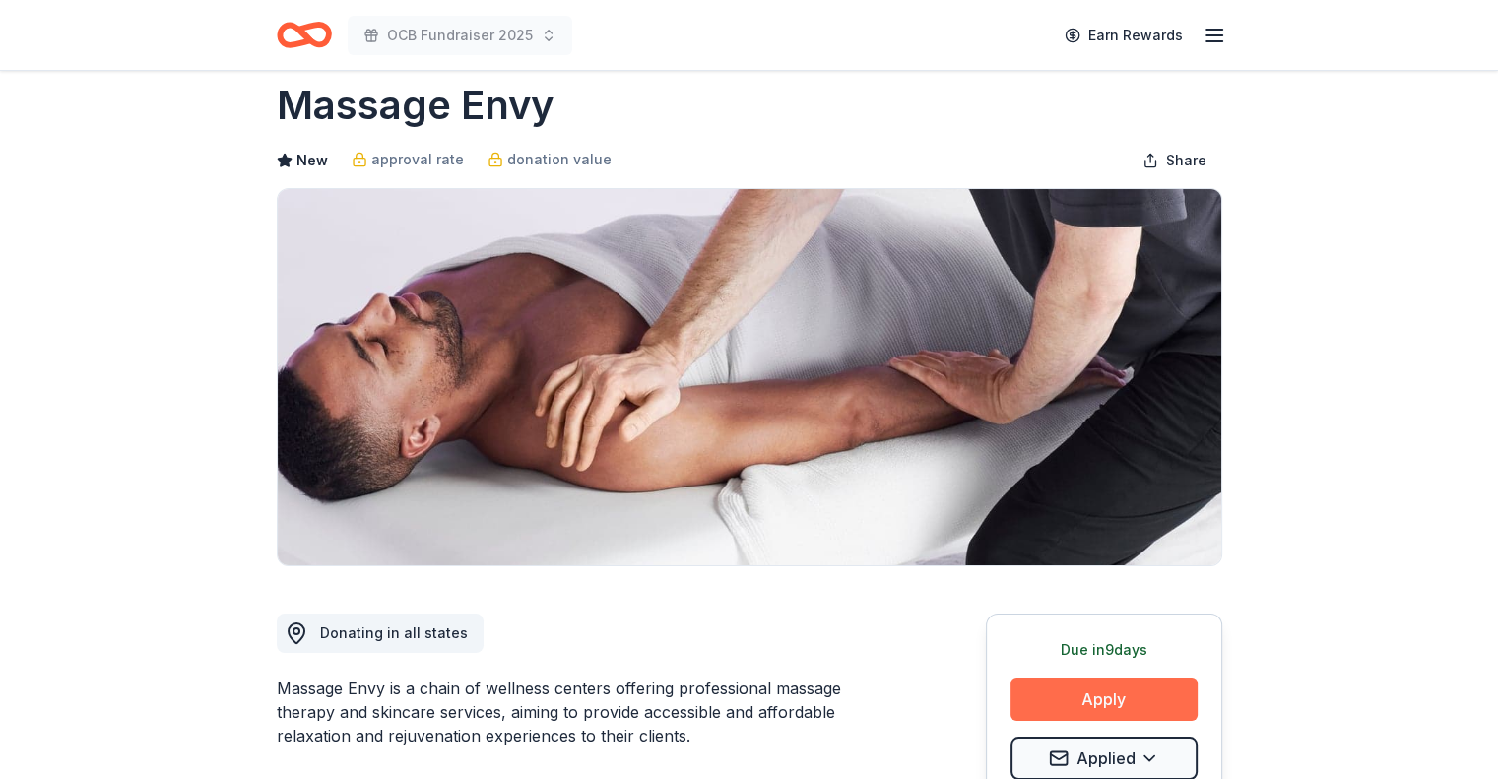
click at [1093, 706] on button "Apply" at bounding box center [1103, 698] width 187 height 43
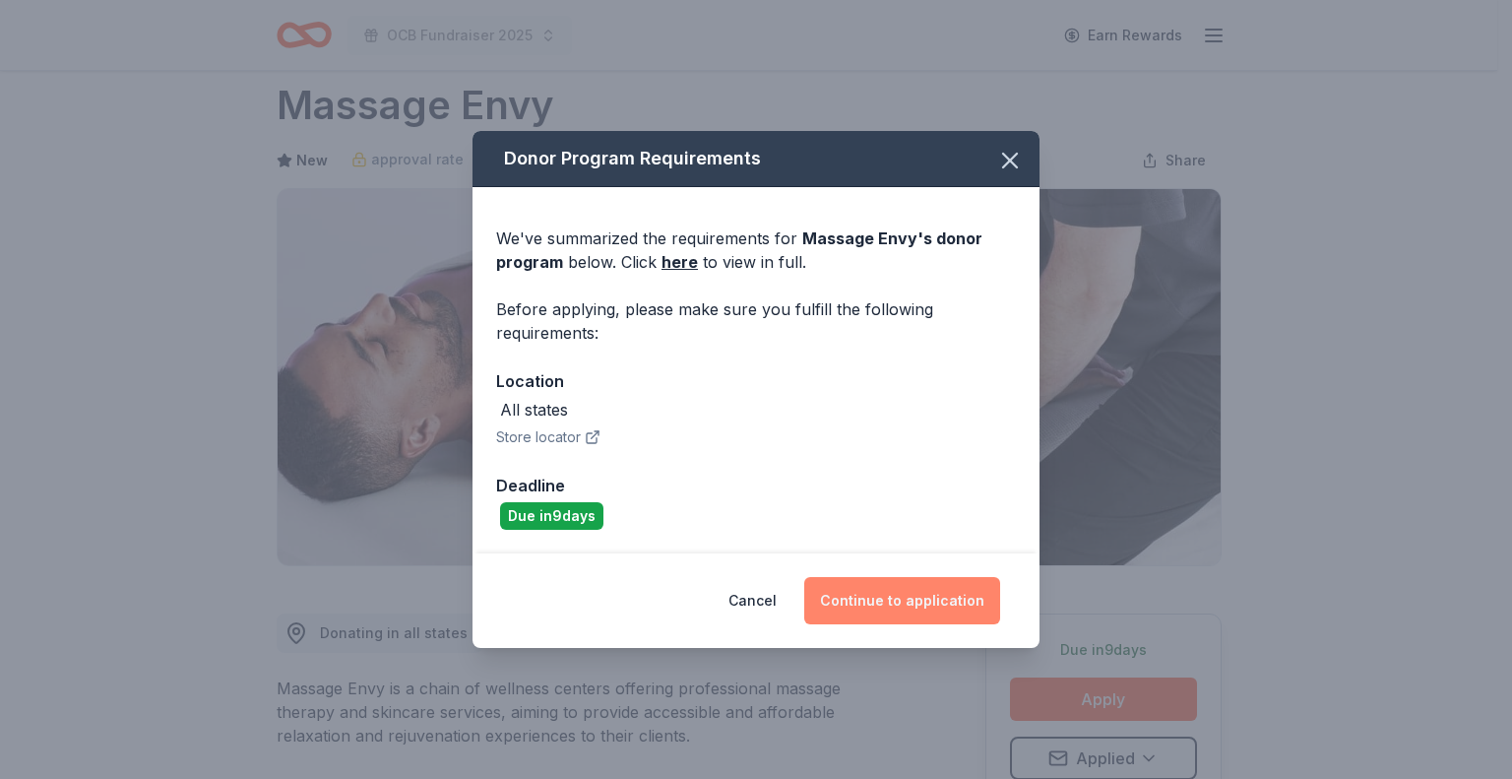
drag, startPoint x: 937, startPoint y: 603, endPoint x: 925, endPoint y: 600, distance: 13.1
click at [925, 600] on button "Continue to application" at bounding box center [902, 600] width 196 height 47
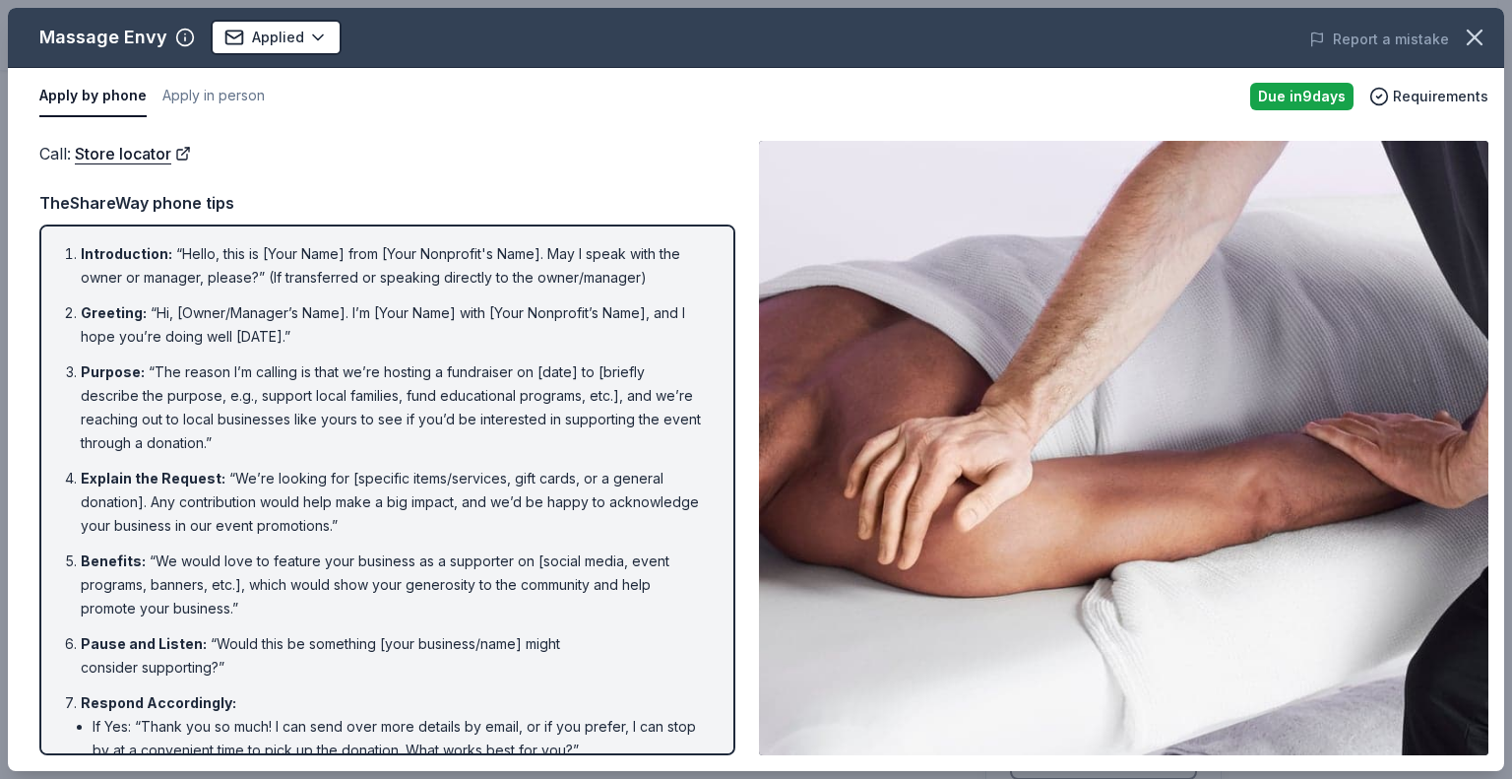
click at [83, 99] on button "Apply by phone" at bounding box center [92, 96] width 107 height 41
click at [156, 152] on link "Store locator" at bounding box center [133, 154] width 116 height 26
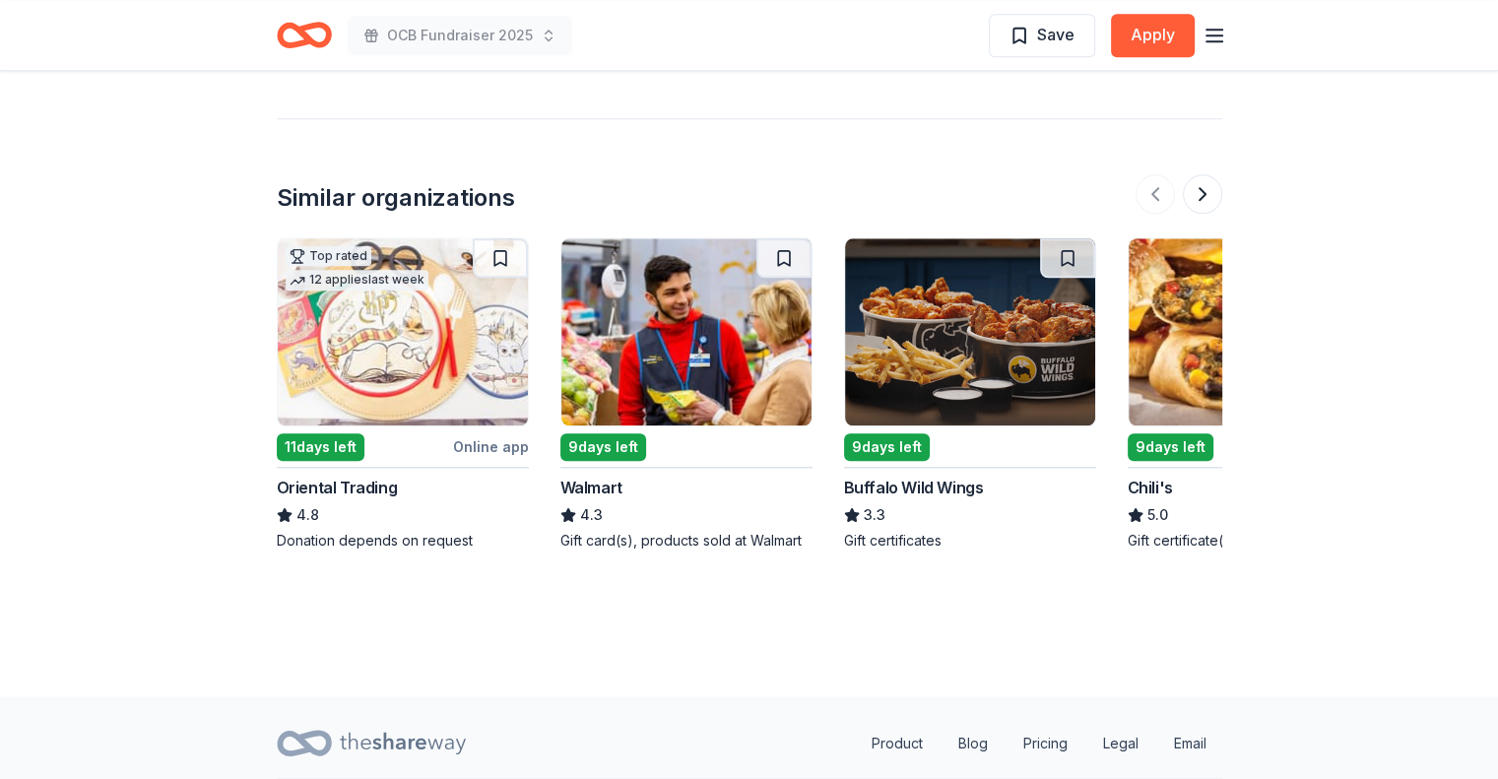
scroll to position [1969, 0]
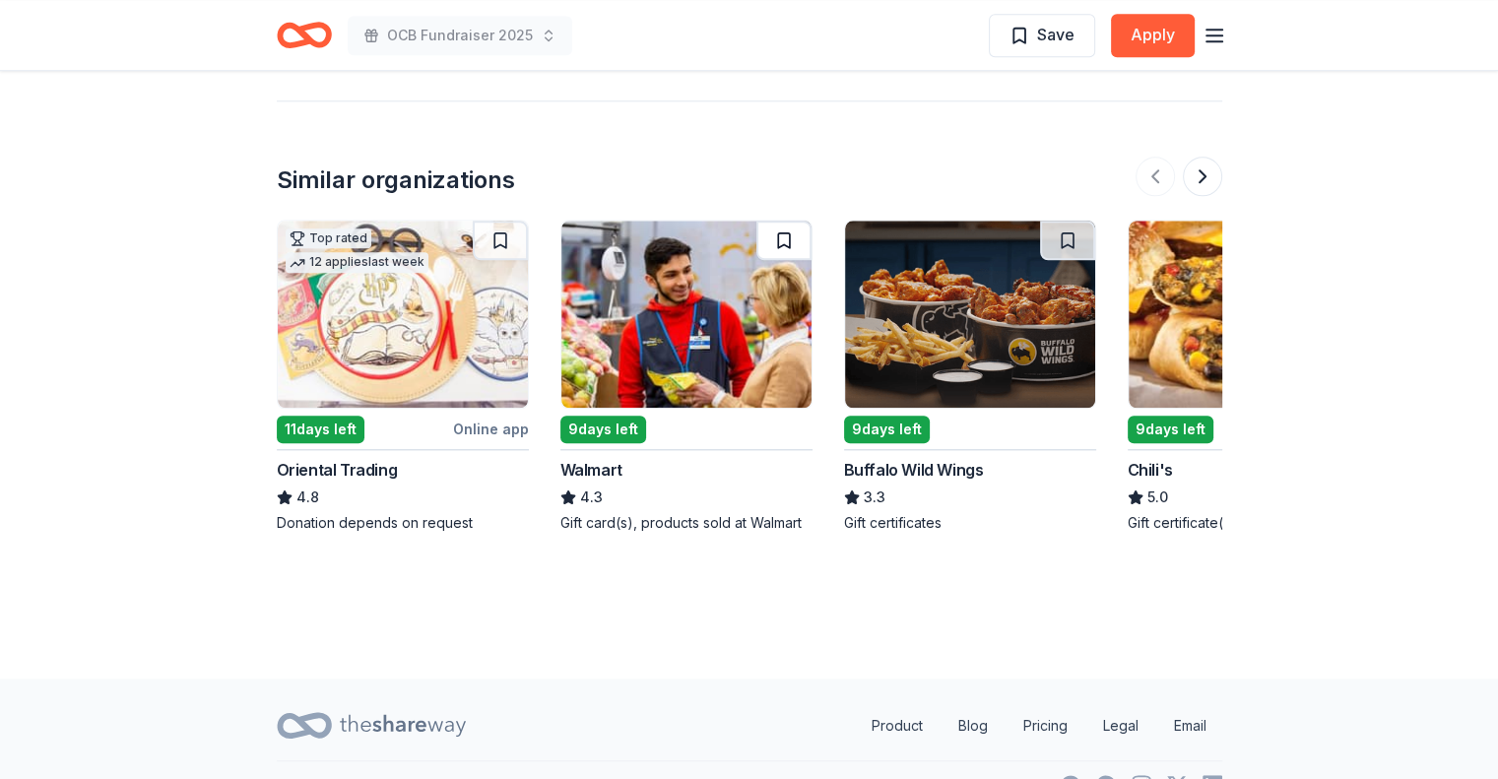
click at [788, 221] on button at bounding box center [783, 240] width 55 height 39
drag, startPoint x: 788, startPoint y: 211, endPoint x: 709, endPoint y: 270, distance: 98.5
click at [709, 270] on div at bounding box center [686, 314] width 252 height 189
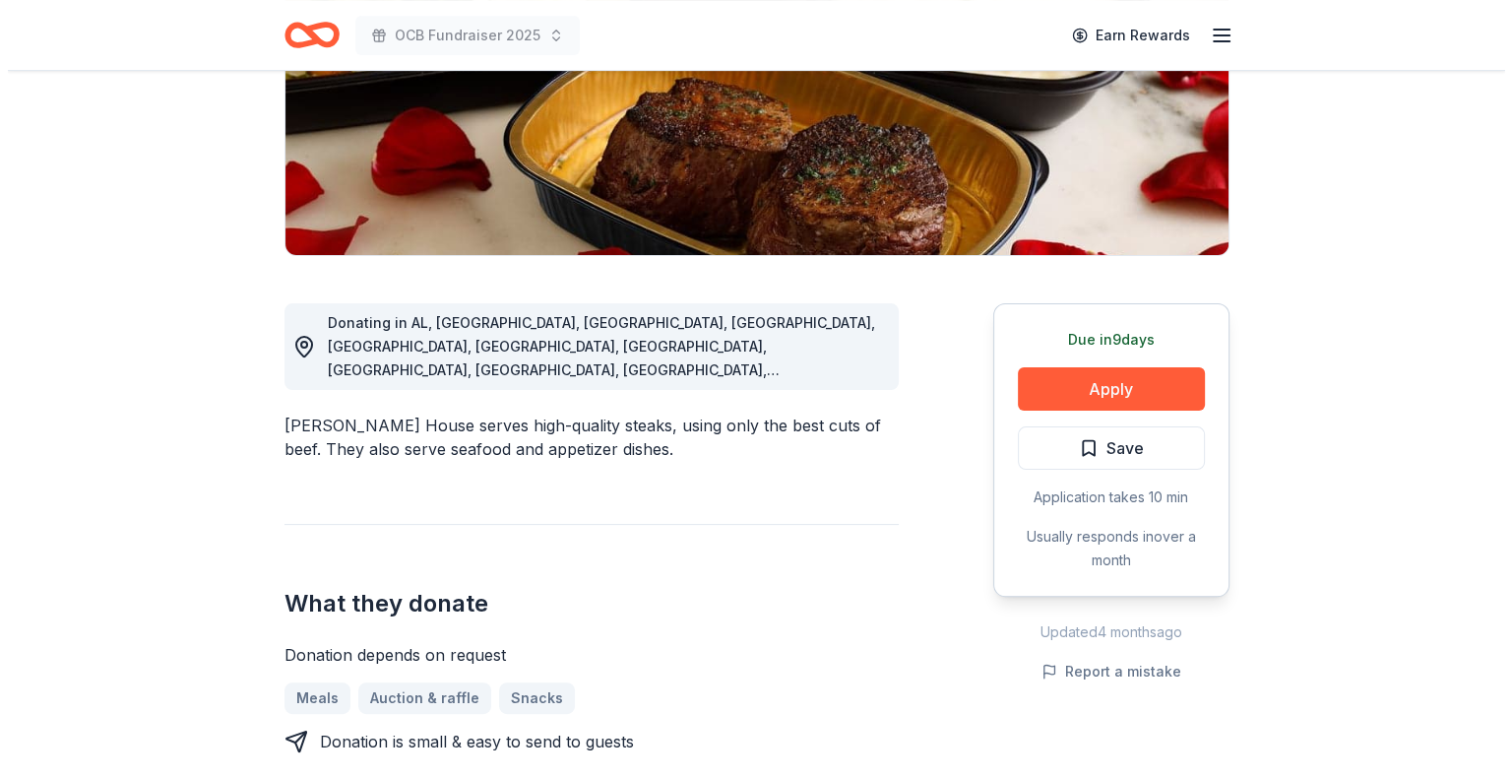
scroll to position [197, 0]
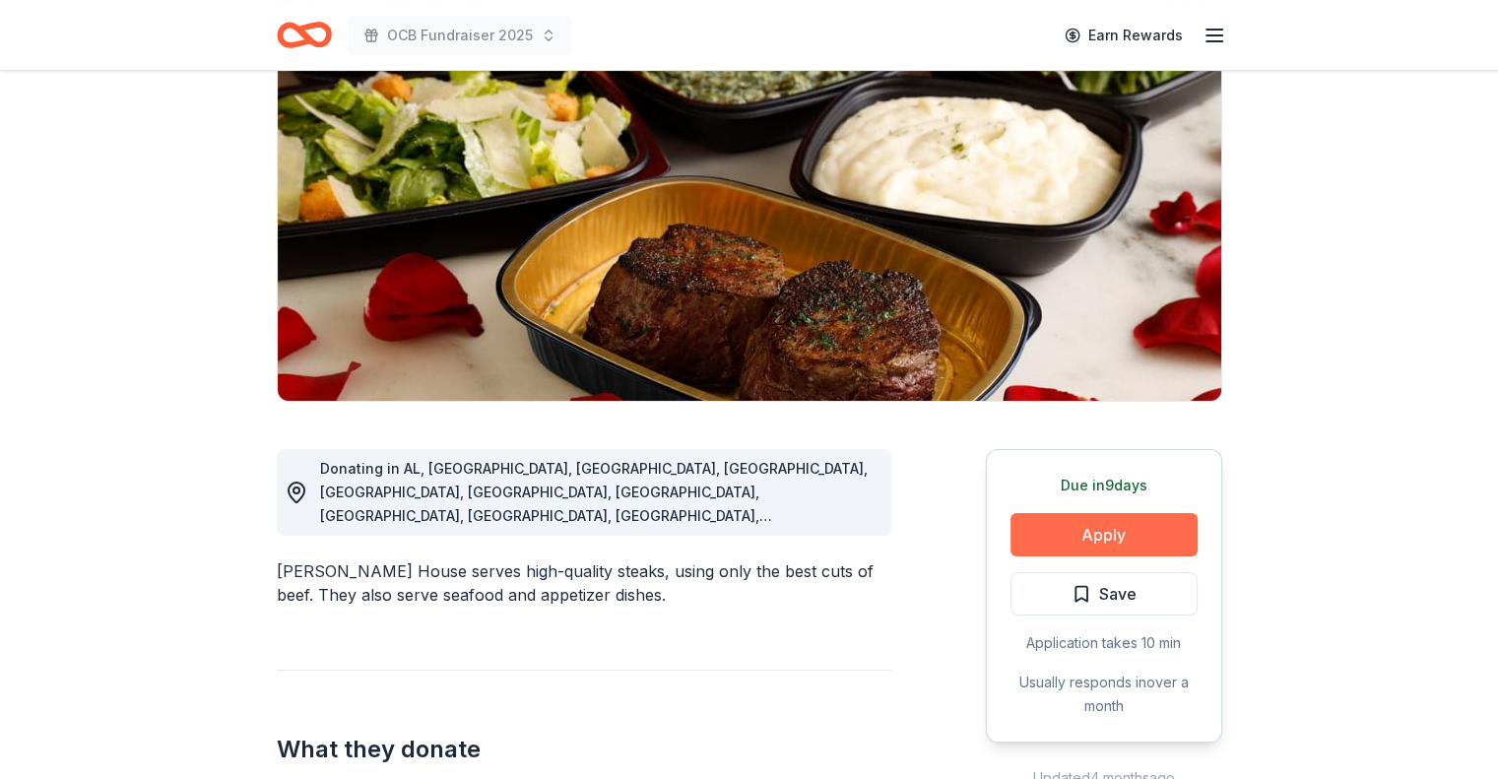
click at [1081, 538] on button "Apply" at bounding box center [1103, 534] width 187 height 43
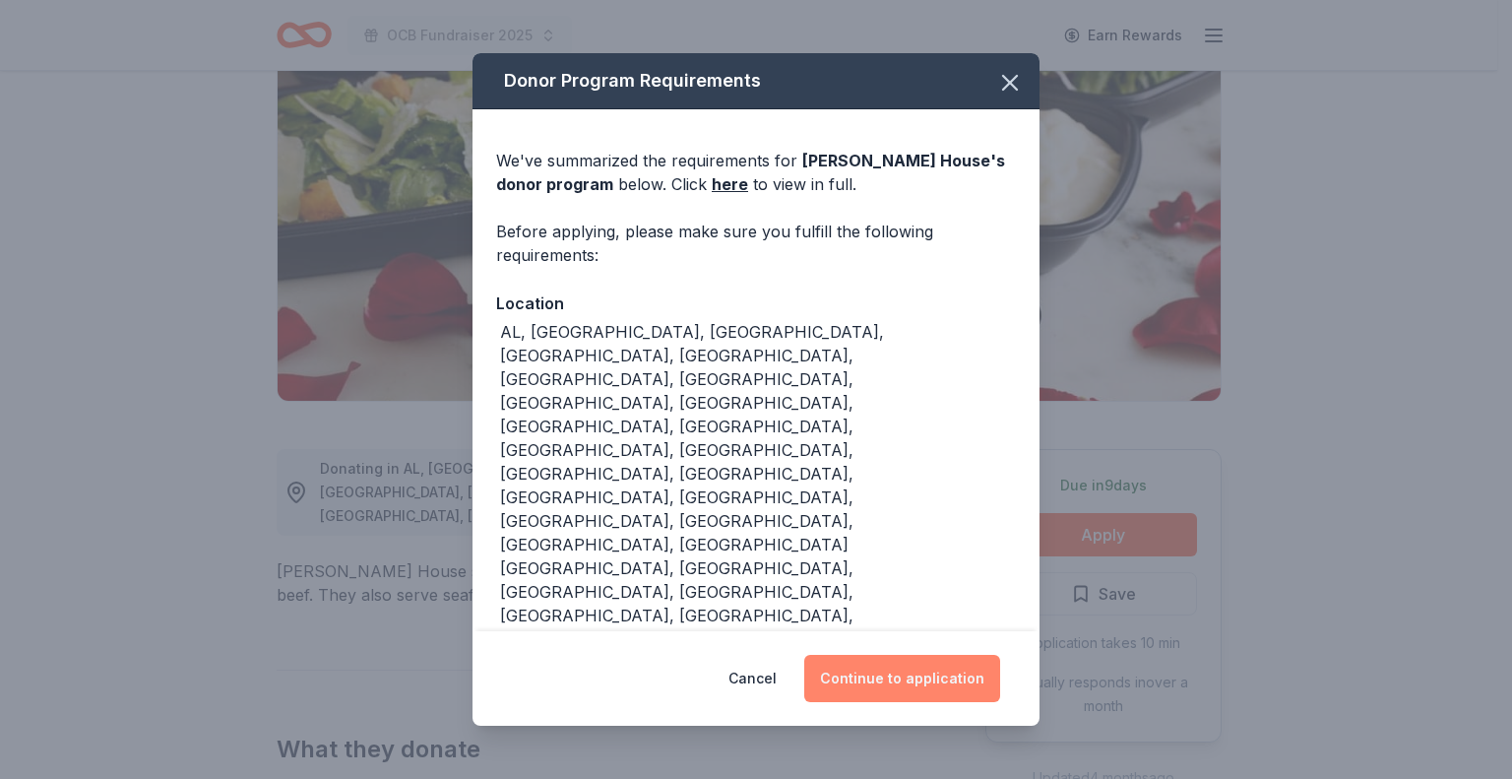
click at [927, 655] on button "Continue to application" at bounding box center [902, 678] width 196 height 47
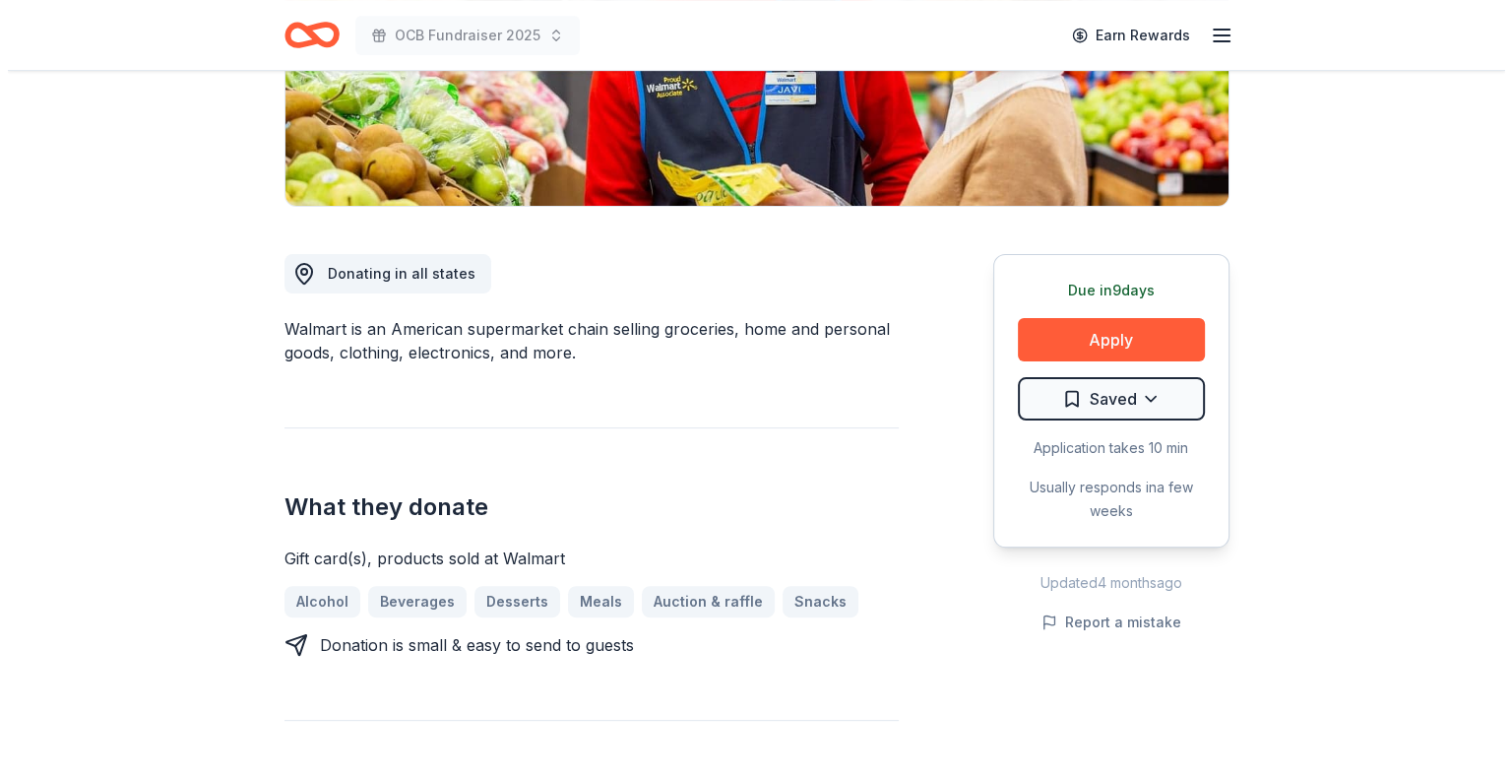
scroll to position [394, 0]
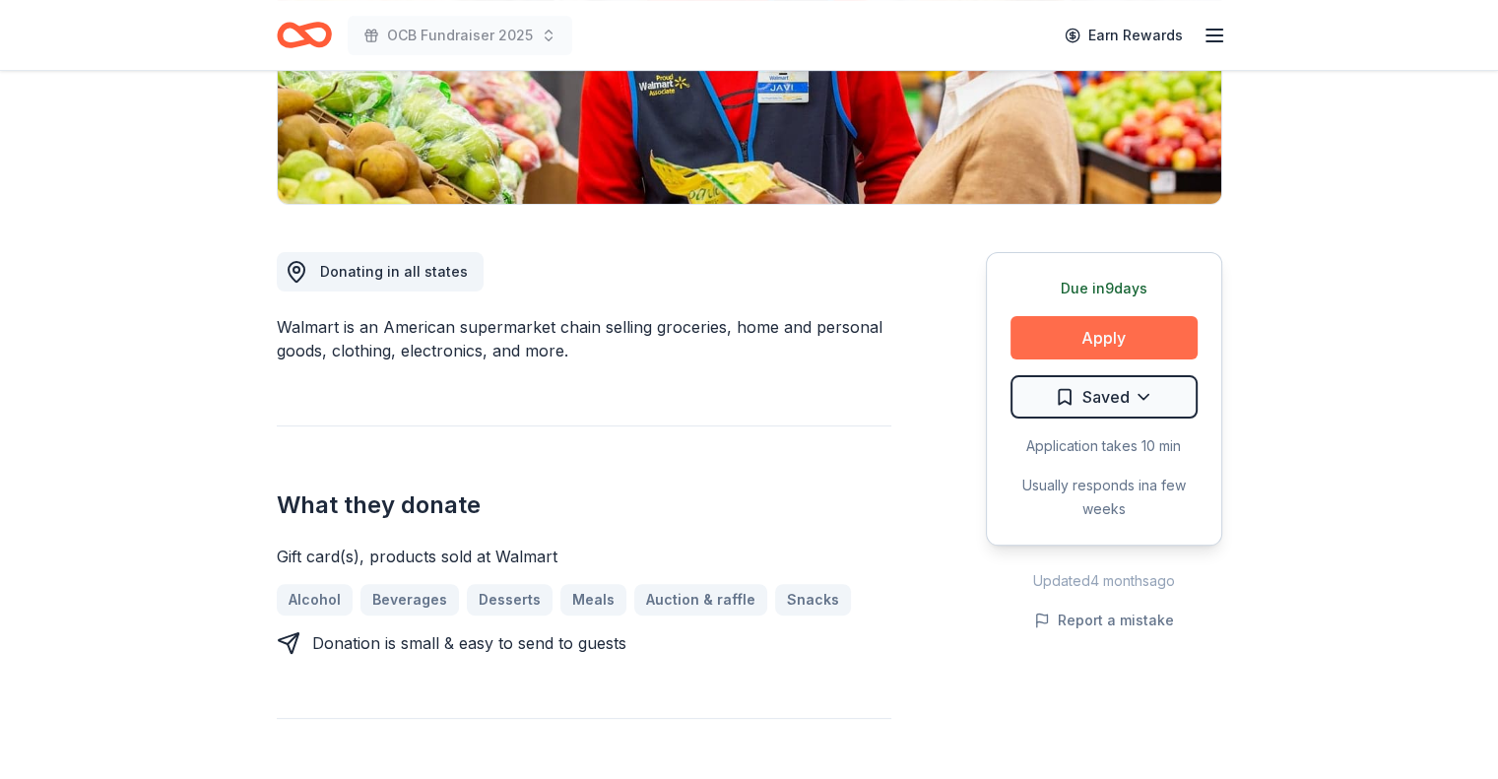
click at [1150, 331] on button "Apply" at bounding box center [1103, 337] width 187 height 43
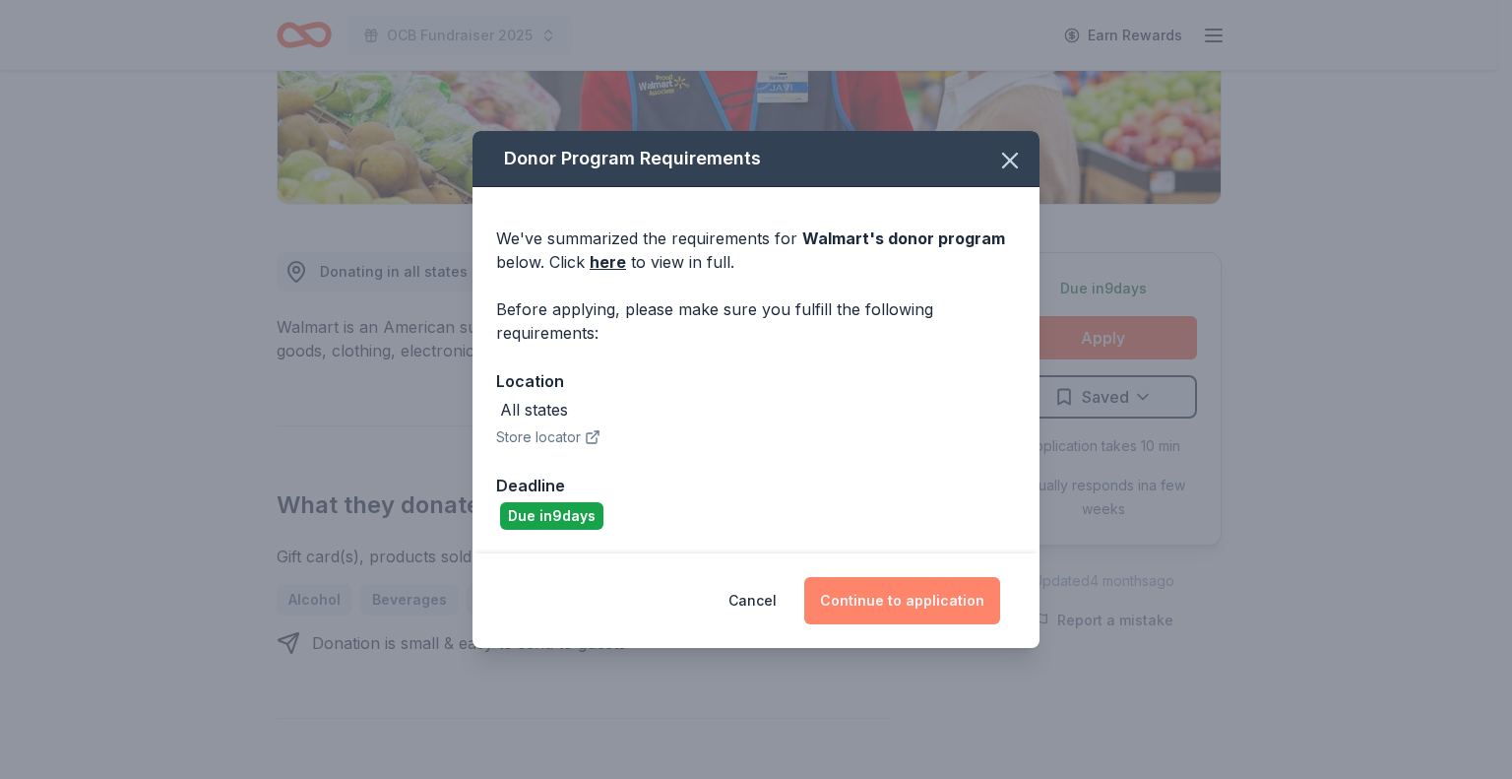
click at [927, 590] on button "Continue to application" at bounding box center [902, 600] width 196 height 47
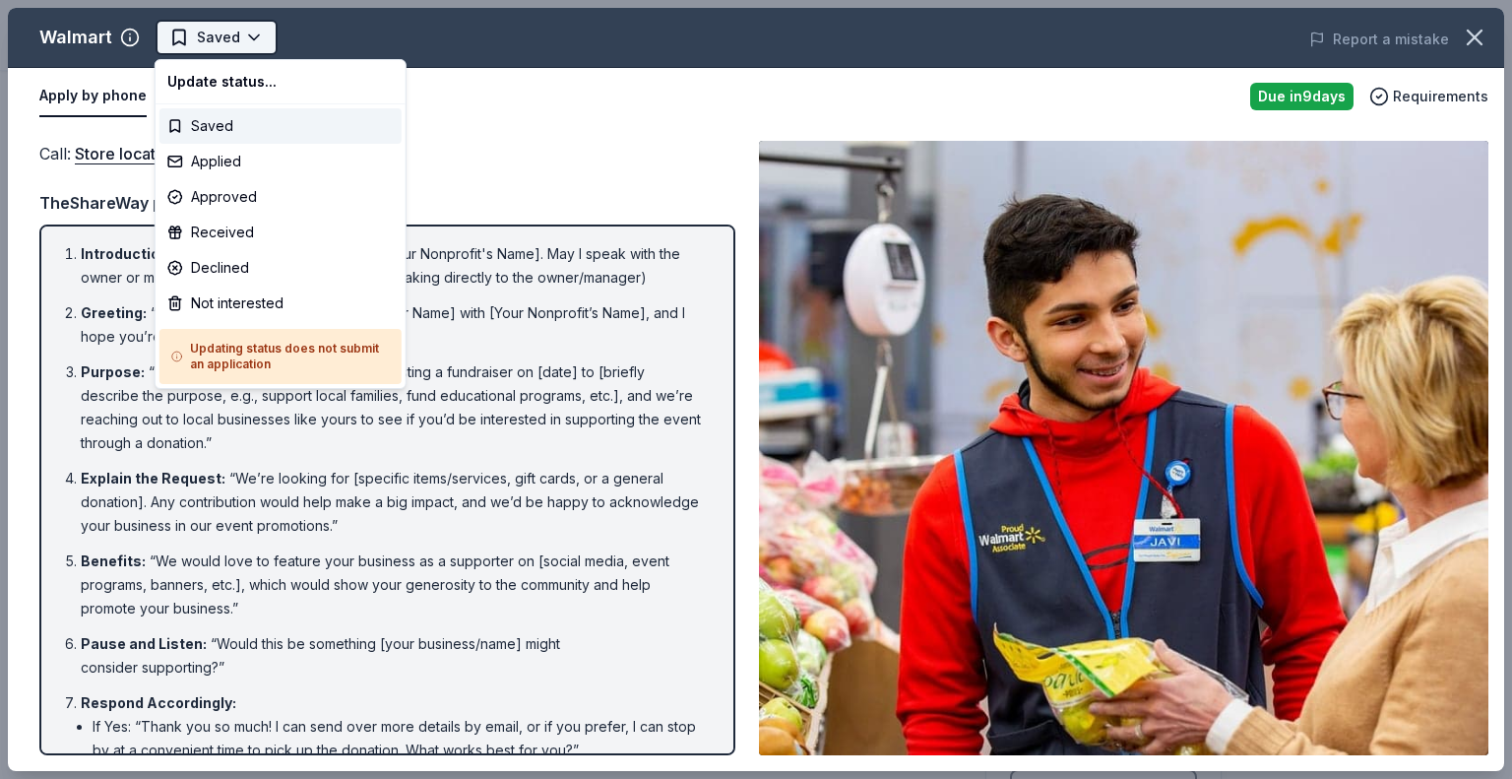
scroll to position [0, 0]
click at [246, 32] on html "OCB Fundraiser 2025 Earn Rewards Due in 9 days Share Walmart 4.3 • 12 reviews a…" at bounding box center [756, 389] width 1512 height 779
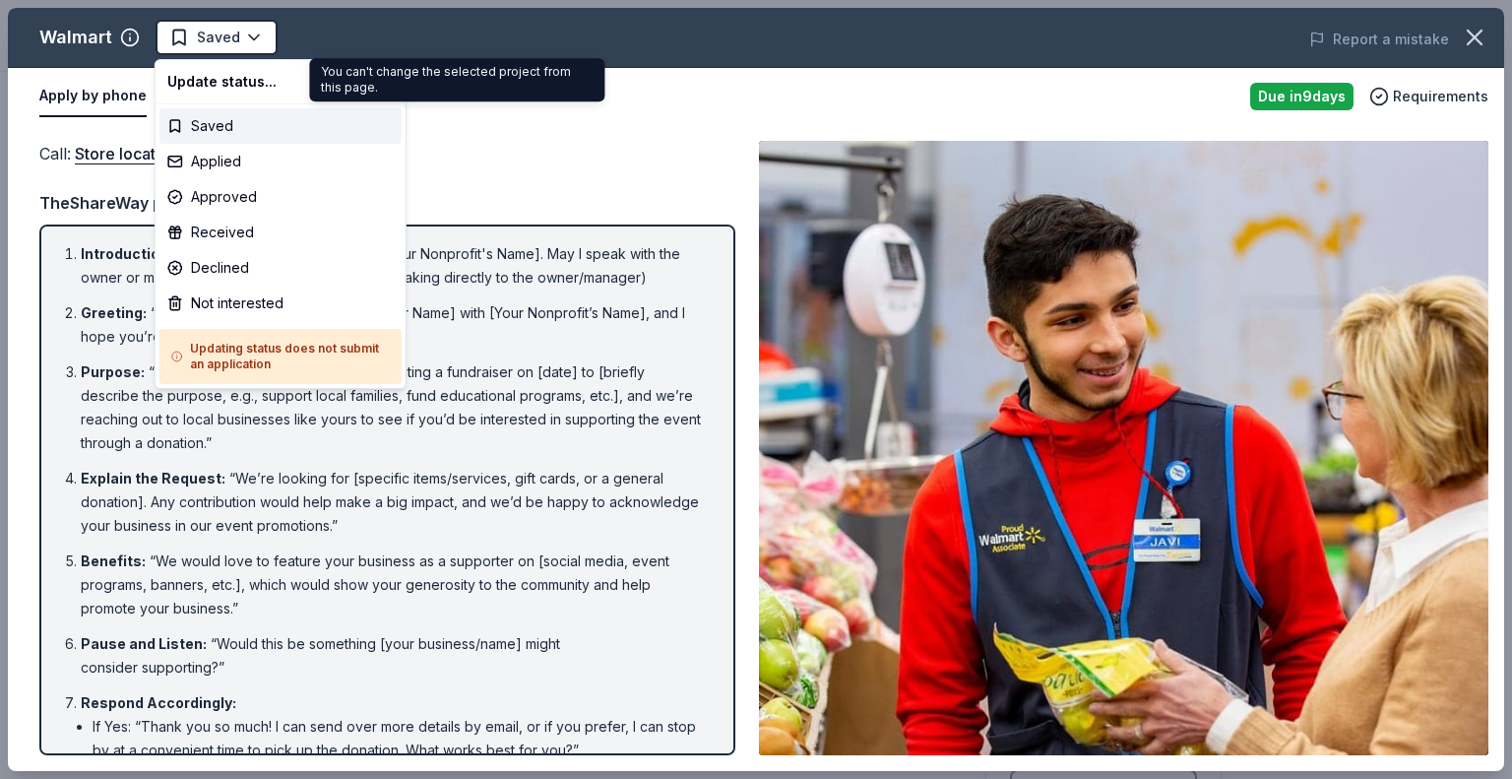
click at [360, 45] on body "OCB Fundraiser 2025 Earn Rewards Due in 9 days Share Walmart 4.3 • 12 reviews a…" at bounding box center [749, 389] width 1498 height 779
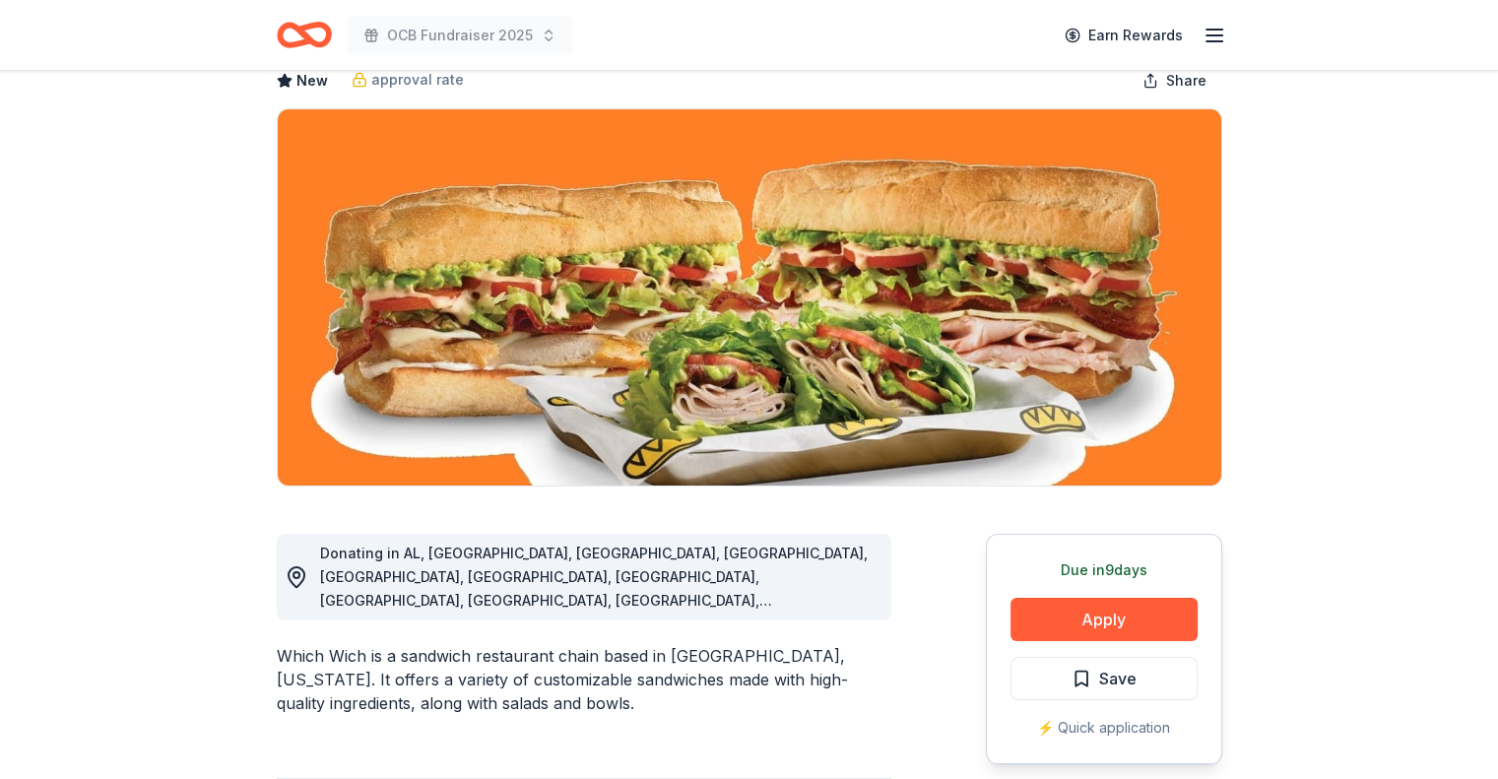
scroll to position [98, 0]
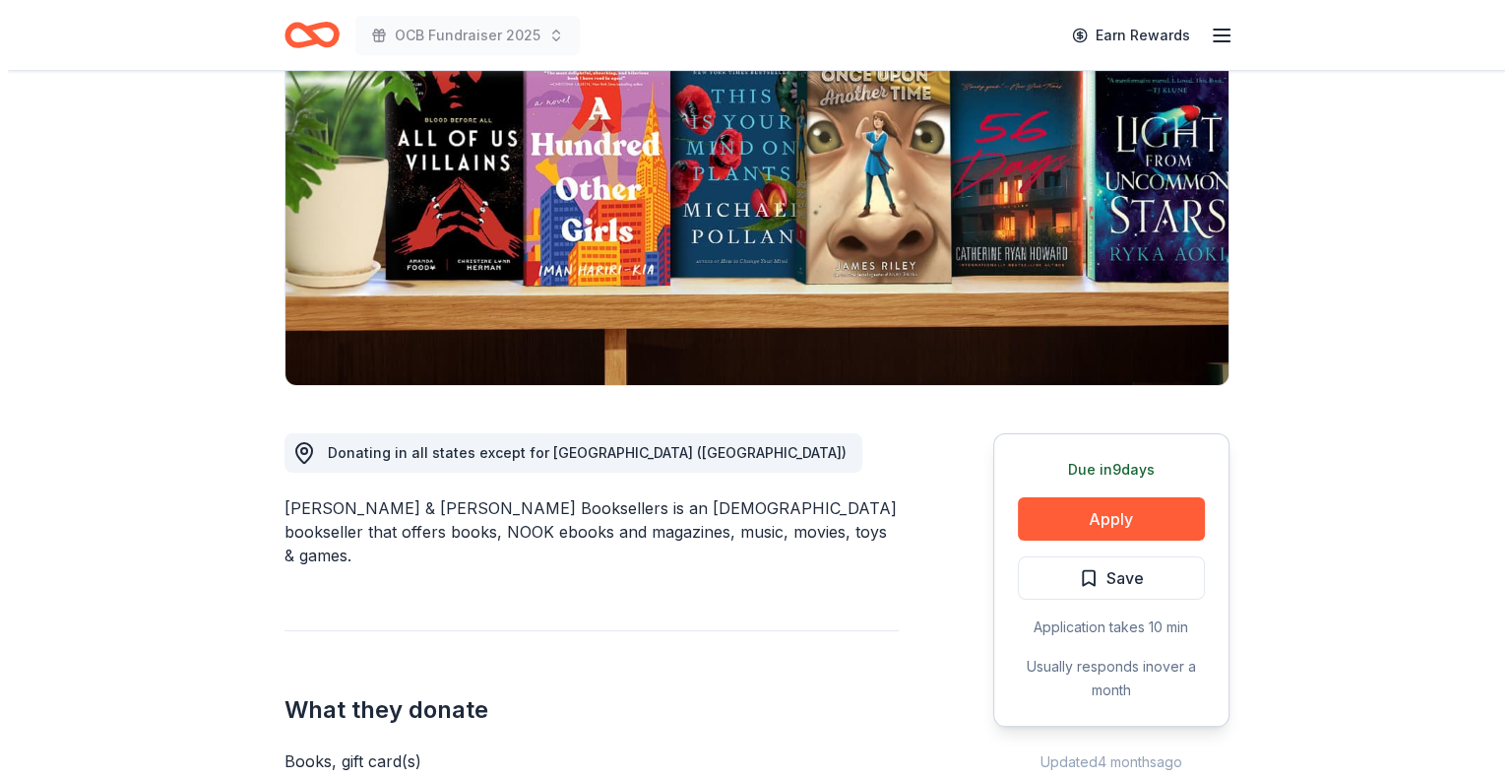
scroll to position [394, 0]
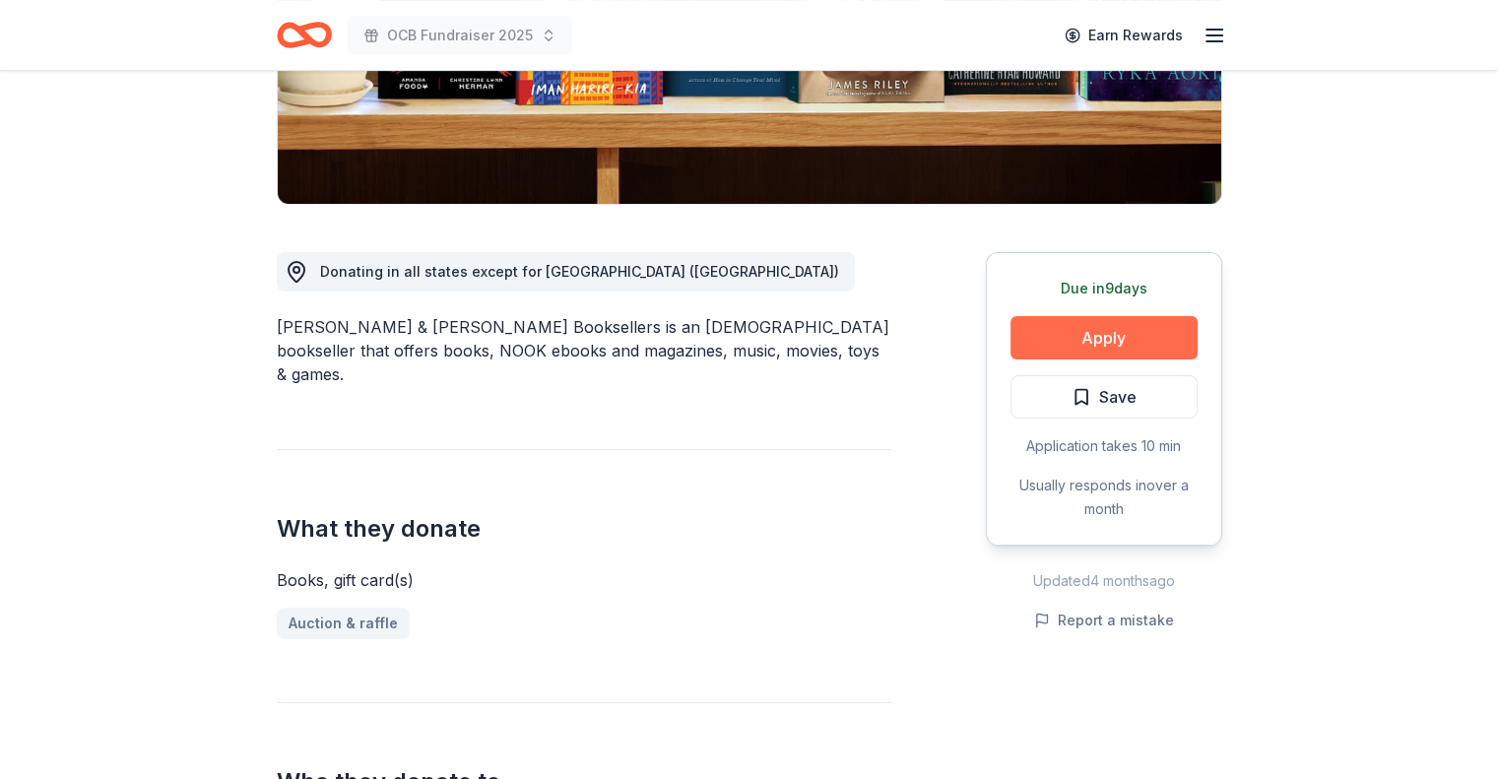
click at [1084, 330] on button "Apply" at bounding box center [1103, 337] width 187 height 43
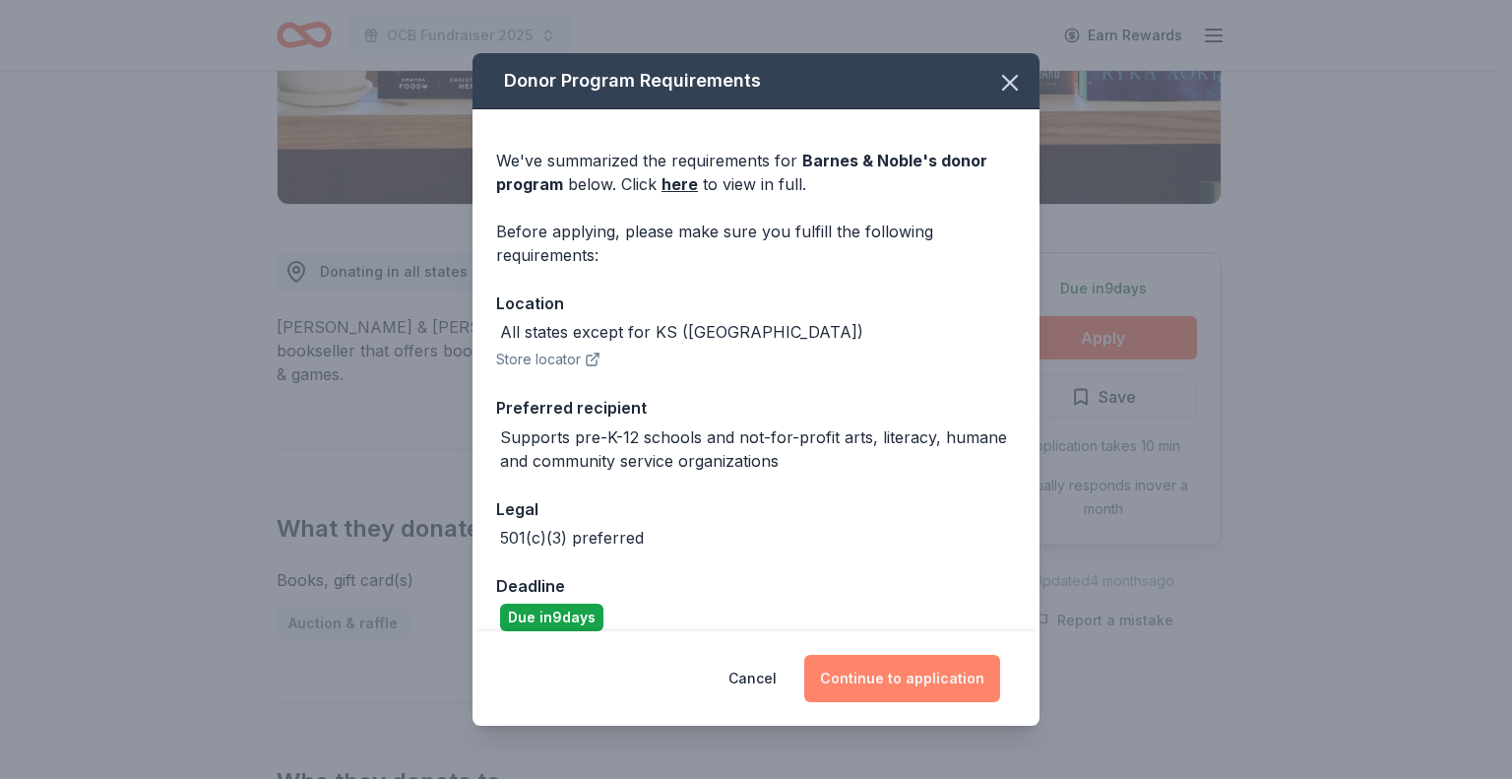
click at [918, 682] on button "Continue to application" at bounding box center [902, 678] width 196 height 47
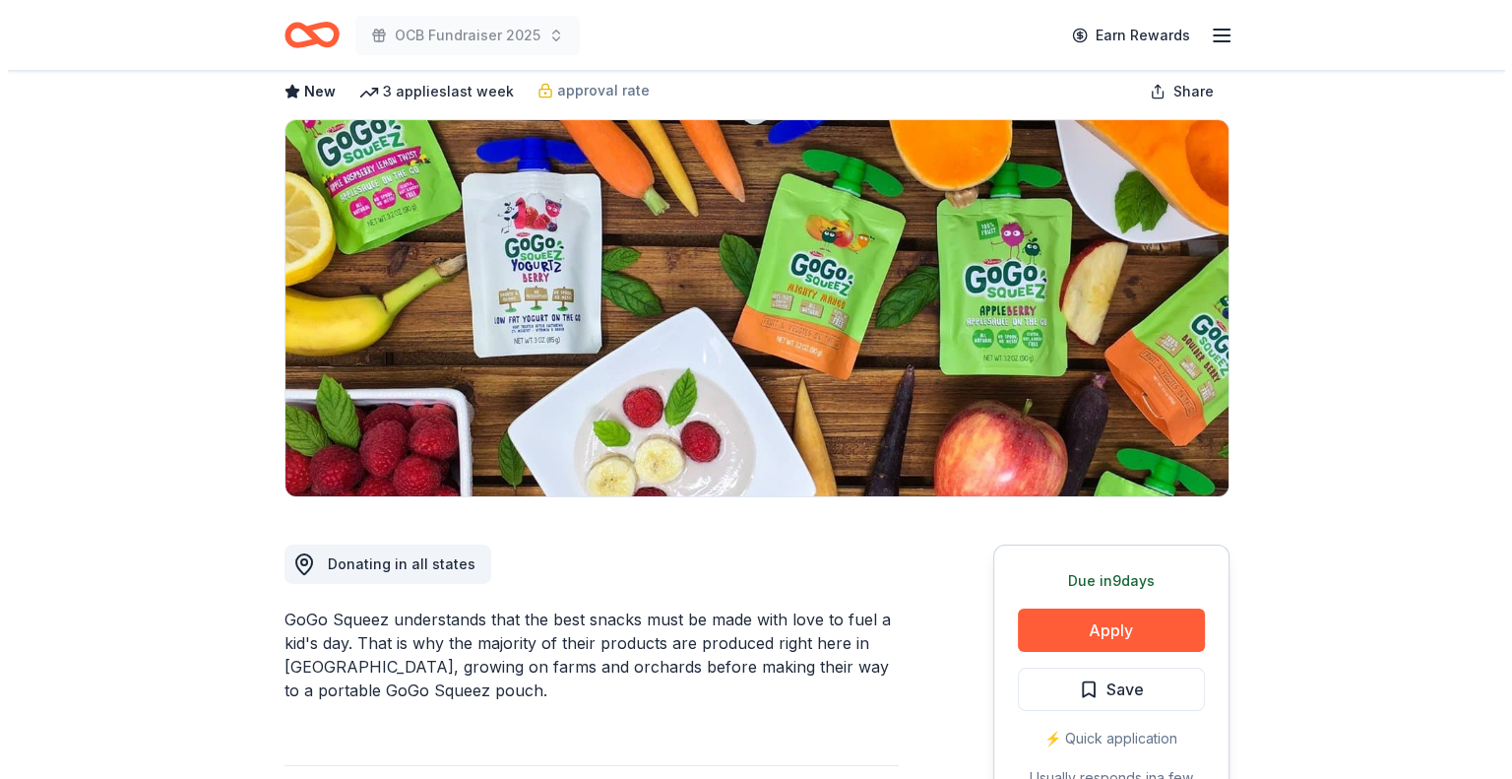
scroll to position [295, 0]
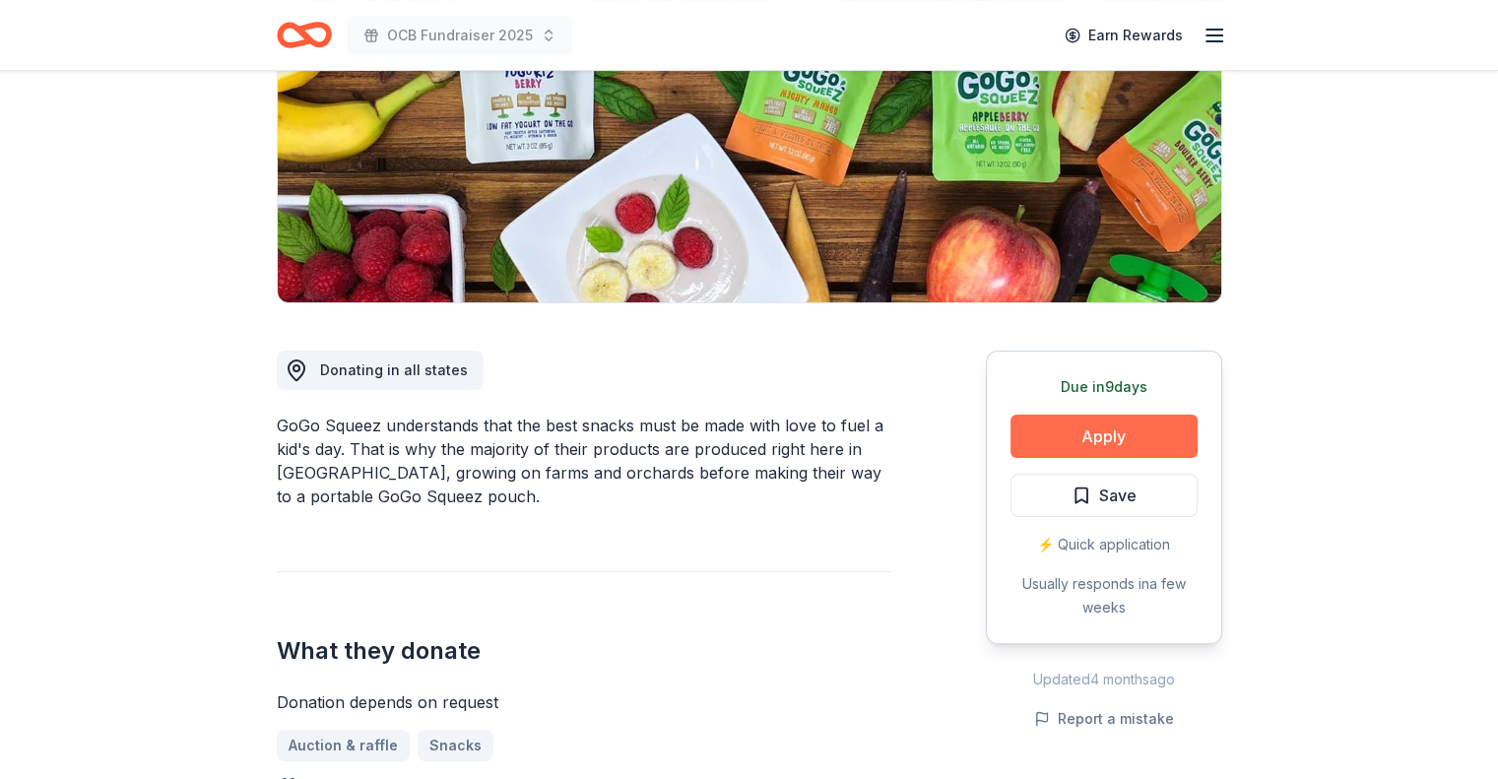
click at [1085, 437] on button "Apply" at bounding box center [1103, 436] width 187 height 43
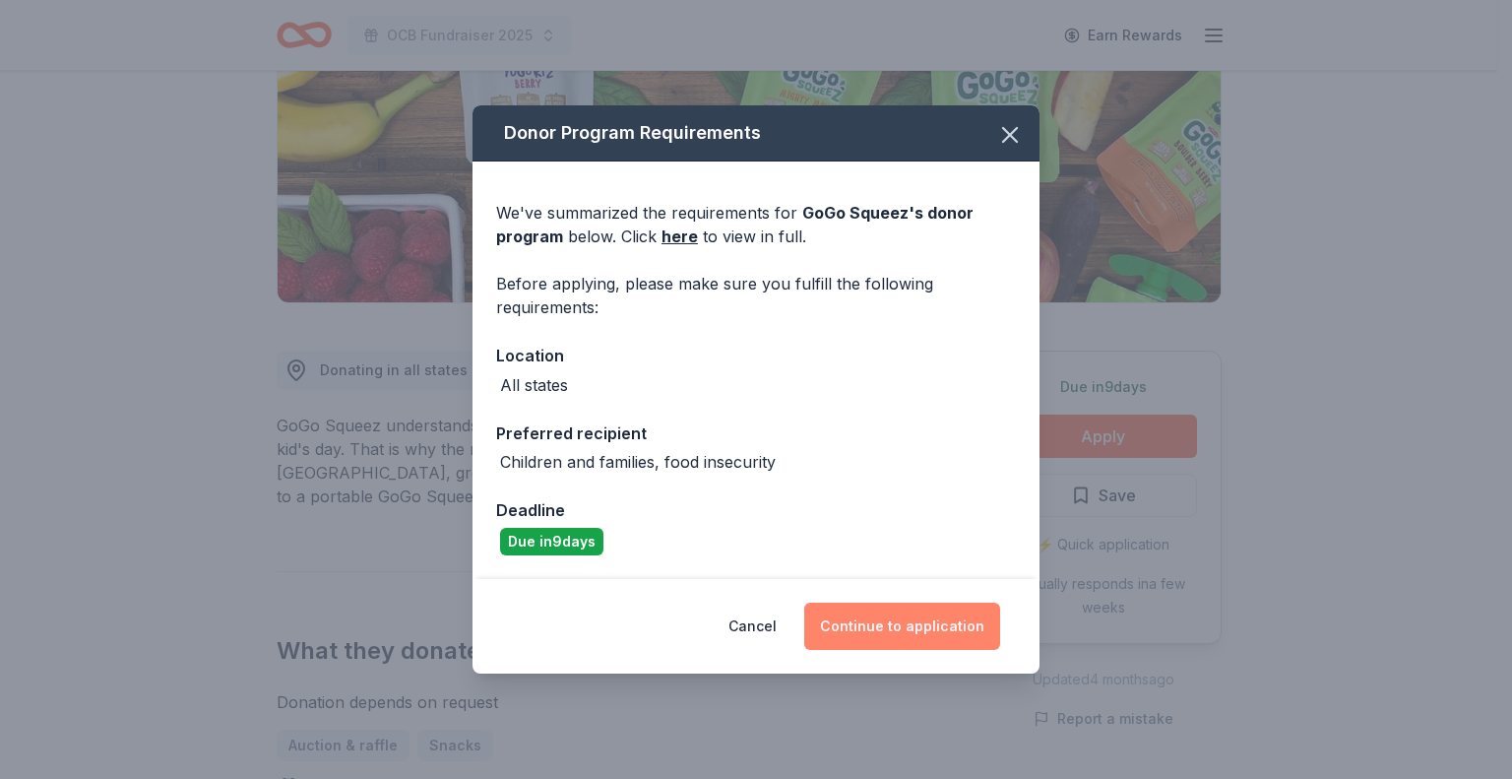
click at [900, 628] on button "Continue to application" at bounding box center [902, 626] width 196 height 47
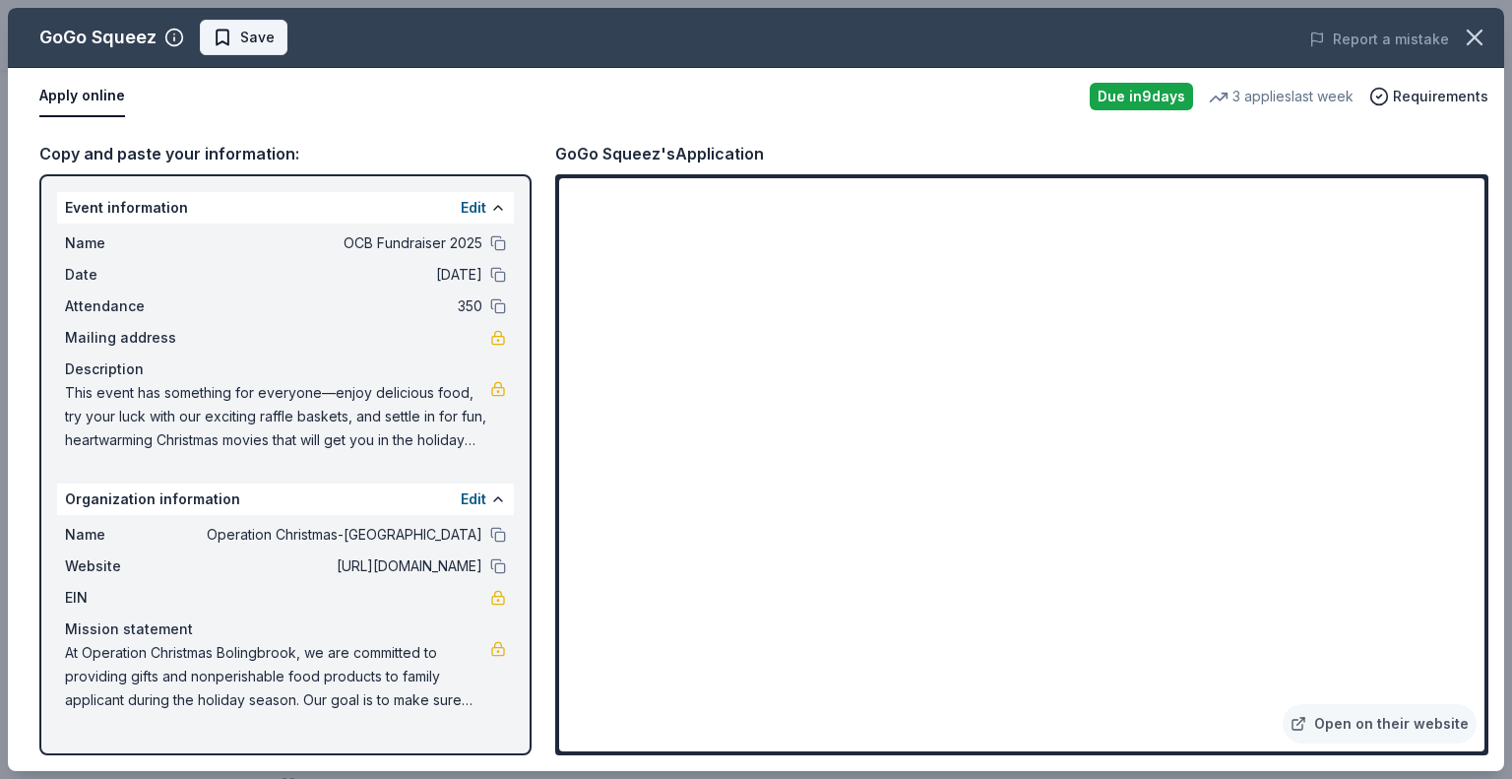
click at [250, 34] on span "Save" at bounding box center [257, 38] width 34 height 24
